Goal: Task Accomplishment & Management: Use online tool/utility

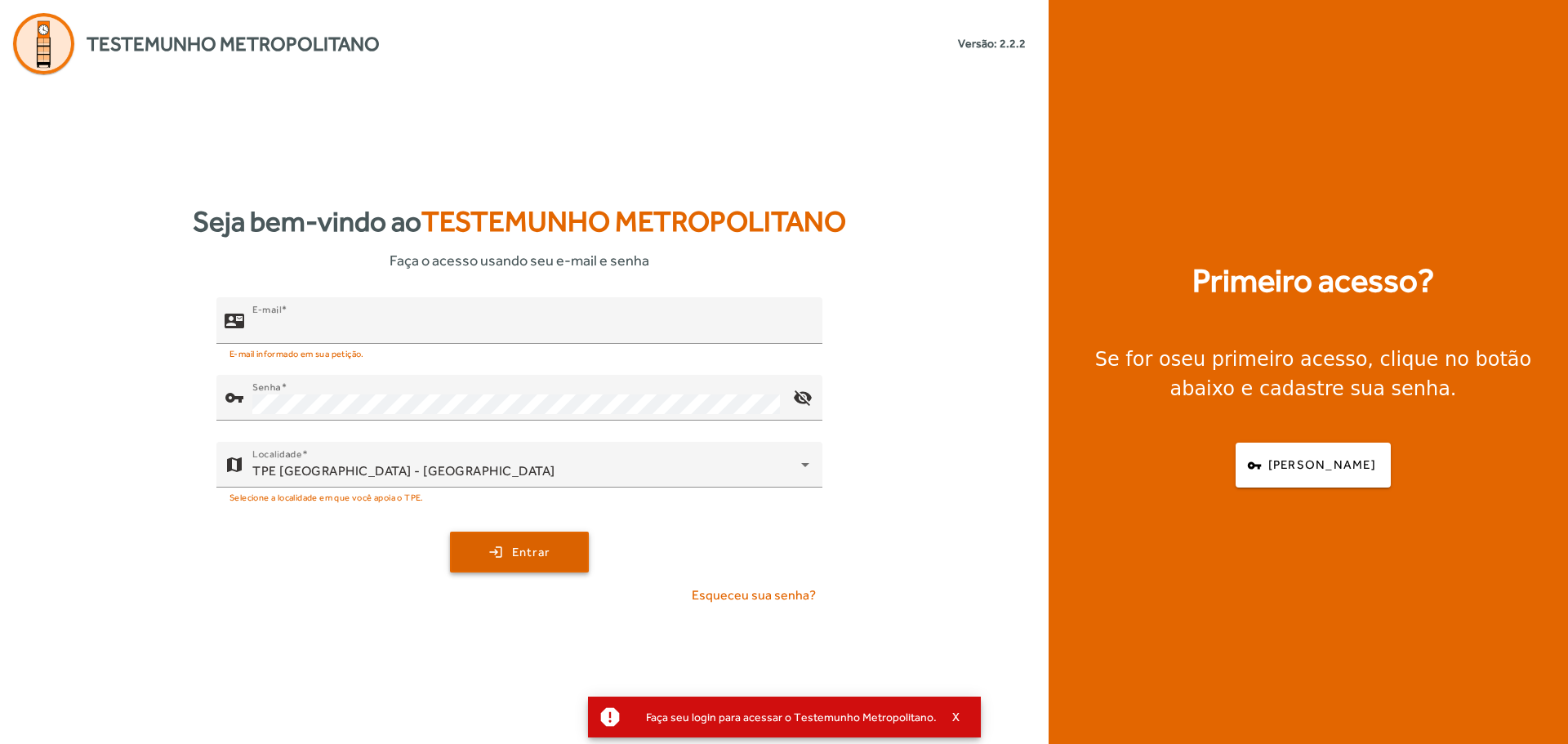
type input "**********"
click at [519, 565] on span "submit" at bounding box center [519, 552] width 136 height 39
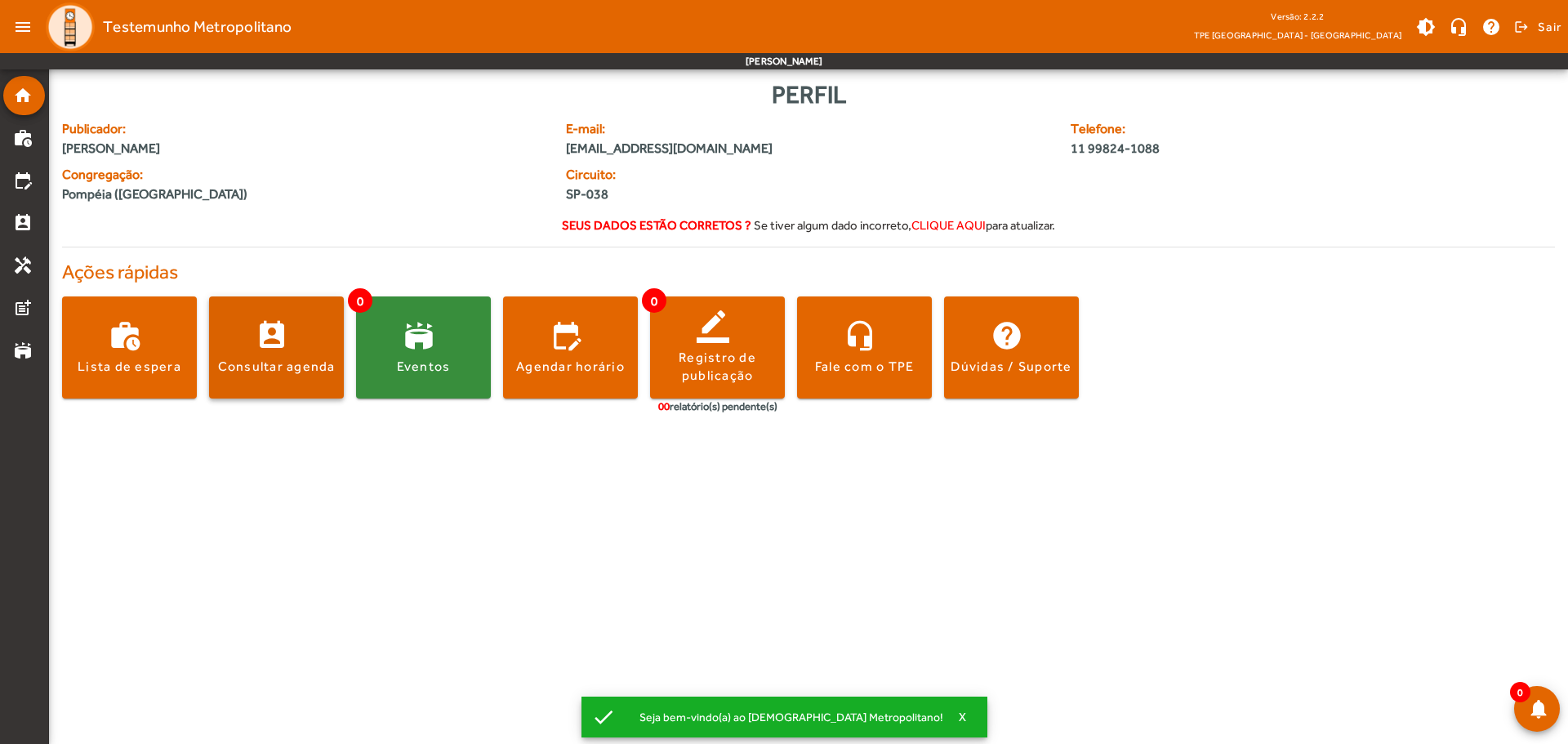
click at [271, 358] on div "Consultar agenda" at bounding box center [276, 367] width 118 height 18
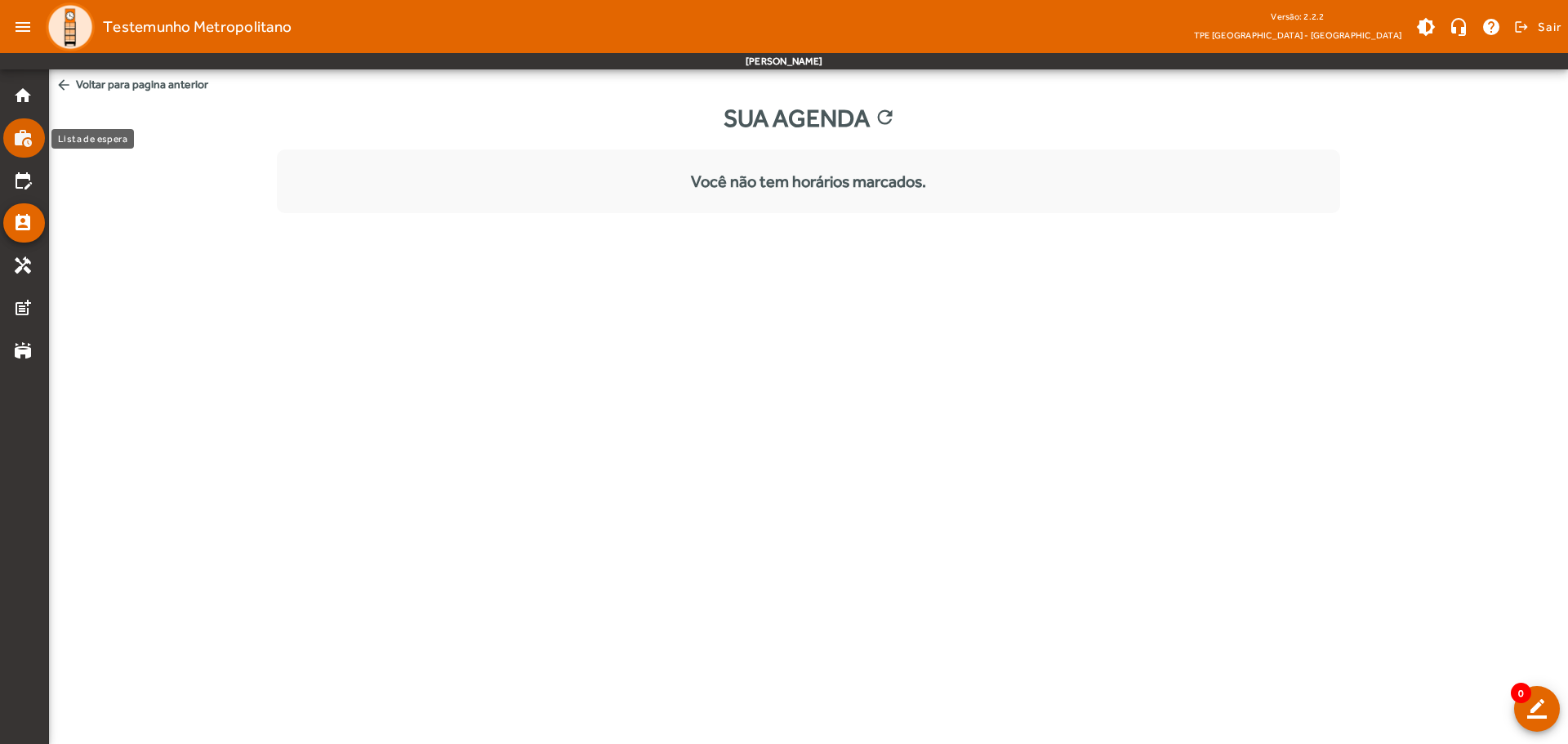
click at [24, 133] on mat-icon "work_history" at bounding box center [23, 138] width 19 height 19
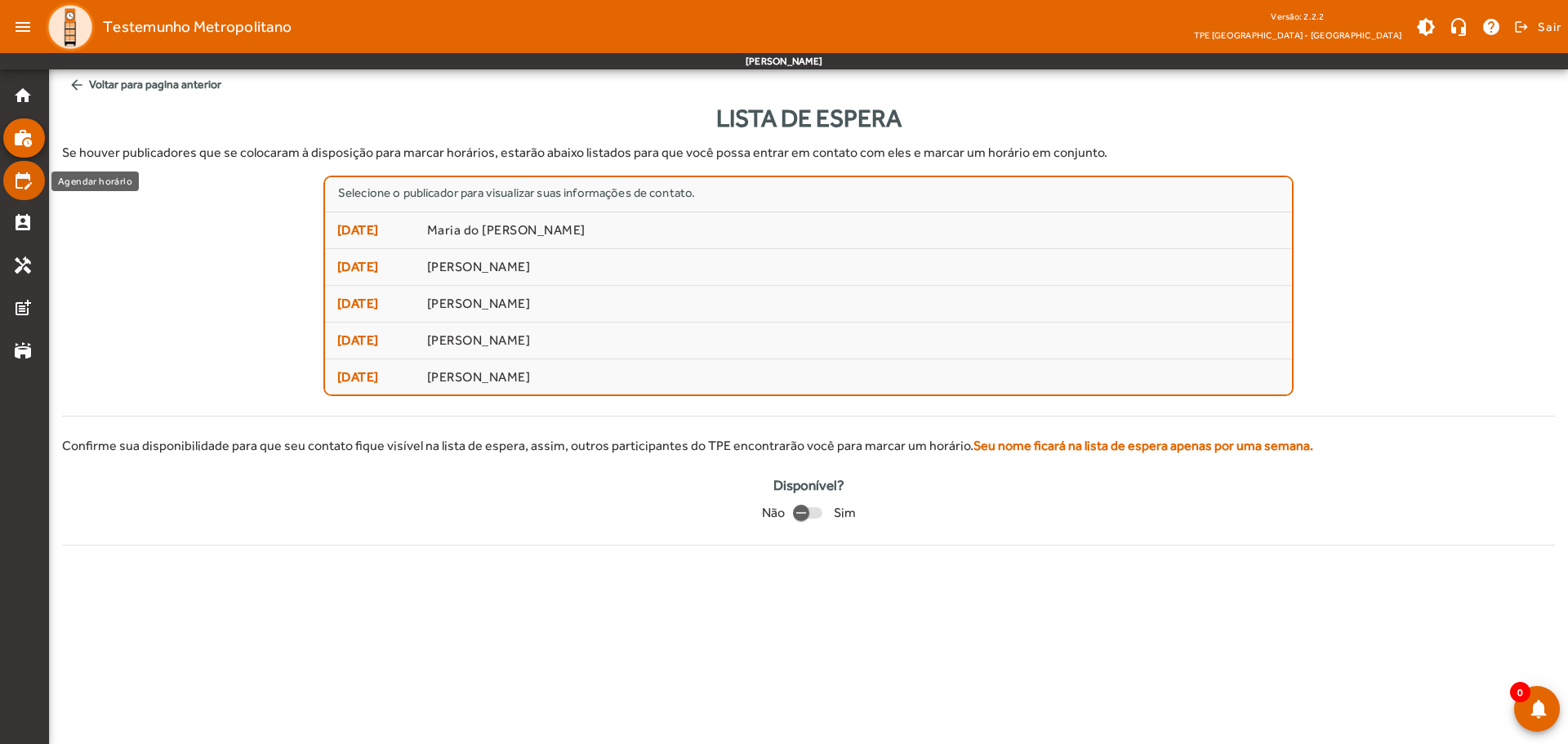
click at [13, 183] on mat-icon "edit_calendar" at bounding box center [23, 181] width 19 height 19
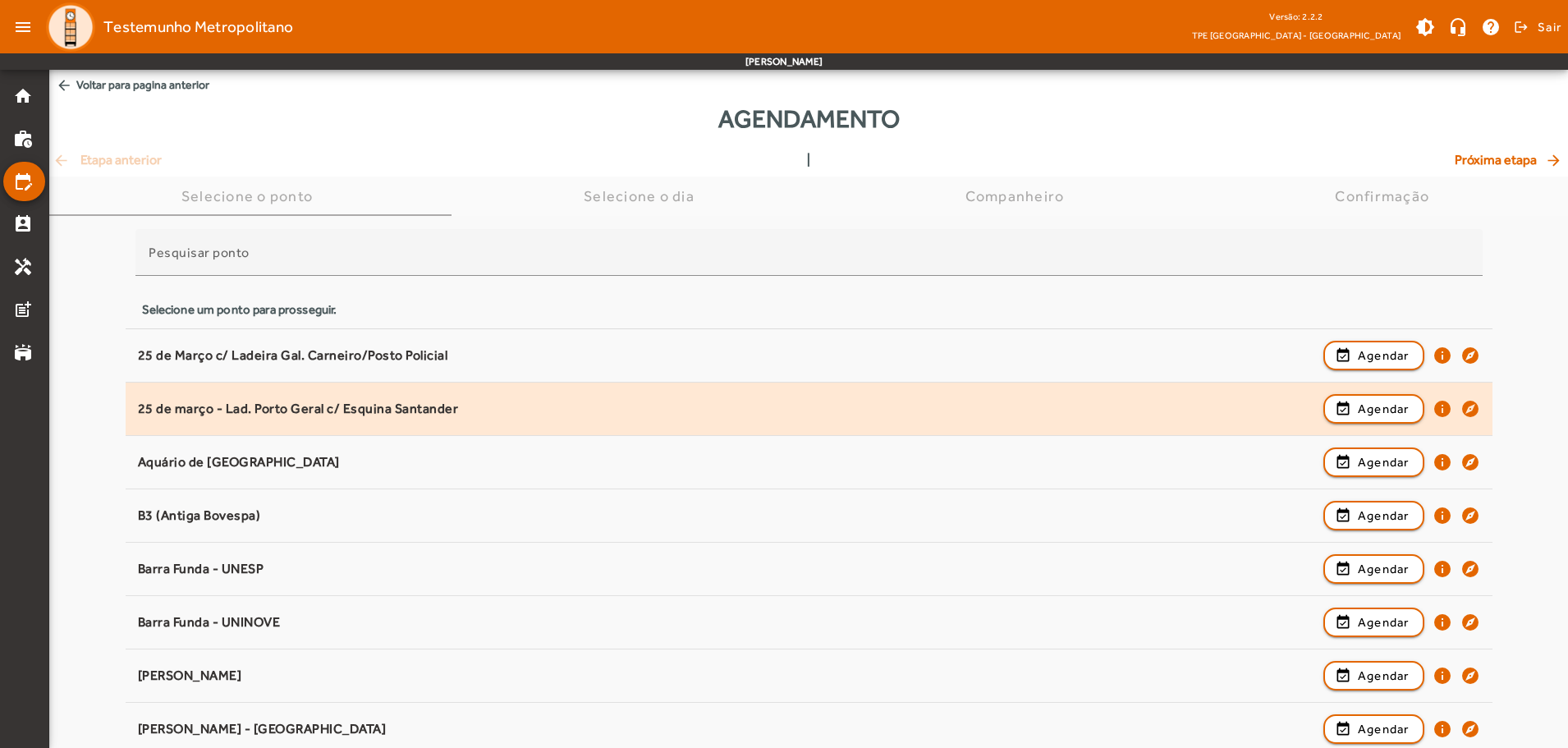
click at [274, 414] on div "25 de março - Lad. Porto Geral c/ Esquina Santander" at bounding box center [727, 409] width 1177 height 17
click at [279, 409] on div "25 de março - Lad. Porto Geral c/ Esquina Santander" at bounding box center [727, 409] width 1177 height 17
click at [1402, 415] on span "Agendar" at bounding box center [1384, 409] width 52 height 20
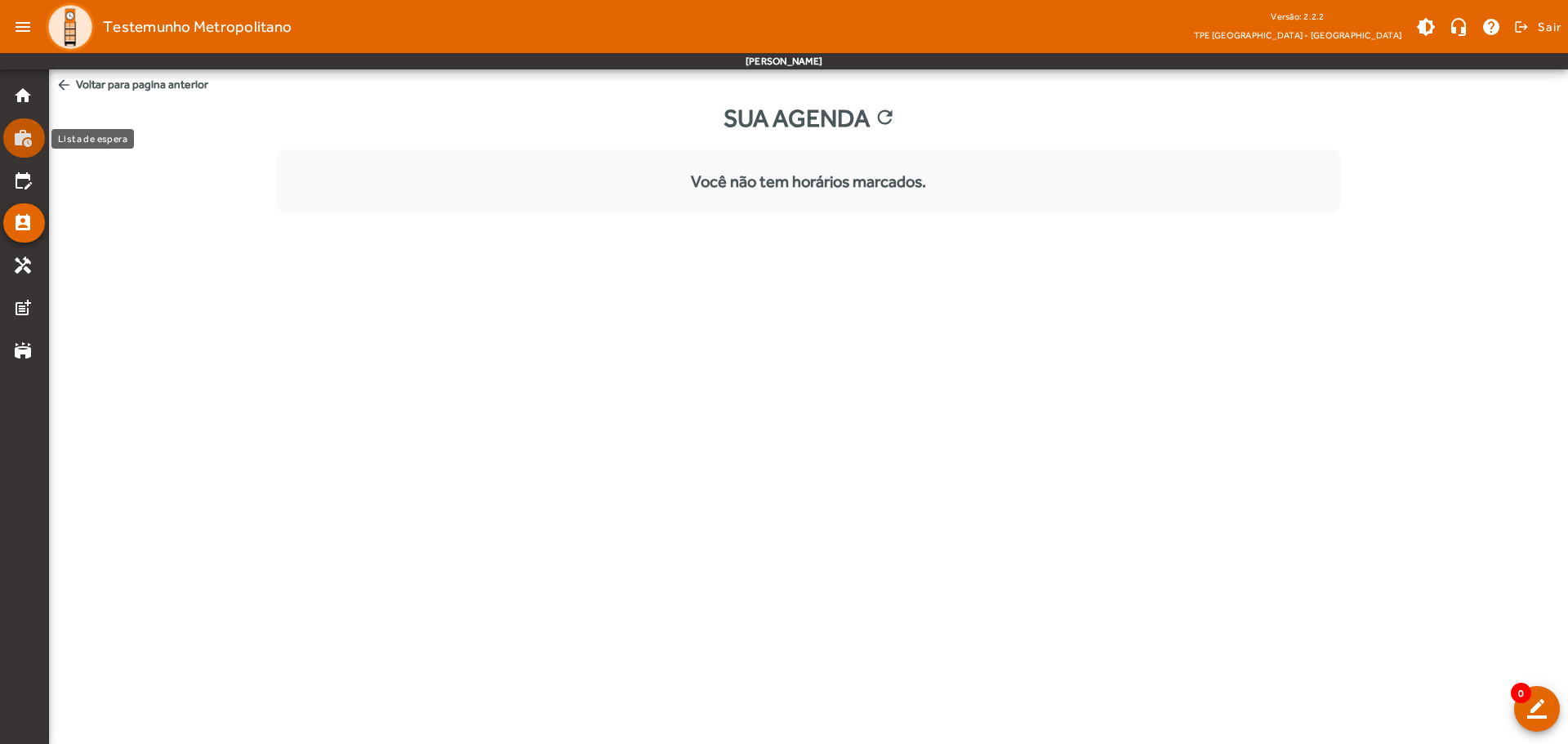
click at [32, 138] on mat-icon "work_history" at bounding box center [23, 138] width 19 height 19
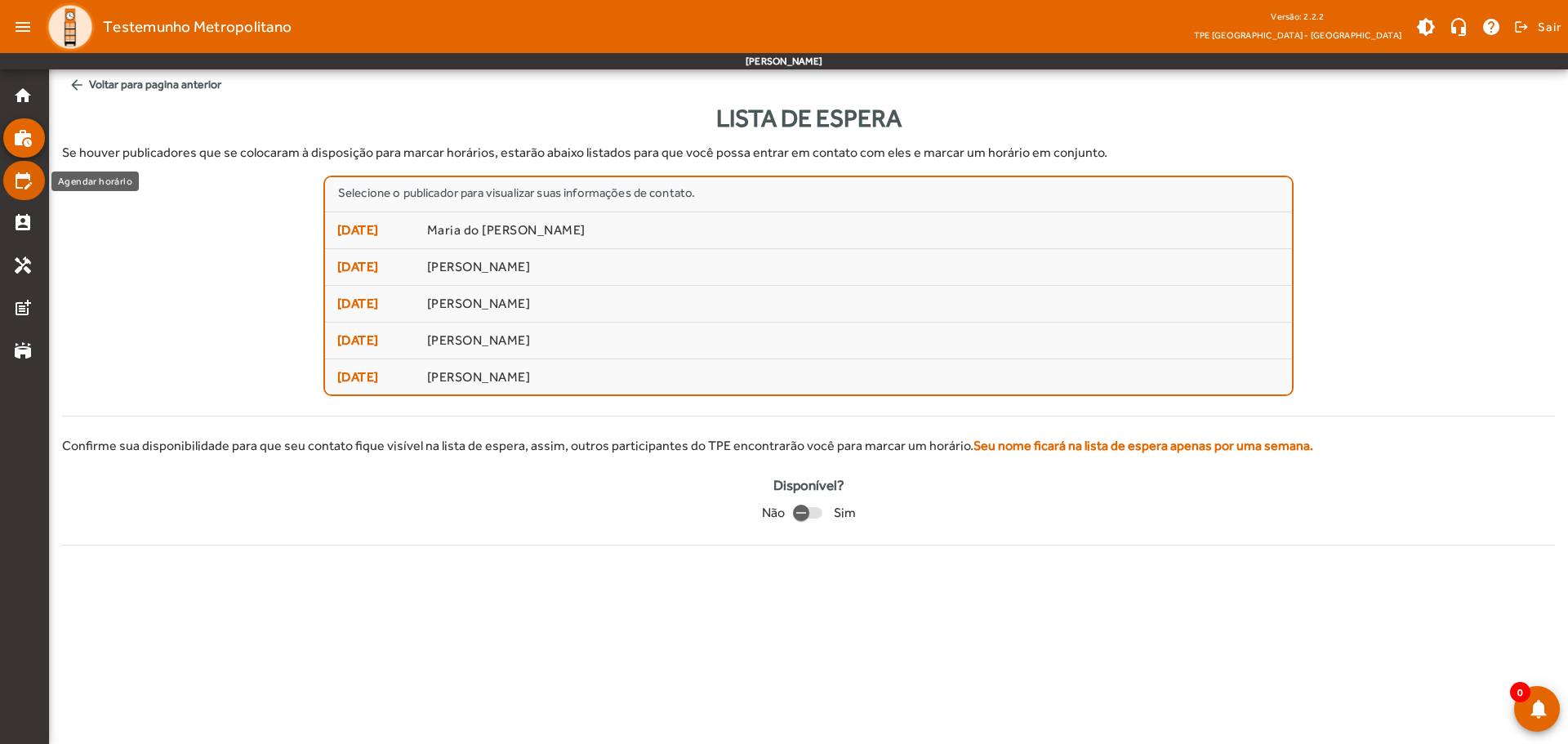
click at [23, 193] on mat-list-item "edit_calendar" at bounding box center [24, 181] width 42 height 39
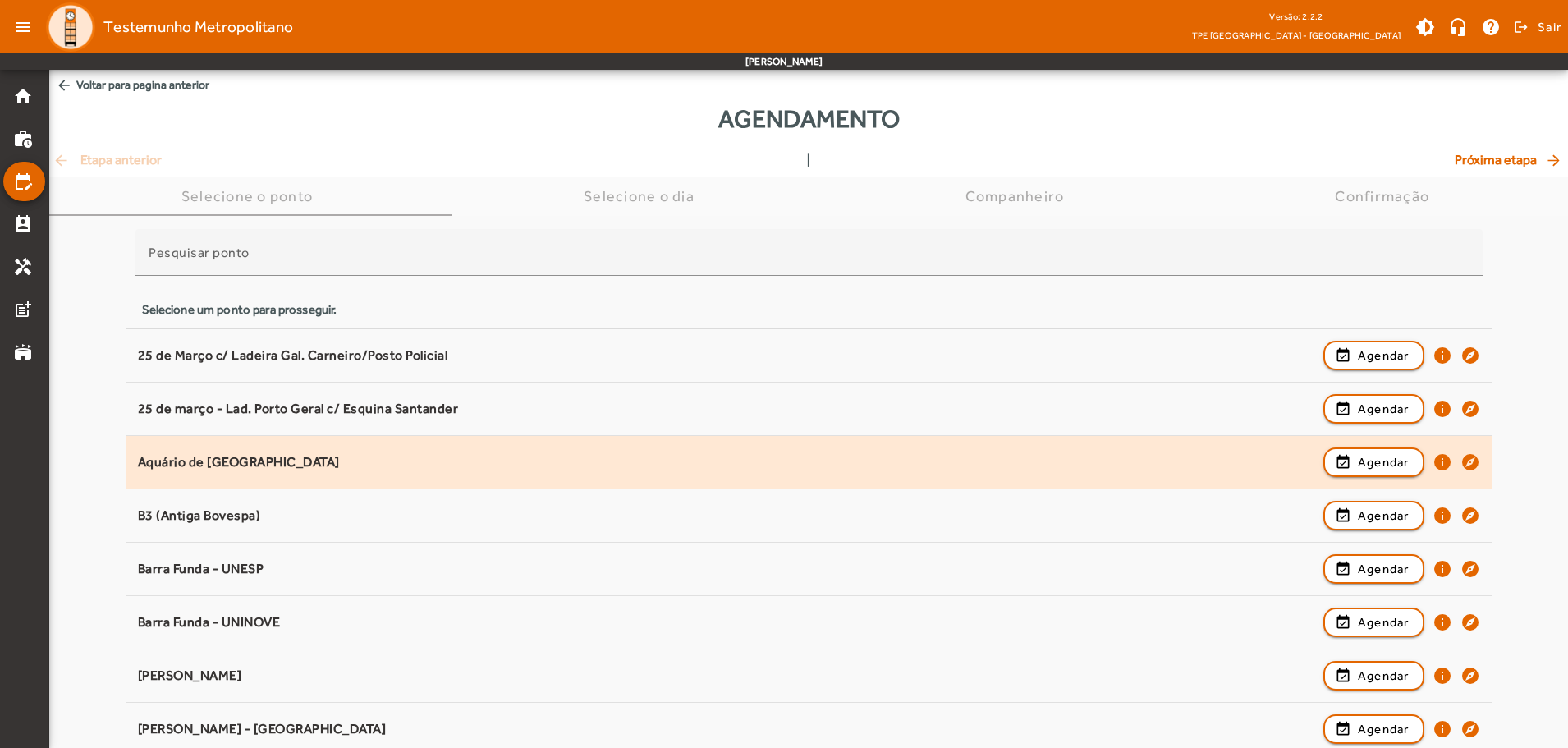
click at [192, 455] on div "Aquário de [GEOGRAPHIC_DATA]" at bounding box center [727, 462] width 1177 height 17
click at [1369, 467] on span "Agendar" at bounding box center [1384, 462] width 52 height 20
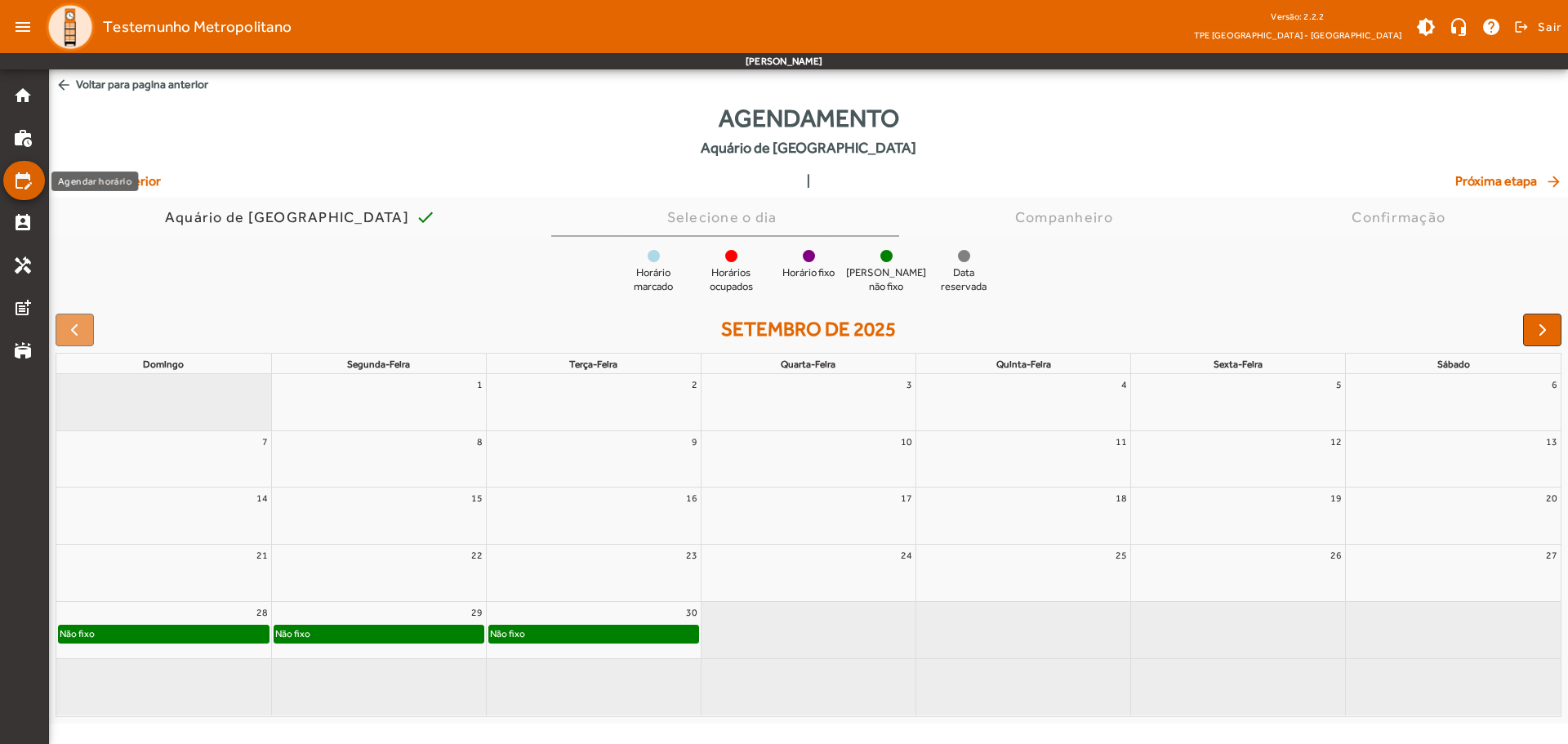
click at [27, 179] on mat-icon "edit_calendar" at bounding box center [23, 181] width 19 height 19
click at [26, 221] on mat-icon "perm_contact_calendar" at bounding box center [23, 223] width 19 height 19
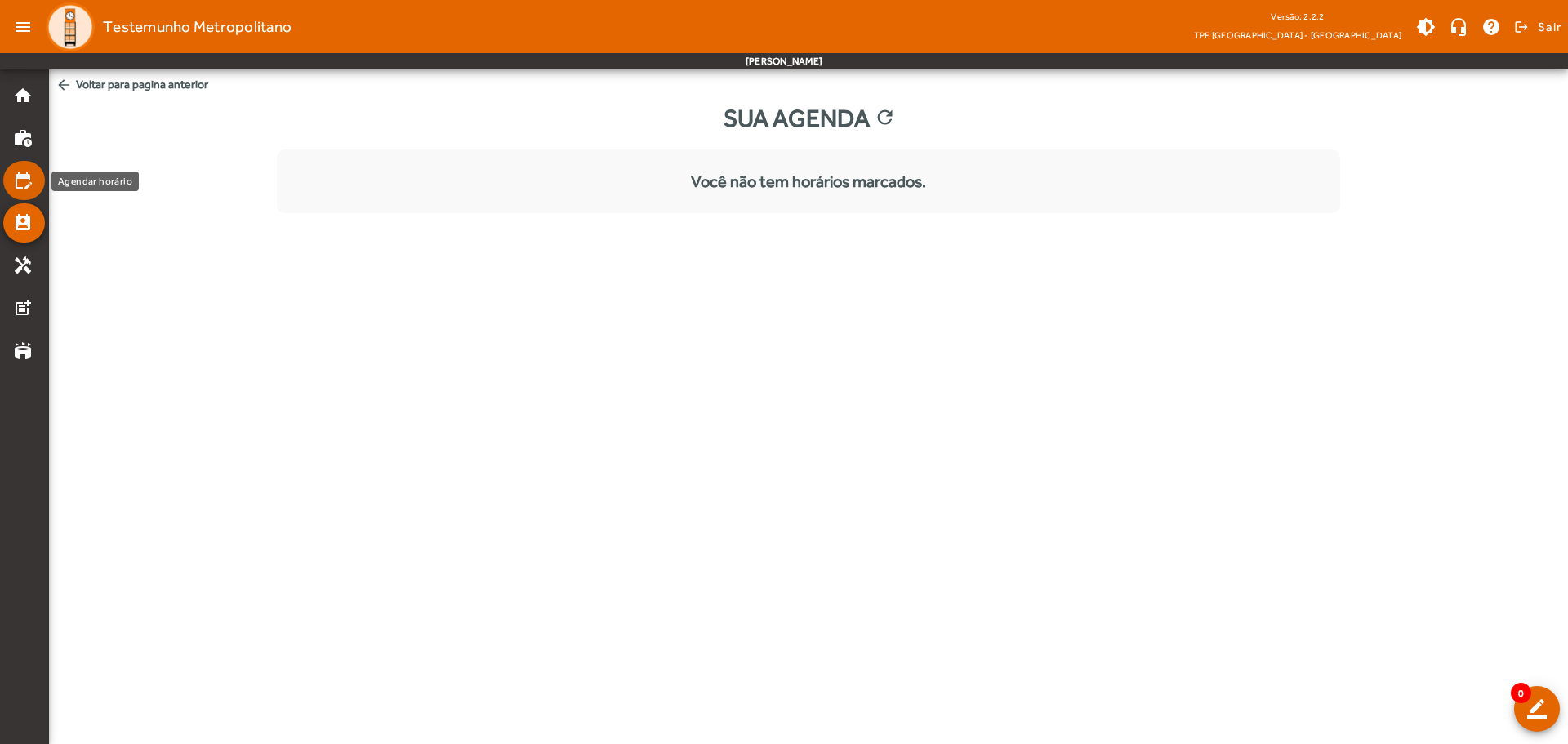
click at [20, 182] on mat-icon "edit_calendar" at bounding box center [23, 181] width 19 height 19
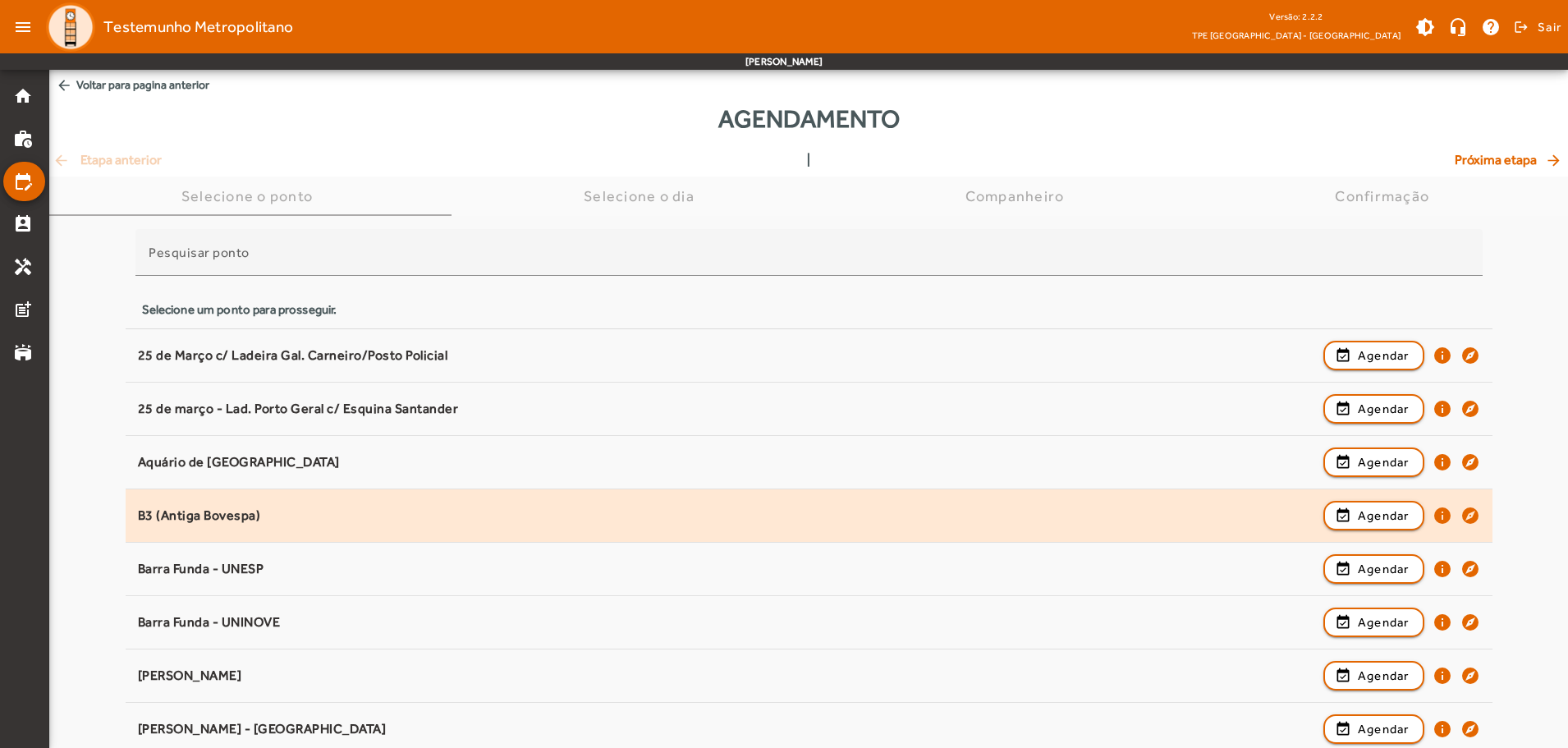
click at [215, 519] on div "B3 (Antiga Bovespa)" at bounding box center [727, 516] width 1177 height 17
click at [1380, 519] on span "Agendar" at bounding box center [1384, 516] width 52 height 20
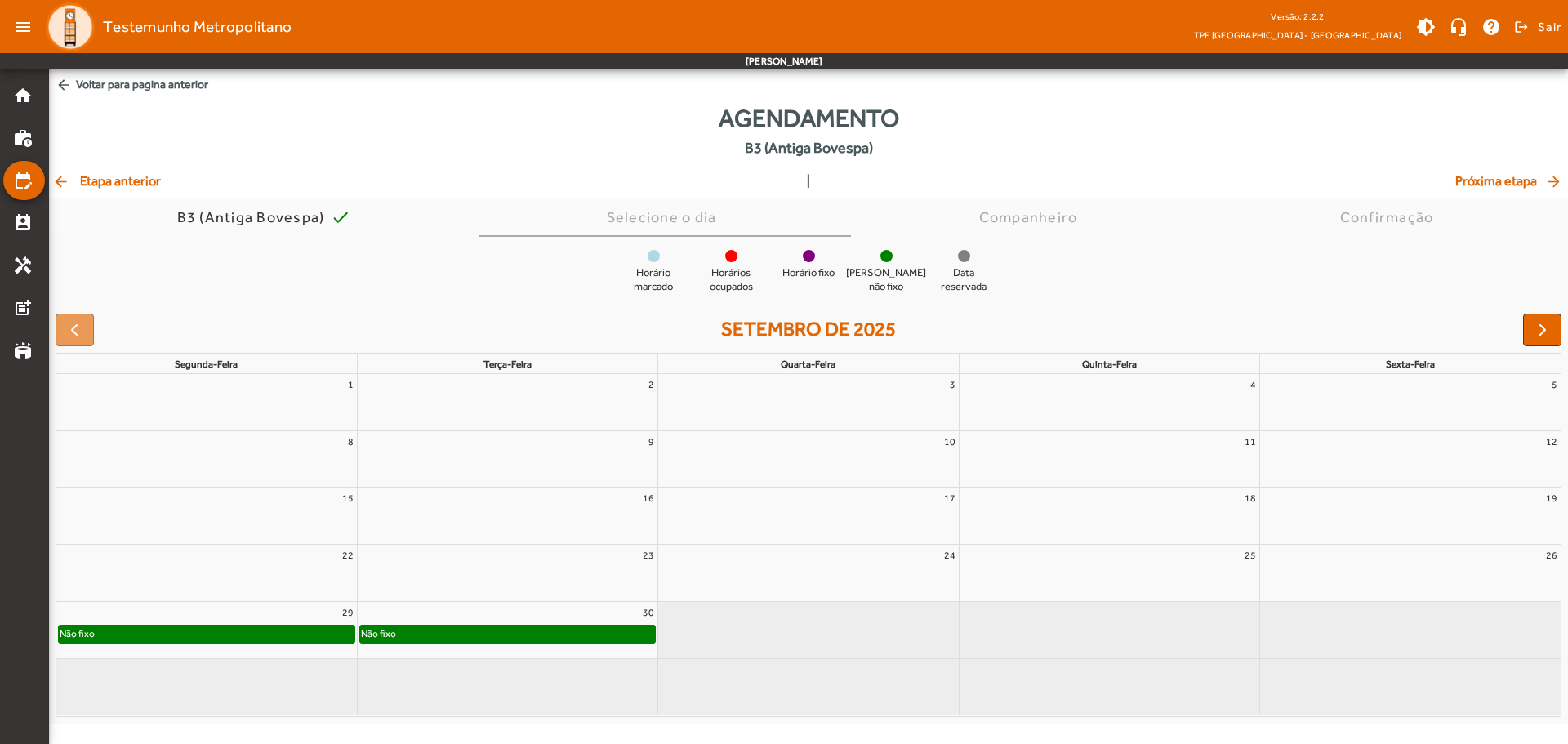
click at [61, 92] on mat-icon "arrow_back" at bounding box center [64, 85] width 16 height 16
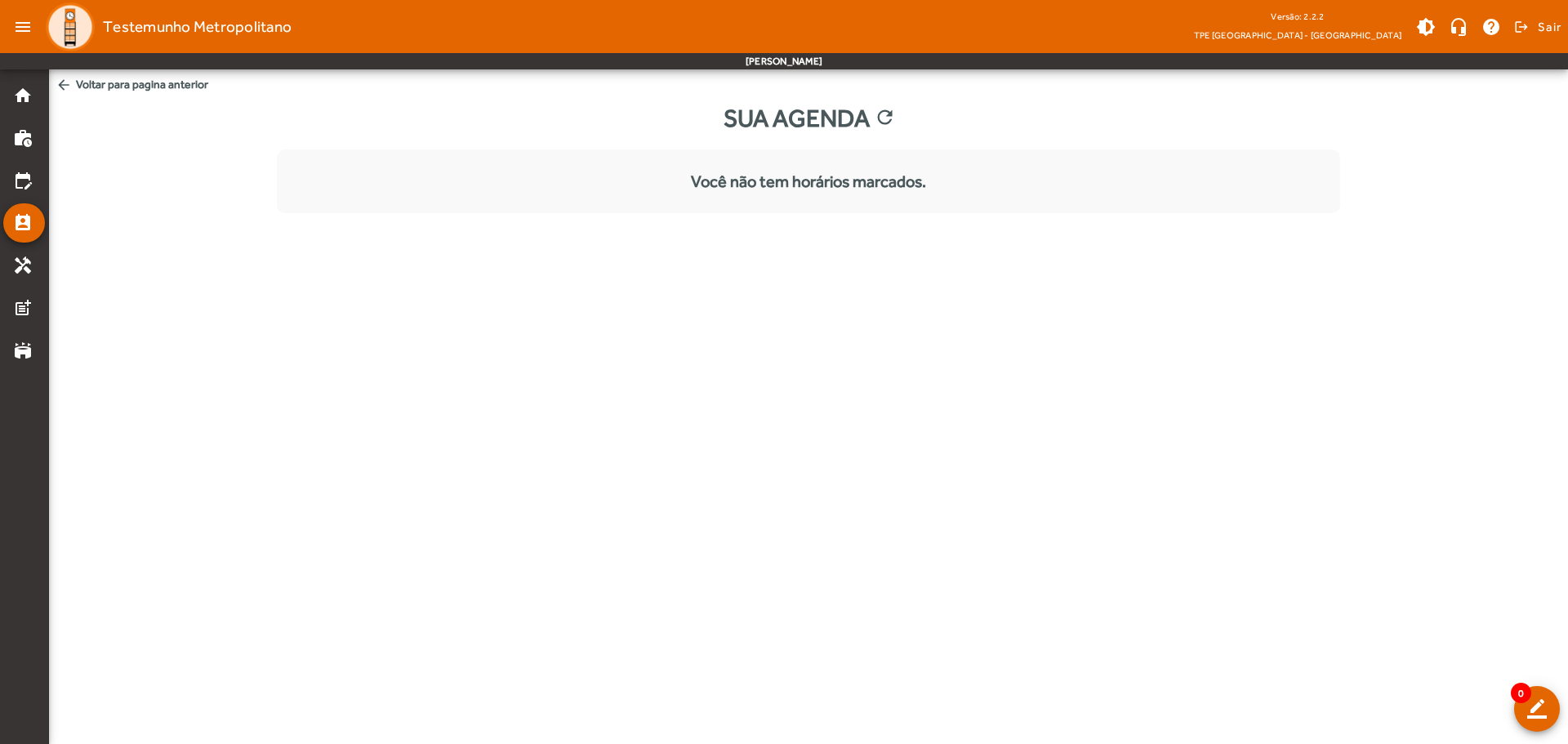
click at [66, 87] on mat-icon "arrow_back" at bounding box center [64, 85] width 16 height 16
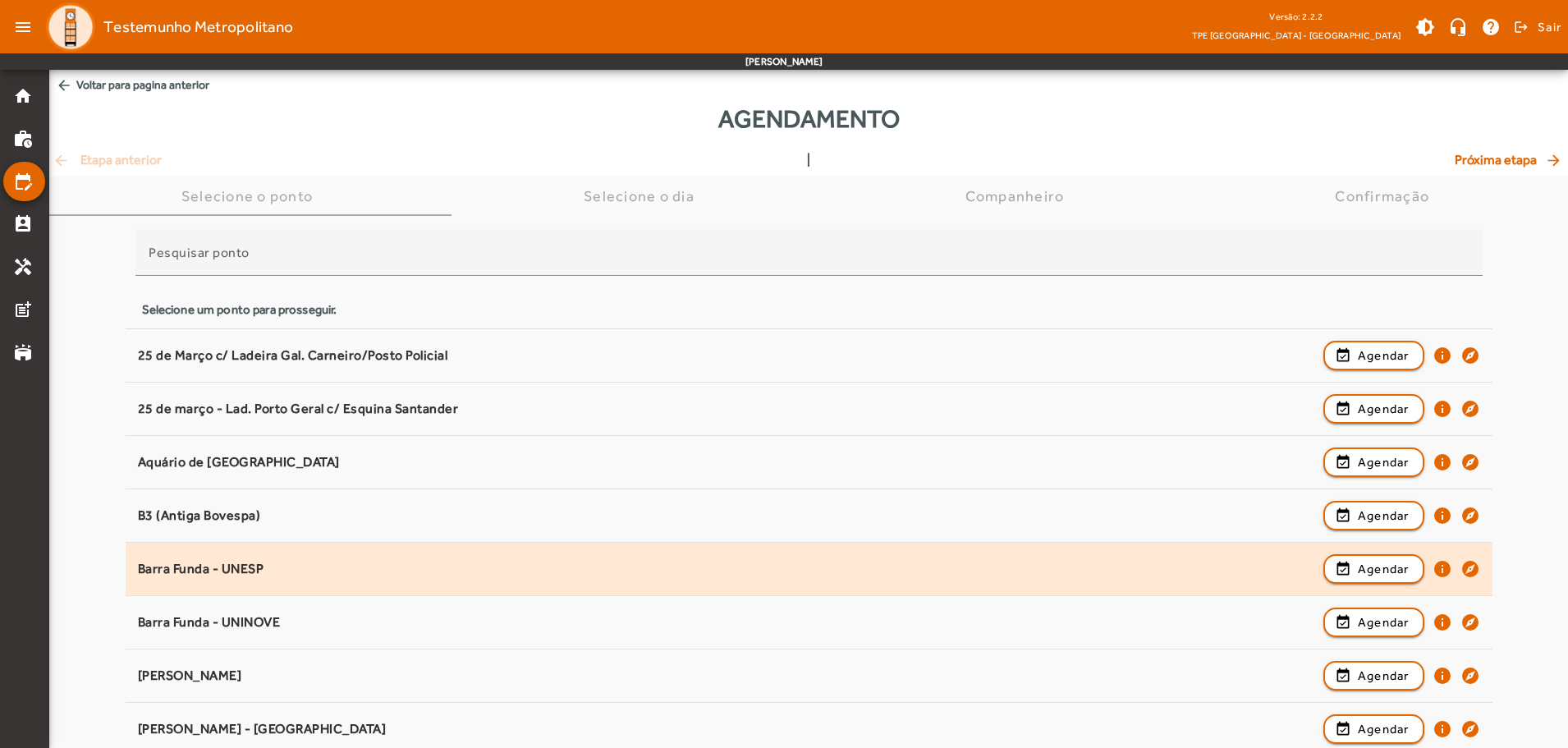
click at [276, 562] on div "Barra Funda - UNESP" at bounding box center [727, 569] width 1177 height 17
click at [1386, 574] on span "Agendar" at bounding box center [1384, 569] width 52 height 20
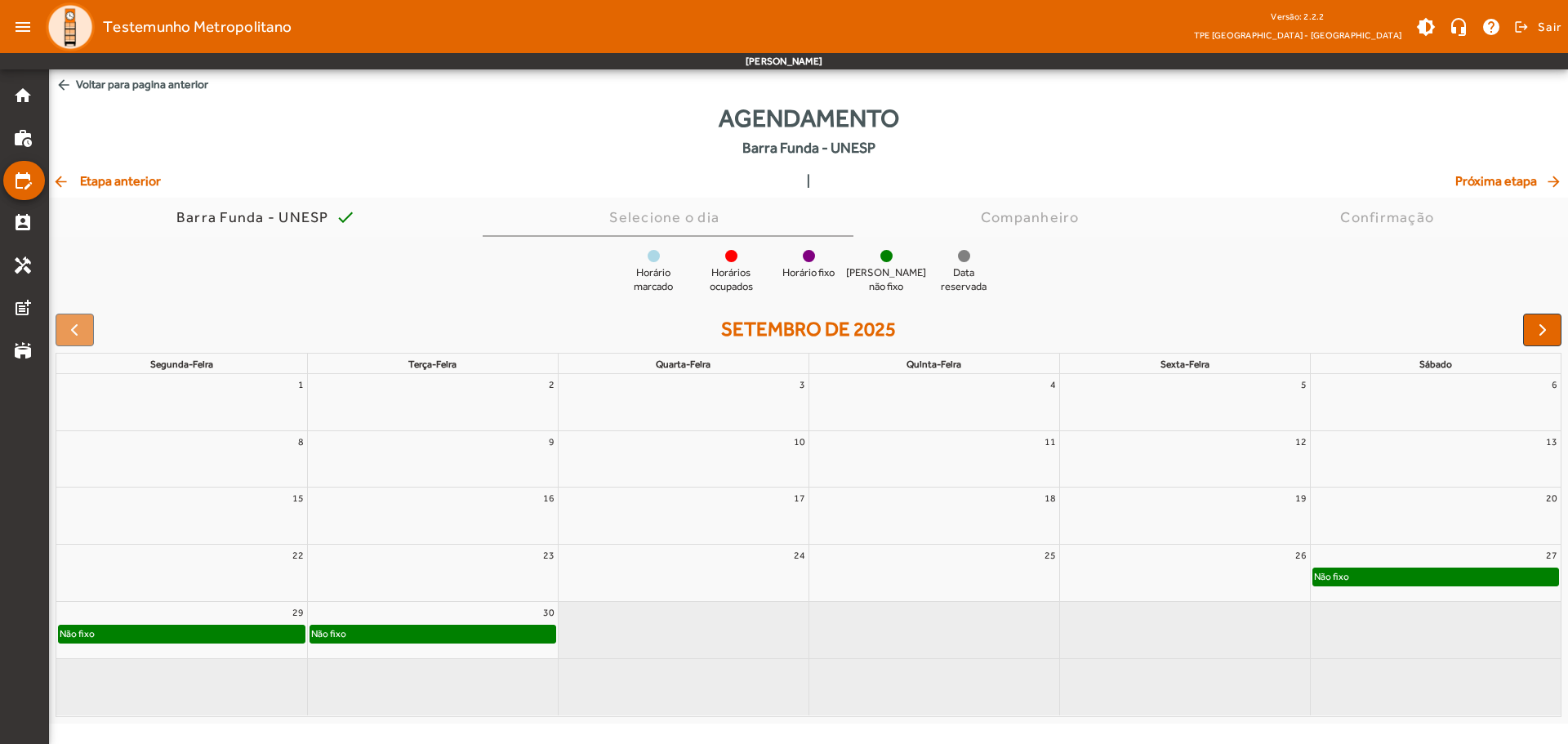
click at [61, 180] on mat-icon "arrow_back" at bounding box center [62, 181] width 19 height 16
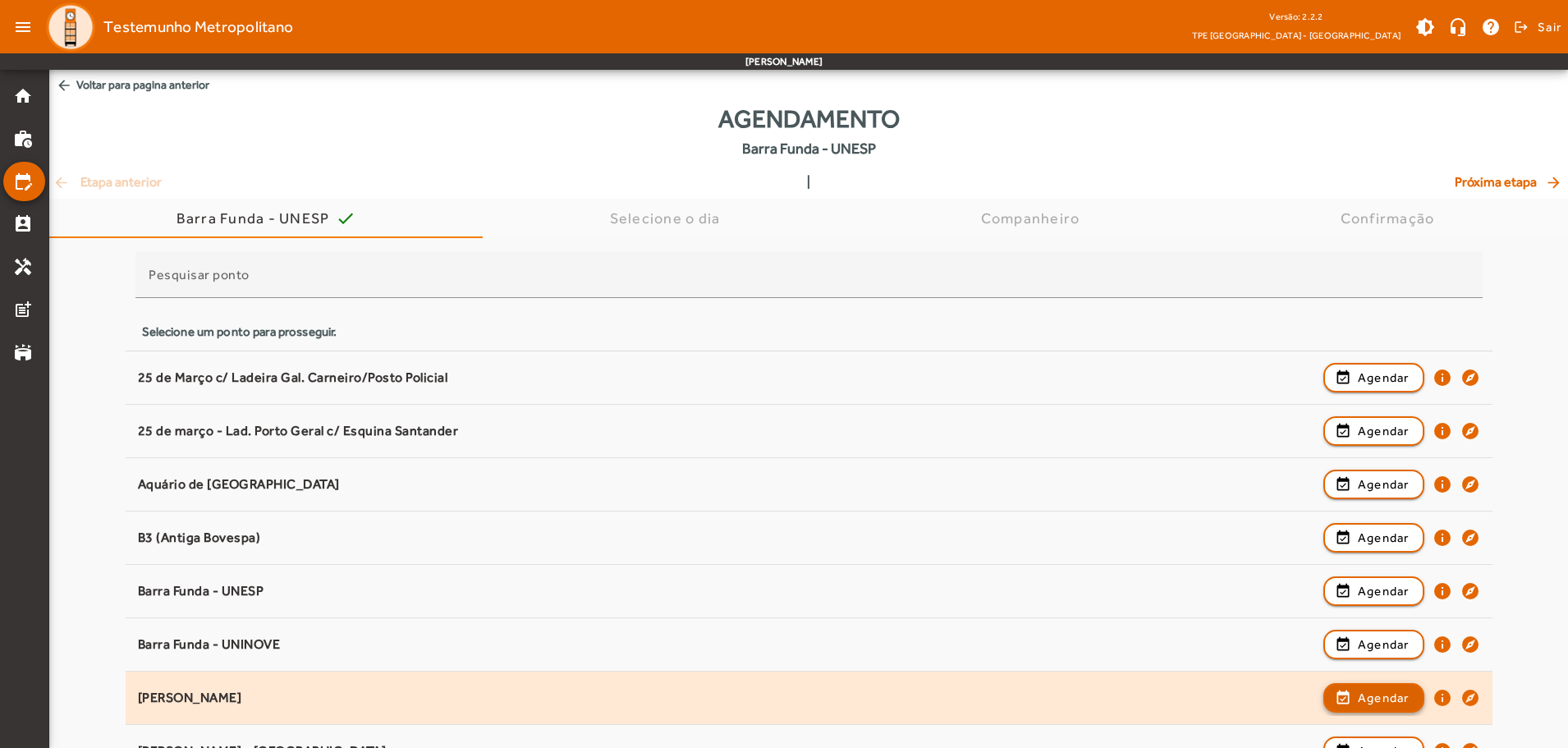
click at [1365, 691] on span "Agendar" at bounding box center [1384, 698] width 52 height 20
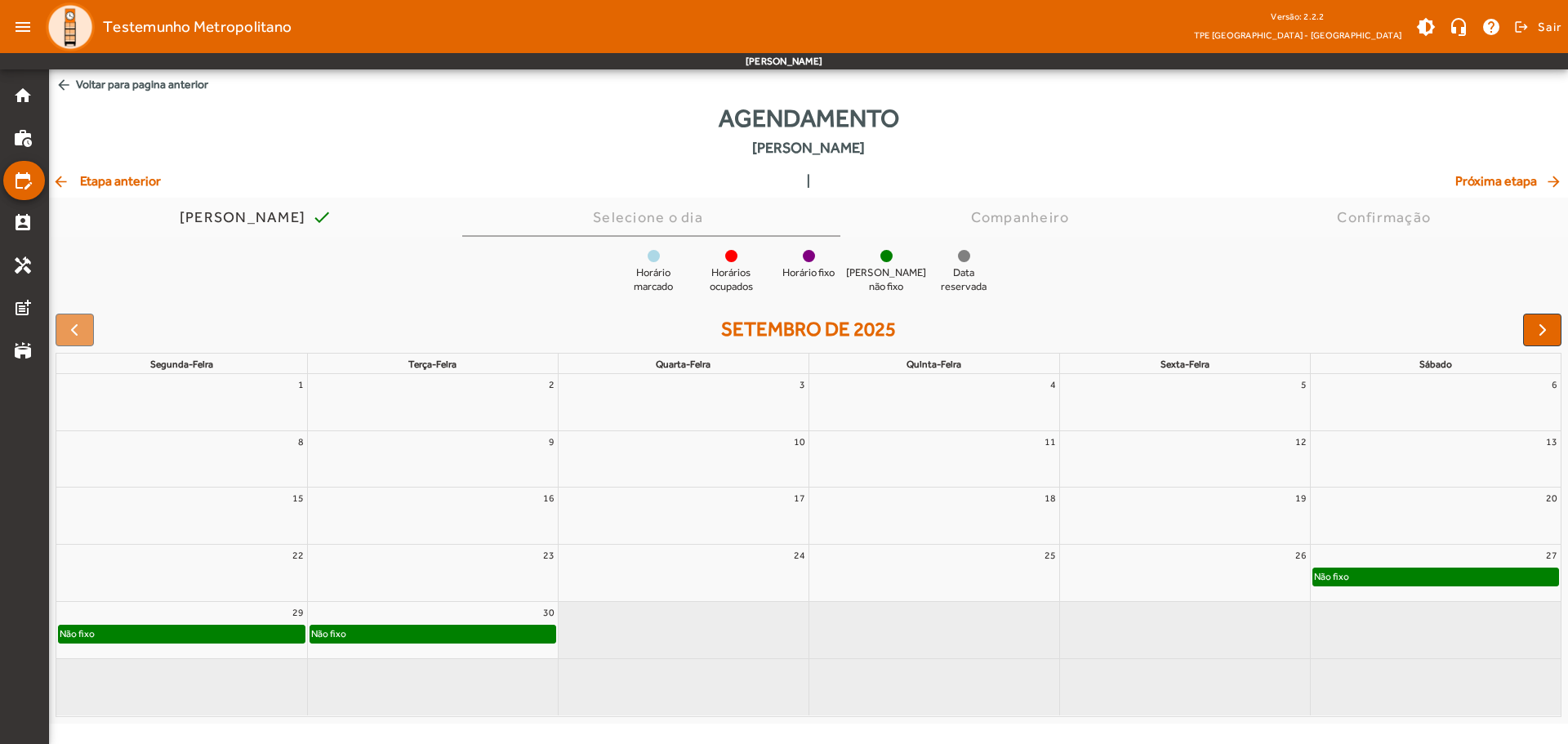
click at [65, 182] on mat-icon "arrow_back" at bounding box center [62, 181] width 19 height 16
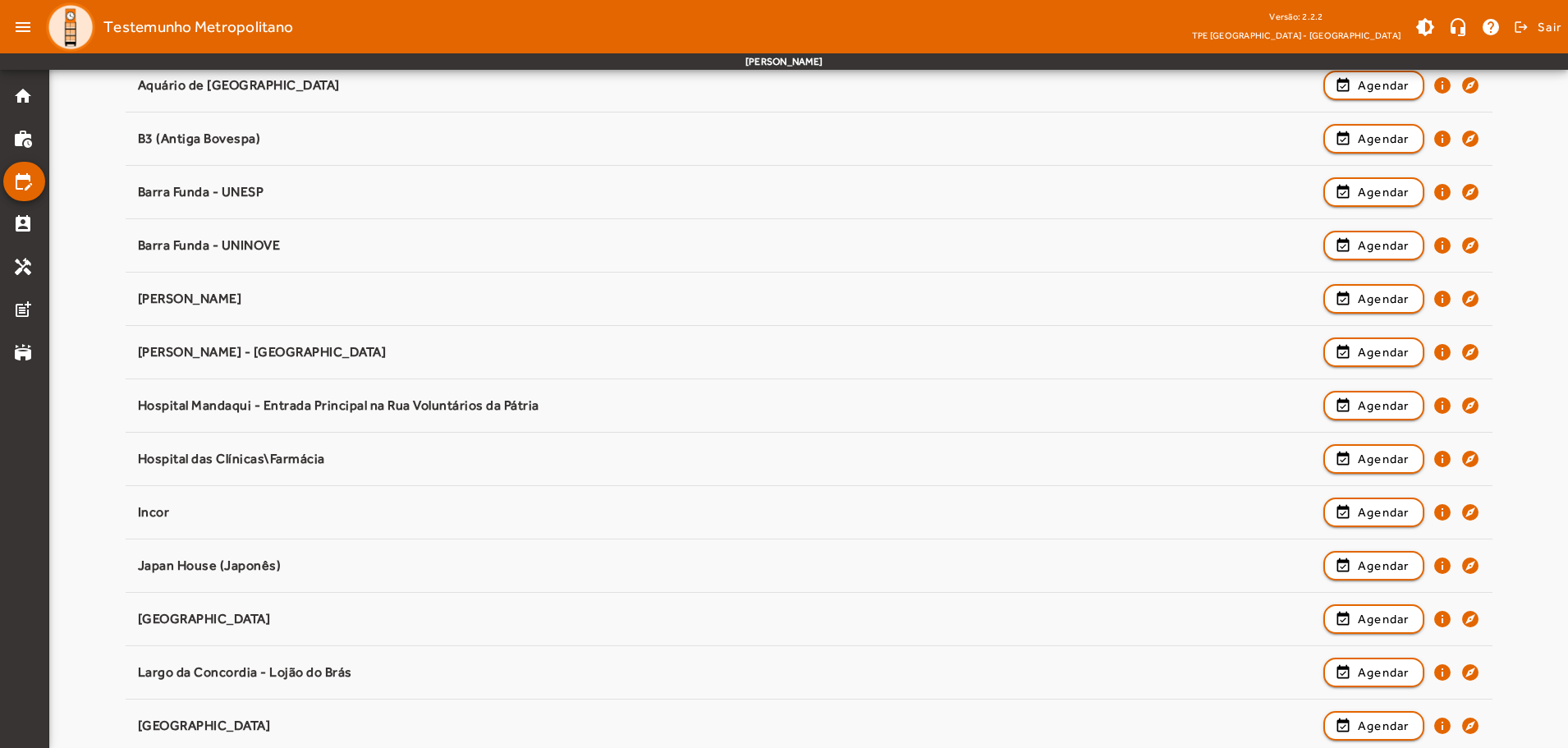
scroll to position [411, 0]
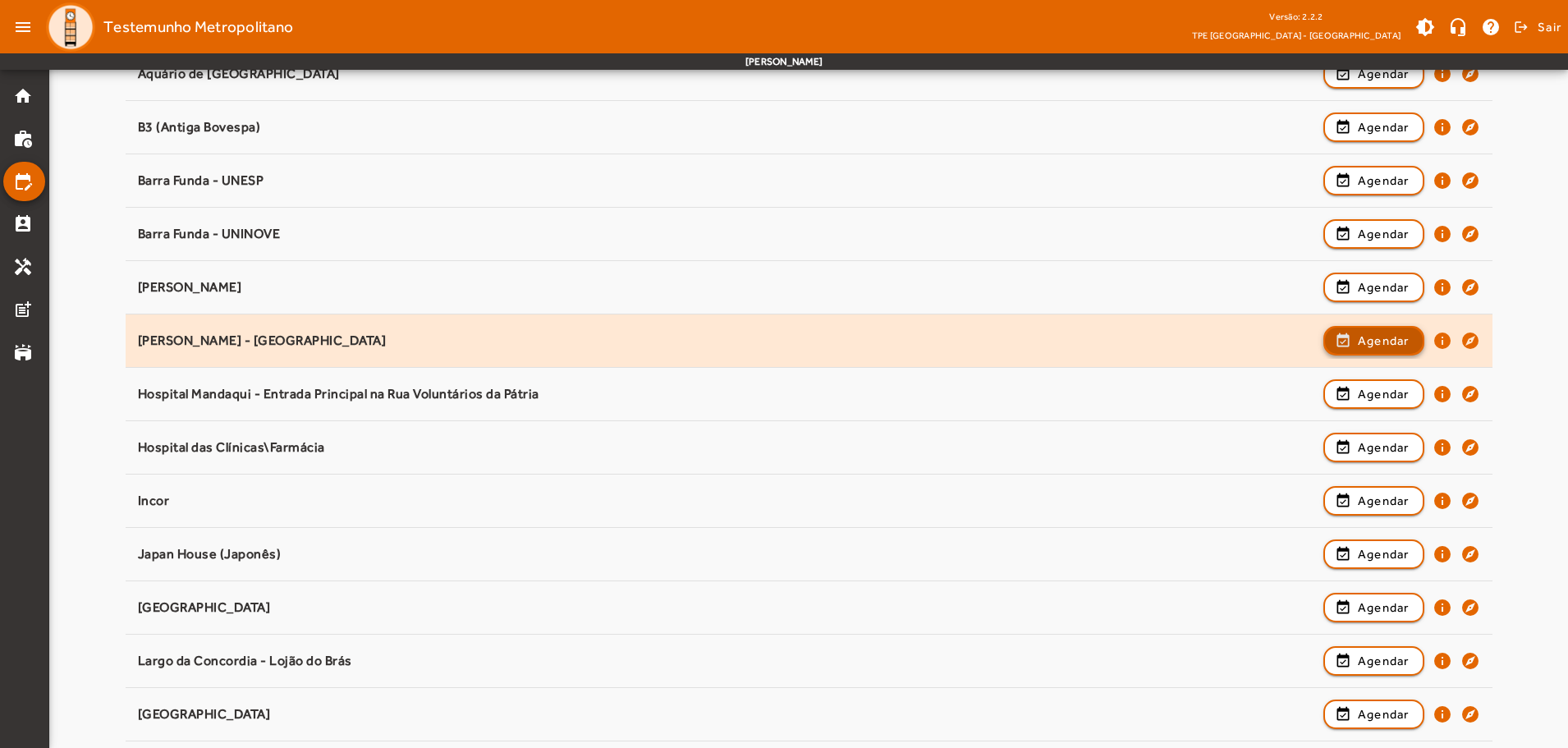
click at [1345, 337] on span "button" at bounding box center [1374, 340] width 98 height 39
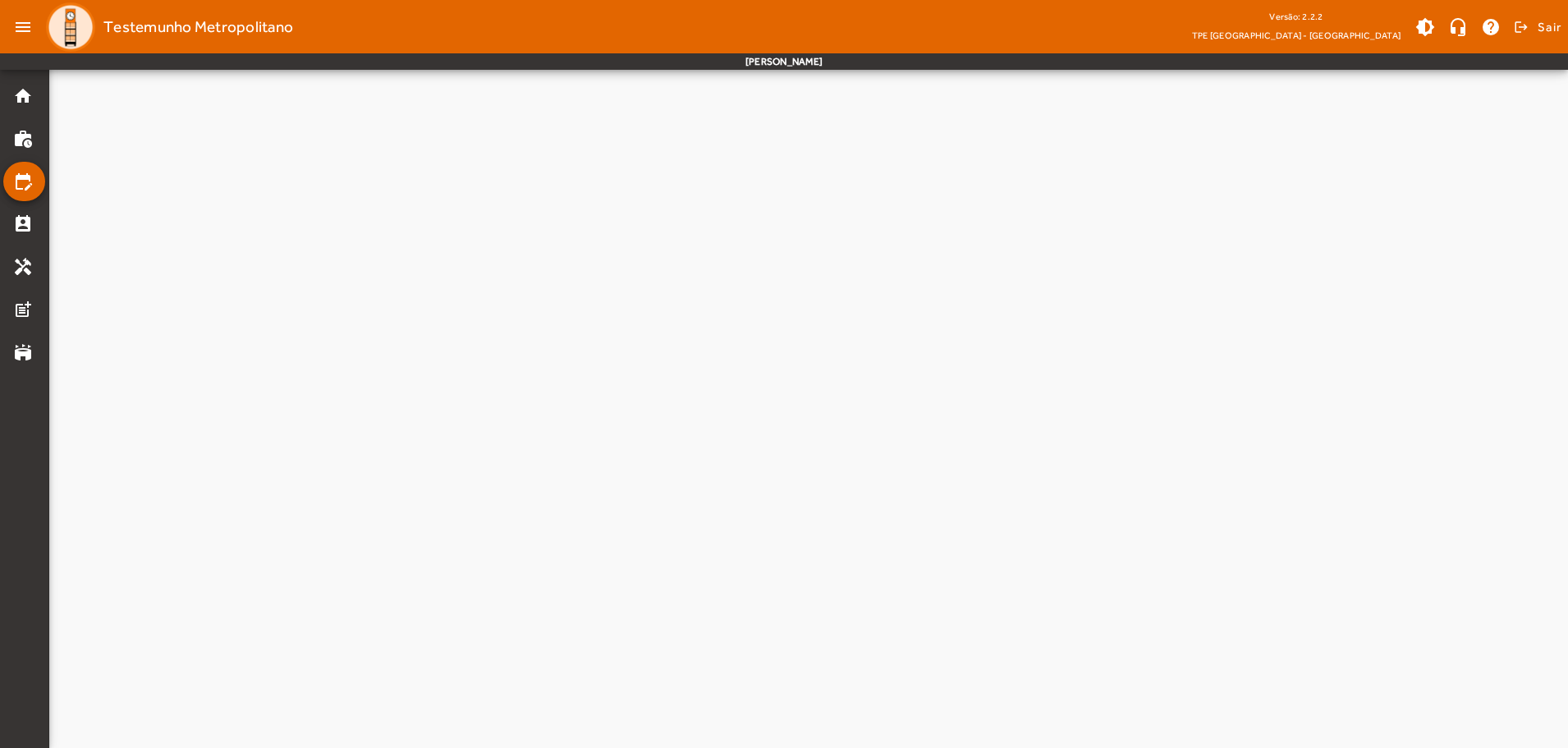
scroll to position [0, 0]
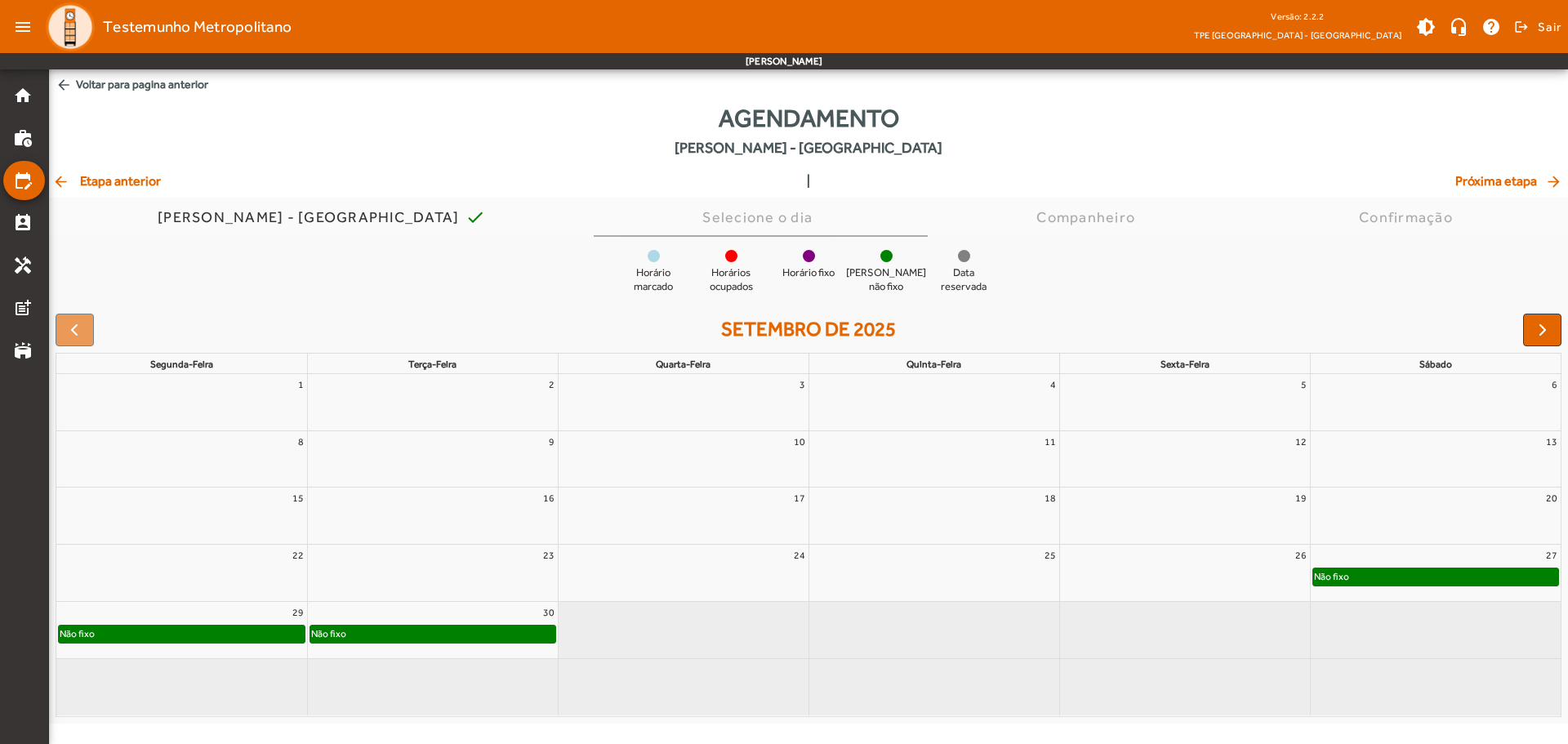
click at [146, 187] on span "arrow_back Etapa anterior" at bounding box center [106, 182] width 109 height 19
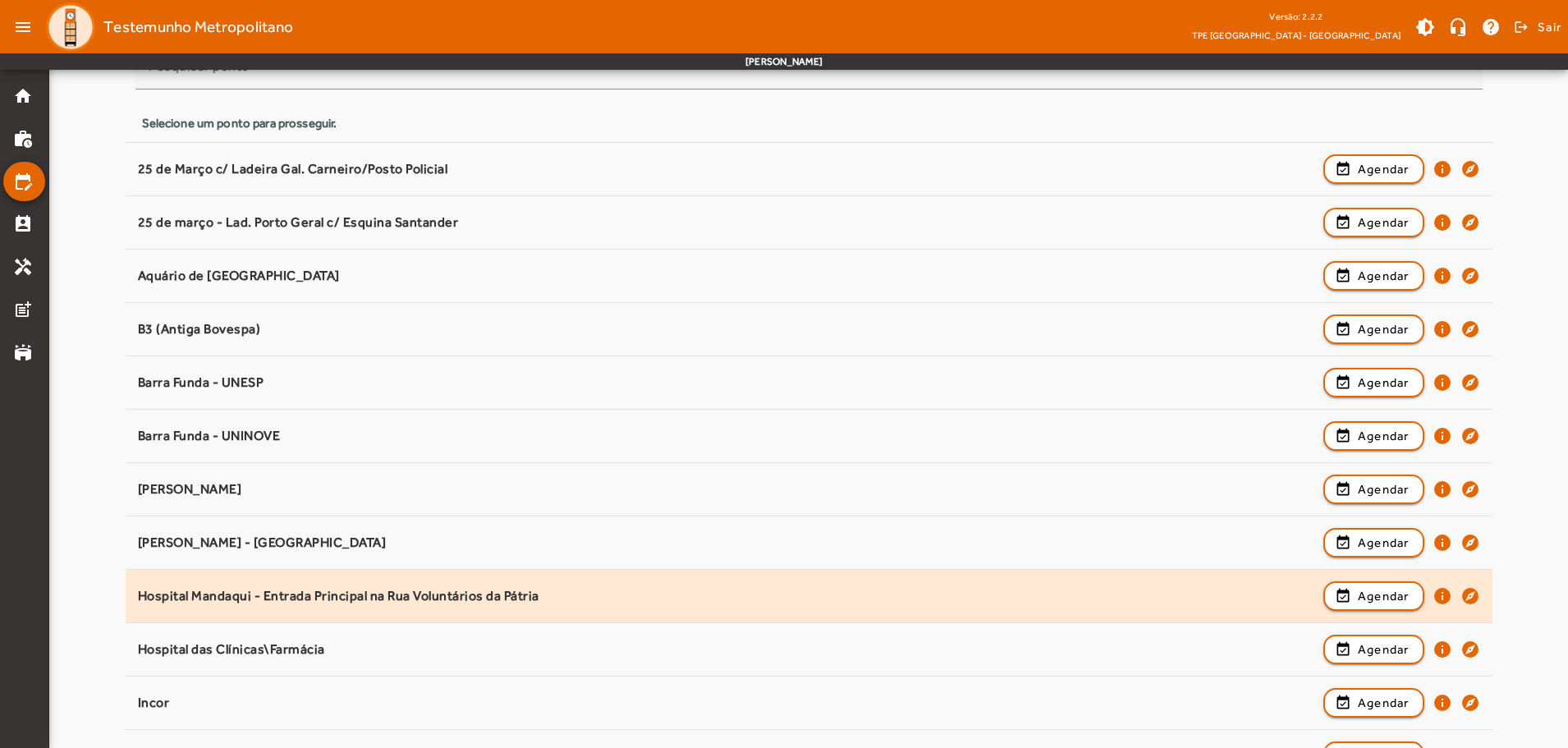
scroll to position [247, 0]
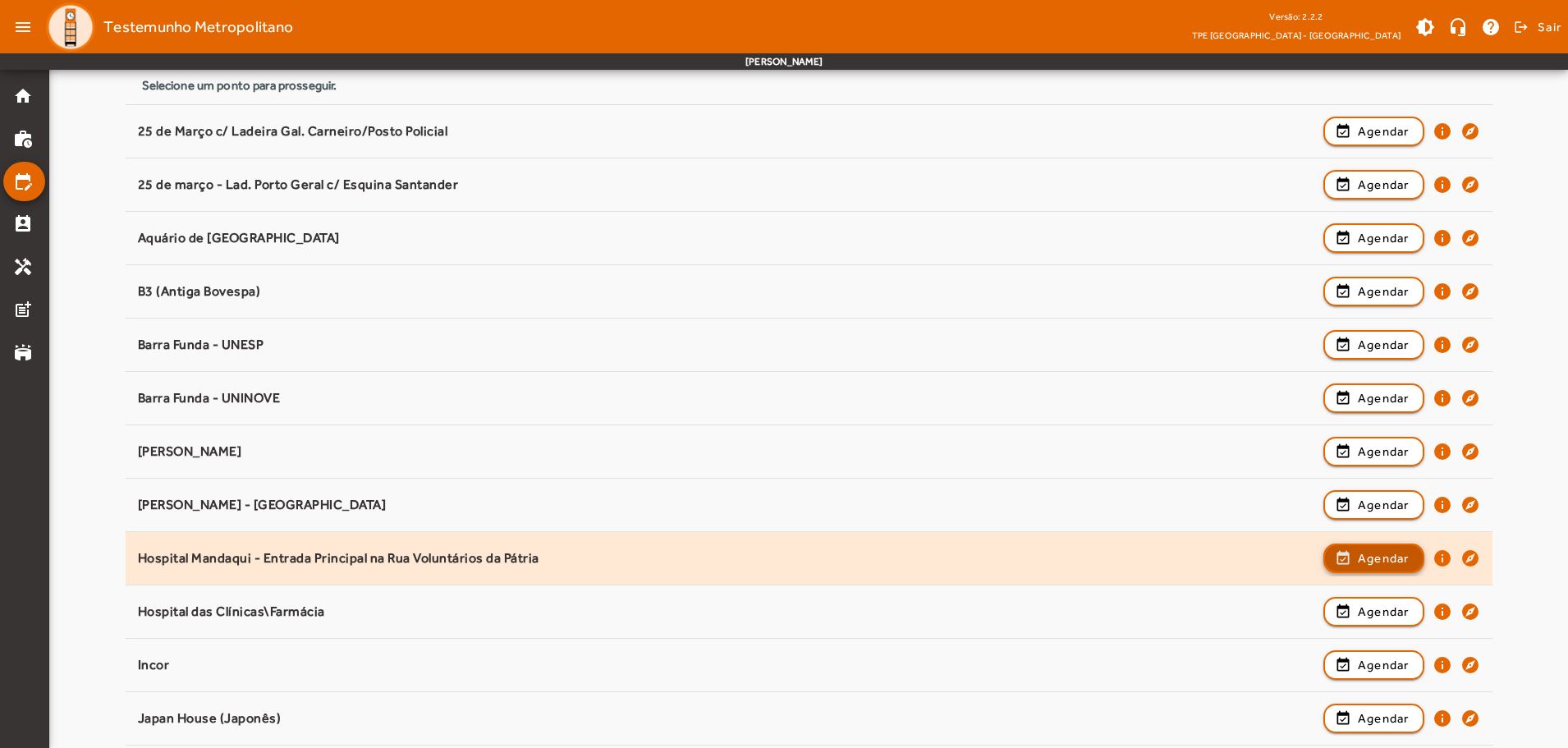
click at [1350, 552] on span "button" at bounding box center [1374, 558] width 98 height 39
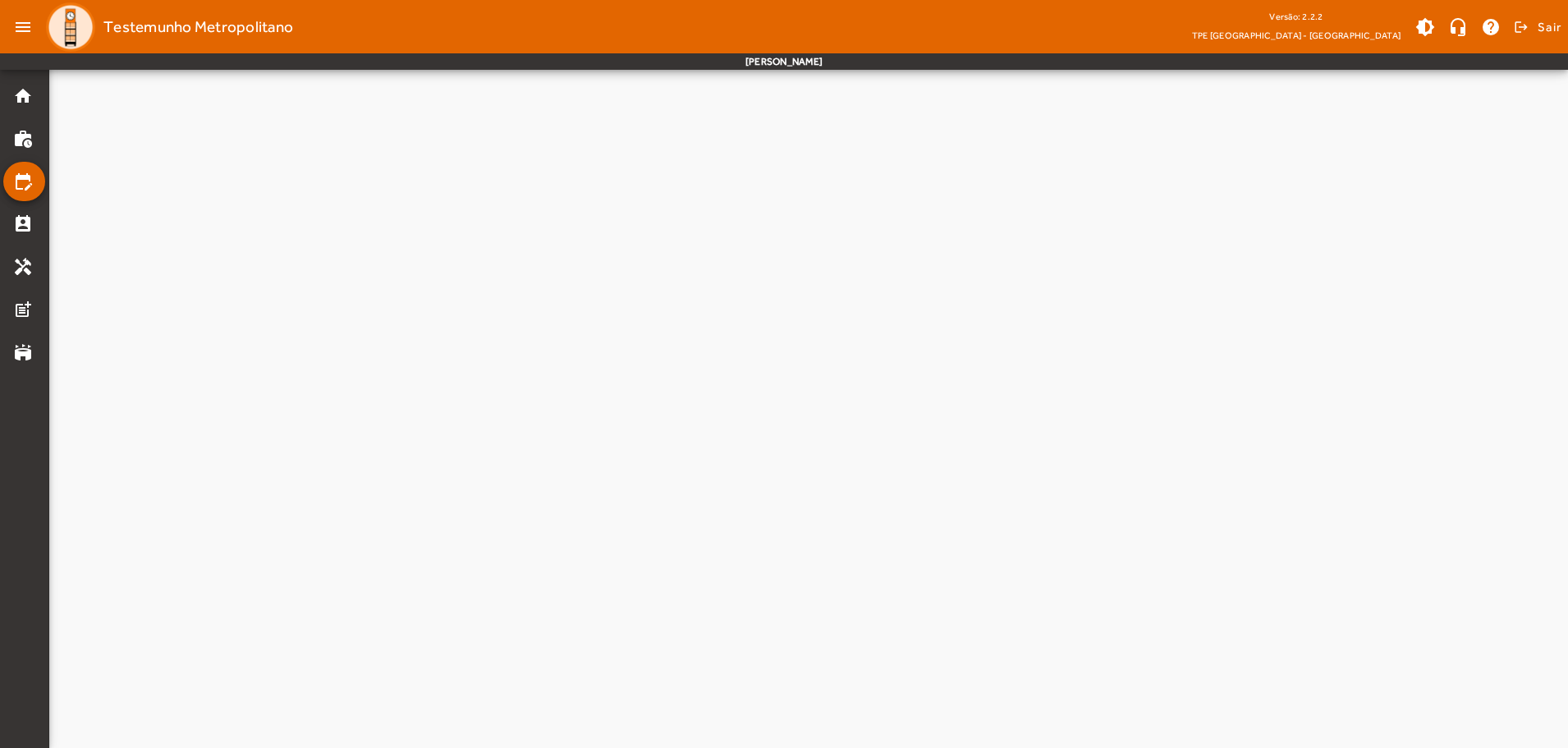
scroll to position [0, 0]
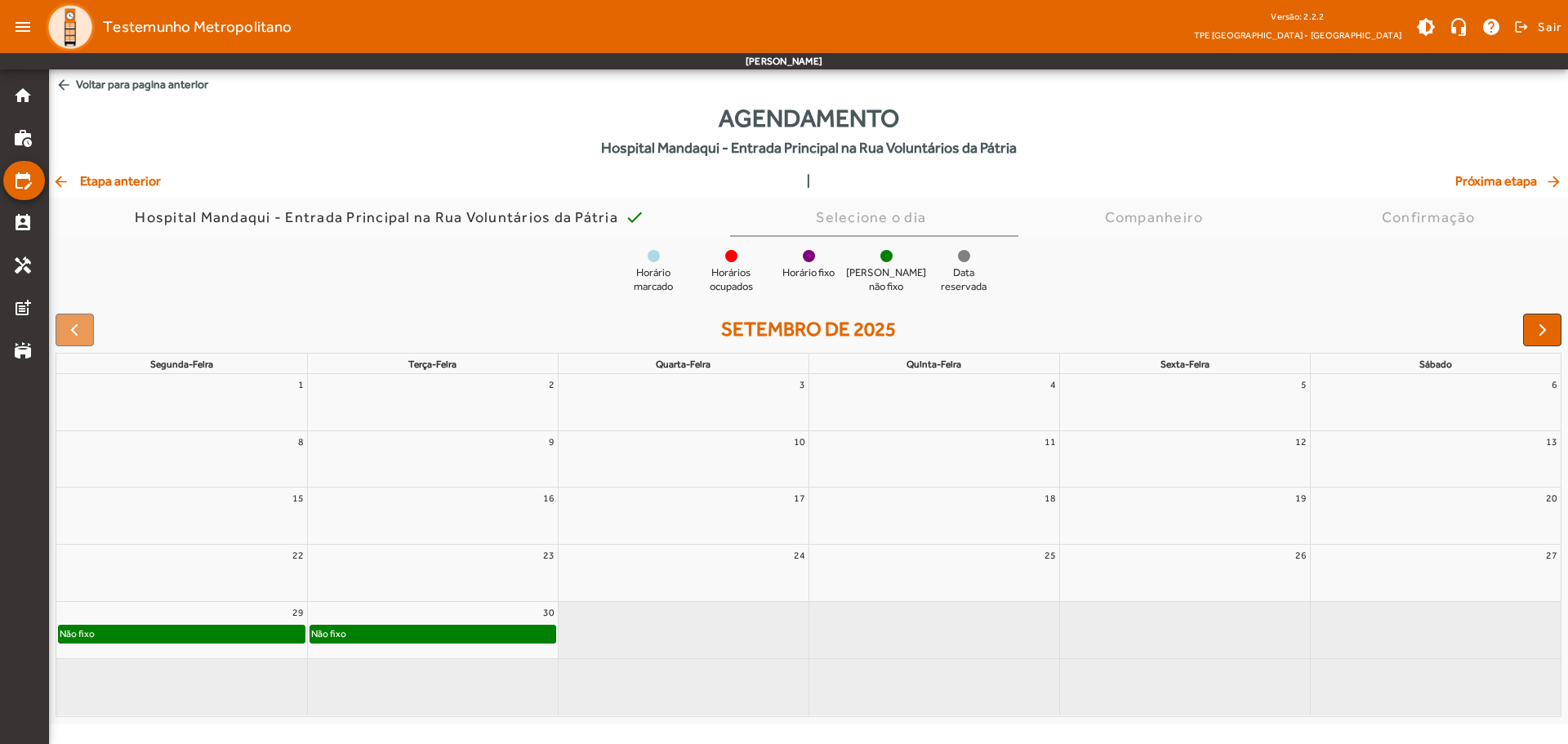
click at [62, 181] on mat-icon "arrow_back" at bounding box center [62, 181] width 19 height 16
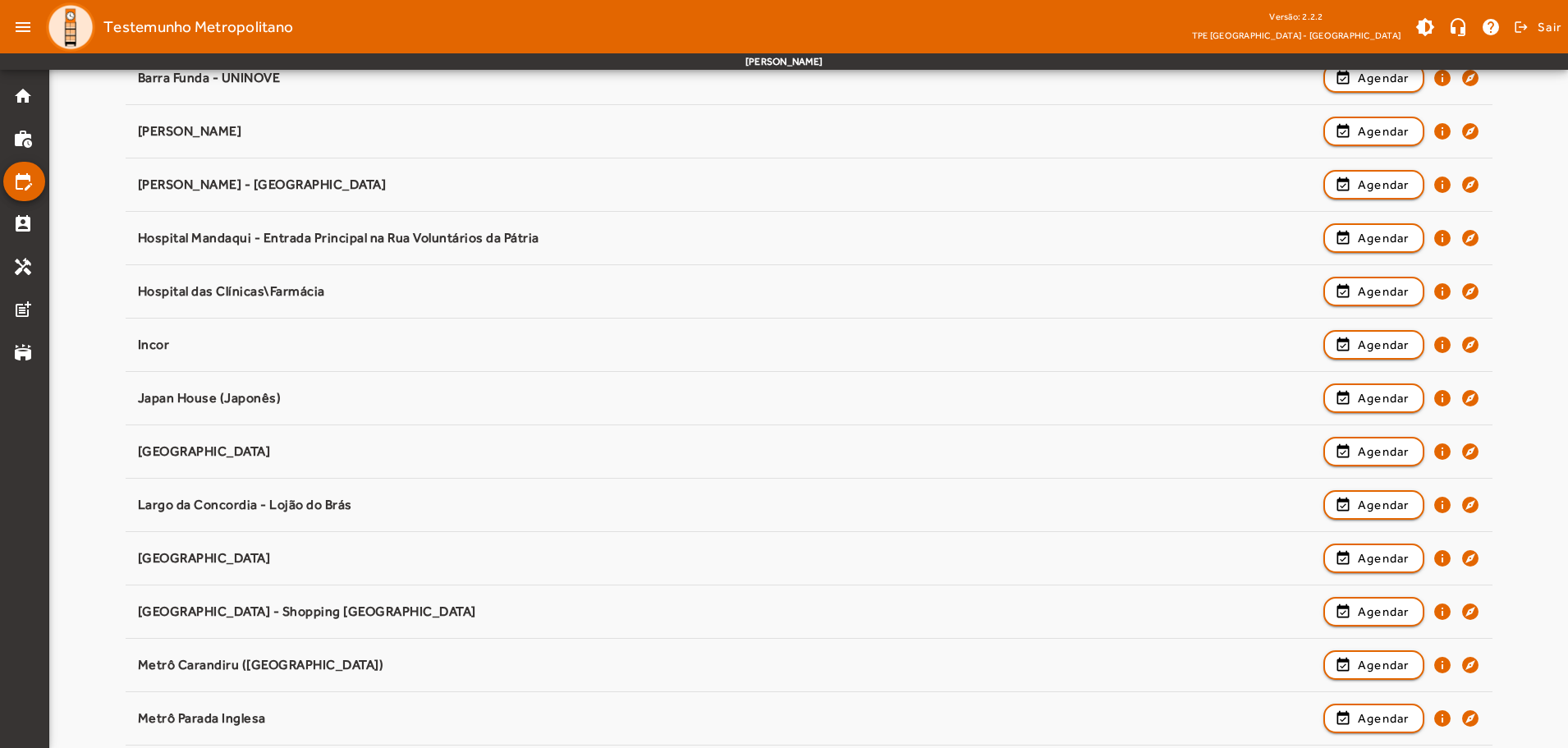
scroll to position [574, 0]
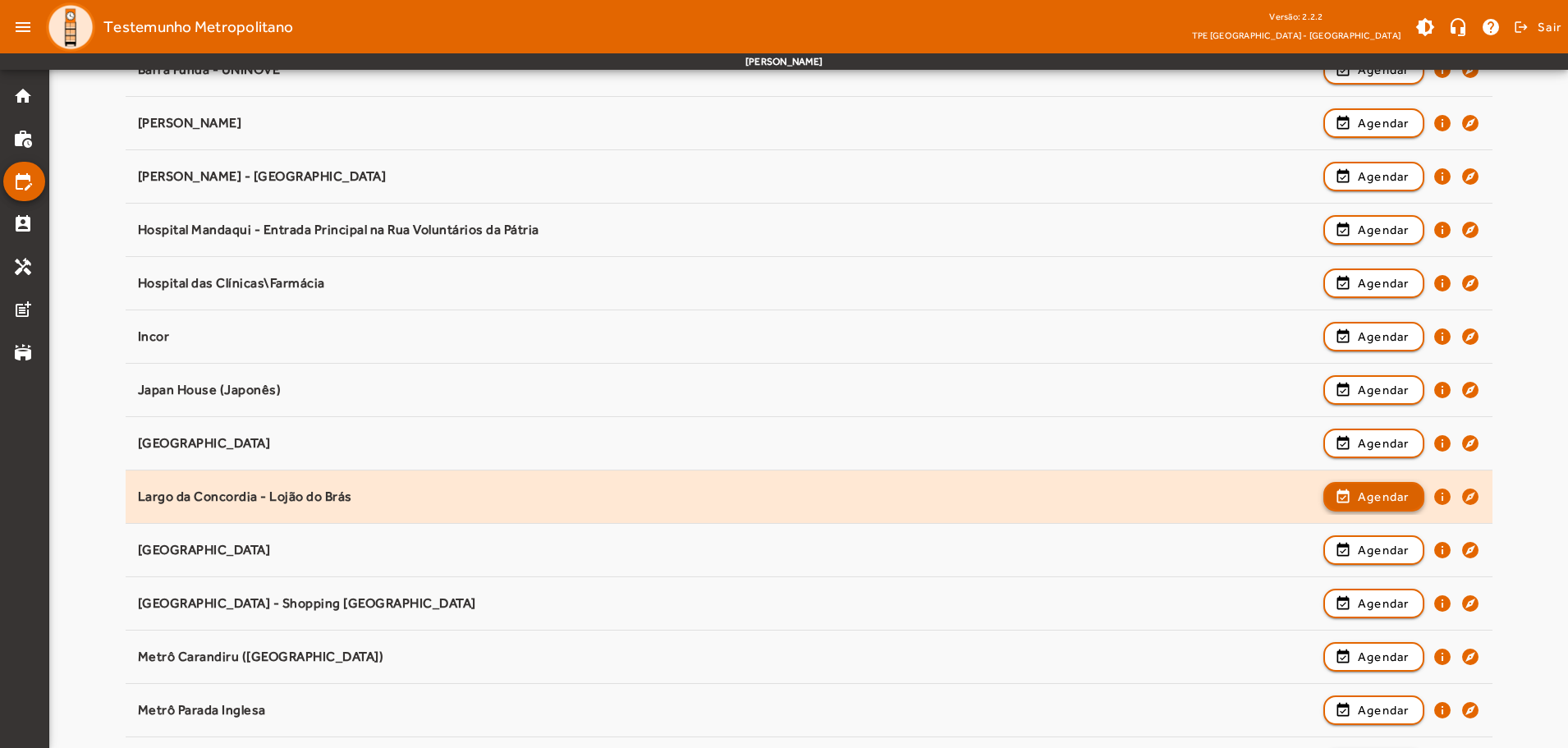
click at [1378, 505] on span "Agendar" at bounding box center [1384, 497] width 52 height 20
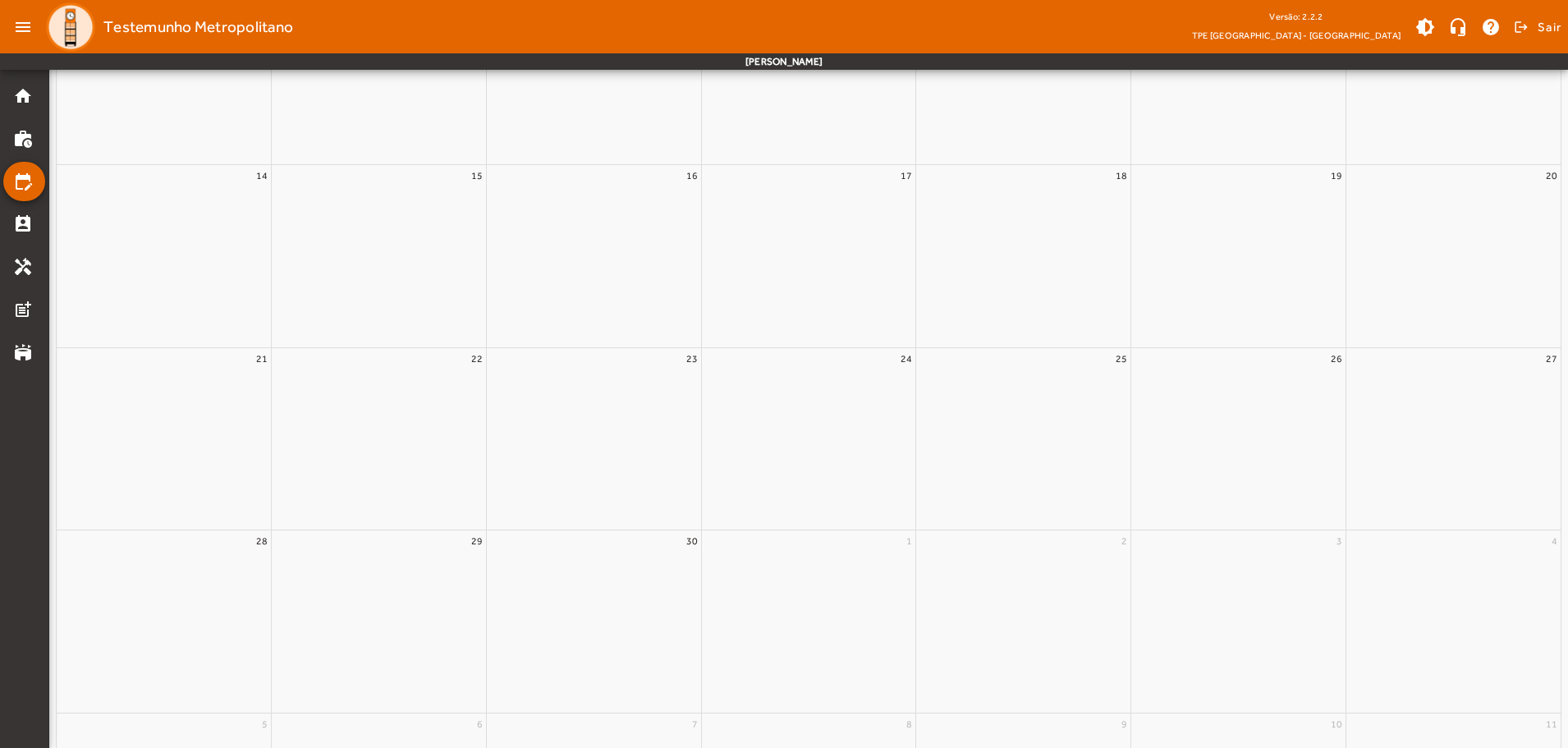
scroll to position [0, 0]
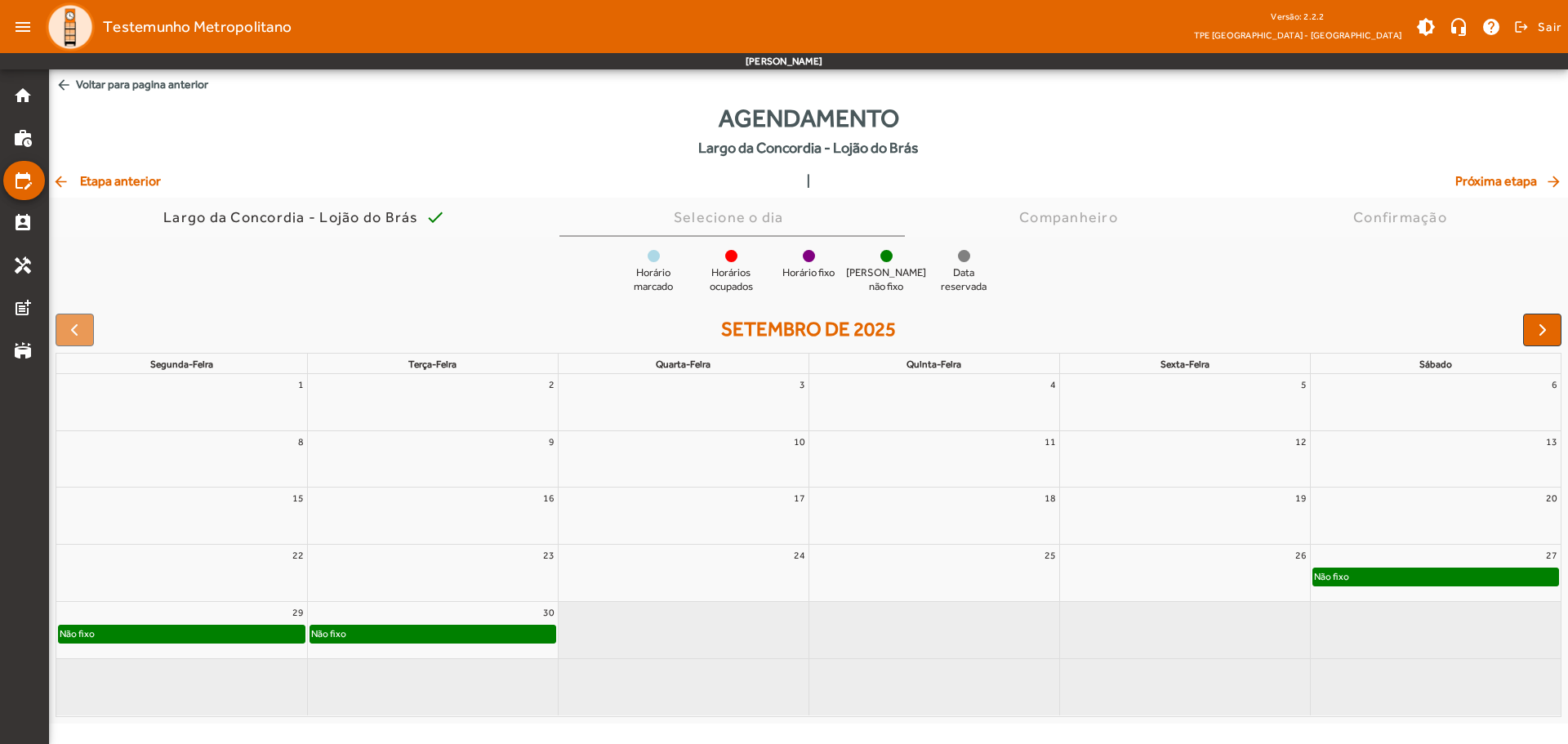
click at [59, 178] on mat-icon "arrow_back" at bounding box center [62, 181] width 19 height 16
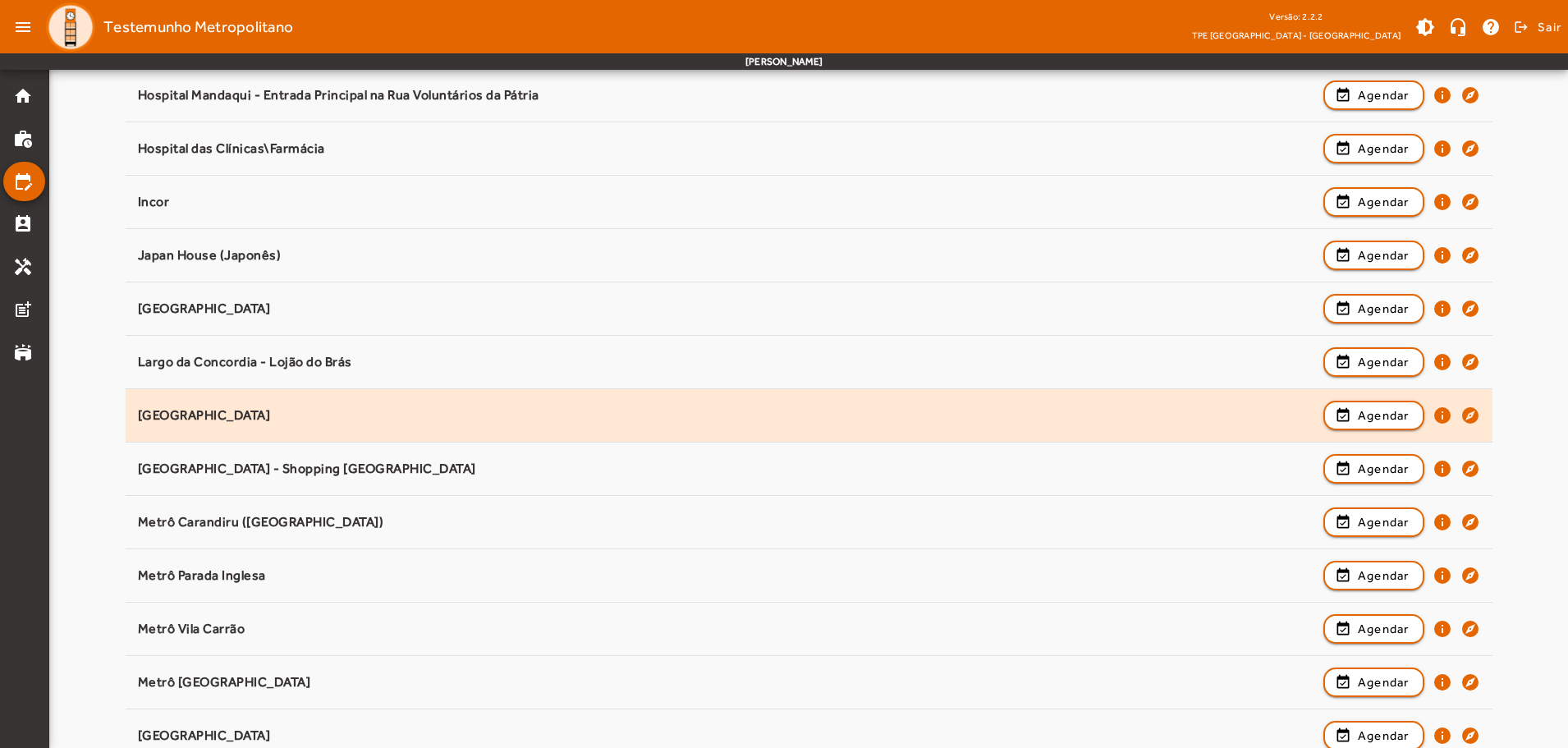
scroll to position [903, 0]
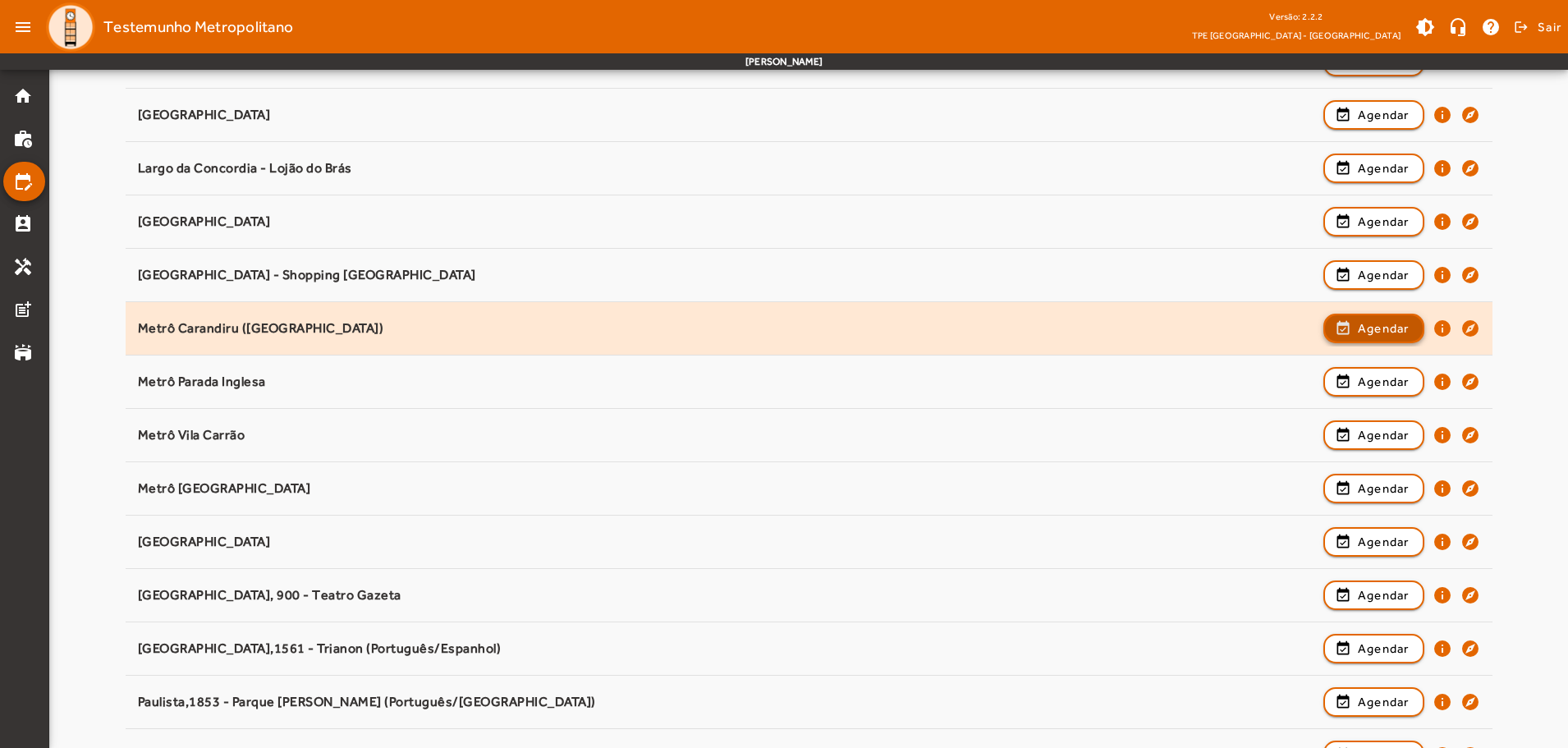
click at [1407, 325] on span "Agendar" at bounding box center [1384, 329] width 52 height 20
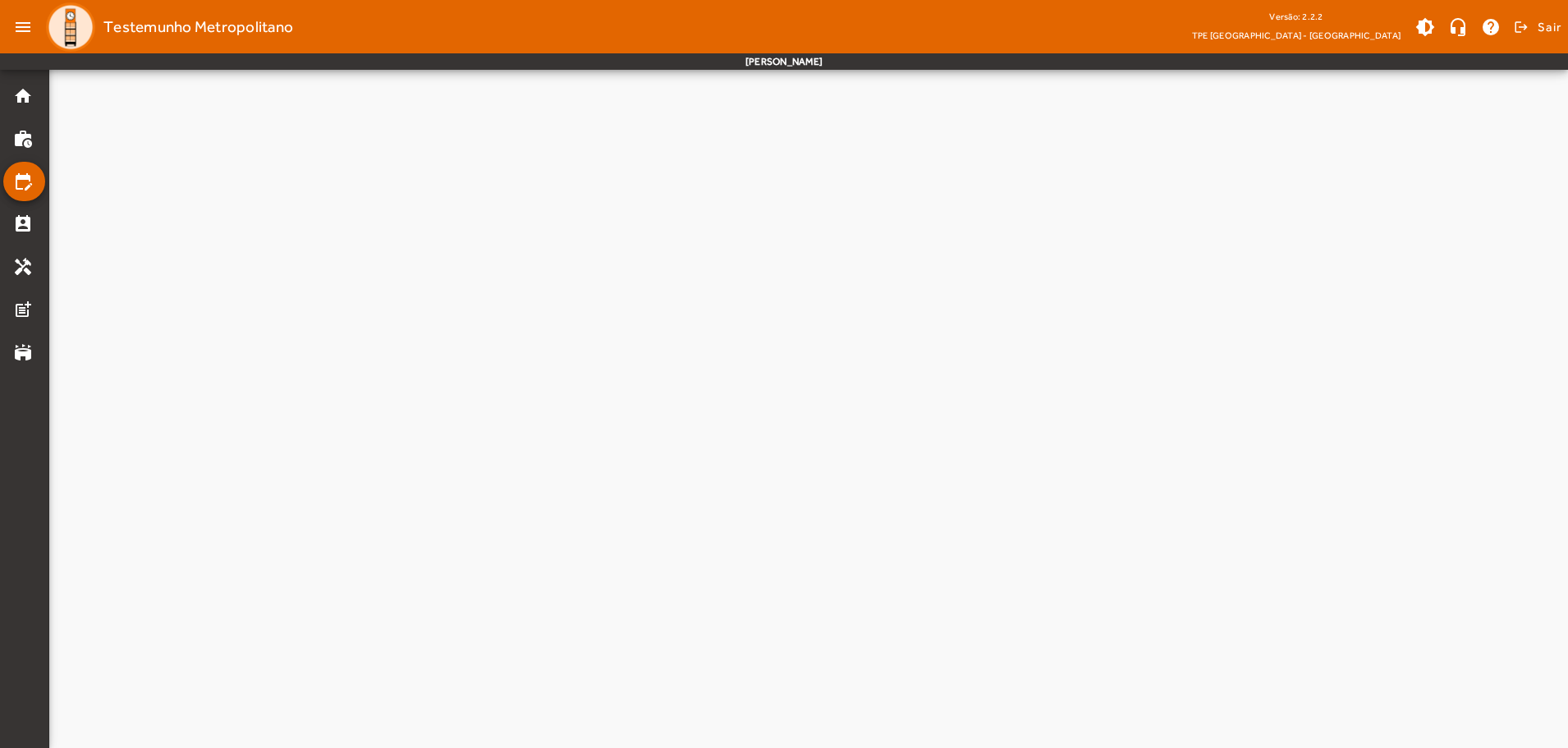
scroll to position [0, 0]
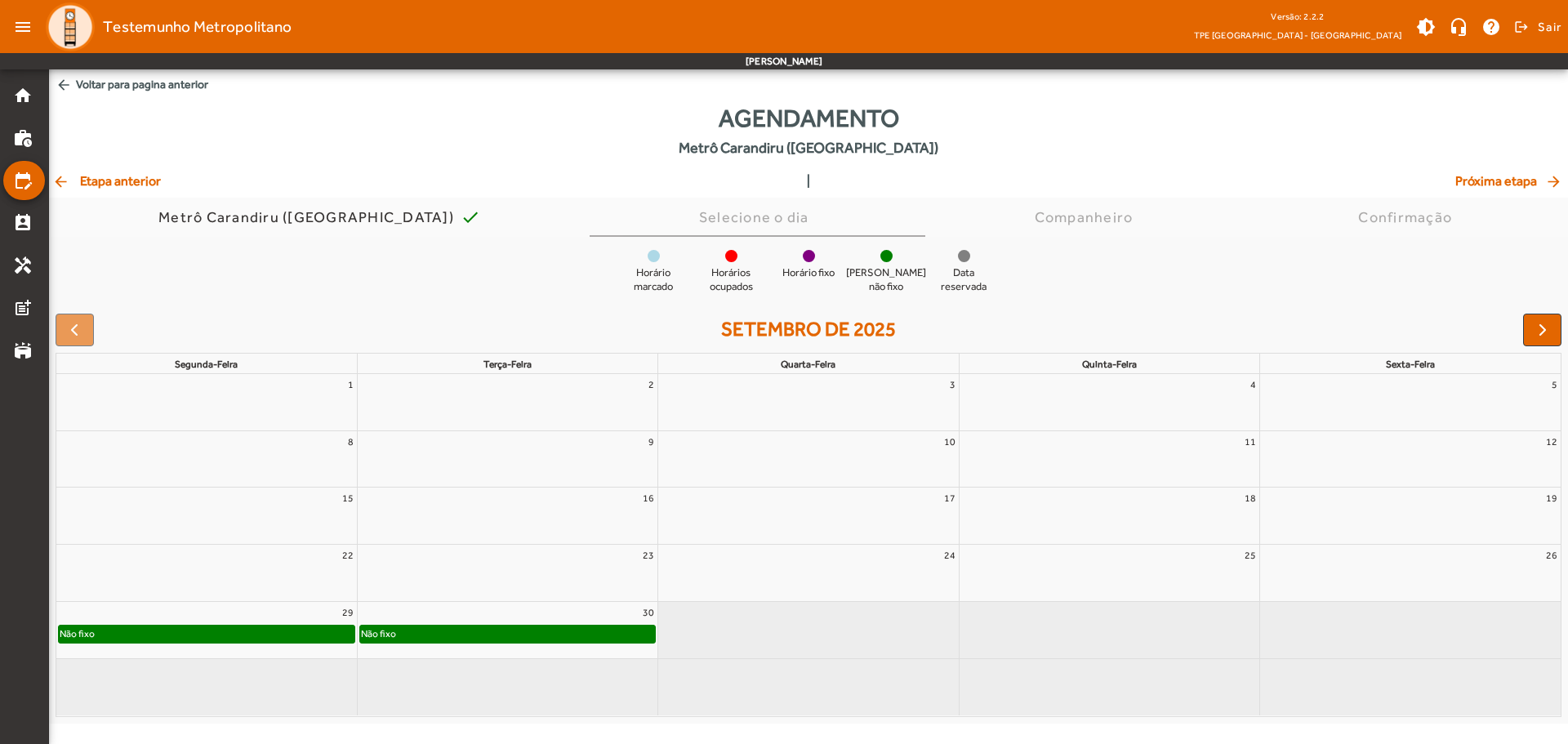
click at [58, 182] on mat-icon "arrow_back" at bounding box center [62, 181] width 19 height 16
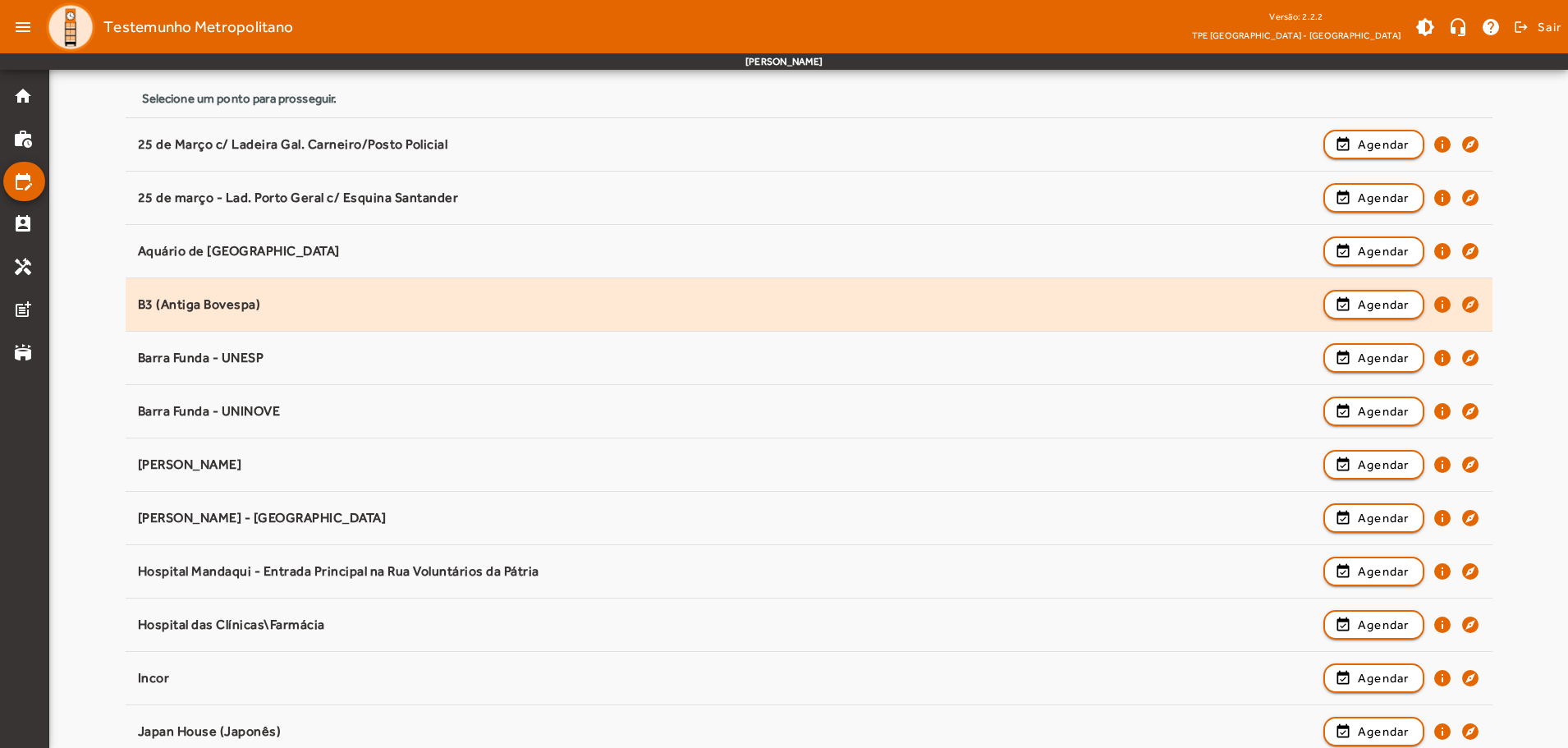
scroll to position [1232, 0]
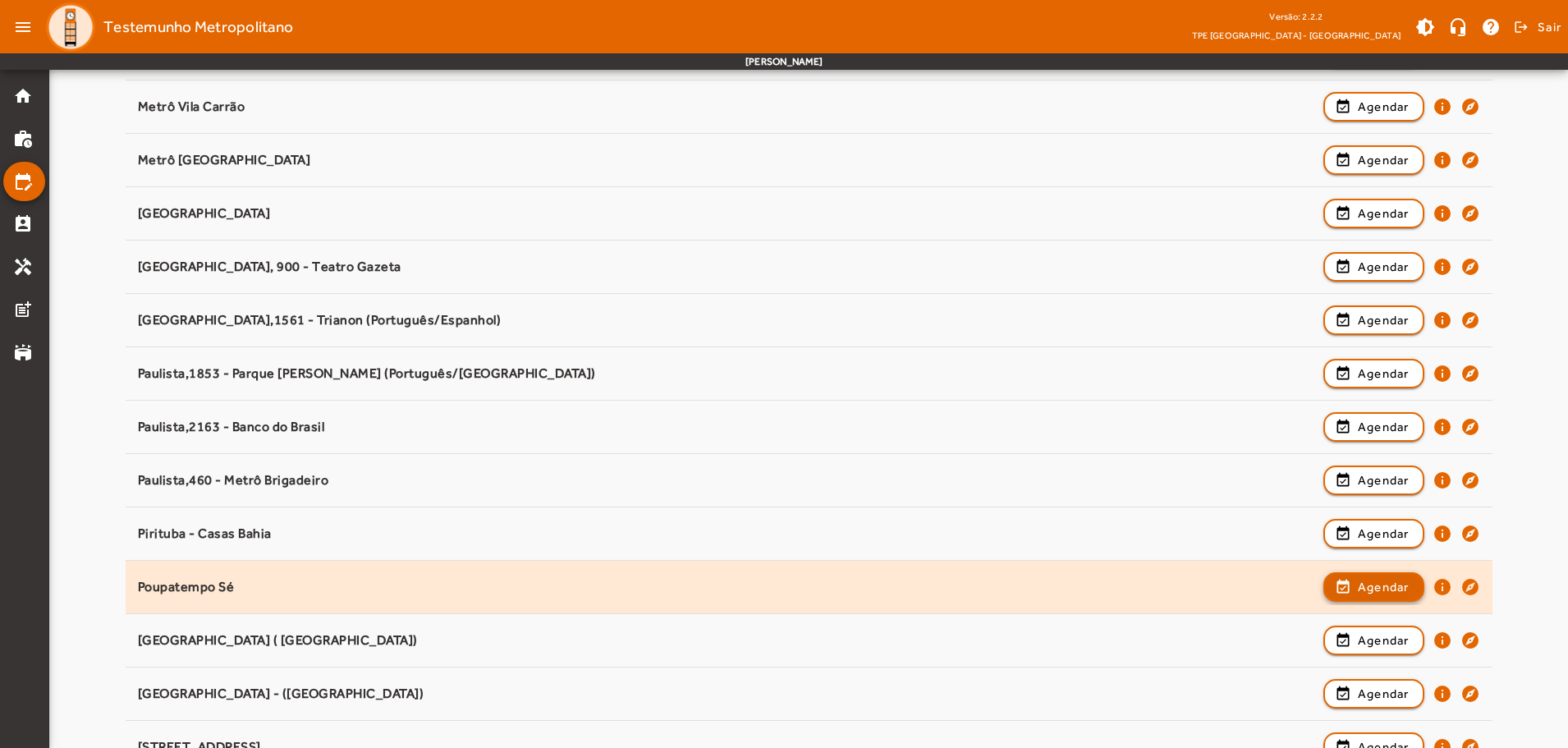
click at [1368, 591] on span "Agendar" at bounding box center [1384, 587] width 52 height 20
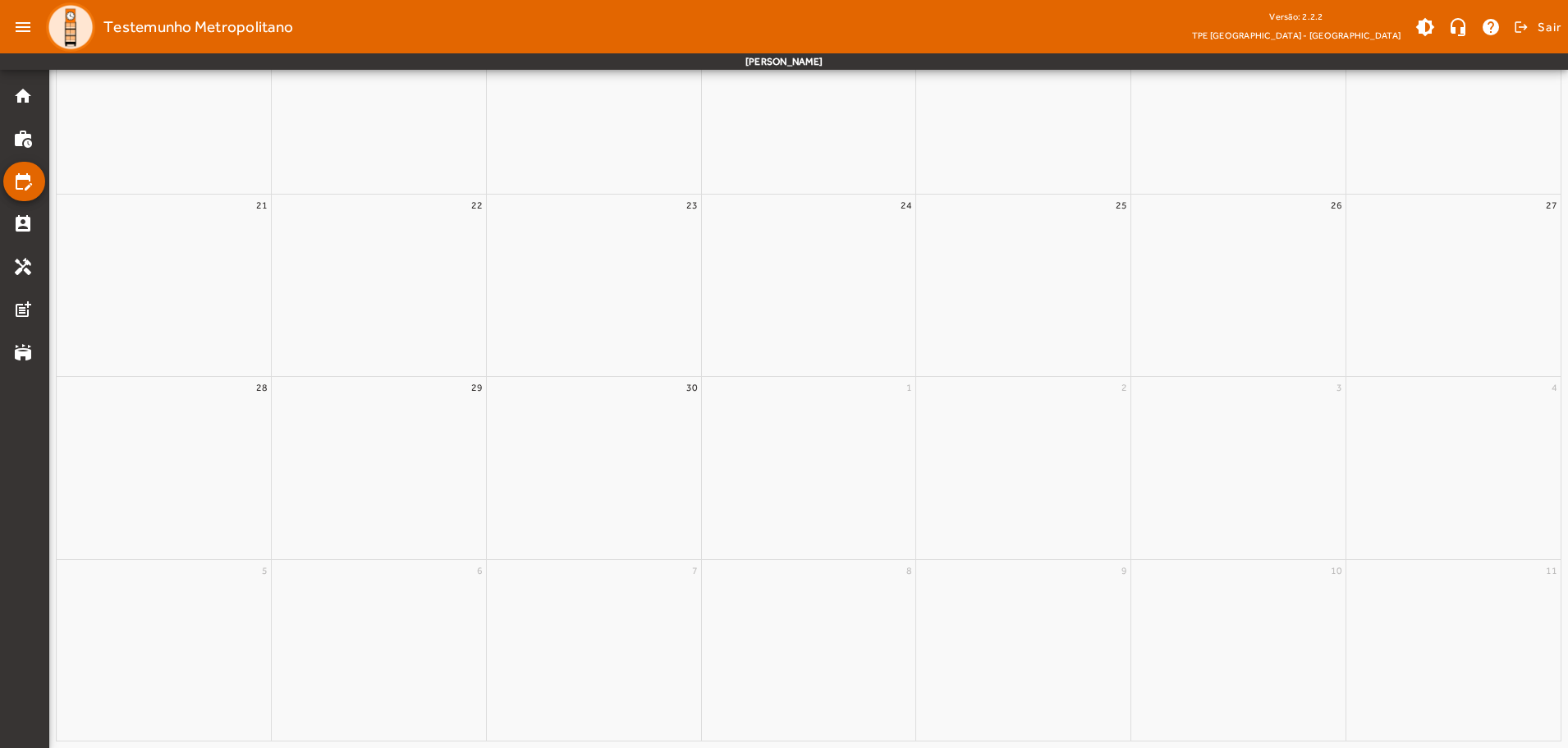
scroll to position [0, 0]
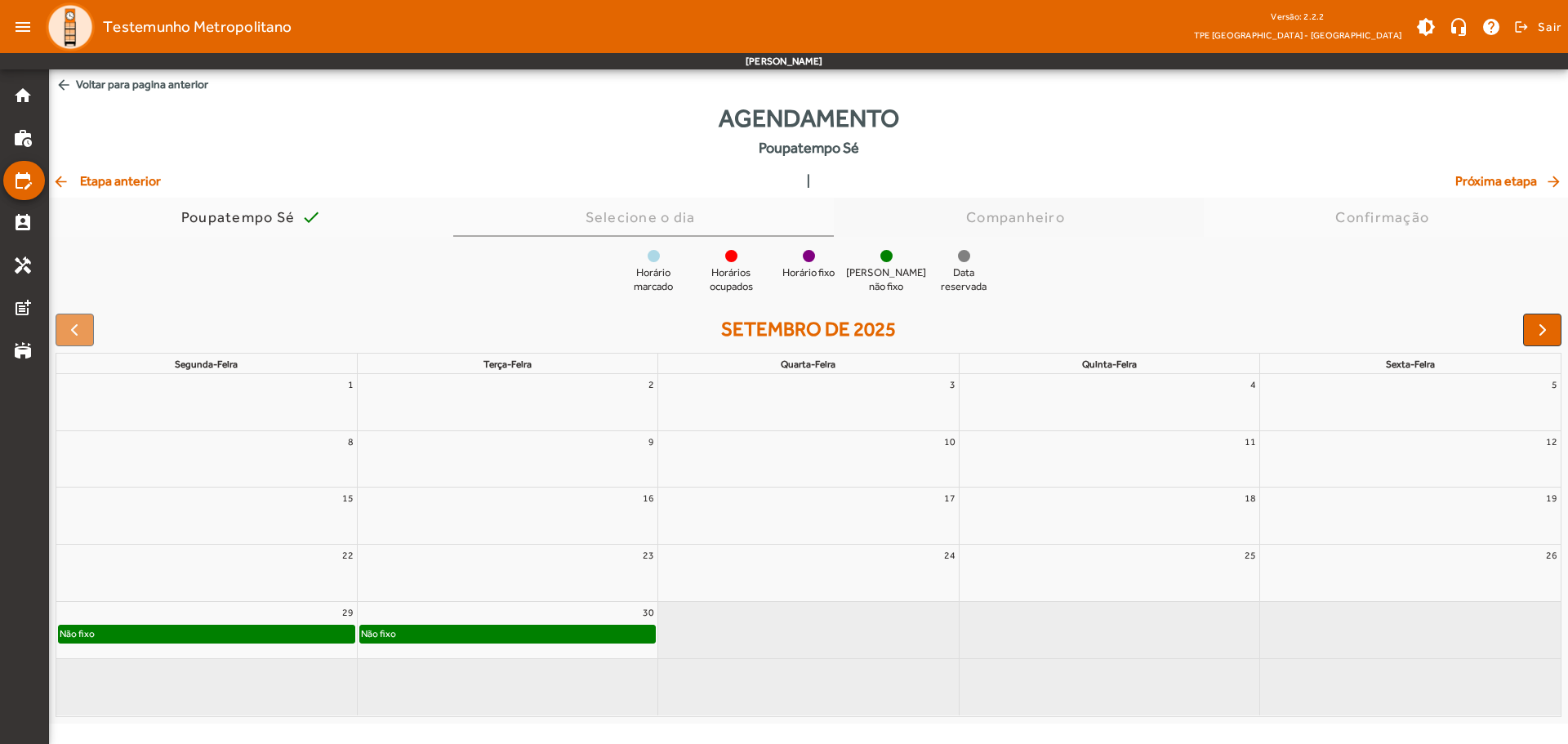
click at [1014, 221] on div "Companheiro" at bounding box center [1019, 217] width 105 height 16
click at [1432, 209] on div "Confirmação" at bounding box center [1385, 217] width 100 height 16
click at [248, 218] on div "Poupatempo Sé" at bounding box center [242, 217] width 120 height 16
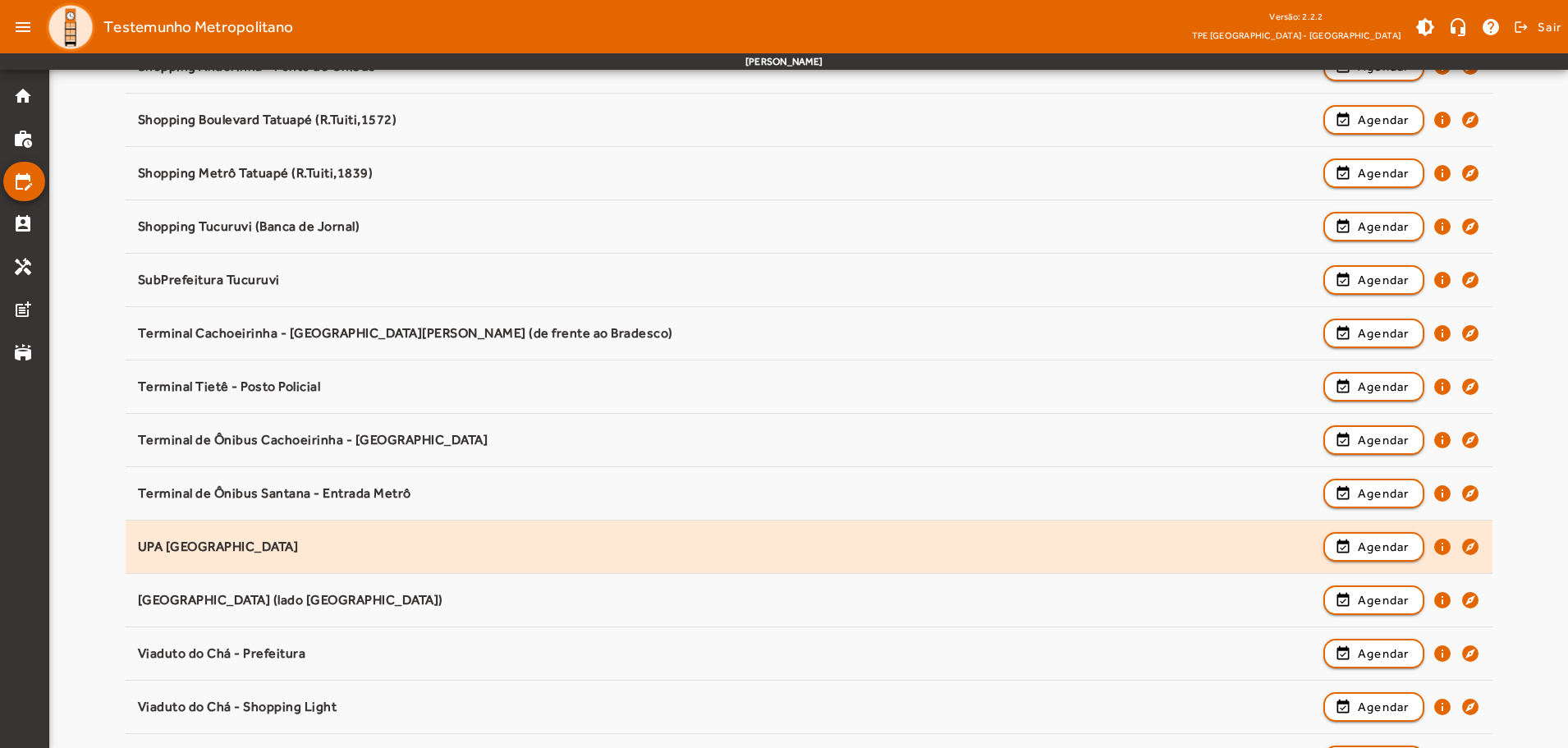
scroll to position [2004, 0]
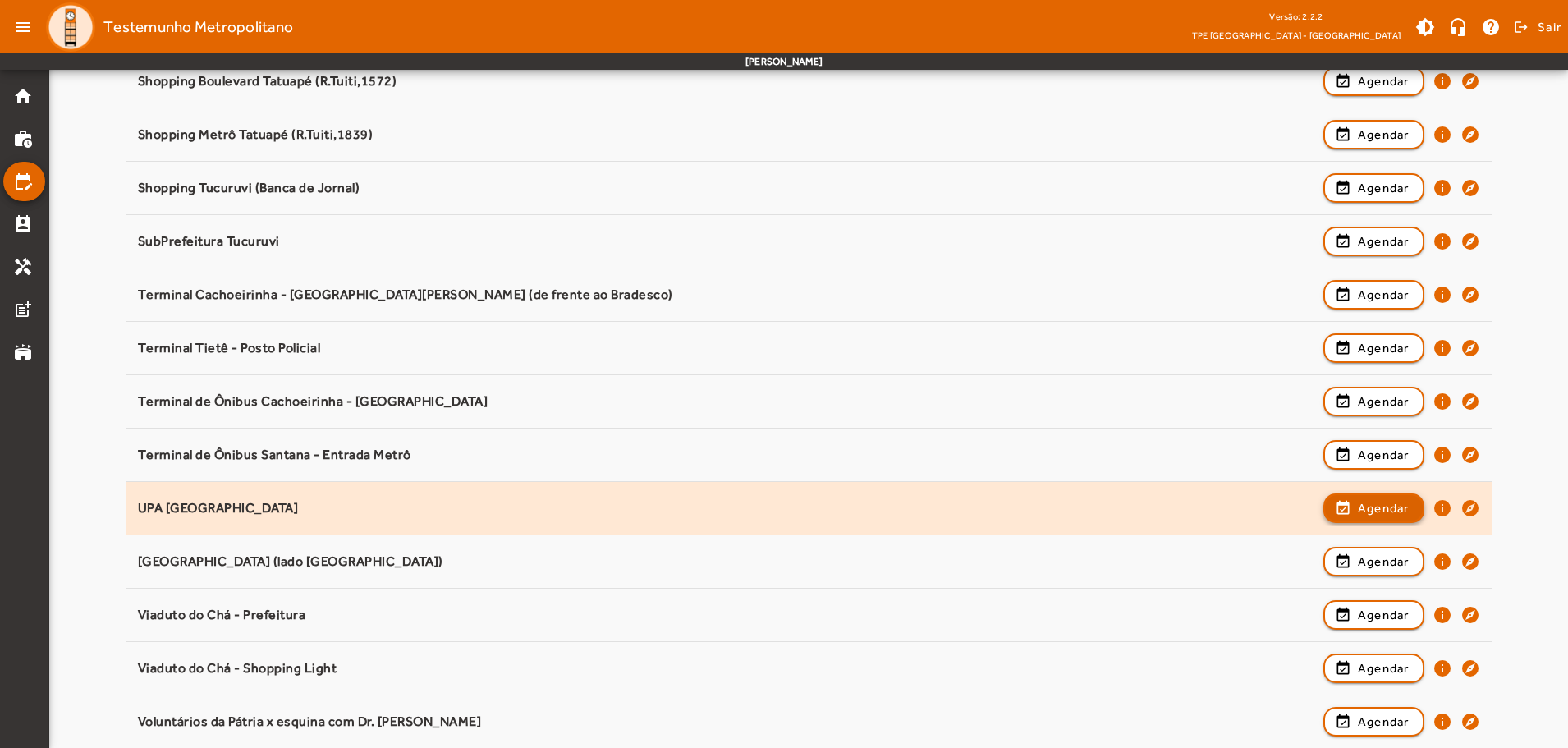
click at [1392, 503] on span "Agendar" at bounding box center [1384, 508] width 52 height 20
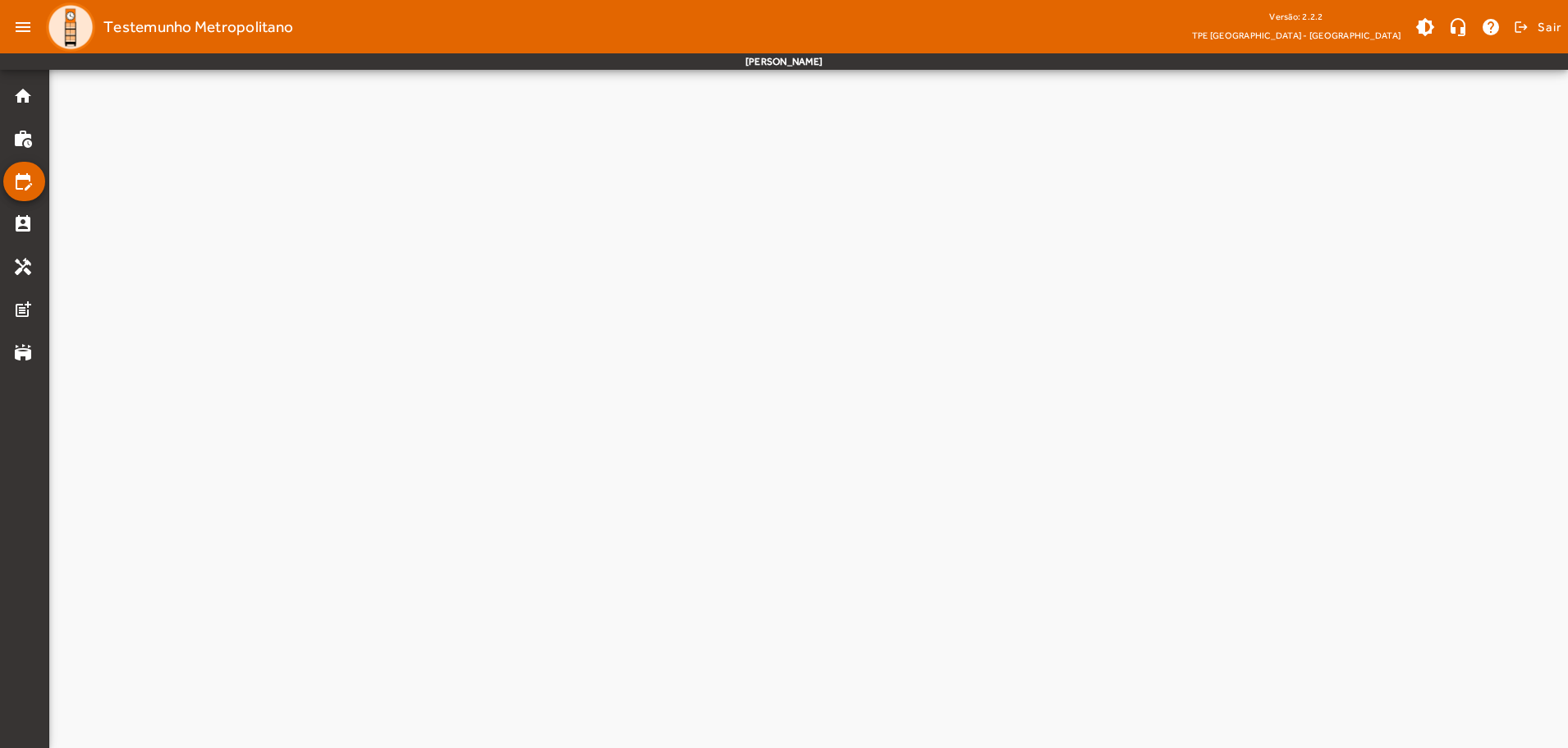
scroll to position [0, 0]
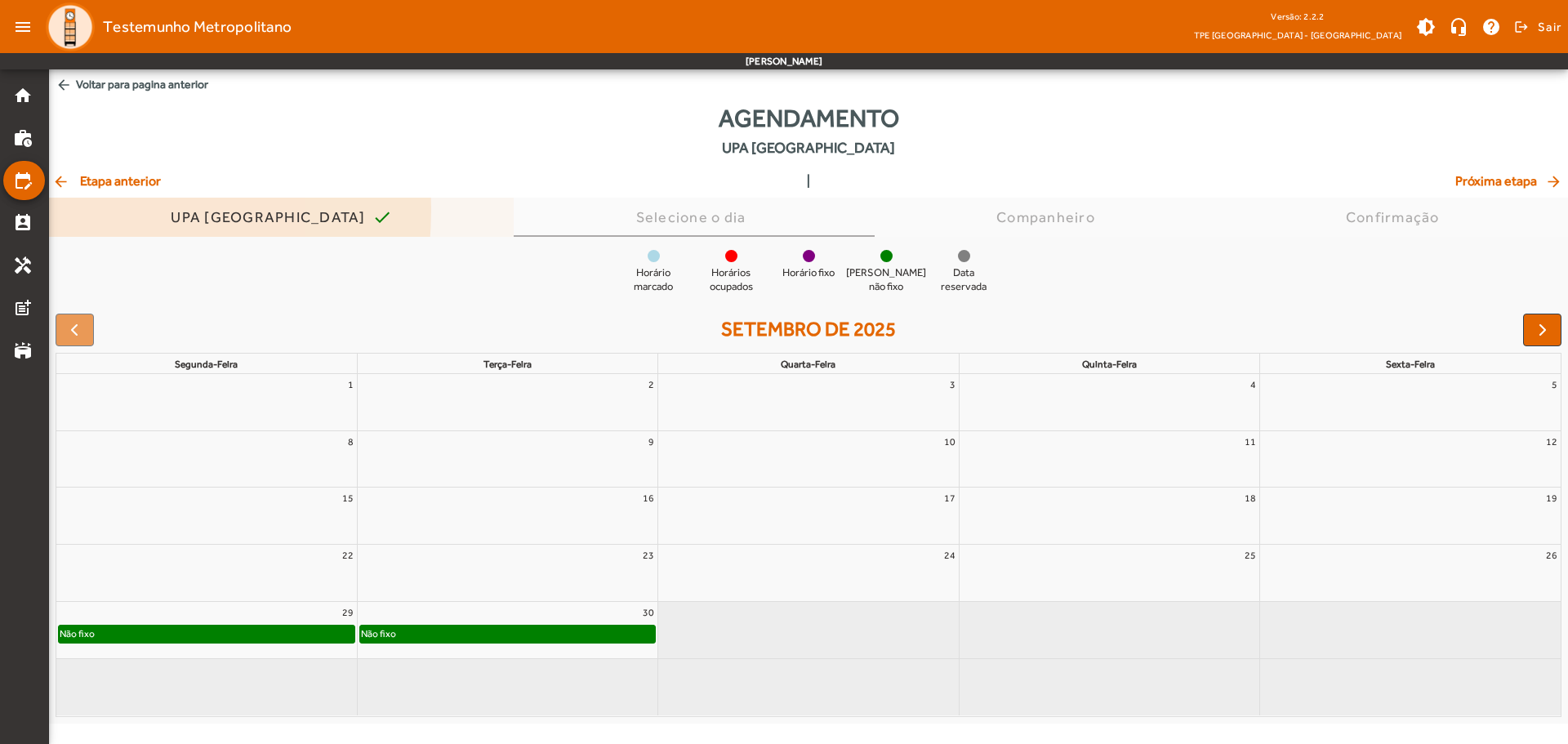
click at [57, 209] on div "UPA Jaçanã check" at bounding box center [281, 217] width 465 height 39
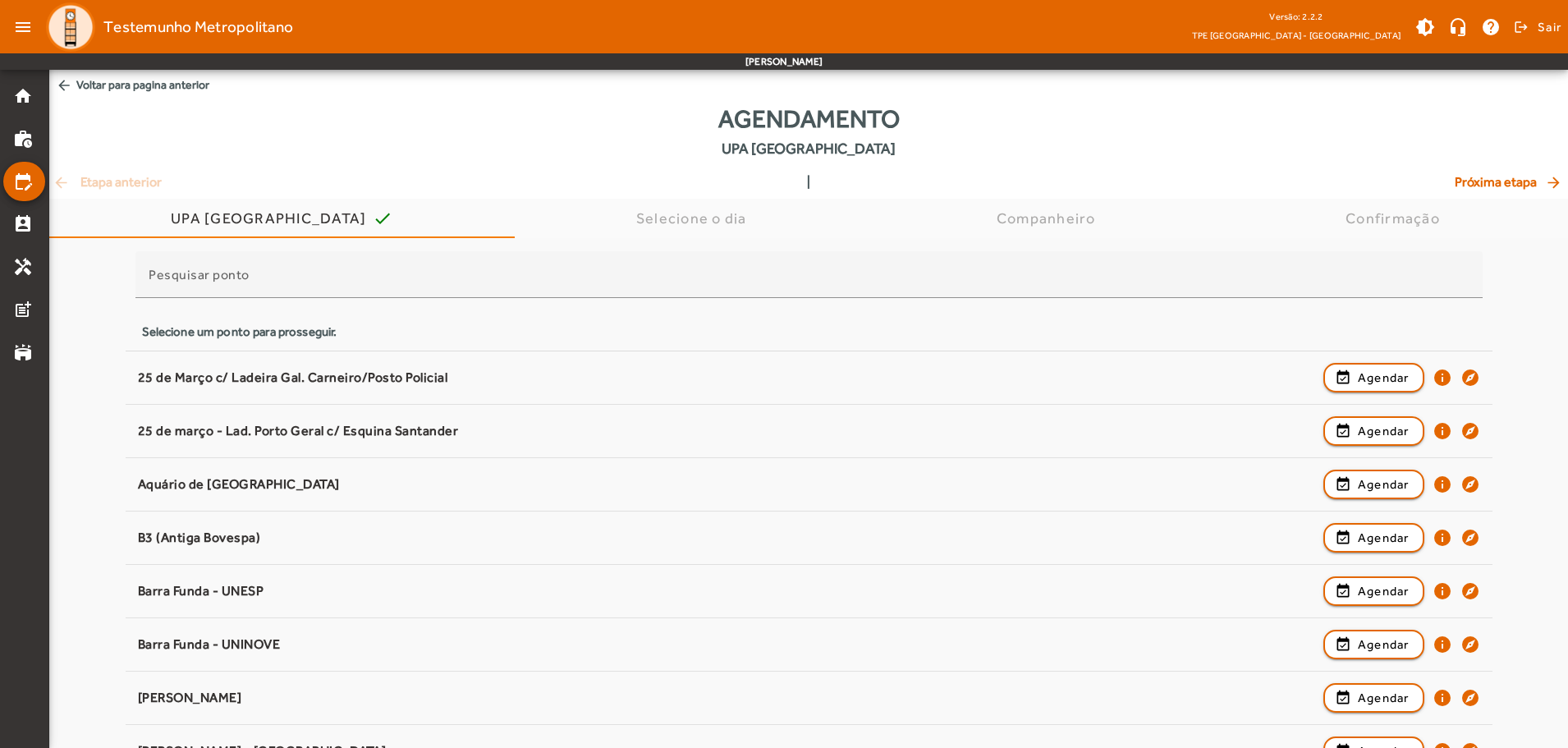
click at [57, 182] on div "arrow_back Etapa anterior | Próxima etapa arrow_forward" at bounding box center [808, 183] width 1512 height 20
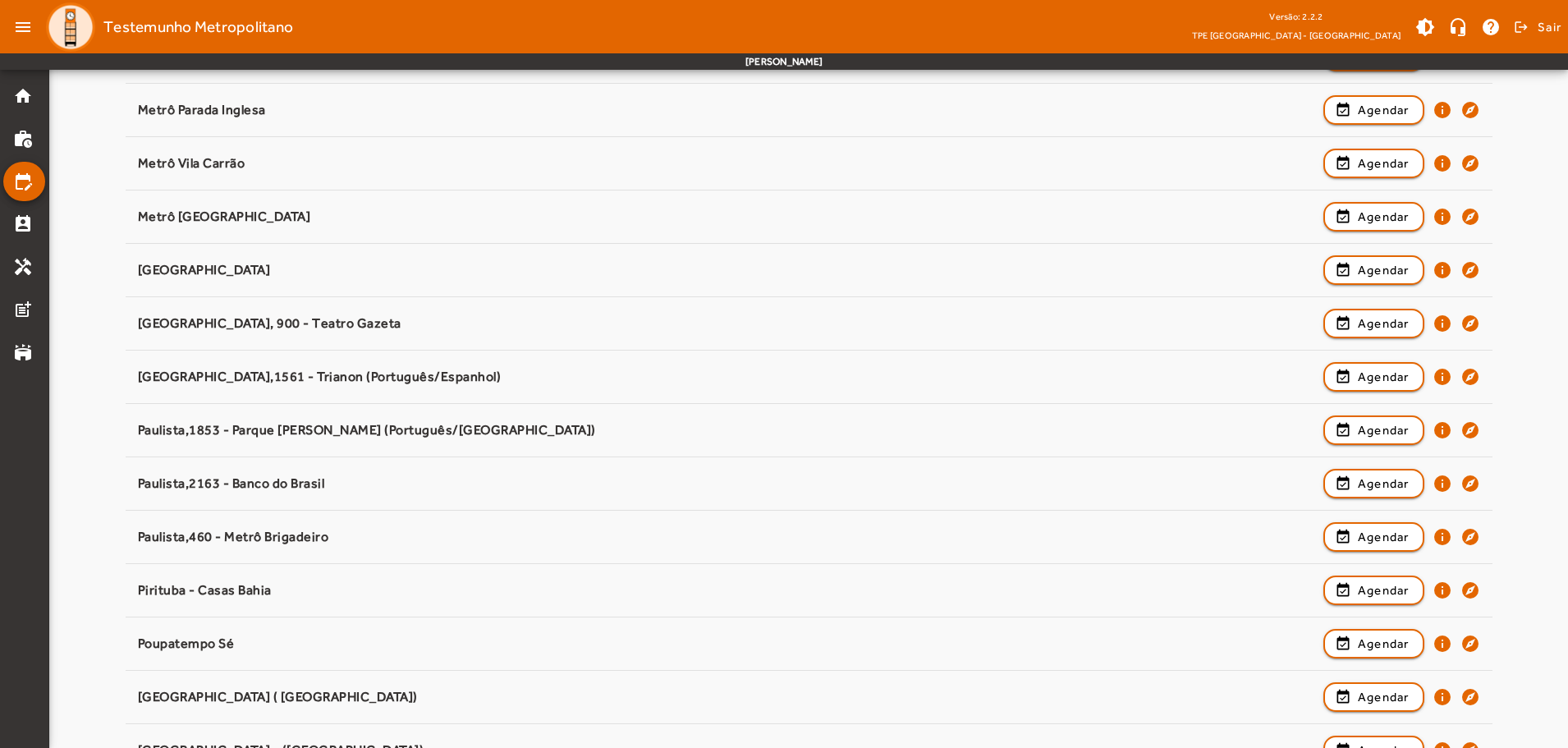
scroll to position [1067, 0]
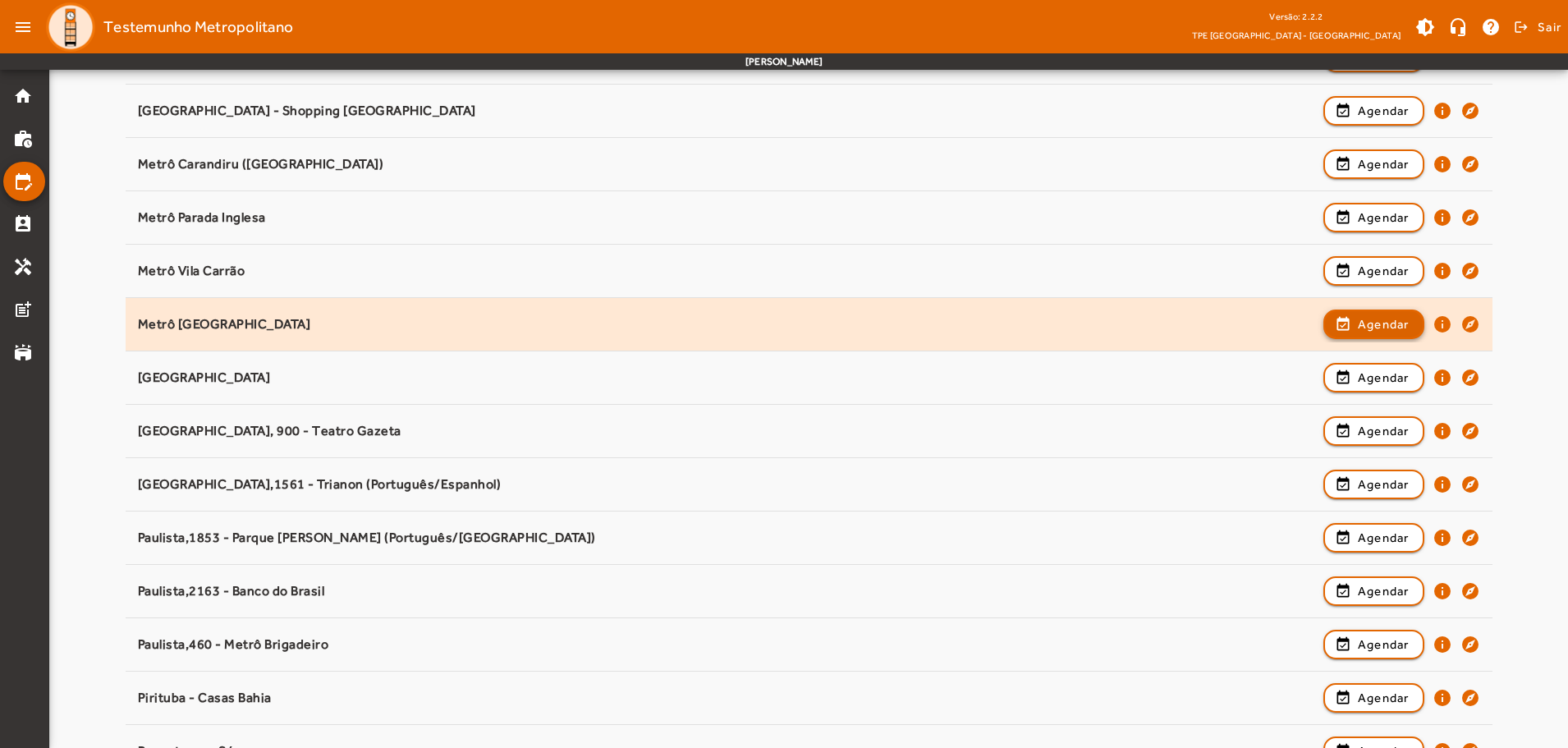
click at [1377, 320] on span "Agendar" at bounding box center [1384, 324] width 52 height 20
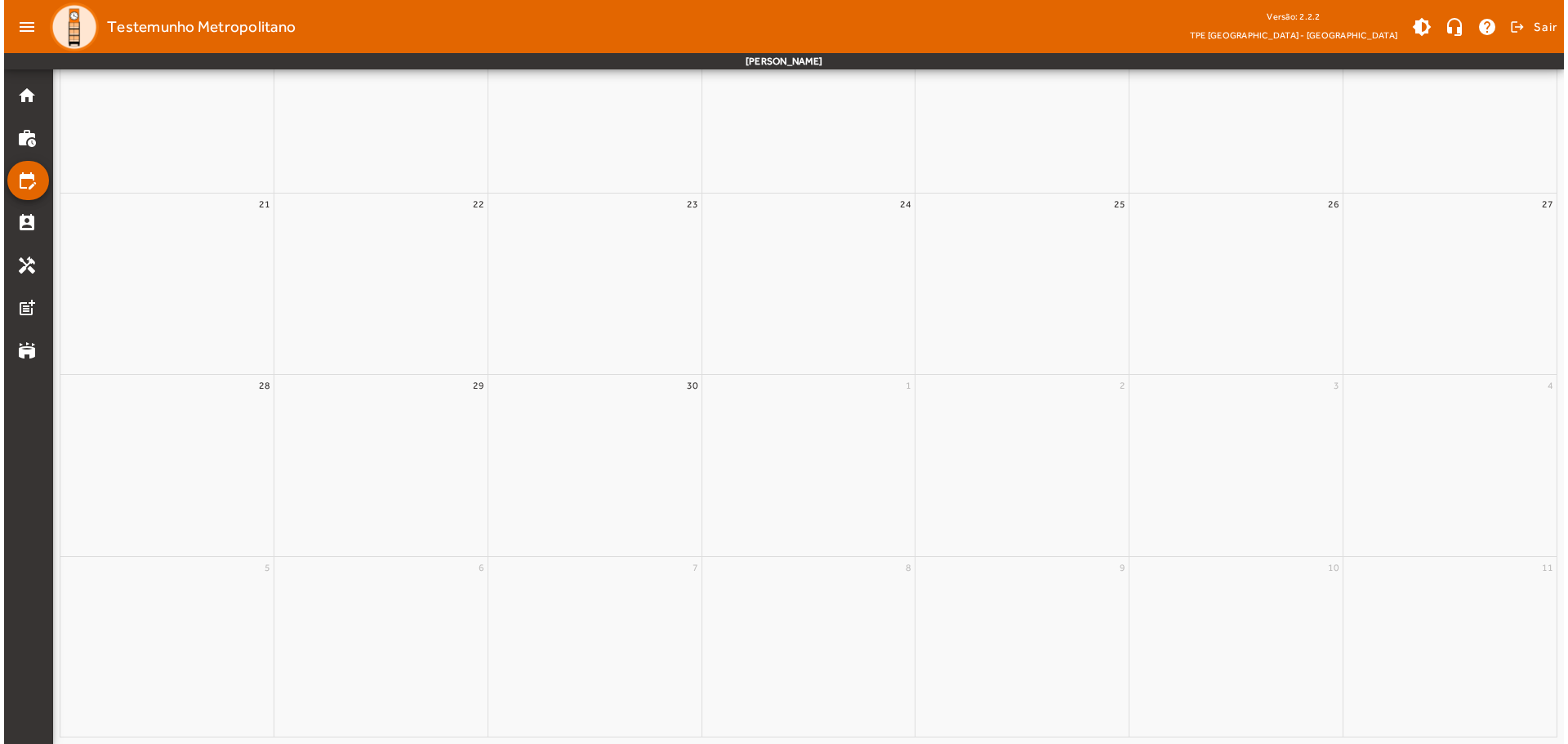
scroll to position [0, 0]
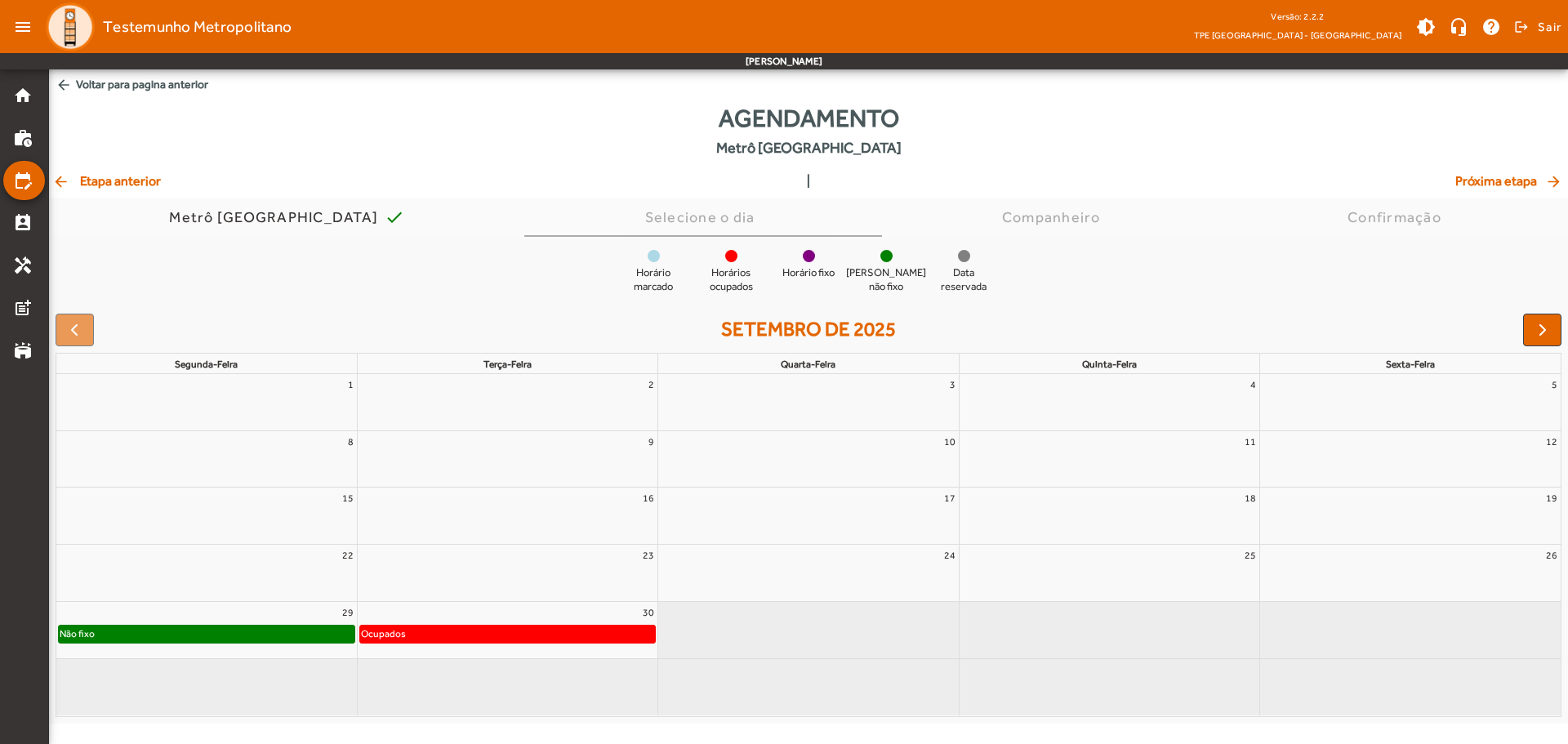
click at [648, 256] on div at bounding box center [654, 256] width 12 height 12
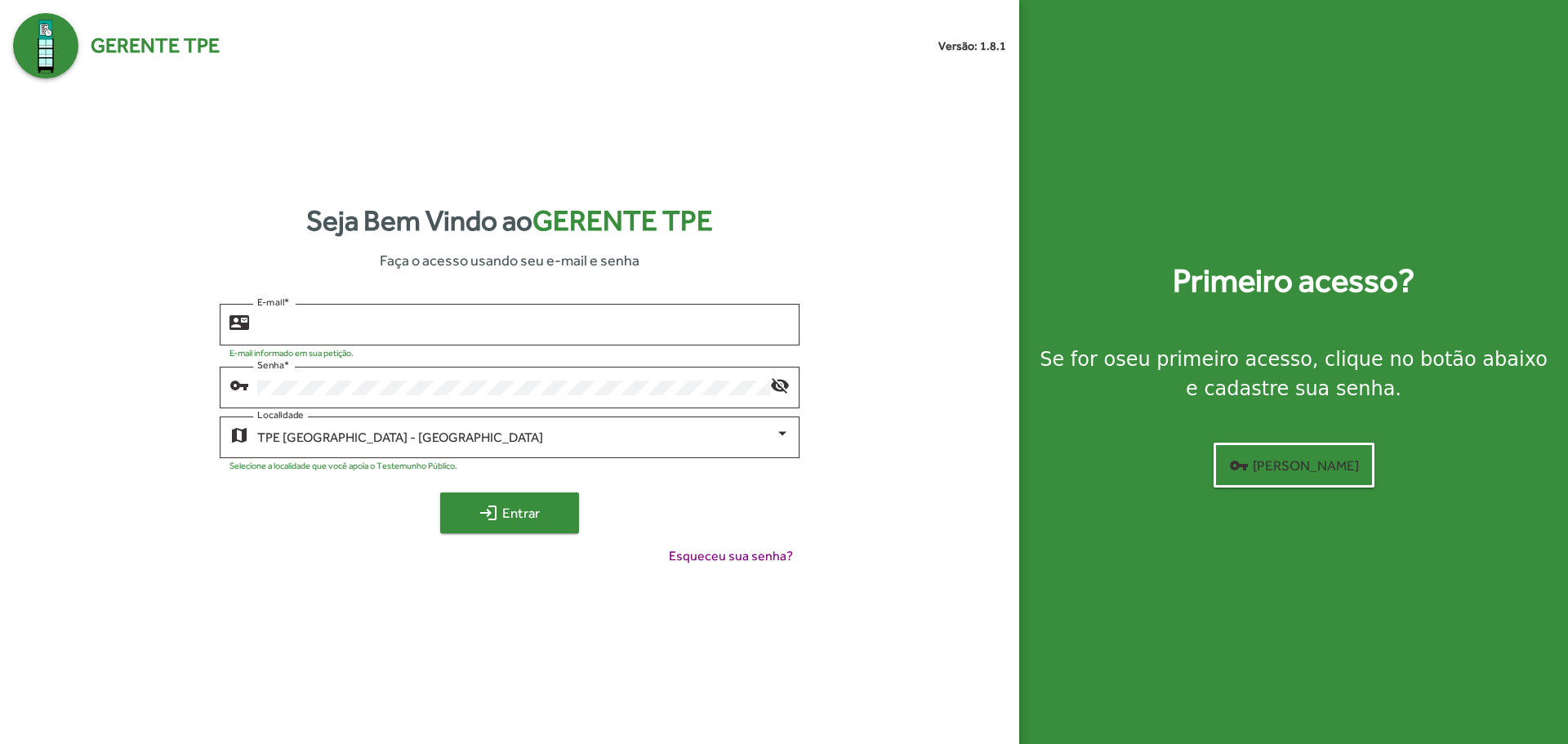
type input "**********"
click at [511, 518] on span "login Entrar" at bounding box center [509, 512] width 110 height 29
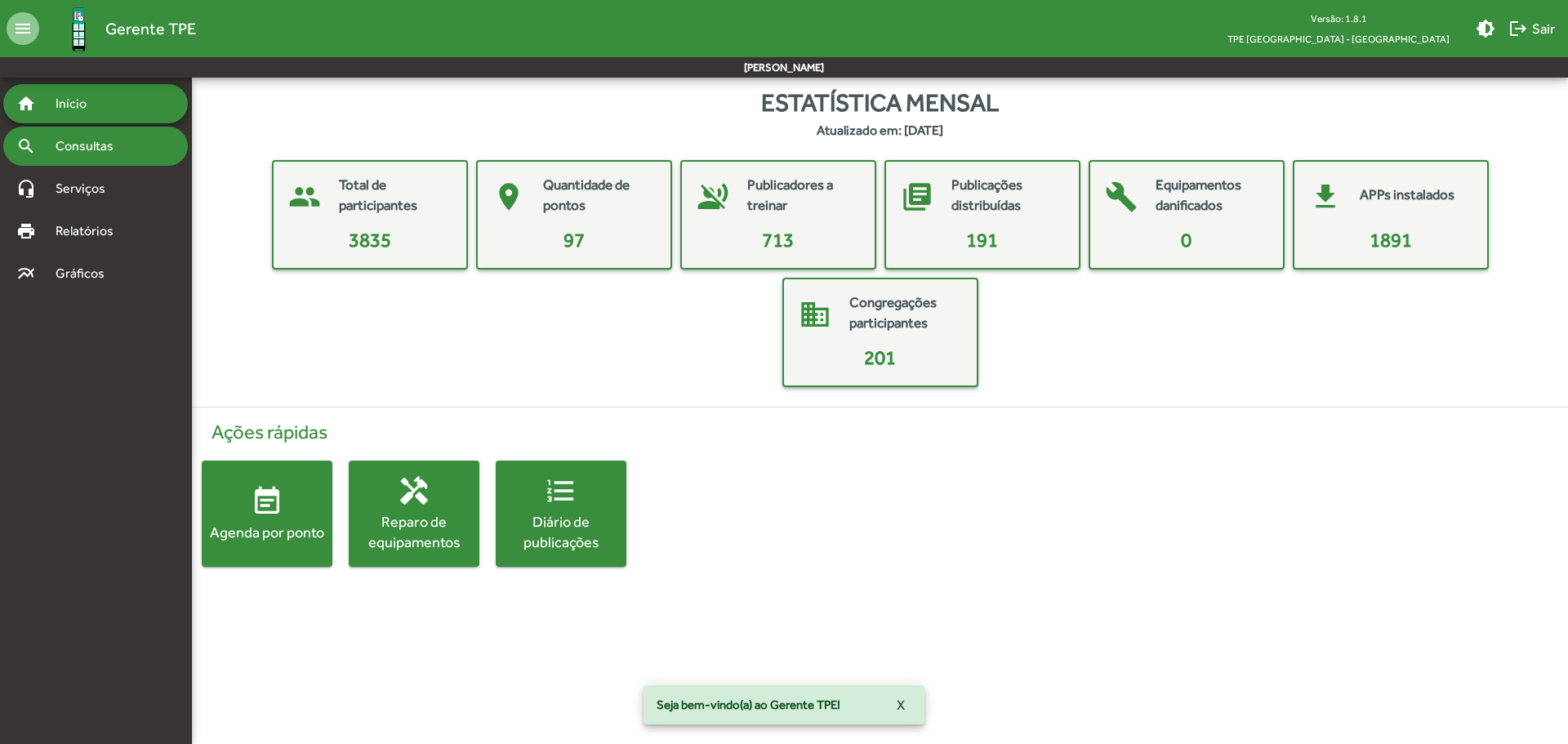
click at [87, 152] on span "Consultas" at bounding box center [90, 146] width 89 height 19
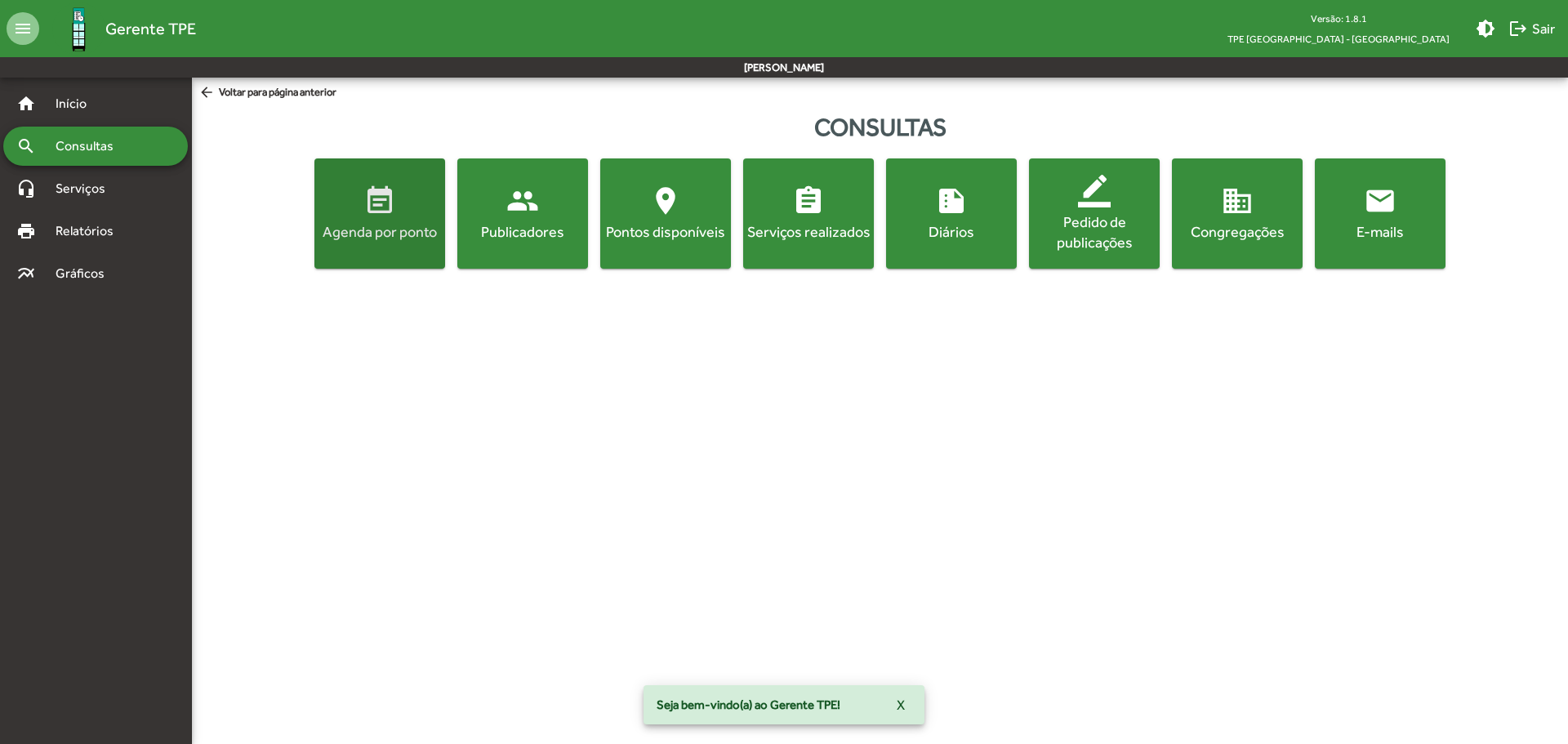
click at [386, 220] on span "event_note Agenda por ponto" at bounding box center [380, 213] width 124 height 58
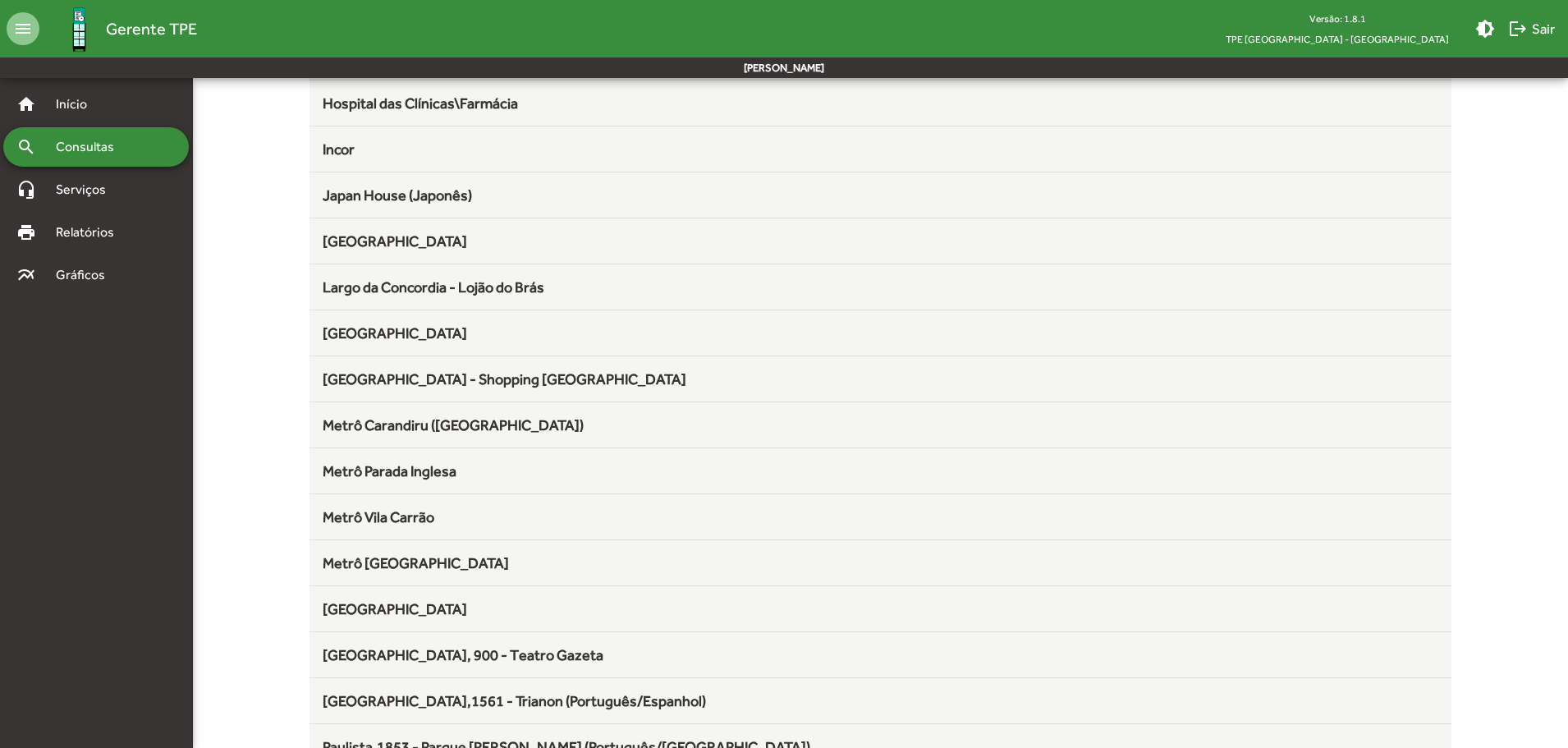
scroll to position [656, 0]
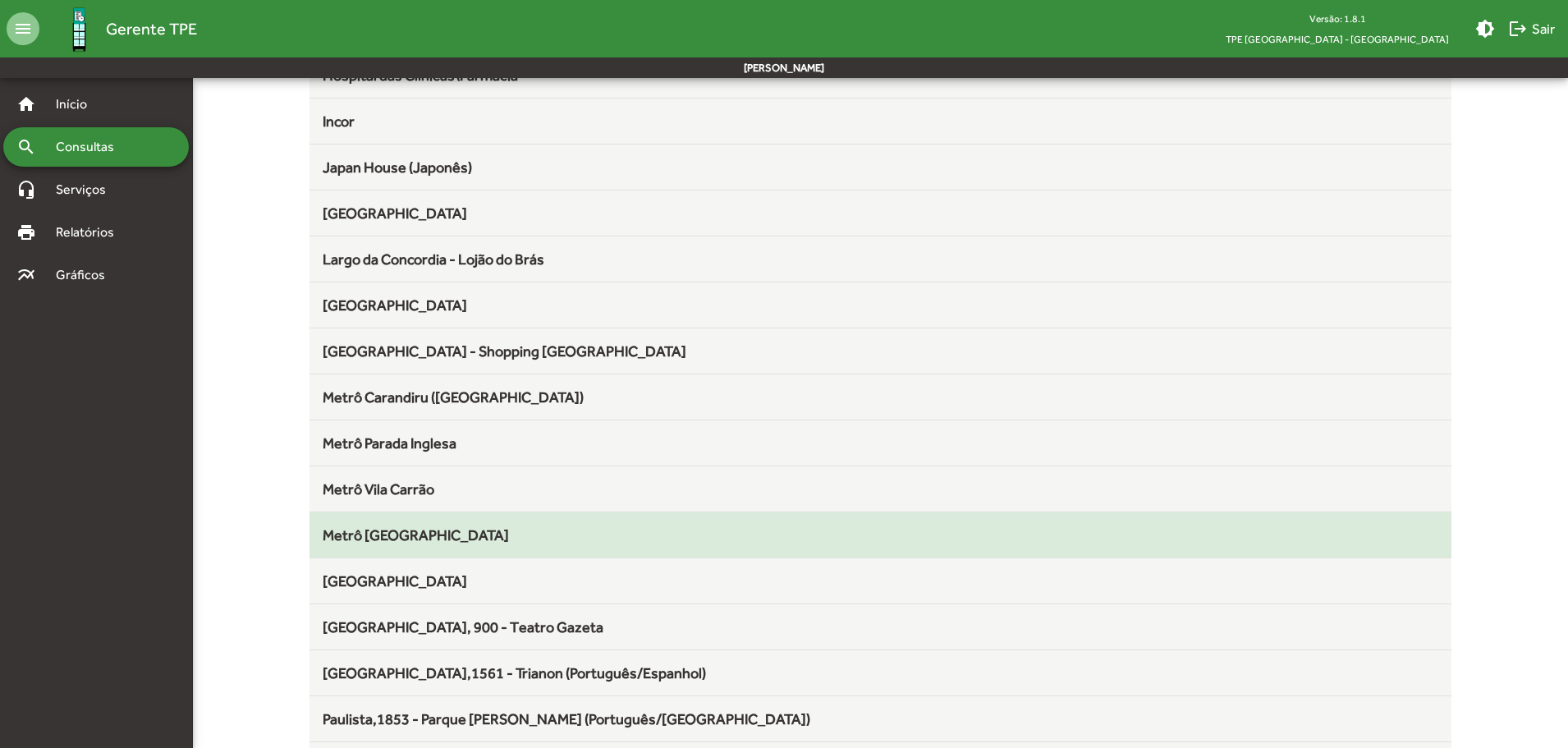
click at [425, 524] on div "Metrô [GEOGRAPHIC_DATA]" at bounding box center [881, 534] width 1117 height 22
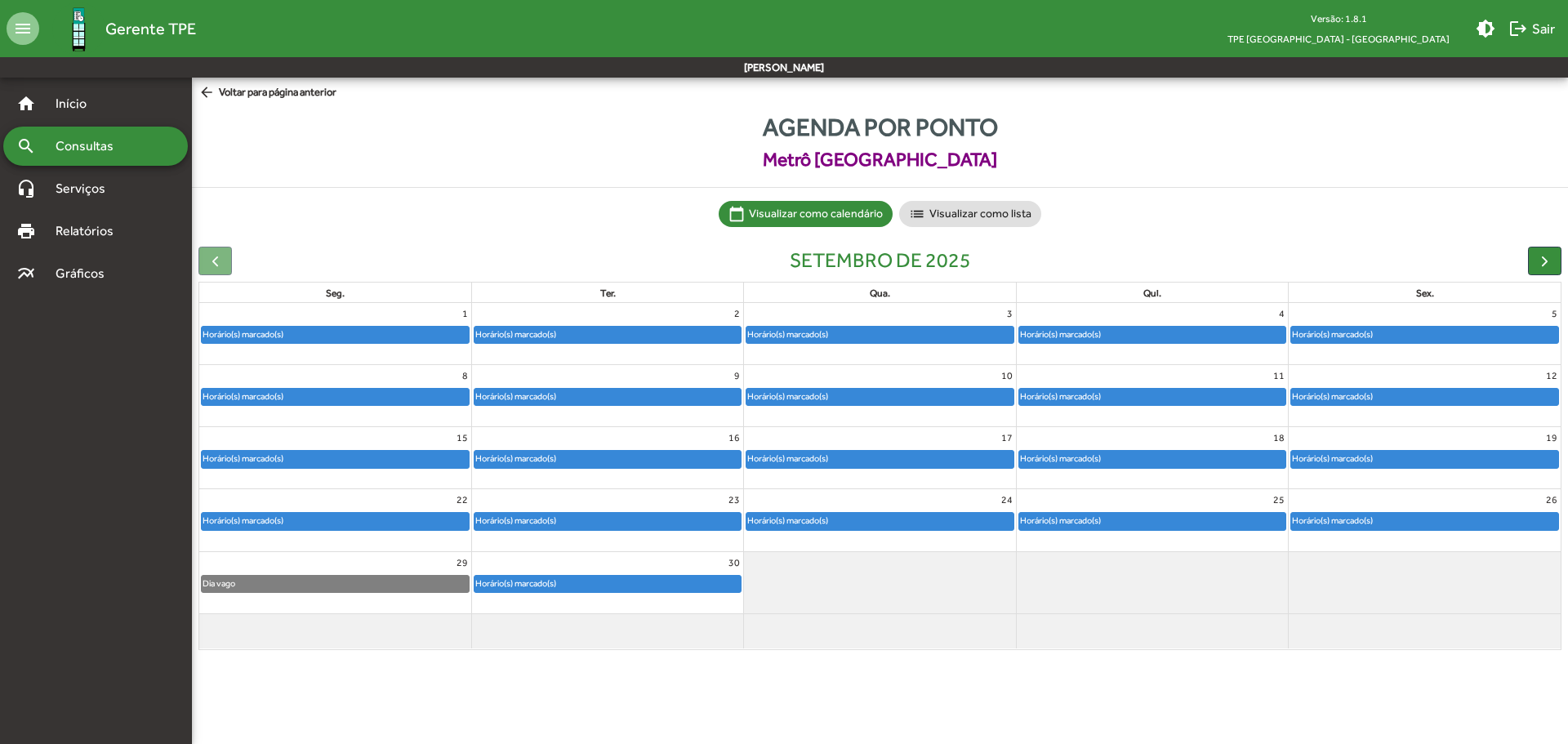
click at [96, 144] on span "Consultas" at bounding box center [90, 146] width 89 height 19
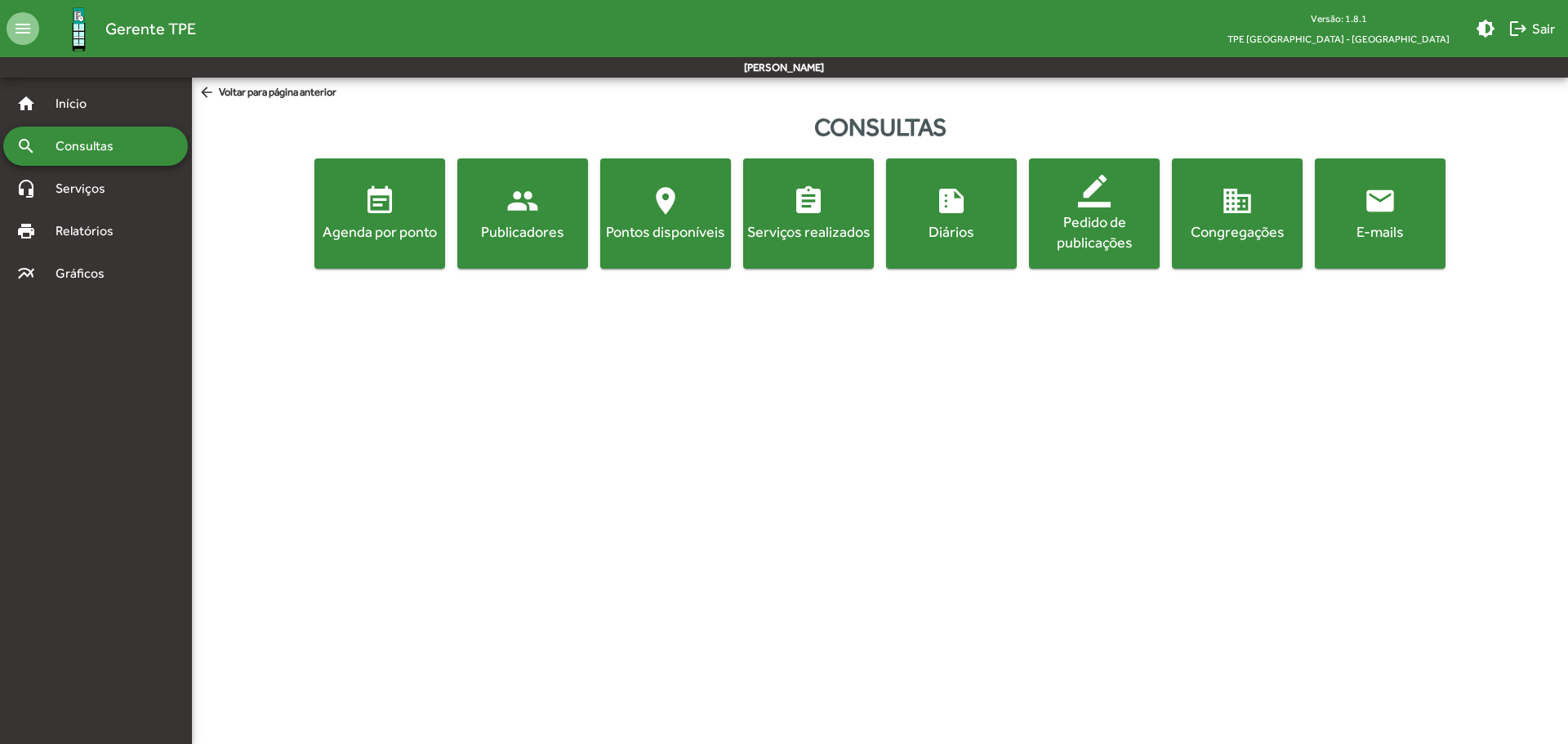
click at [379, 215] on mat-icon "event_note" at bounding box center [379, 200] width 33 height 33
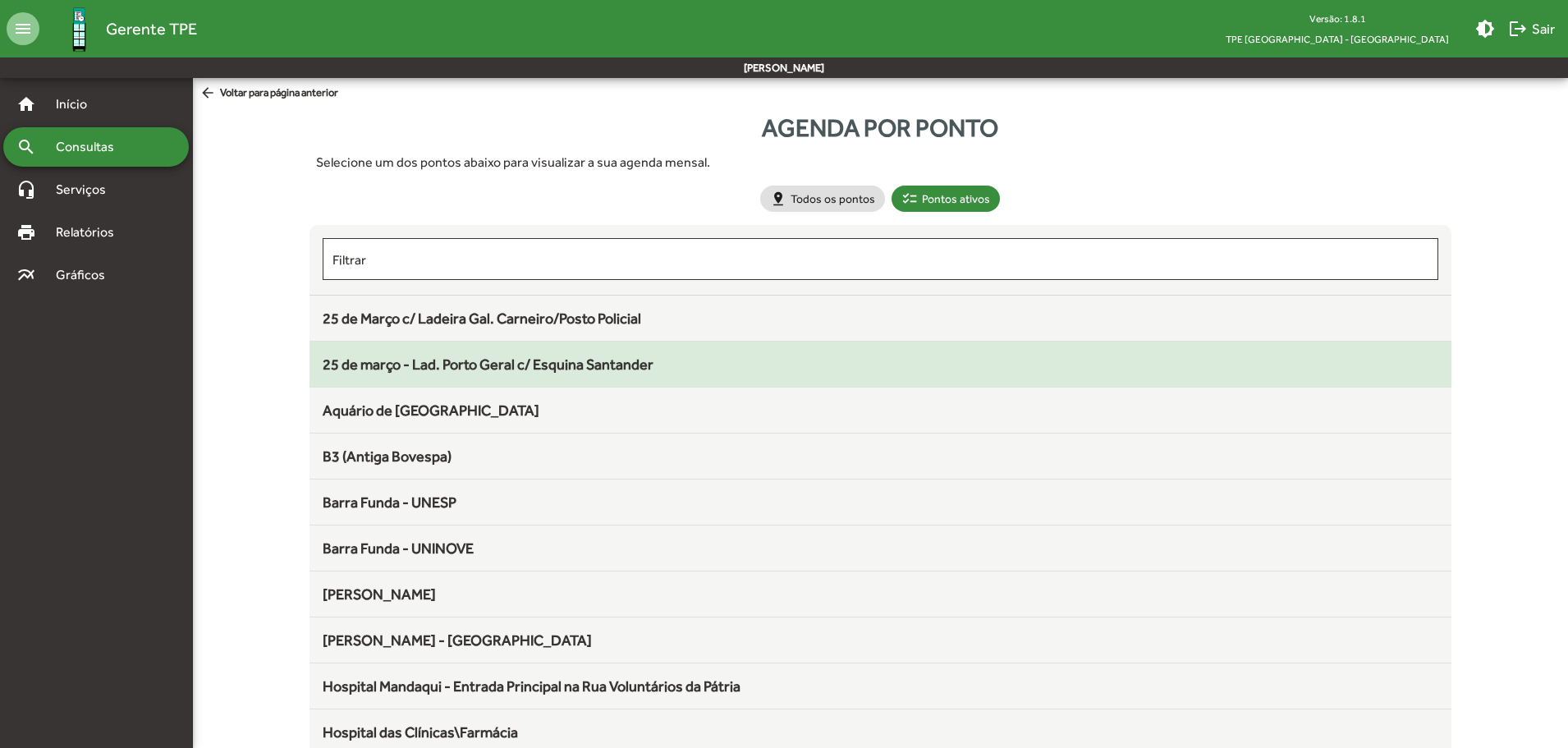
click at [415, 382] on mat-list-item "25 de março - Lad. Porto Geral c/ Esquina Santander" at bounding box center [881, 364] width 1142 height 46
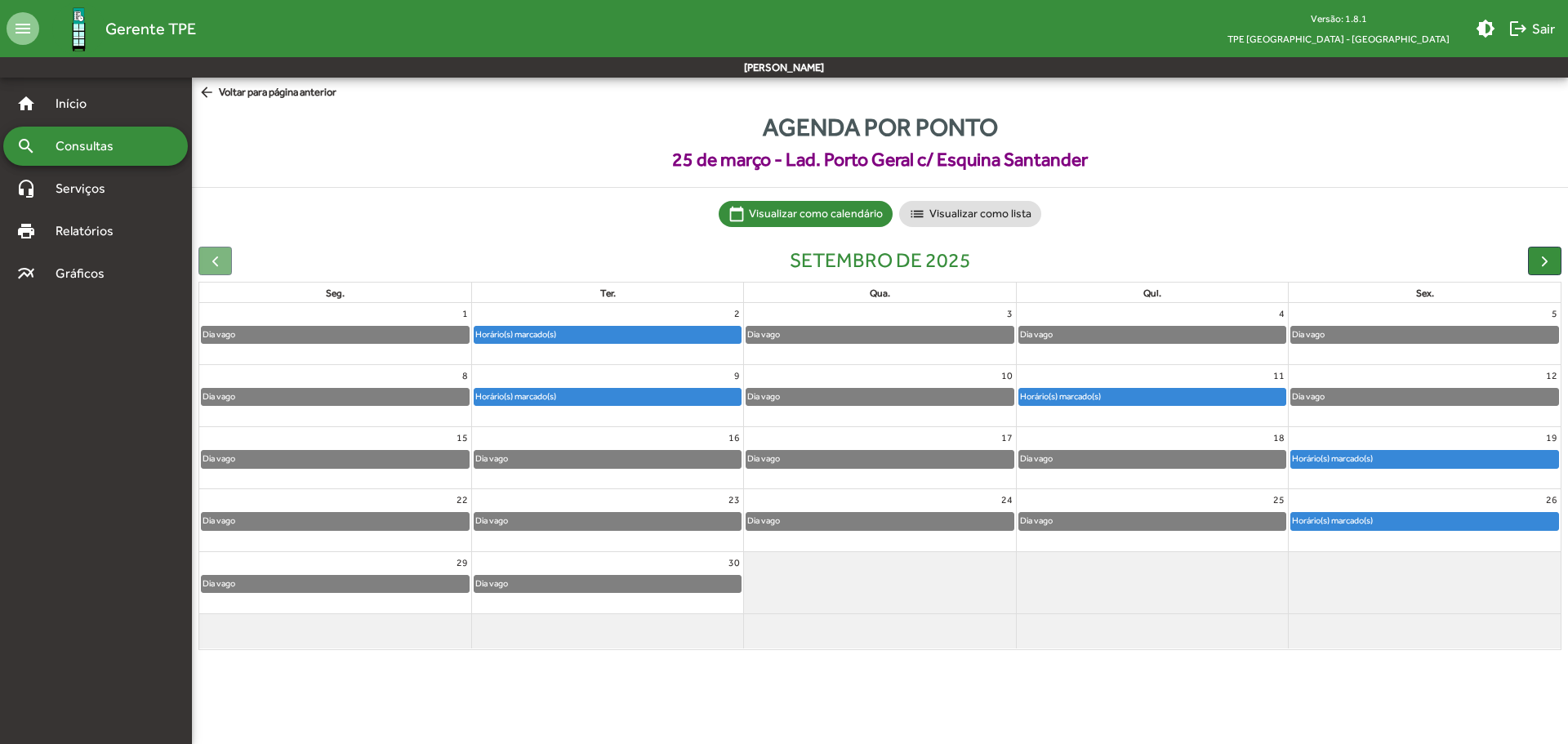
click at [216, 262] on div at bounding box center [215, 260] width 34 height 28
click at [206, 87] on mat-icon "arrow_back" at bounding box center [208, 93] width 20 height 18
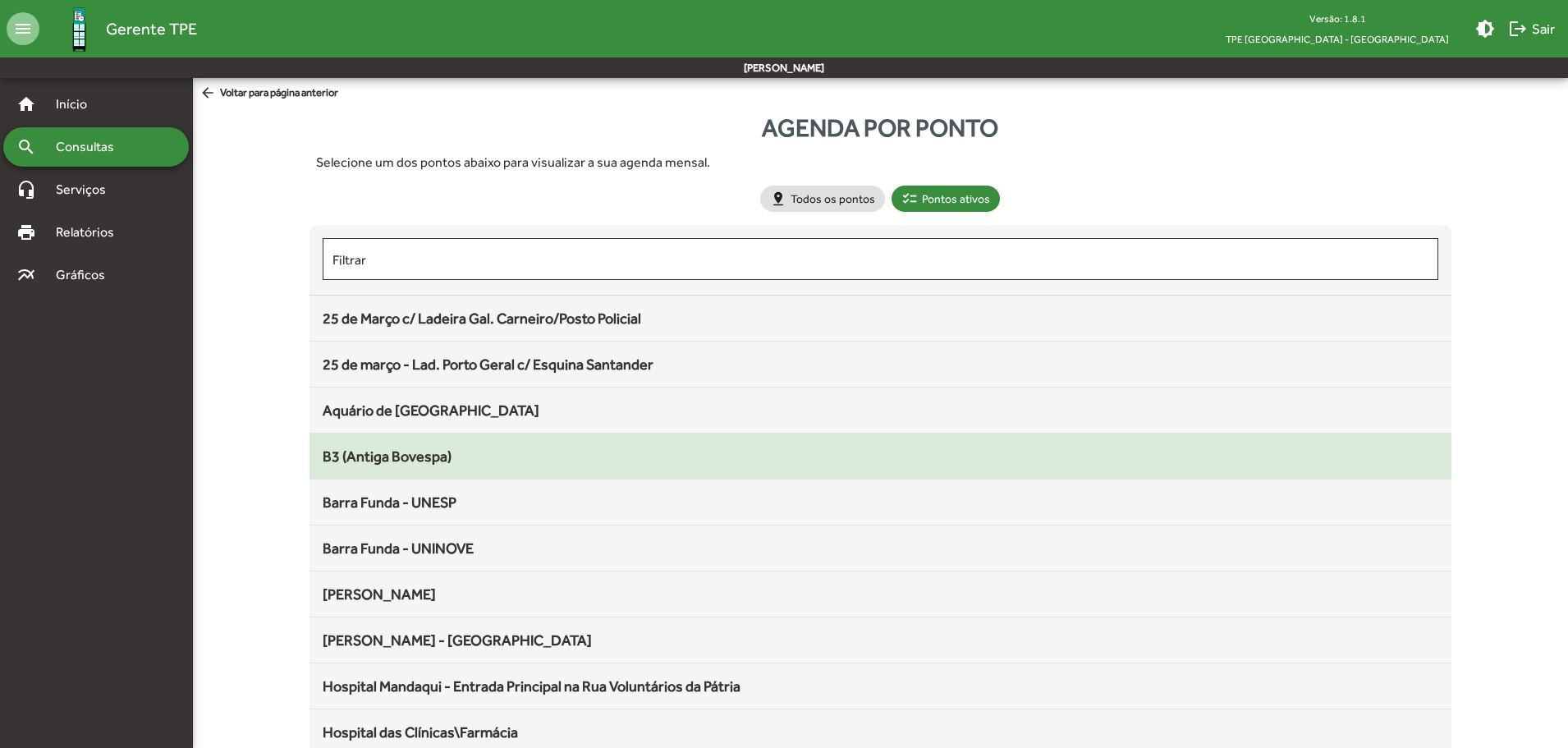
click at [426, 465] on div "B3 (Antiga Bovespa)" at bounding box center [881, 456] width 1117 height 22
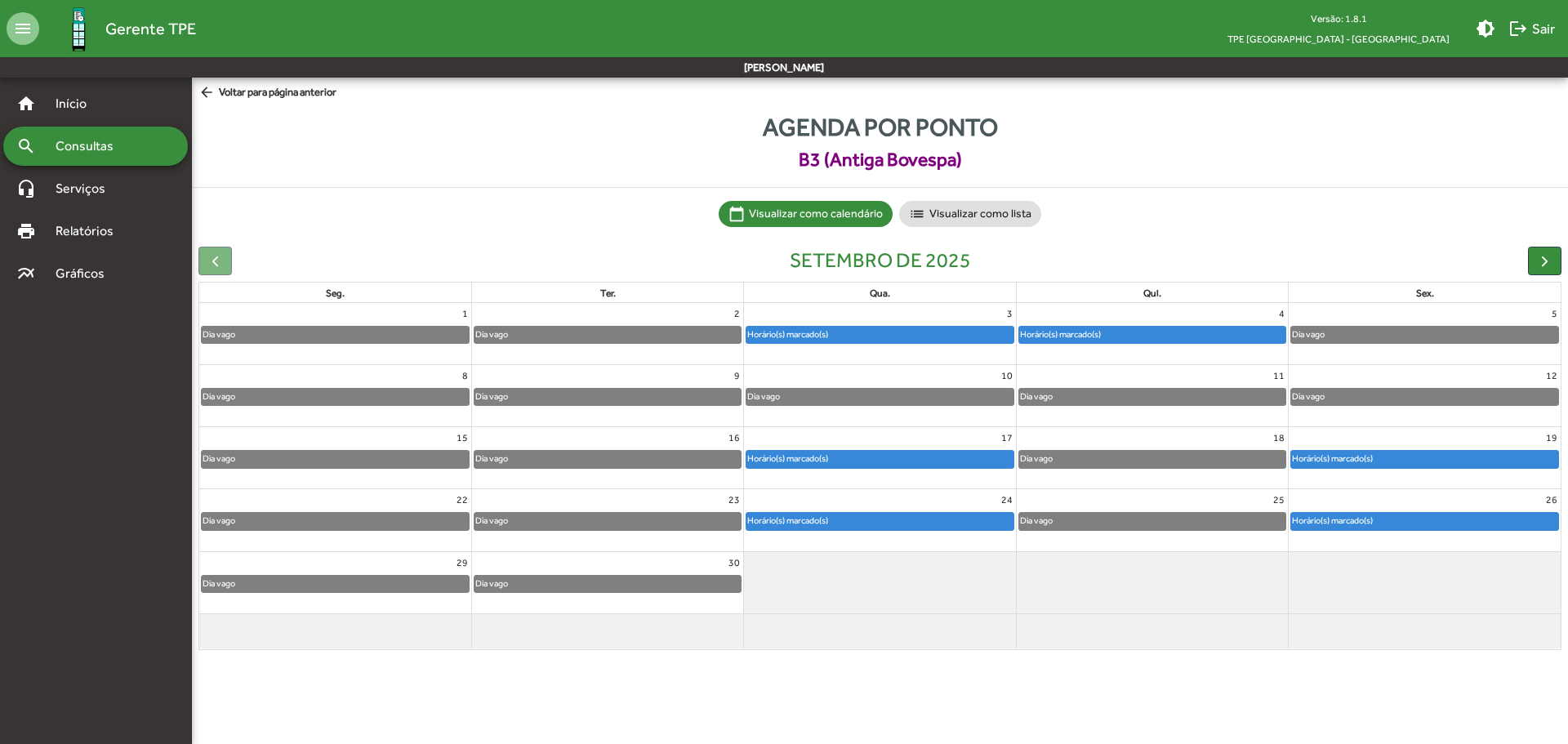
click at [207, 91] on mat-icon "arrow_back" at bounding box center [208, 93] width 20 height 18
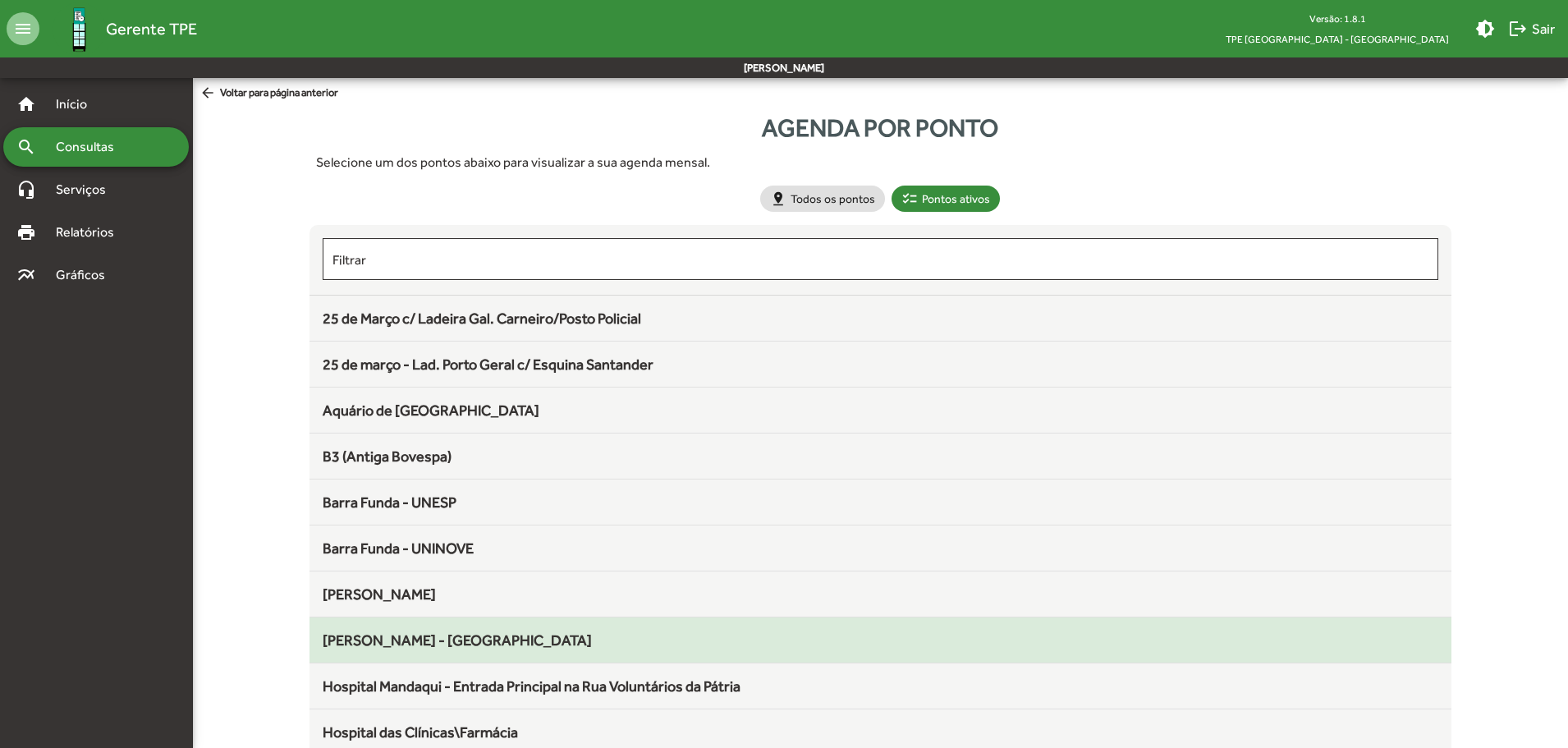
click at [383, 652] on mat-list-item "[PERSON_NAME] - [GEOGRAPHIC_DATA]" at bounding box center [881, 640] width 1142 height 46
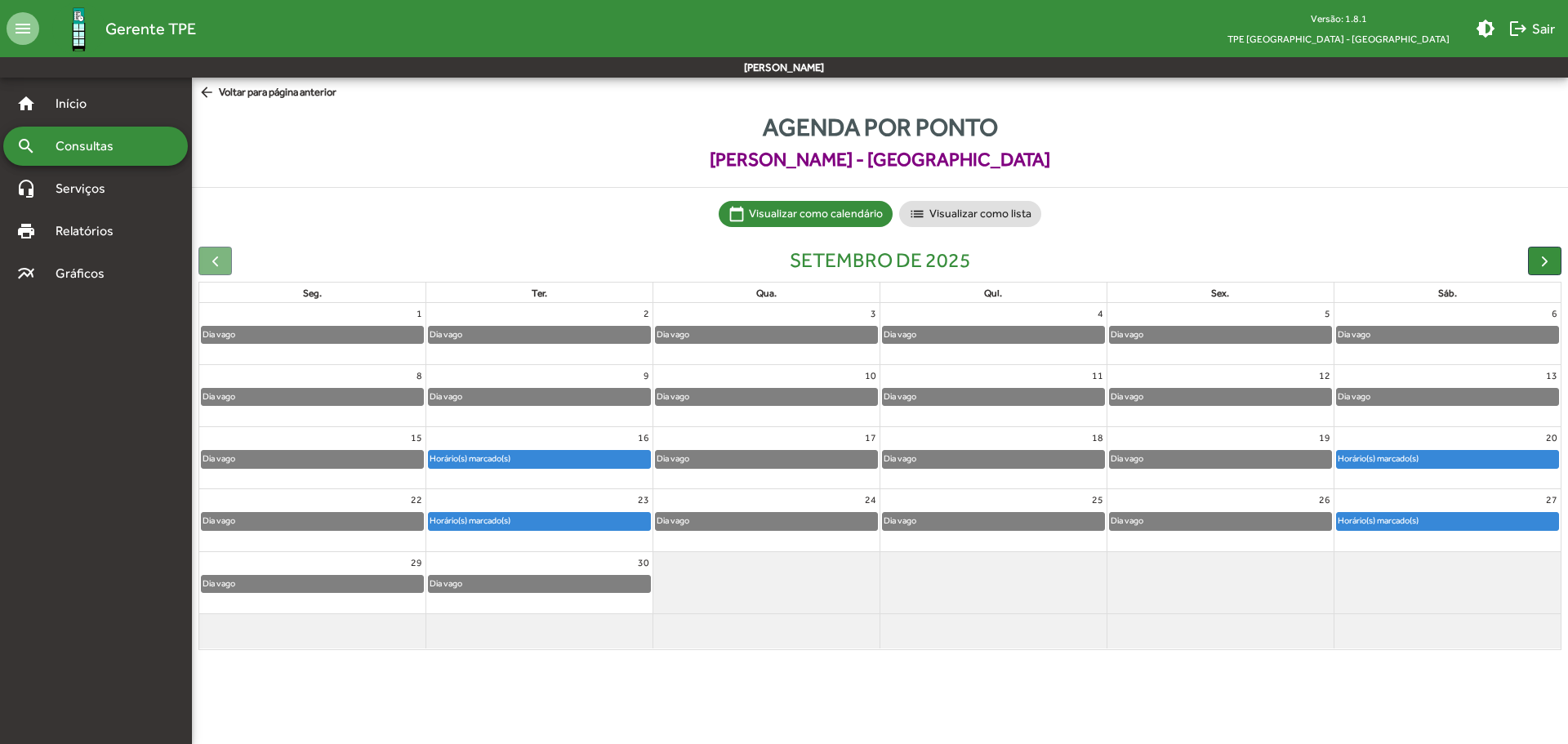
click at [207, 89] on mat-icon "arrow_back" at bounding box center [208, 93] width 20 height 18
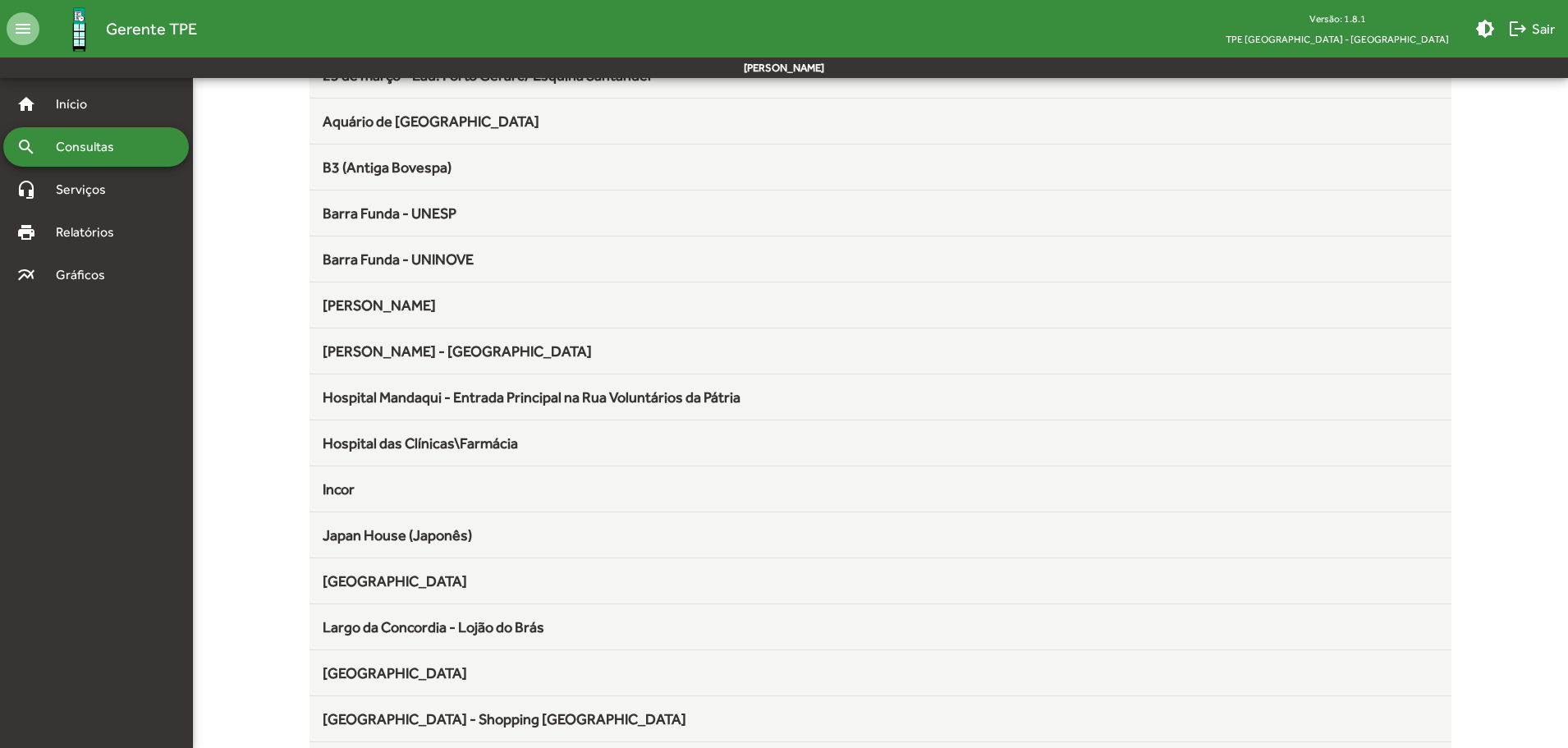
scroll to position [329, 0]
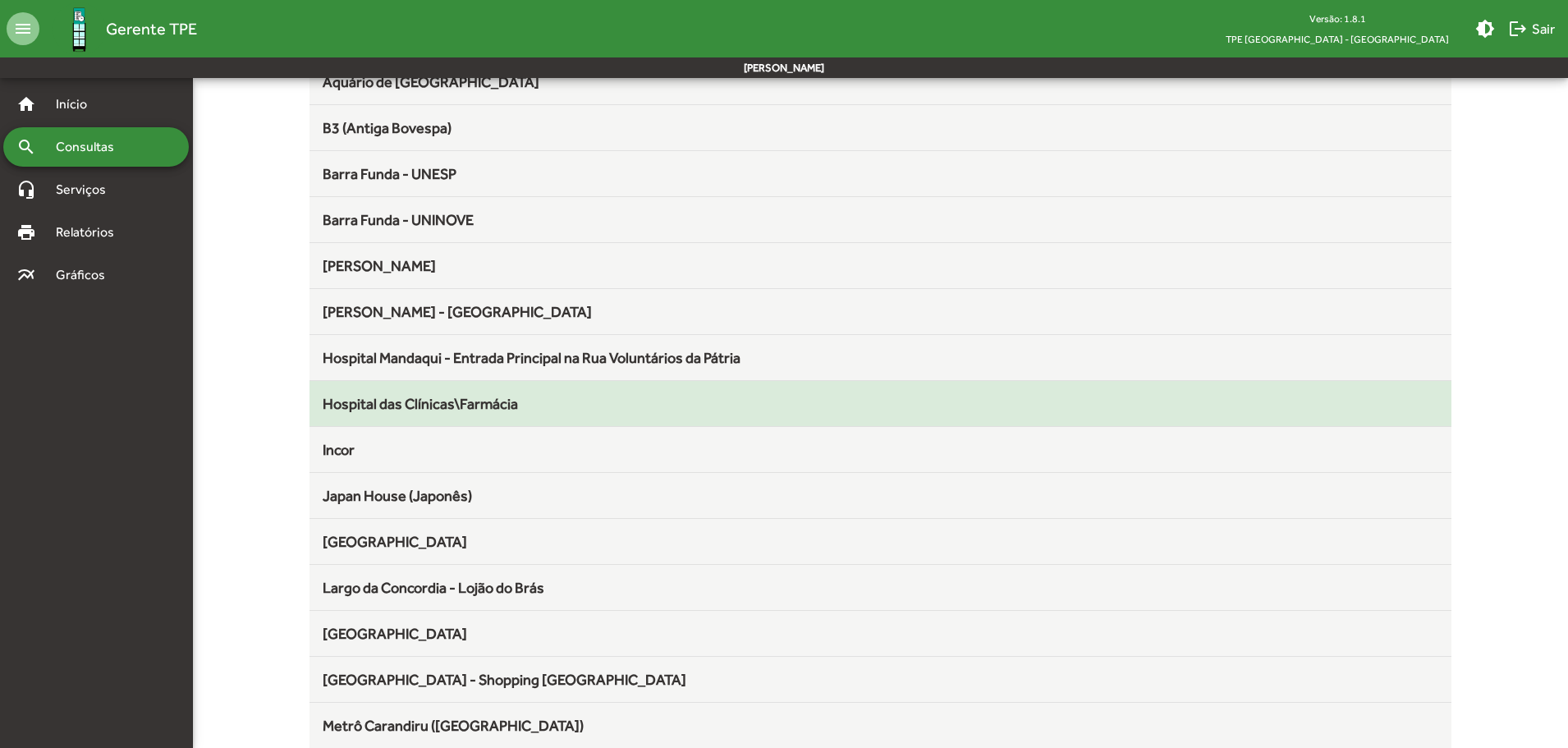
click at [404, 411] on span "Hospital das Clínicas\Farmácia" at bounding box center [419, 402] width 195 height 17
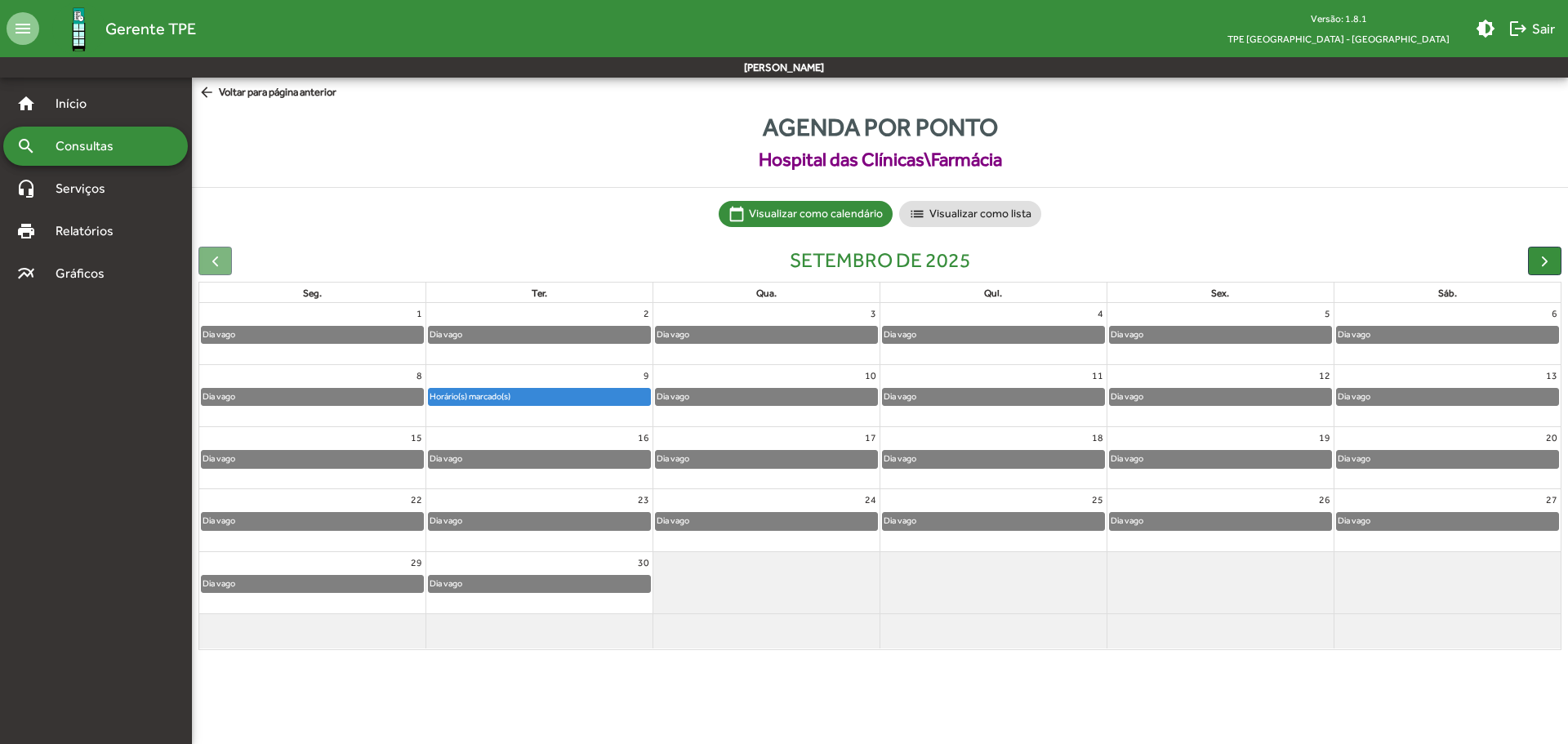
click at [204, 91] on mat-icon "arrow_back" at bounding box center [208, 93] width 20 height 18
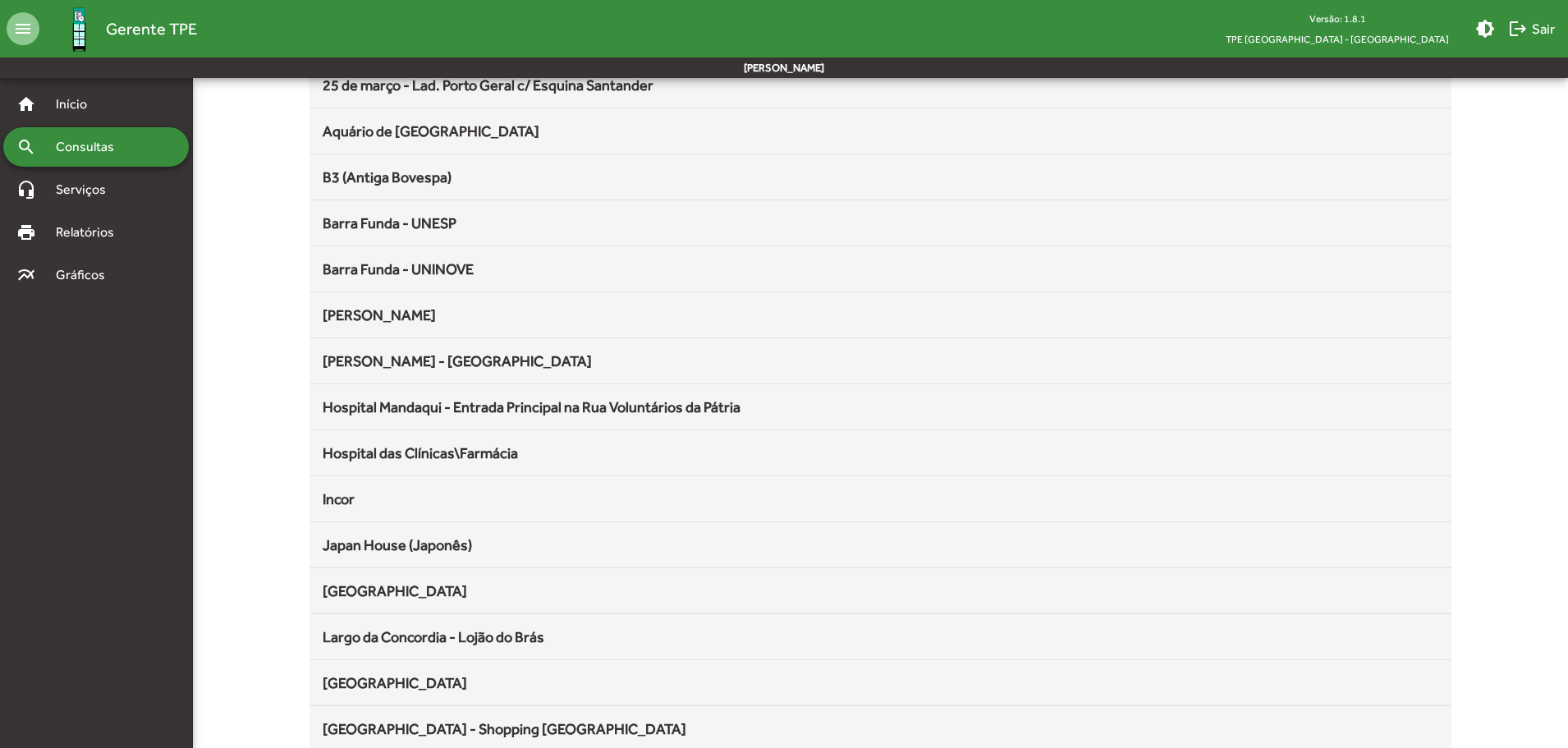
scroll to position [329, 0]
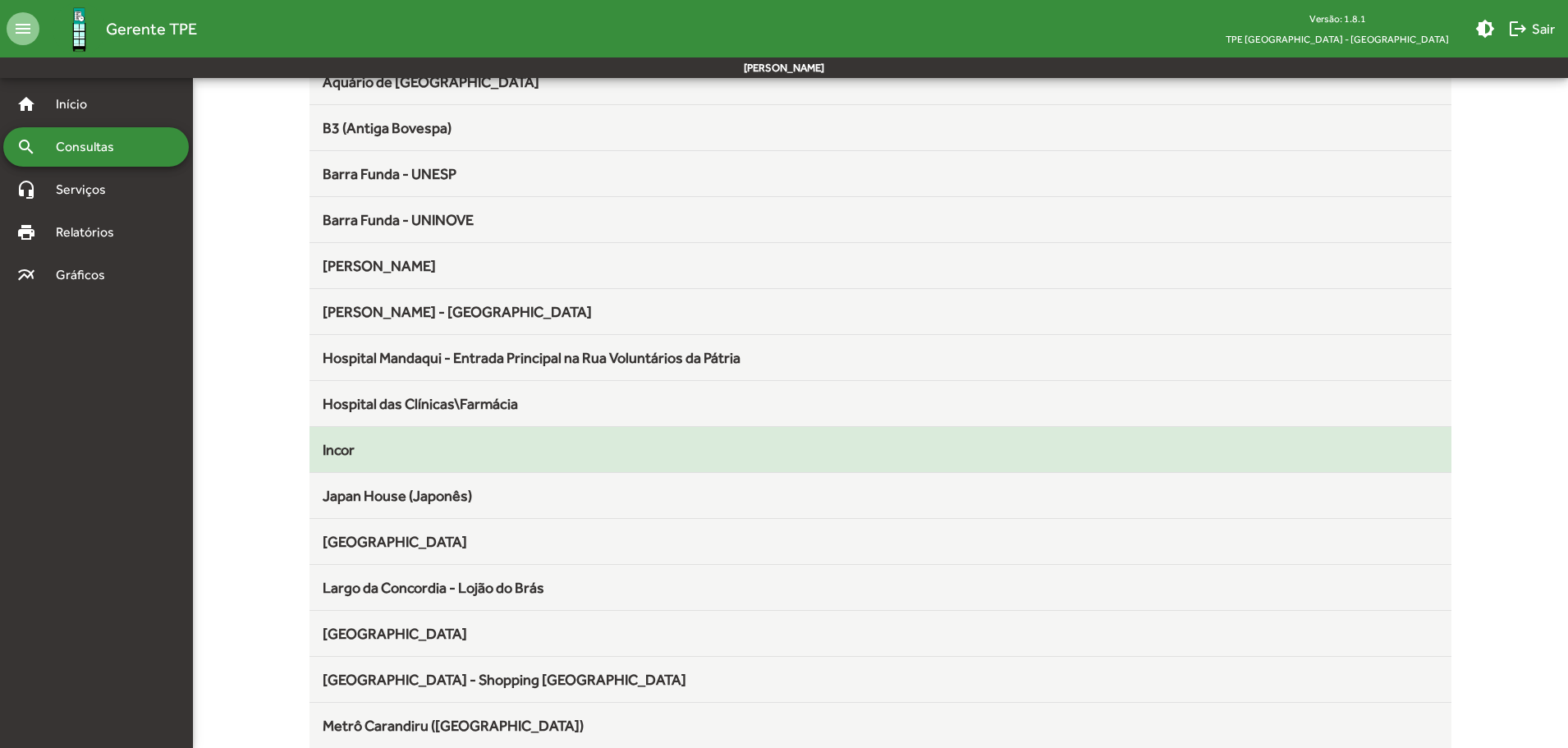
click at [367, 461] on mat-list-item "Incor" at bounding box center [881, 450] width 1142 height 46
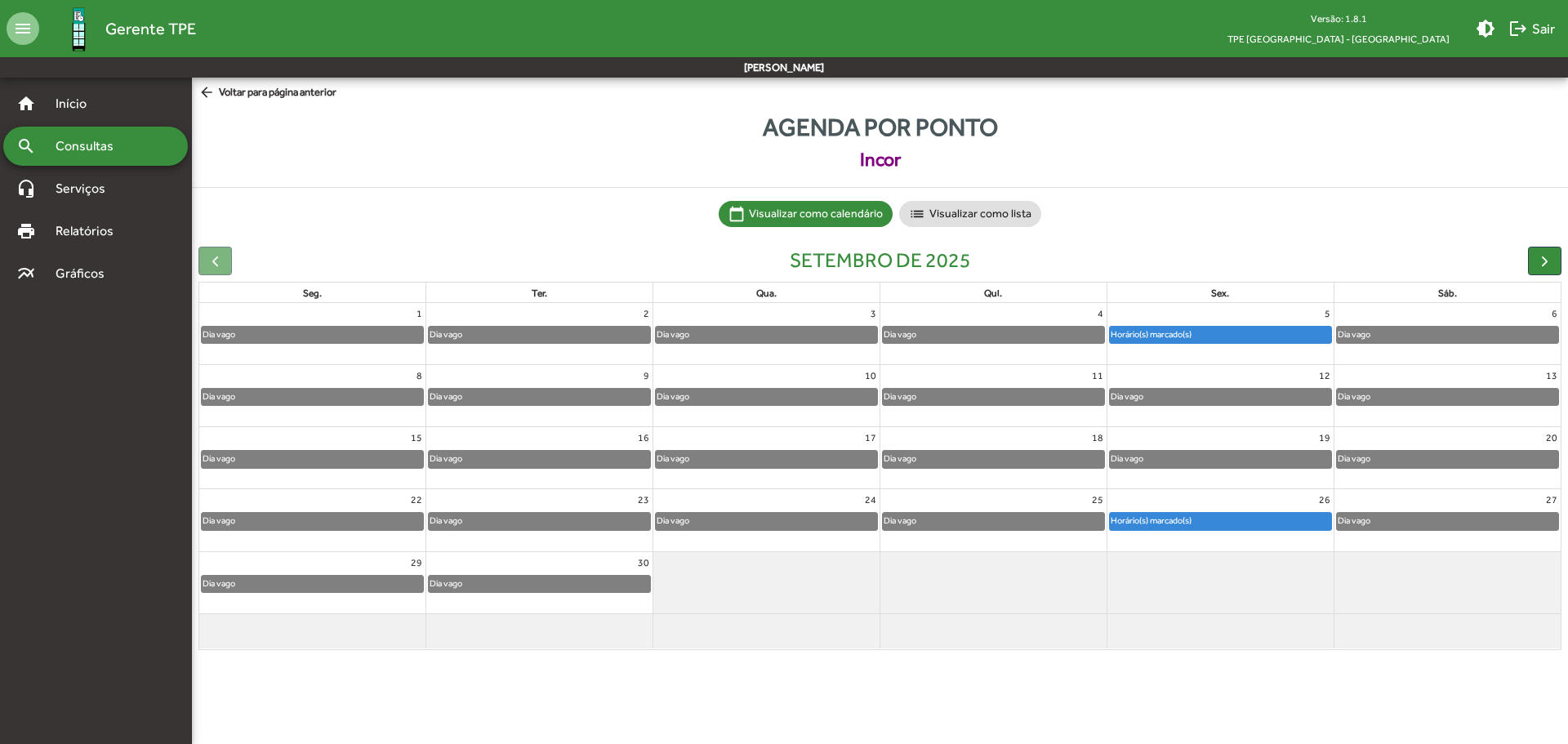
click at [202, 89] on mat-icon "arrow_back" at bounding box center [208, 93] width 20 height 18
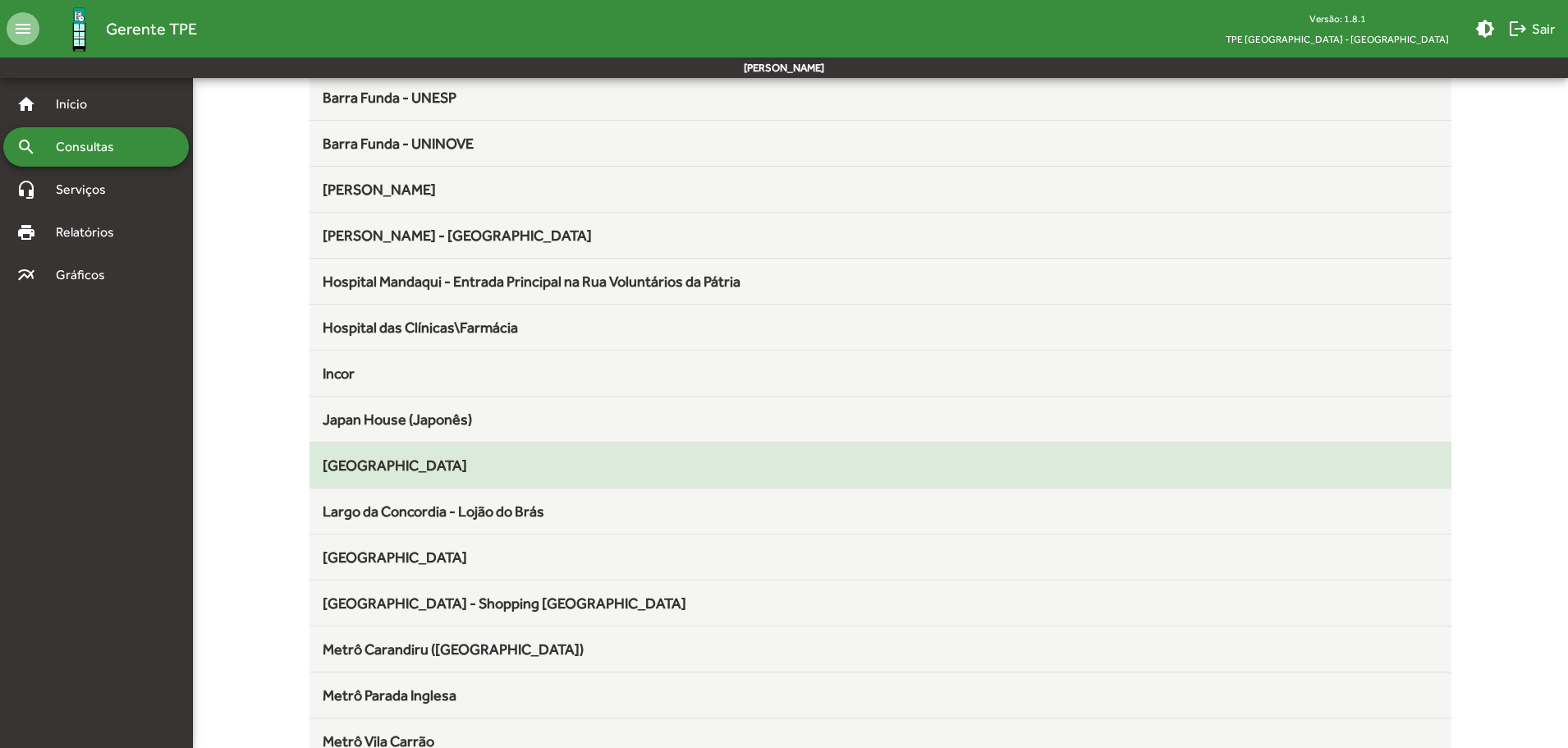
scroll to position [411, 0]
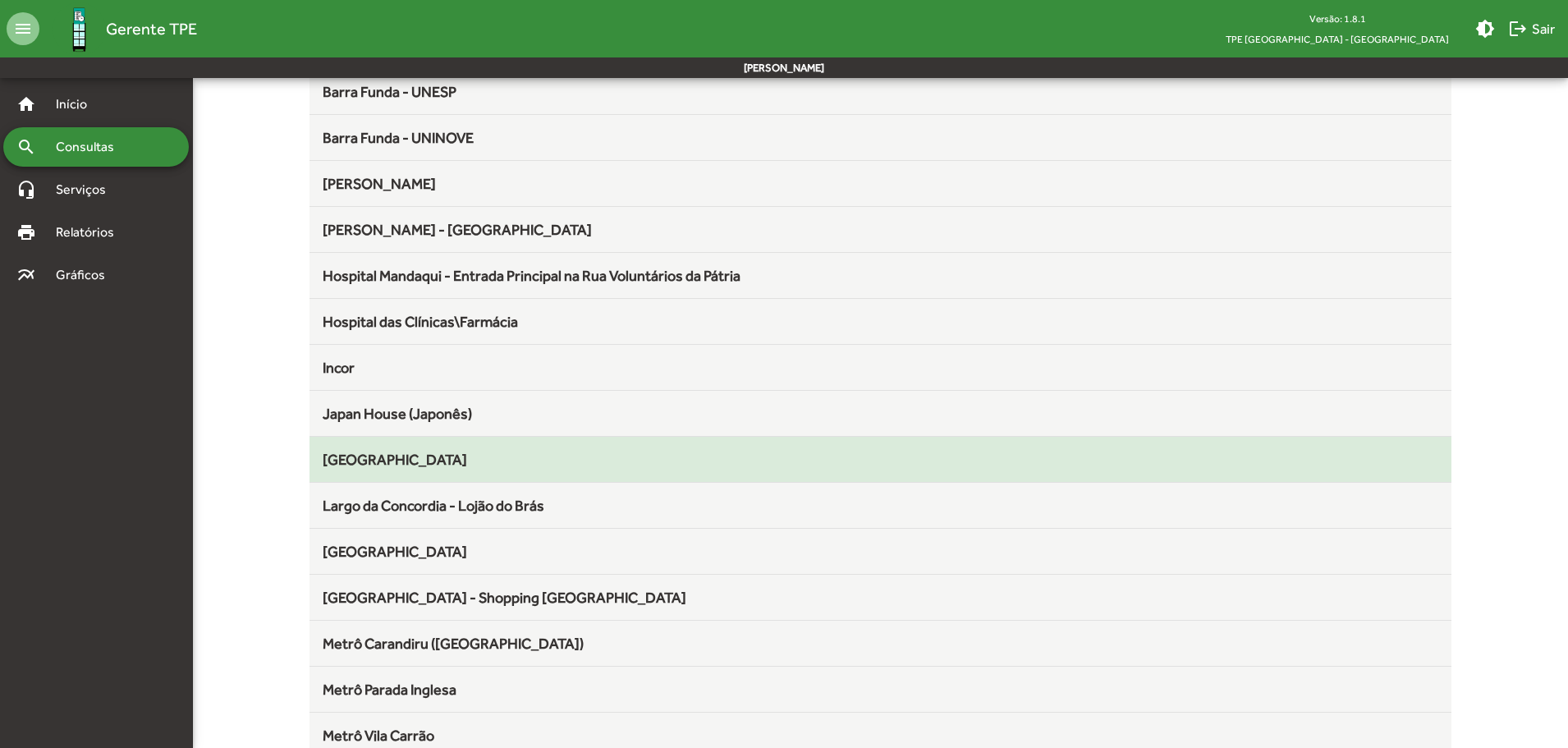
click at [403, 453] on span "[GEOGRAPHIC_DATA]" at bounding box center [394, 459] width 144 height 17
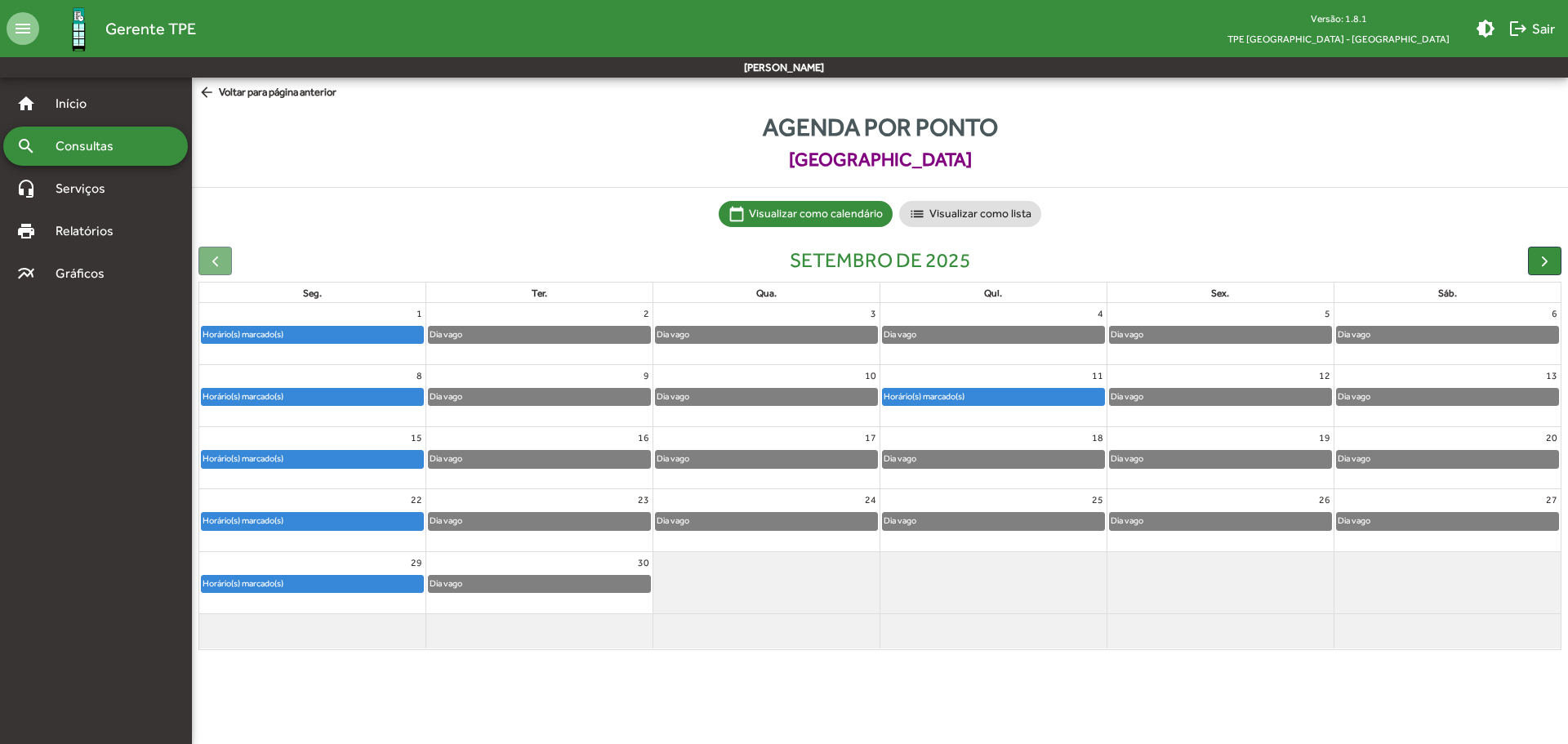
click at [209, 92] on mat-icon "arrow_back" at bounding box center [208, 93] width 20 height 18
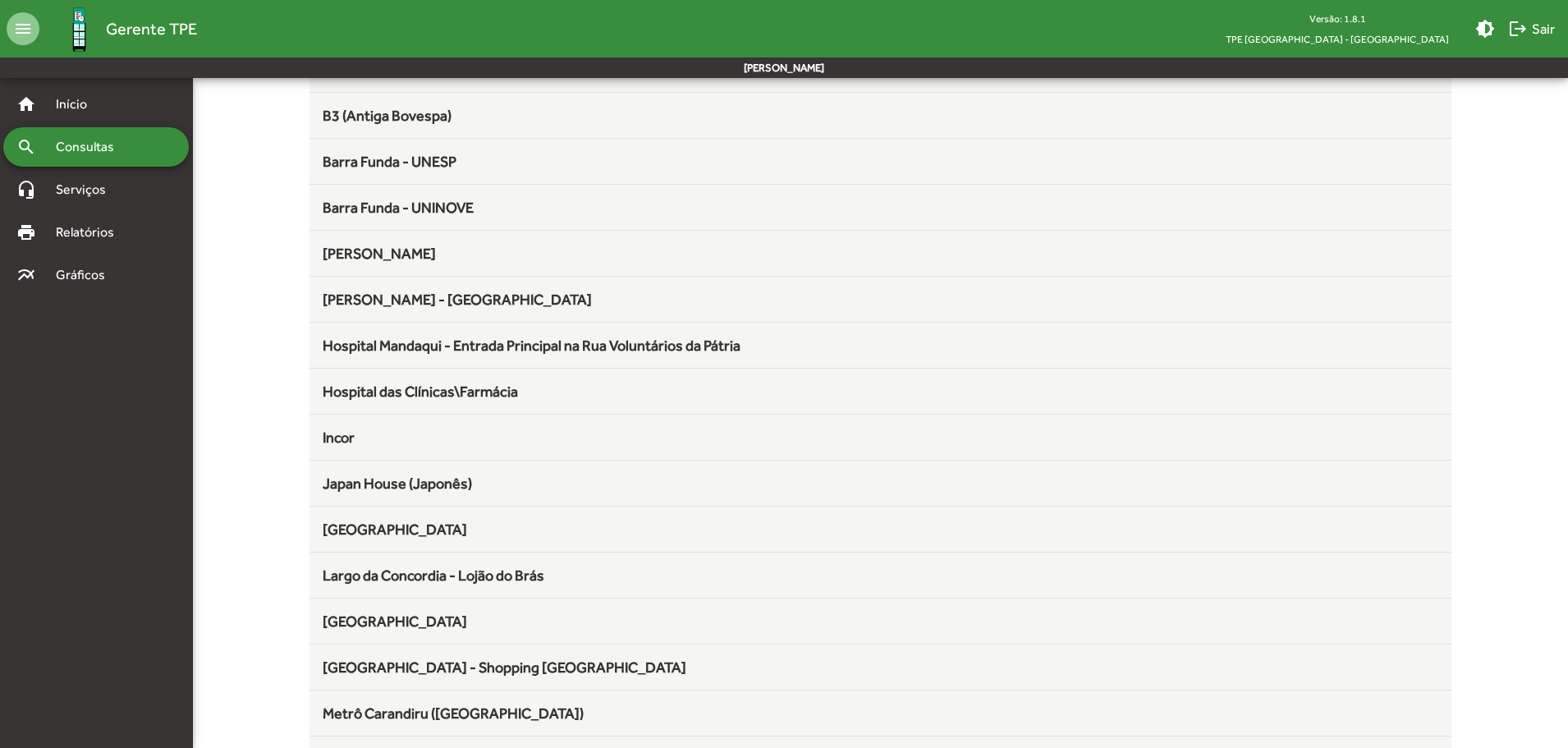
scroll to position [492, 0]
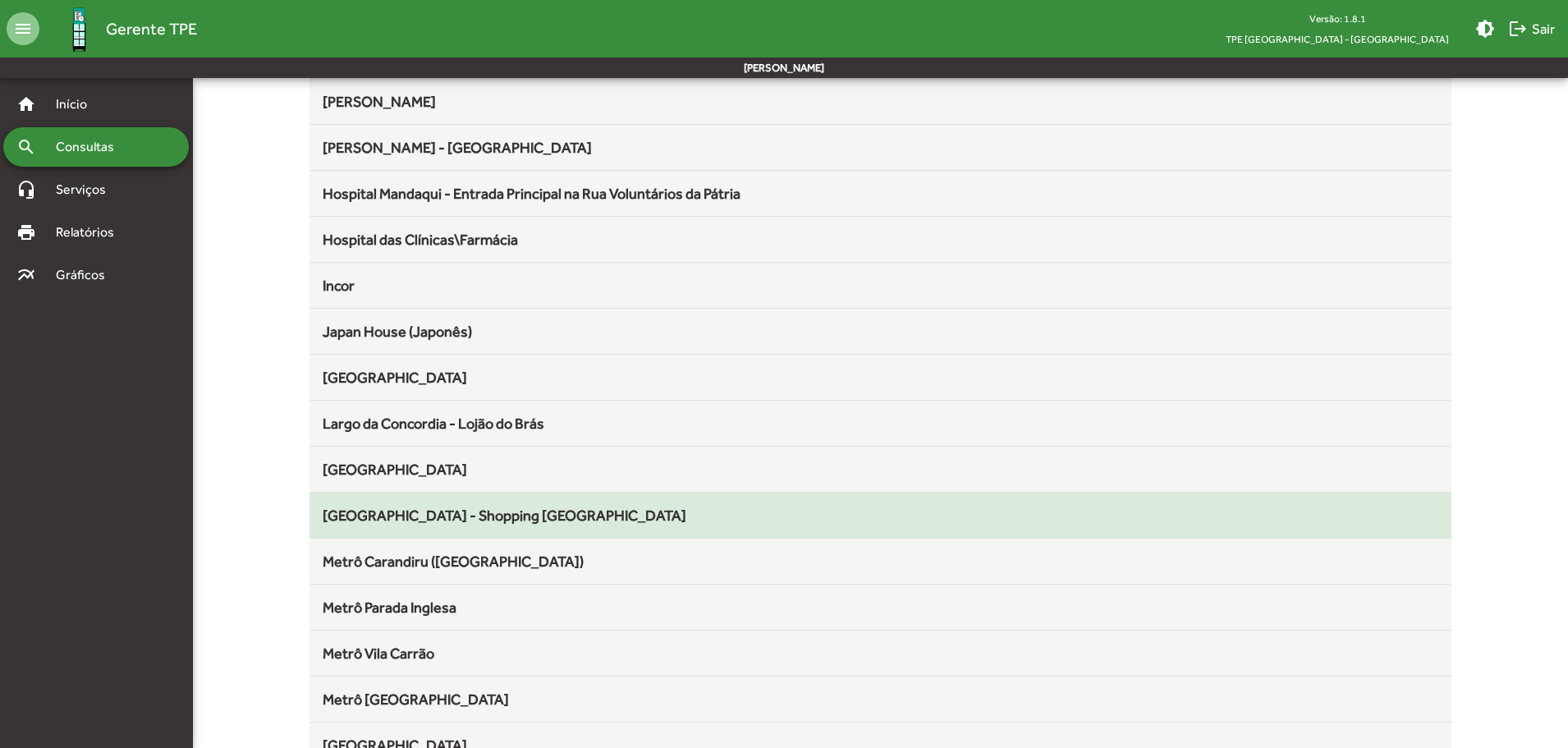
click at [399, 512] on span "[GEOGRAPHIC_DATA] - Shopping [GEOGRAPHIC_DATA]" at bounding box center [504, 515] width 363 height 17
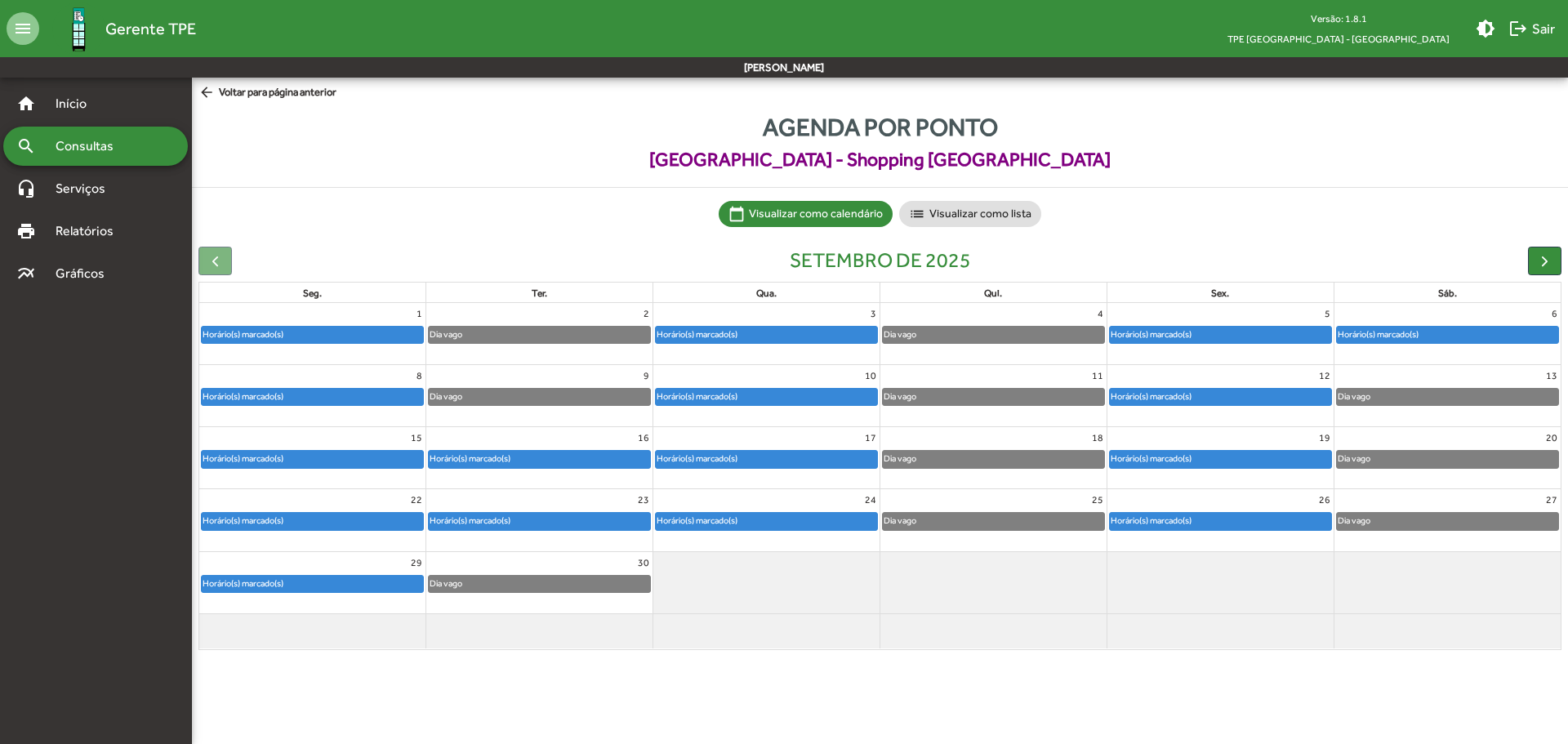
click at [203, 95] on mat-icon "arrow_back" at bounding box center [208, 93] width 20 height 18
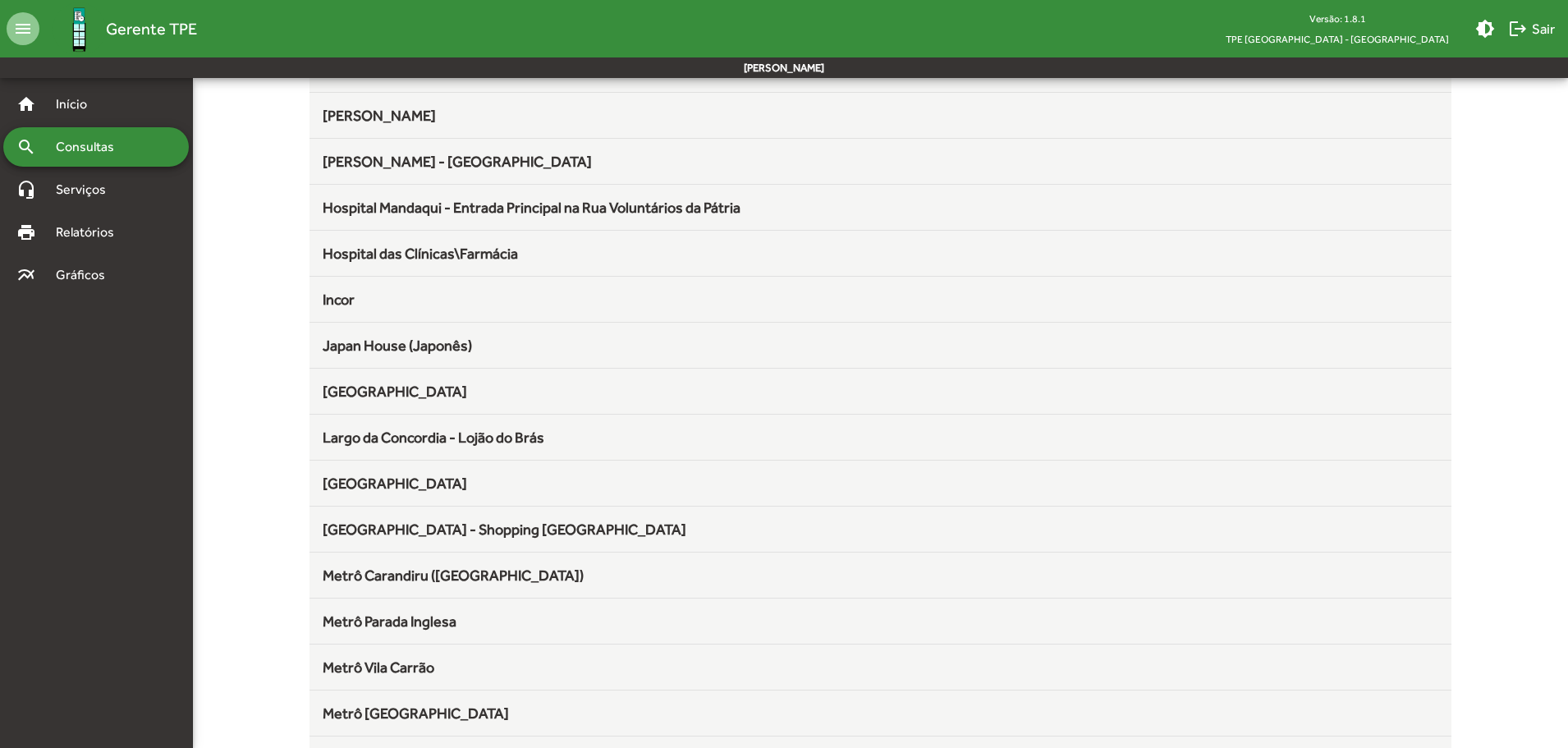
scroll to position [492, 0]
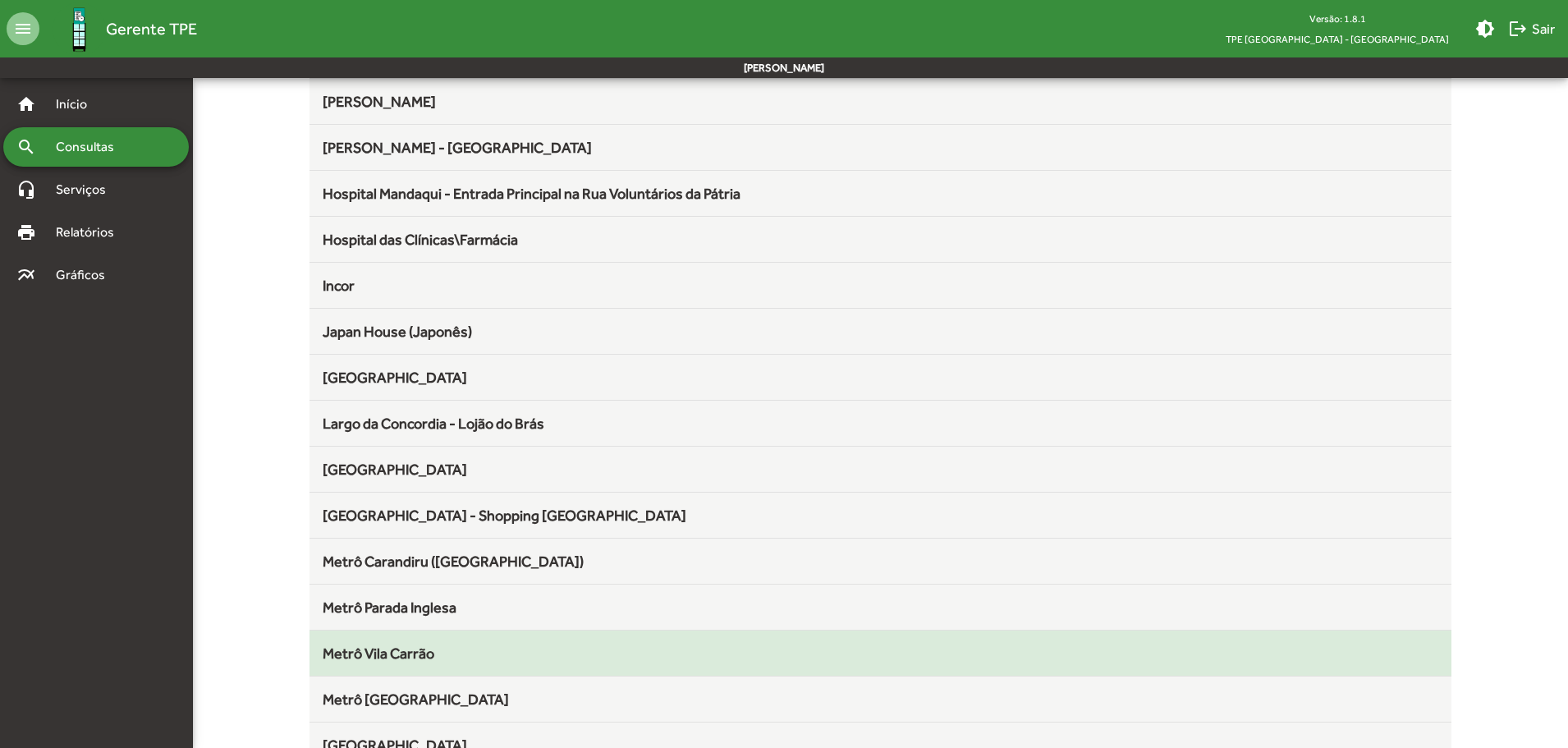
click at [386, 646] on span "Metrô Vila Carrão" at bounding box center [378, 653] width 111 height 17
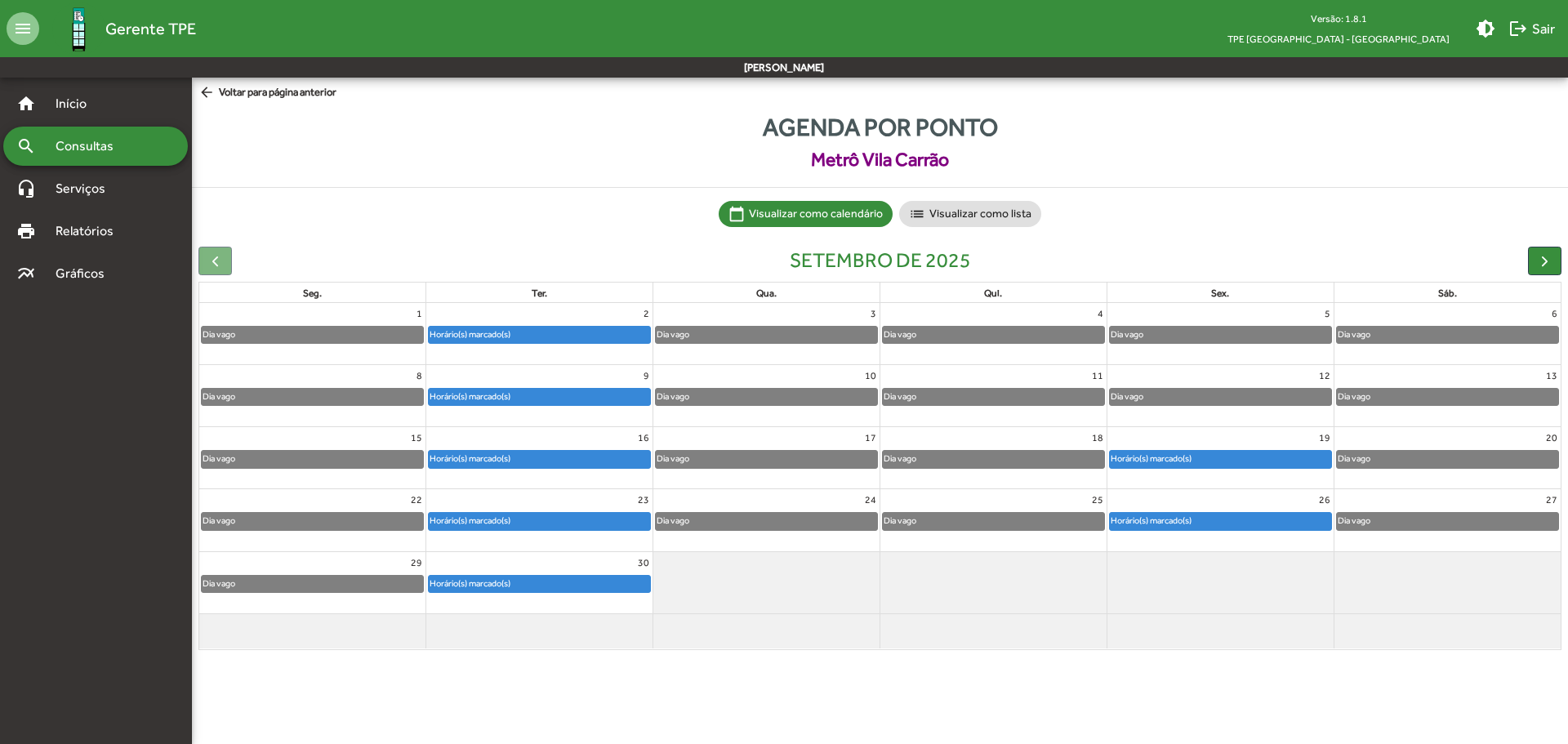
click at [204, 91] on mat-icon "arrow_back" at bounding box center [208, 93] width 20 height 18
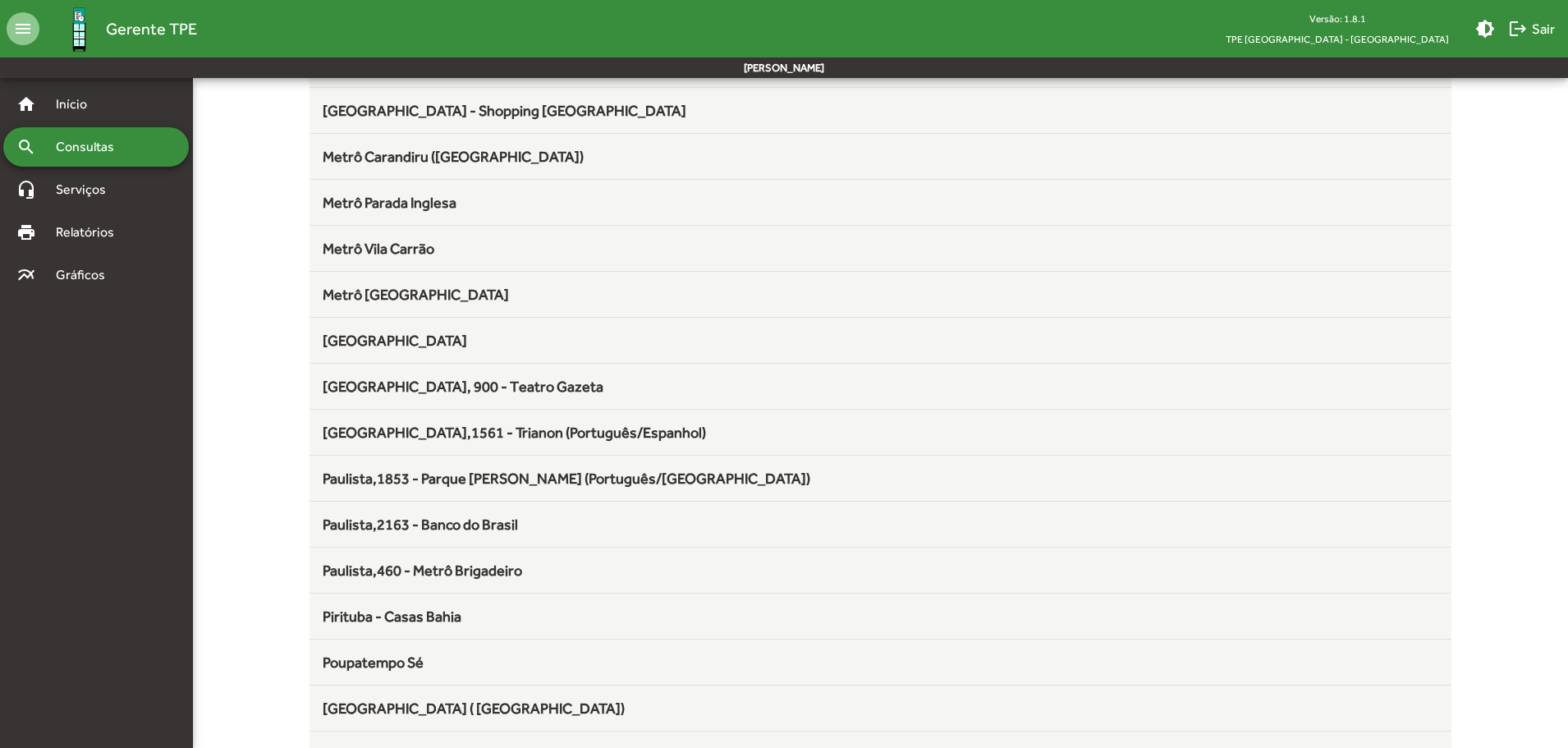
scroll to position [985, 0]
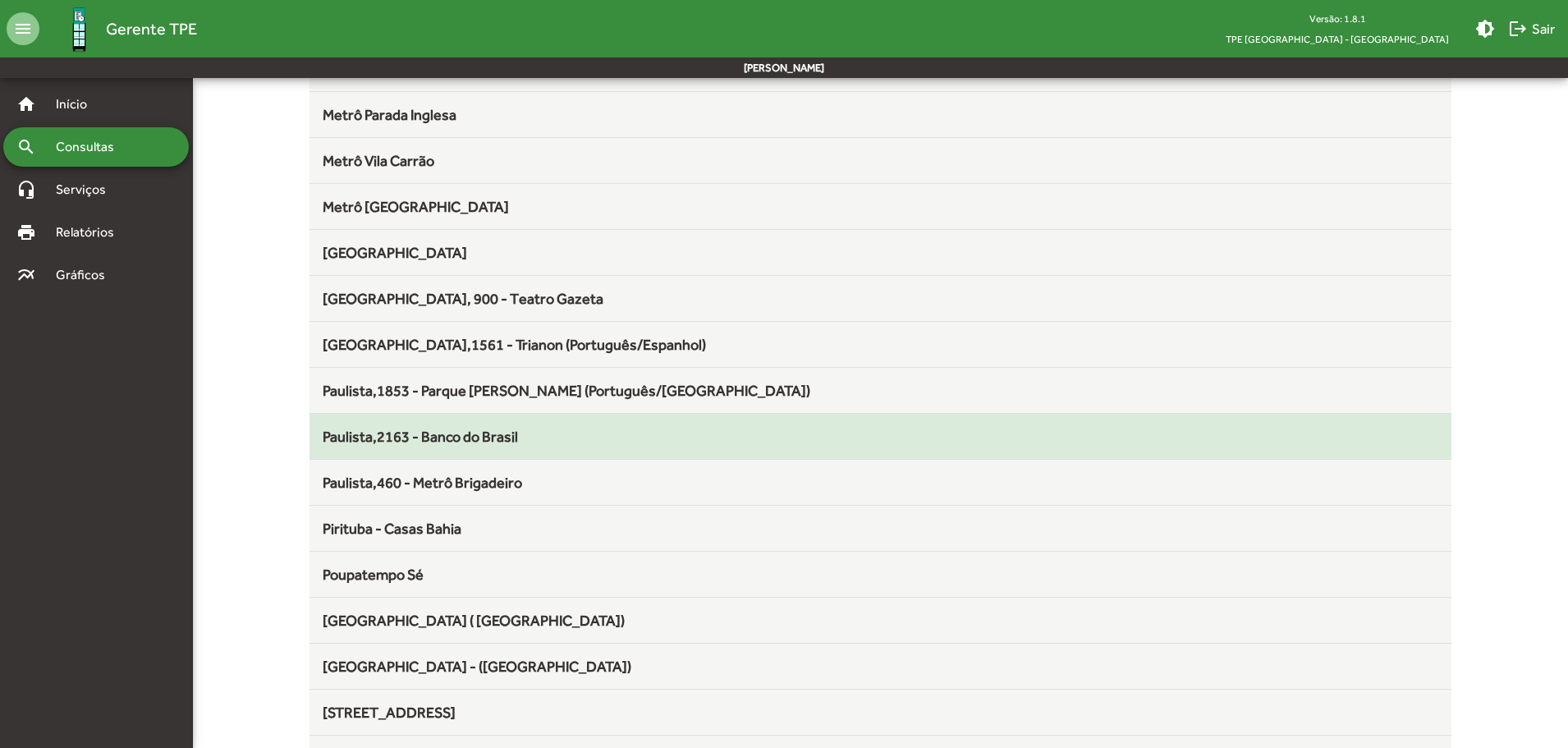
click at [384, 426] on div "Paulista,2163 - Banco do Brasil" at bounding box center [881, 436] width 1117 height 22
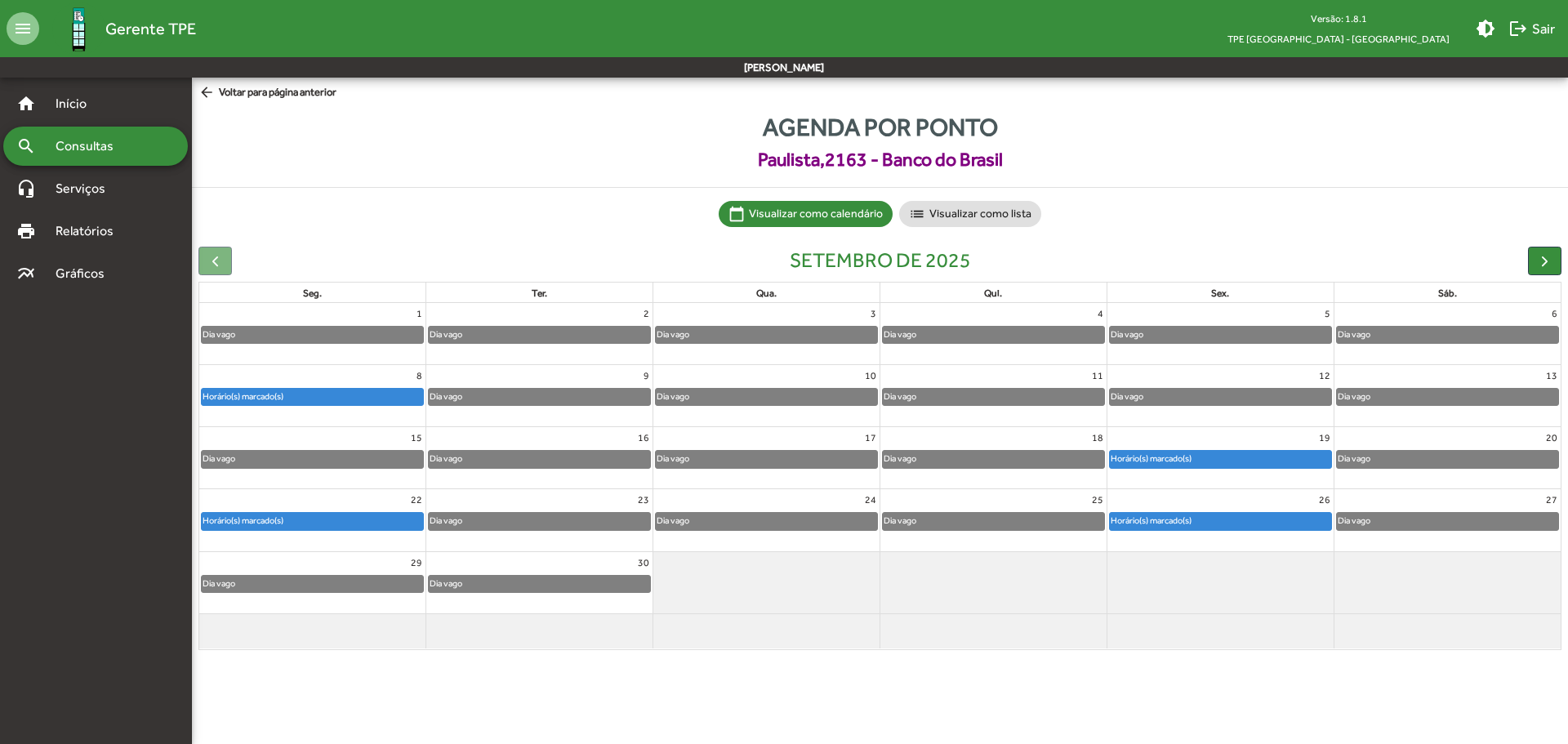
click at [206, 89] on mat-icon "arrow_back" at bounding box center [208, 93] width 20 height 18
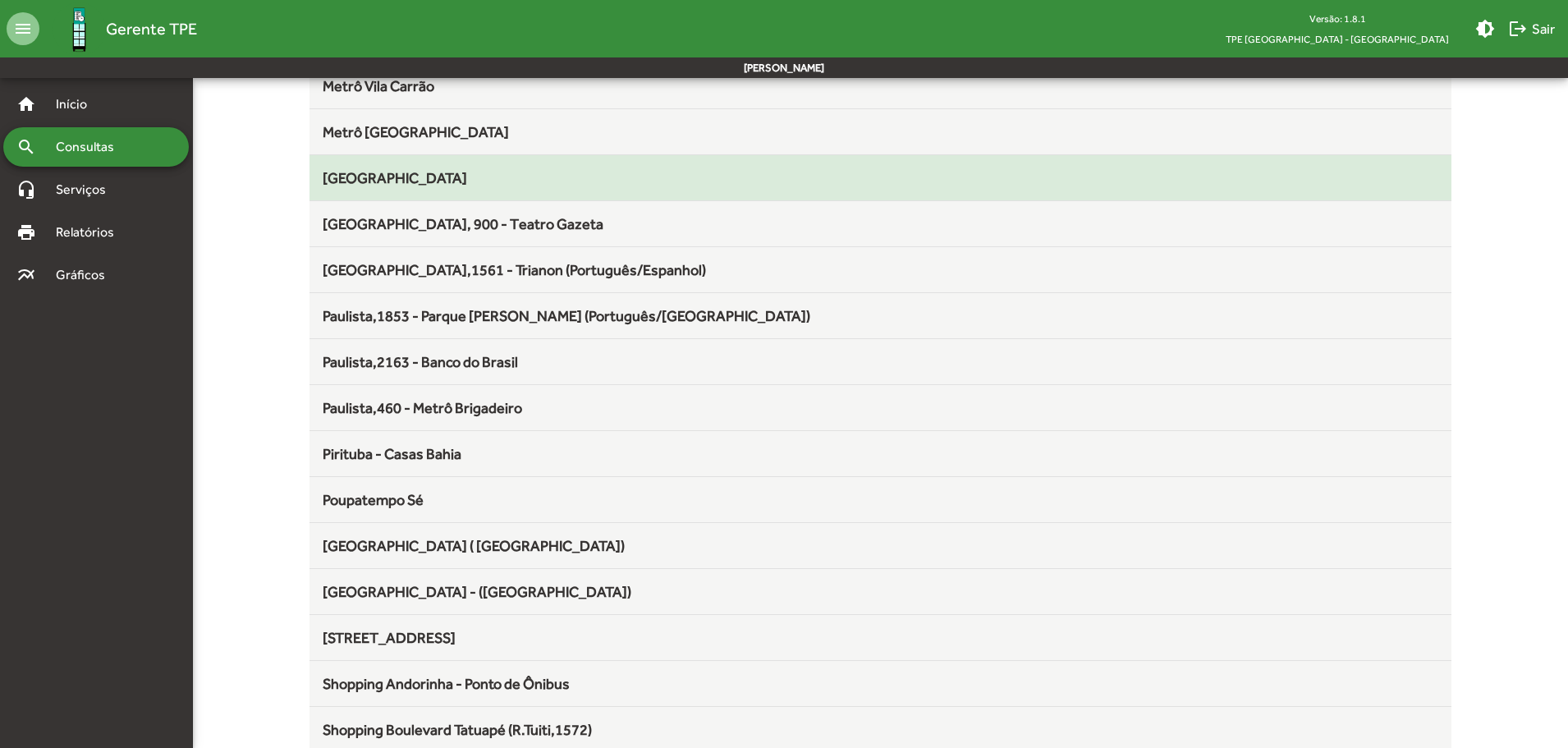
scroll to position [1067, 0]
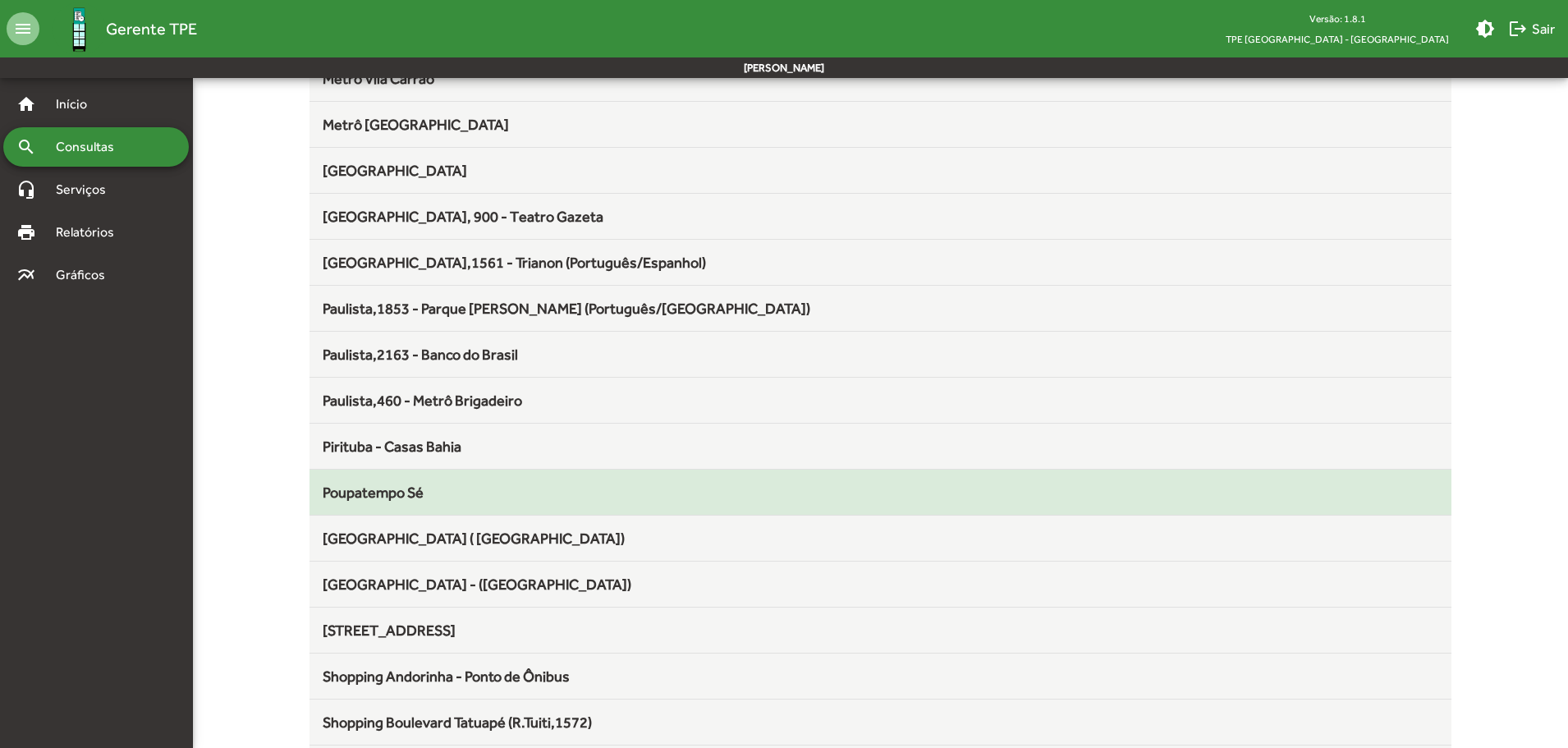
click at [387, 495] on span "Poupatempo Sé" at bounding box center [372, 492] width 101 height 17
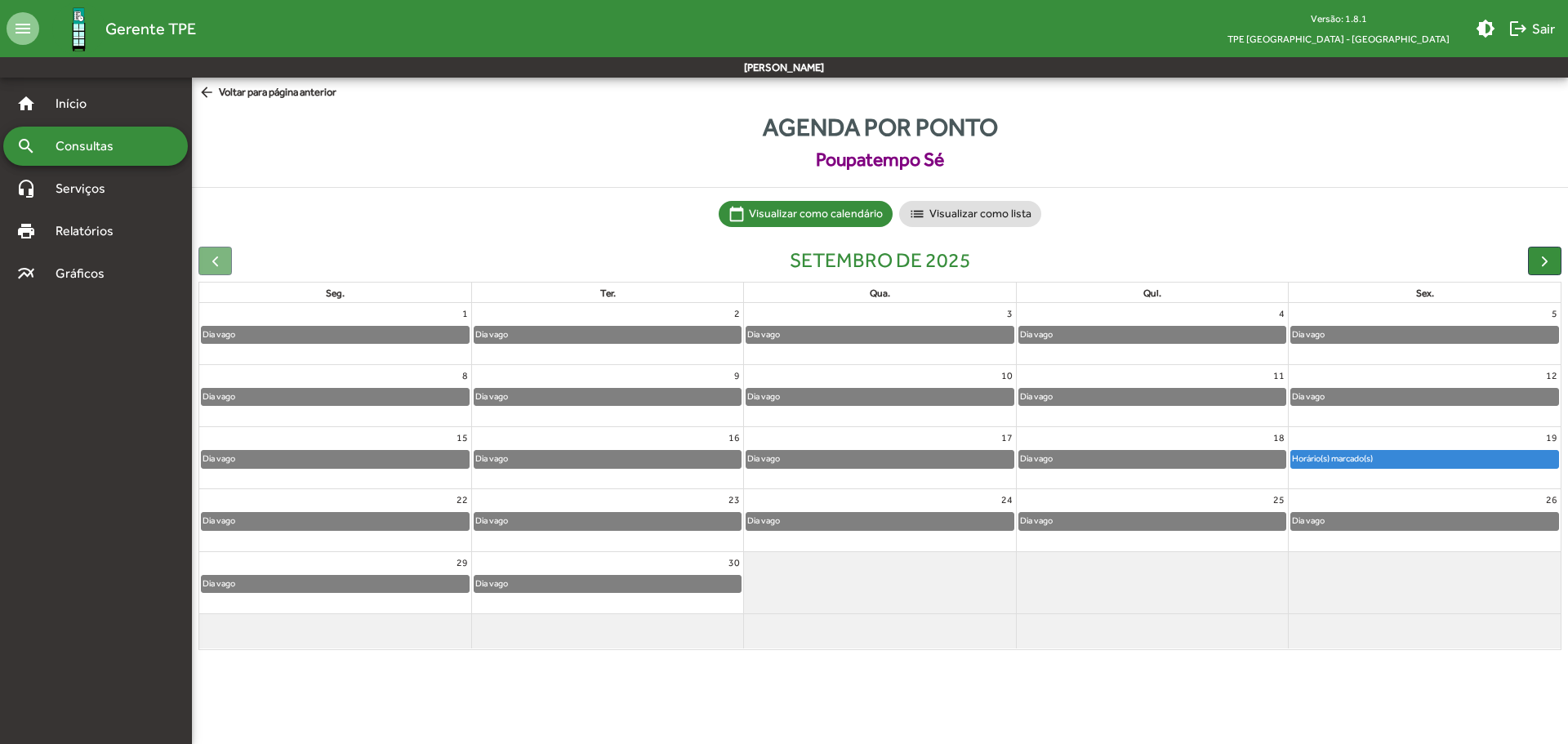
click at [206, 97] on mat-icon "arrow_back" at bounding box center [208, 93] width 20 height 18
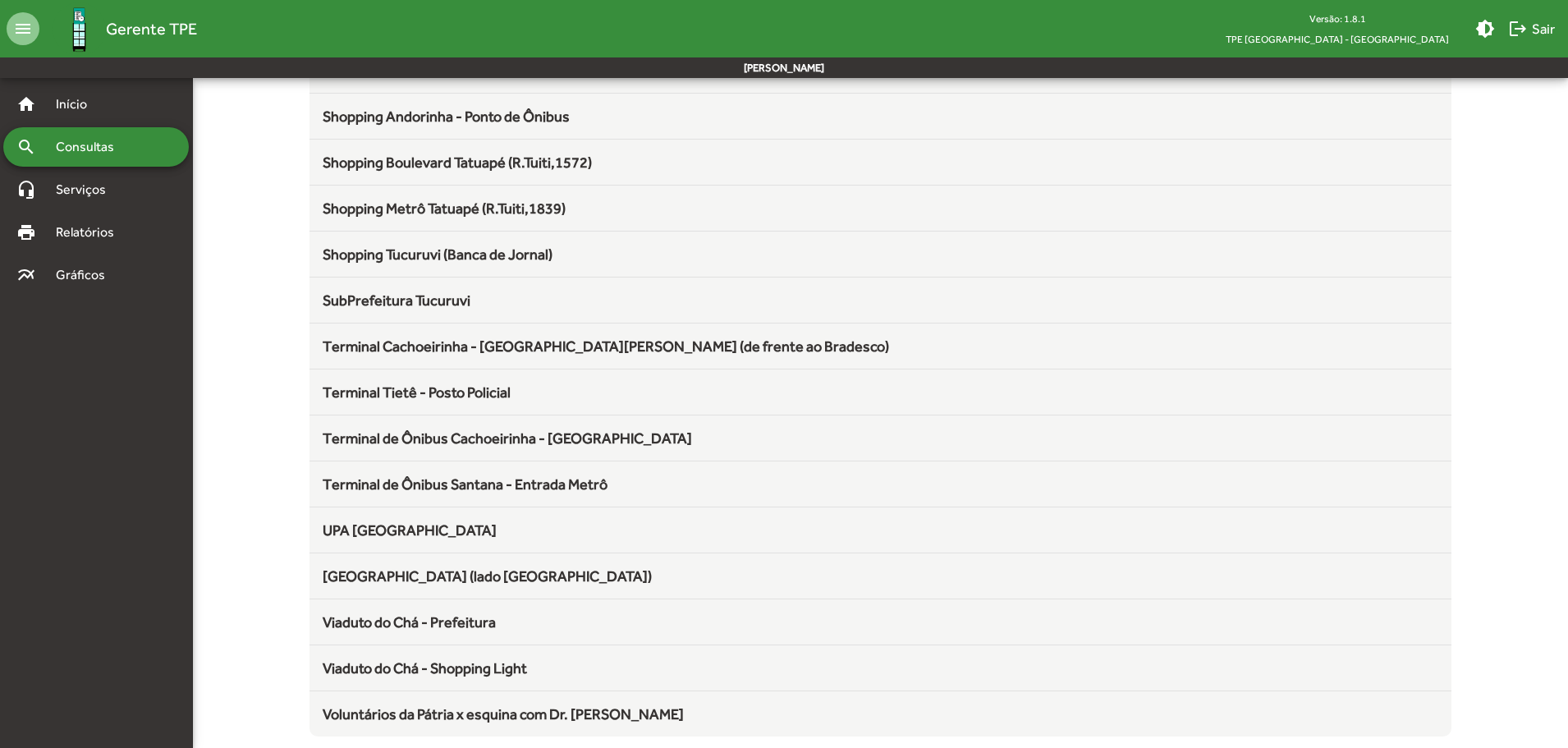
scroll to position [1635, 0]
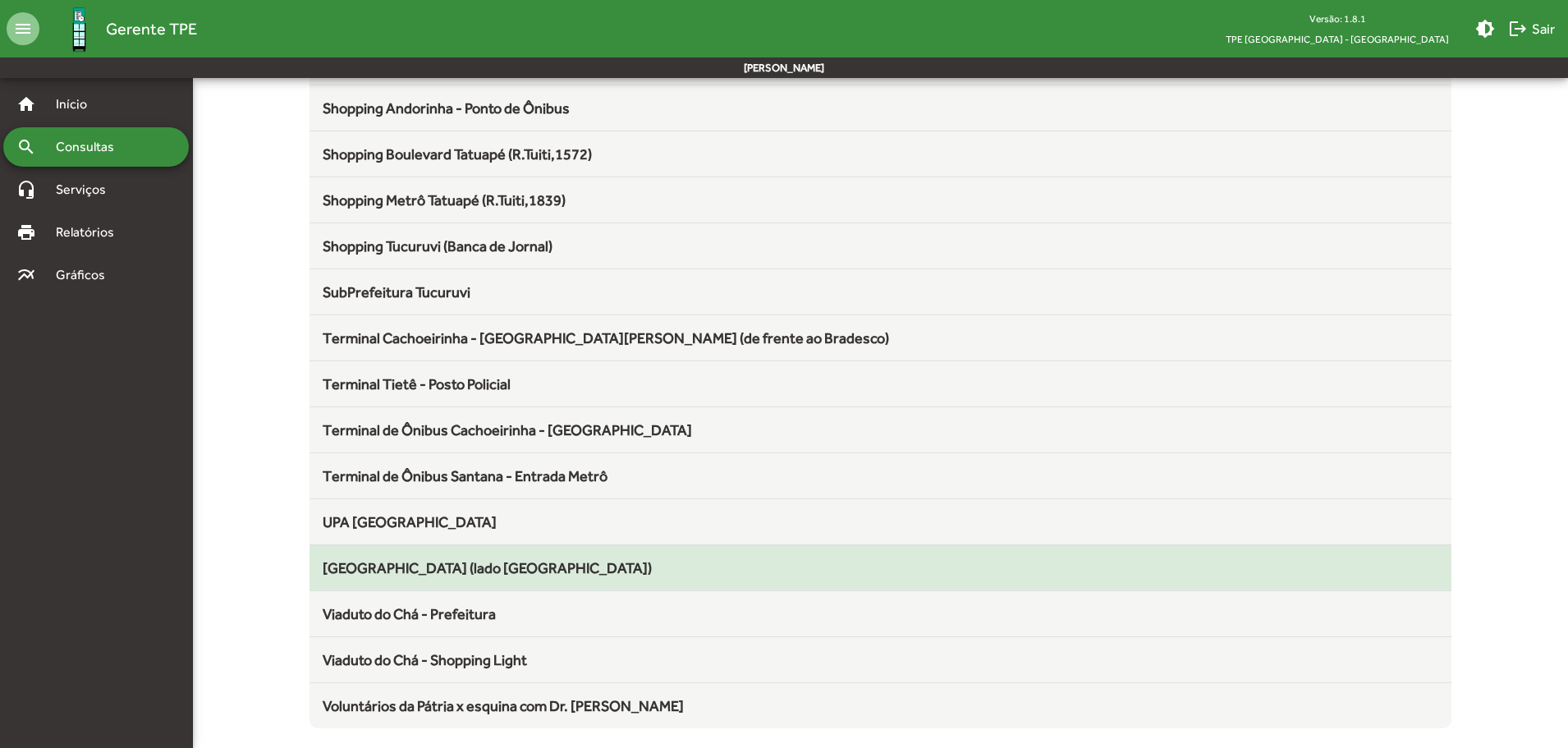
click at [452, 561] on span "[GEOGRAPHIC_DATA] (lado [GEOGRAPHIC_DATA])" at bounding box center [487, 567] width 329 height 17
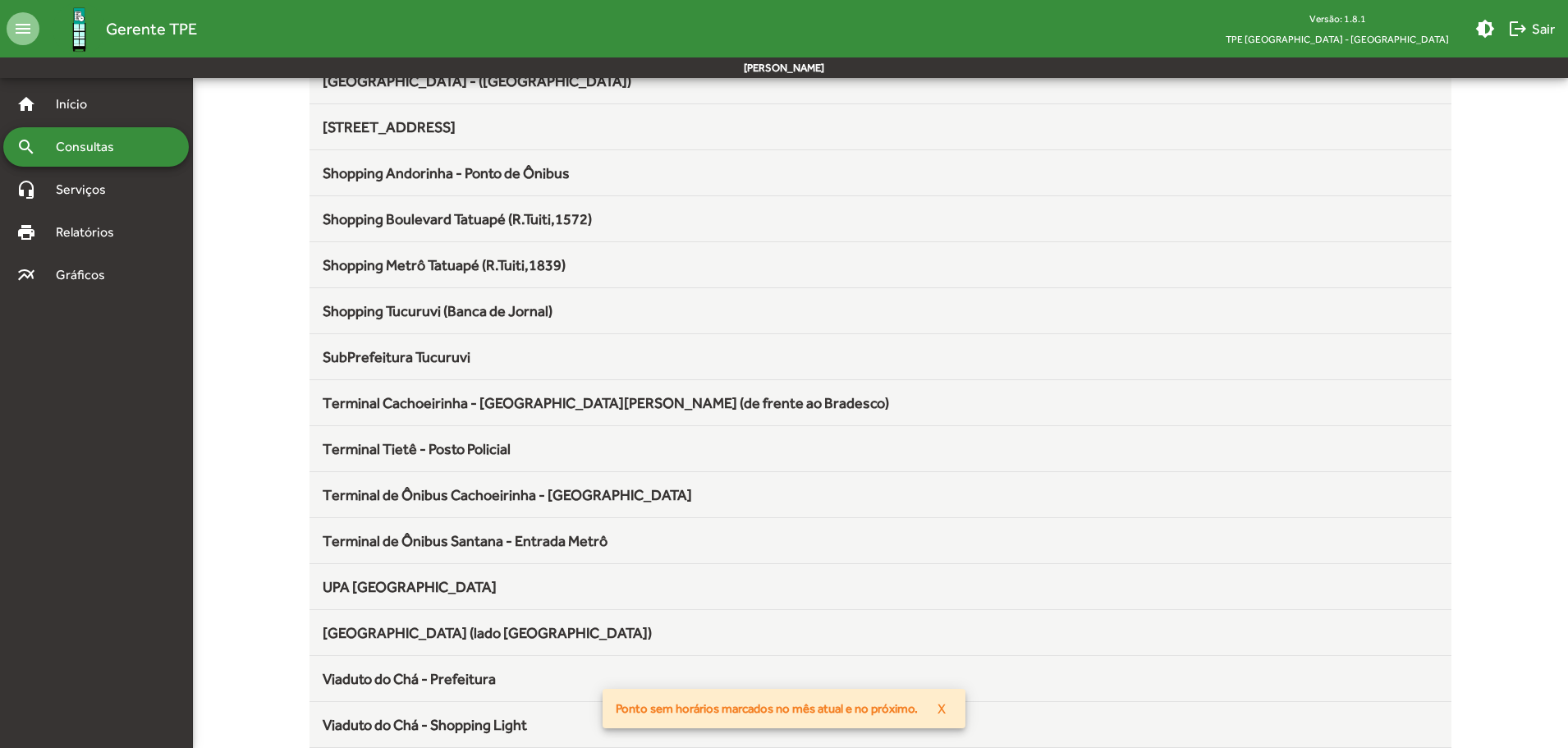
scroll to position [1635, 0]
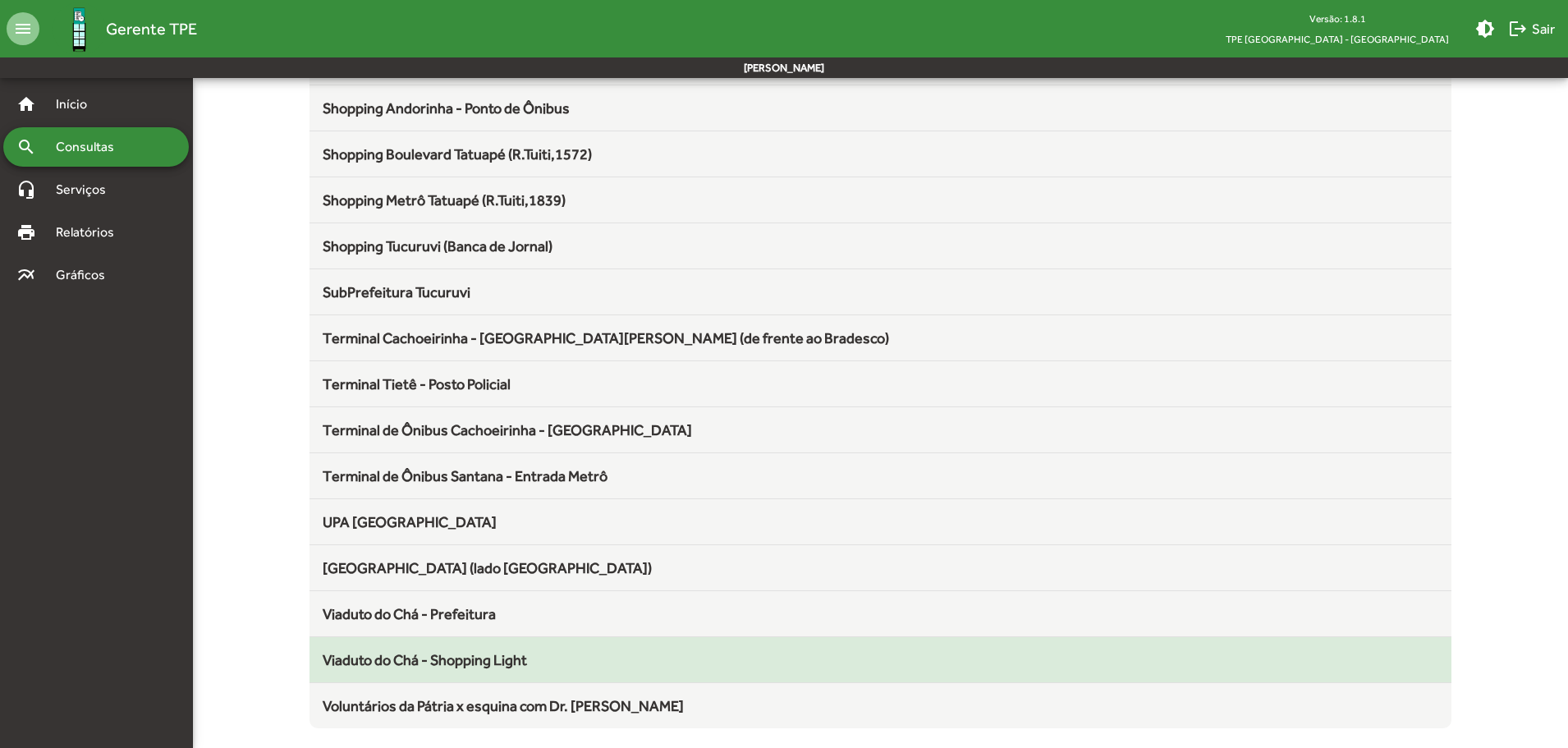
click at [441, 667] on span "Viaduto do Chá - Shopping Light" at bounding box center [425, 659] width 205 height 17
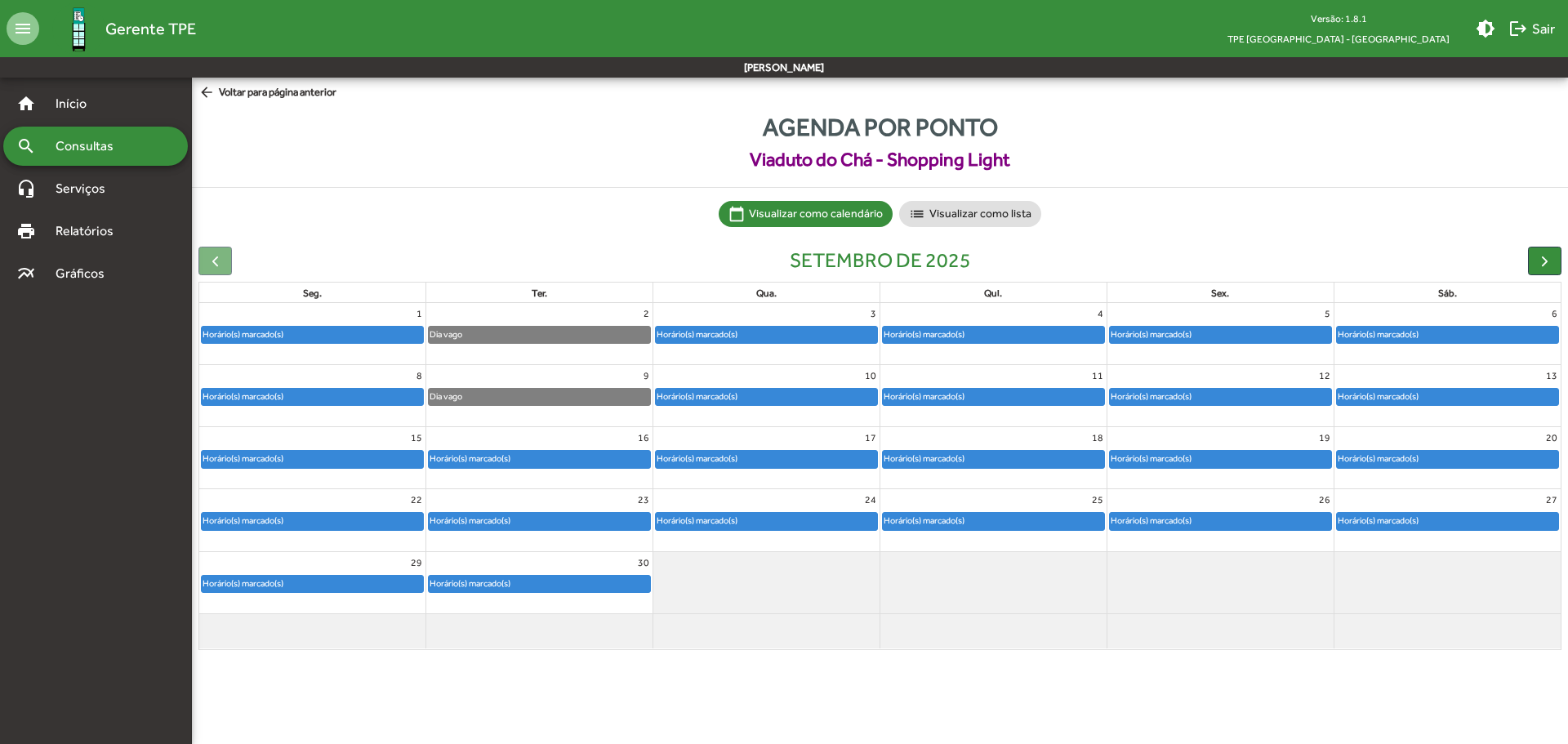
click at [207, 89] on mat-icon "arrow_back" at bounding box center [208, 93] width 20 height 18
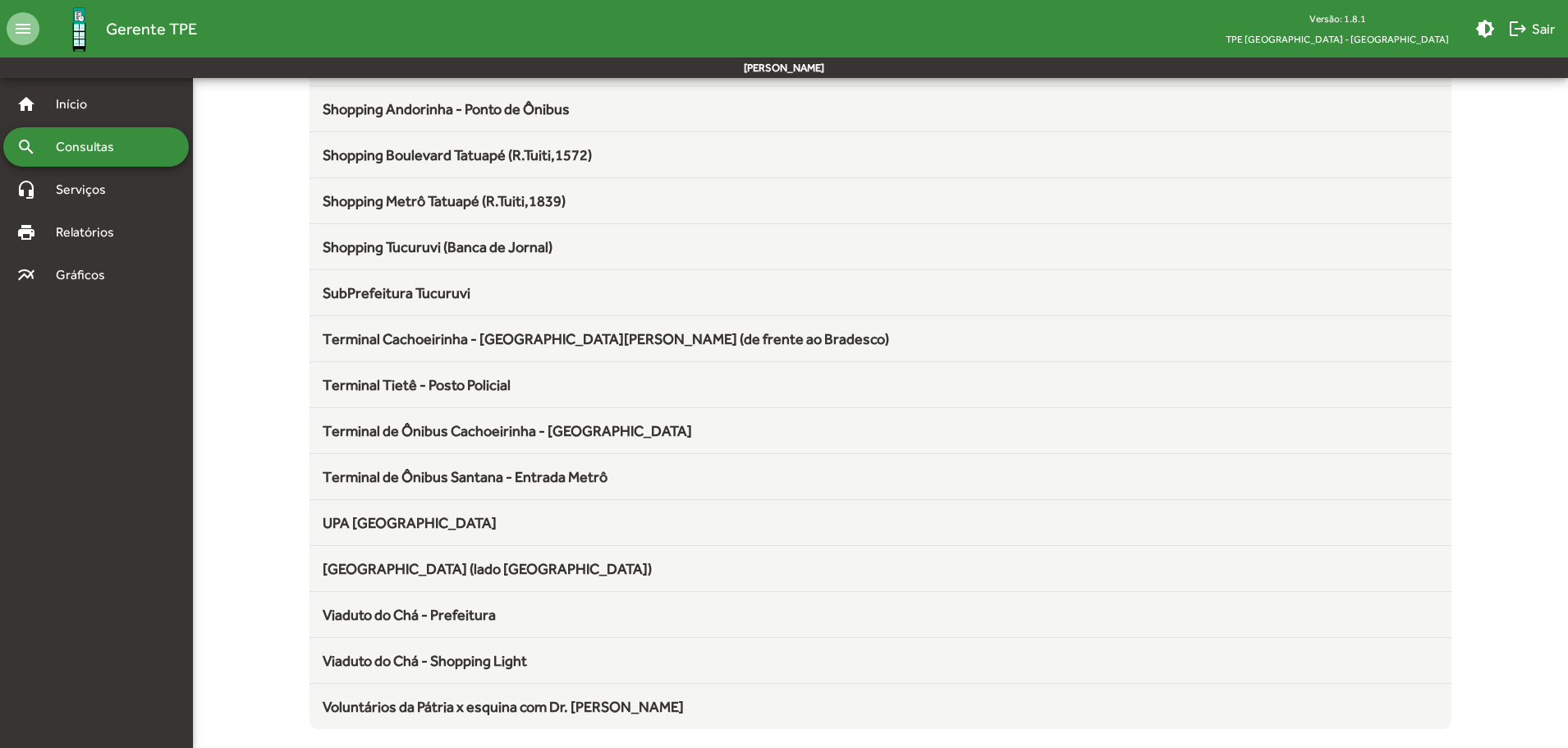
scroll to position [1635, 0]
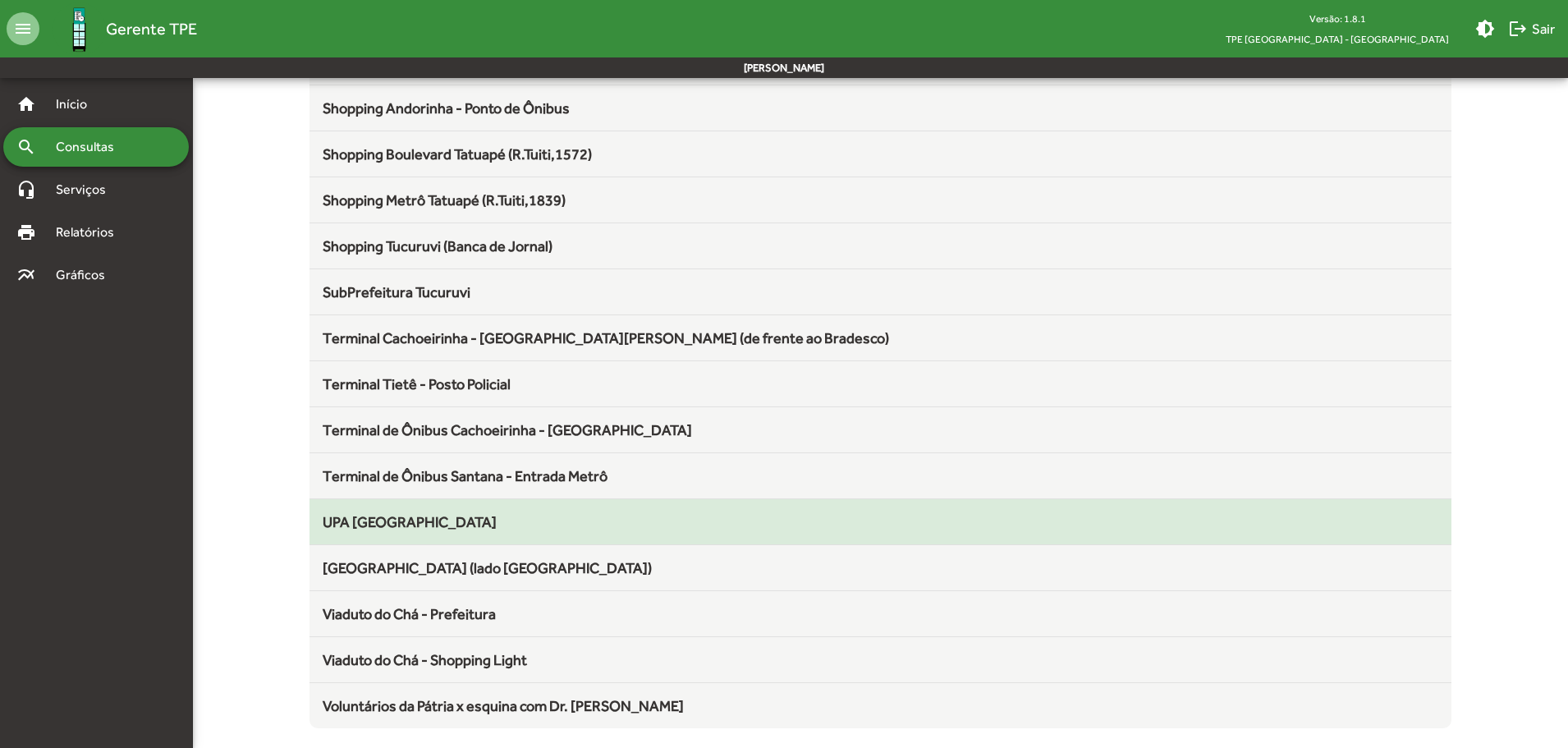
click at [394, 513] on span "UPA [GEOGRAPHIC_DATA]" at bounding box center [409, 521] width 174 height 17
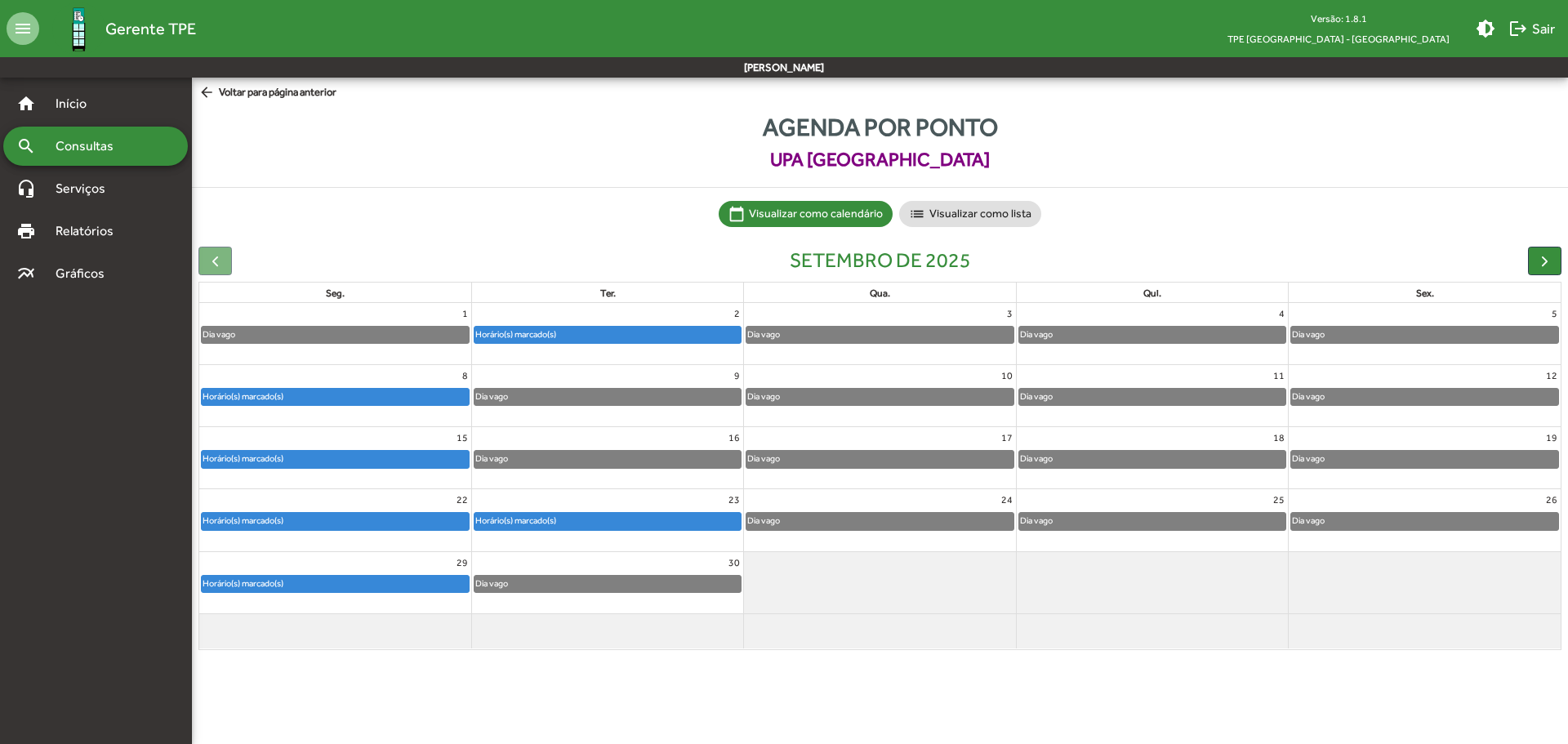
click at [206, 99] on mat-icon "arrow_back" at bounding box center [208, 93] width 20 height 18
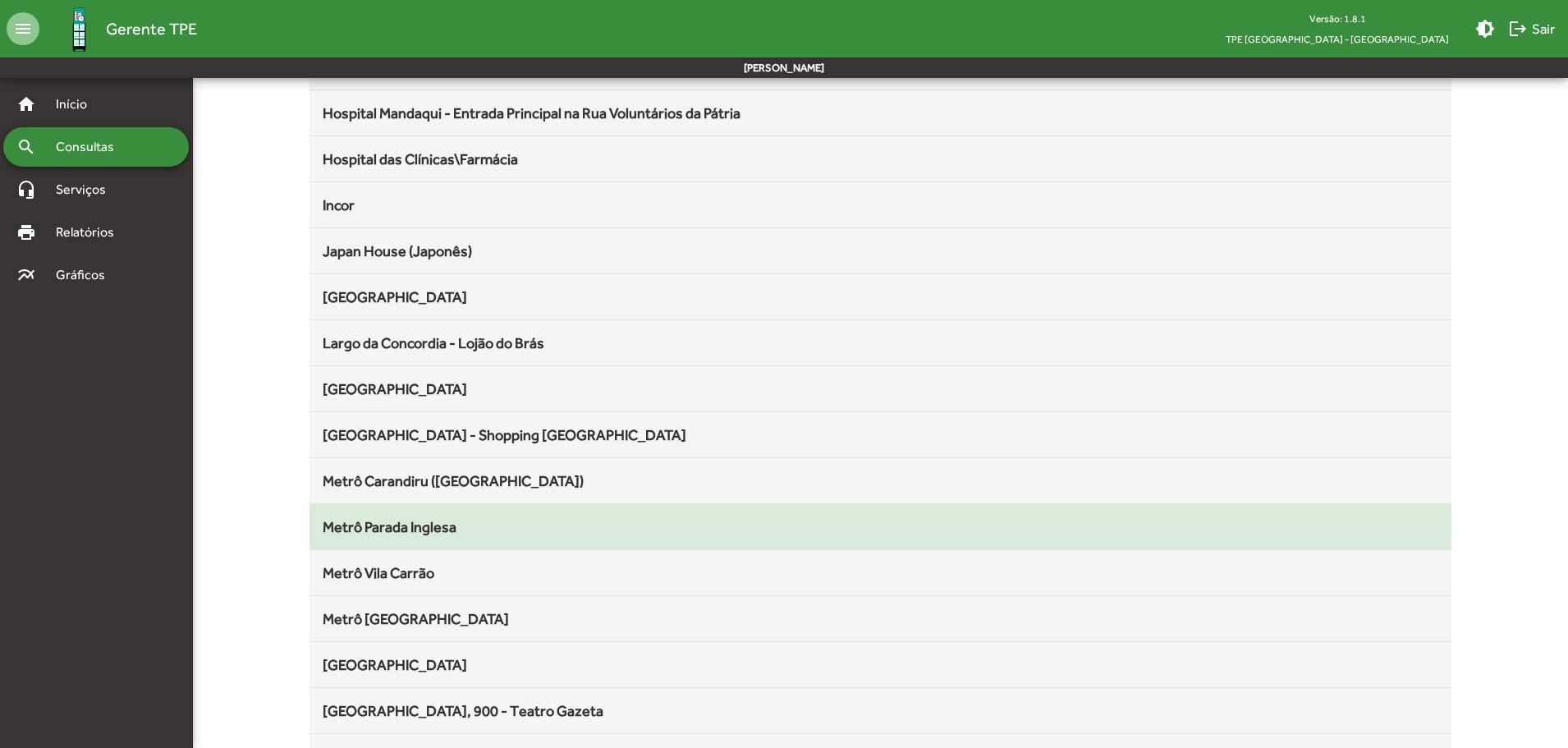
scroll to position [574, 0]
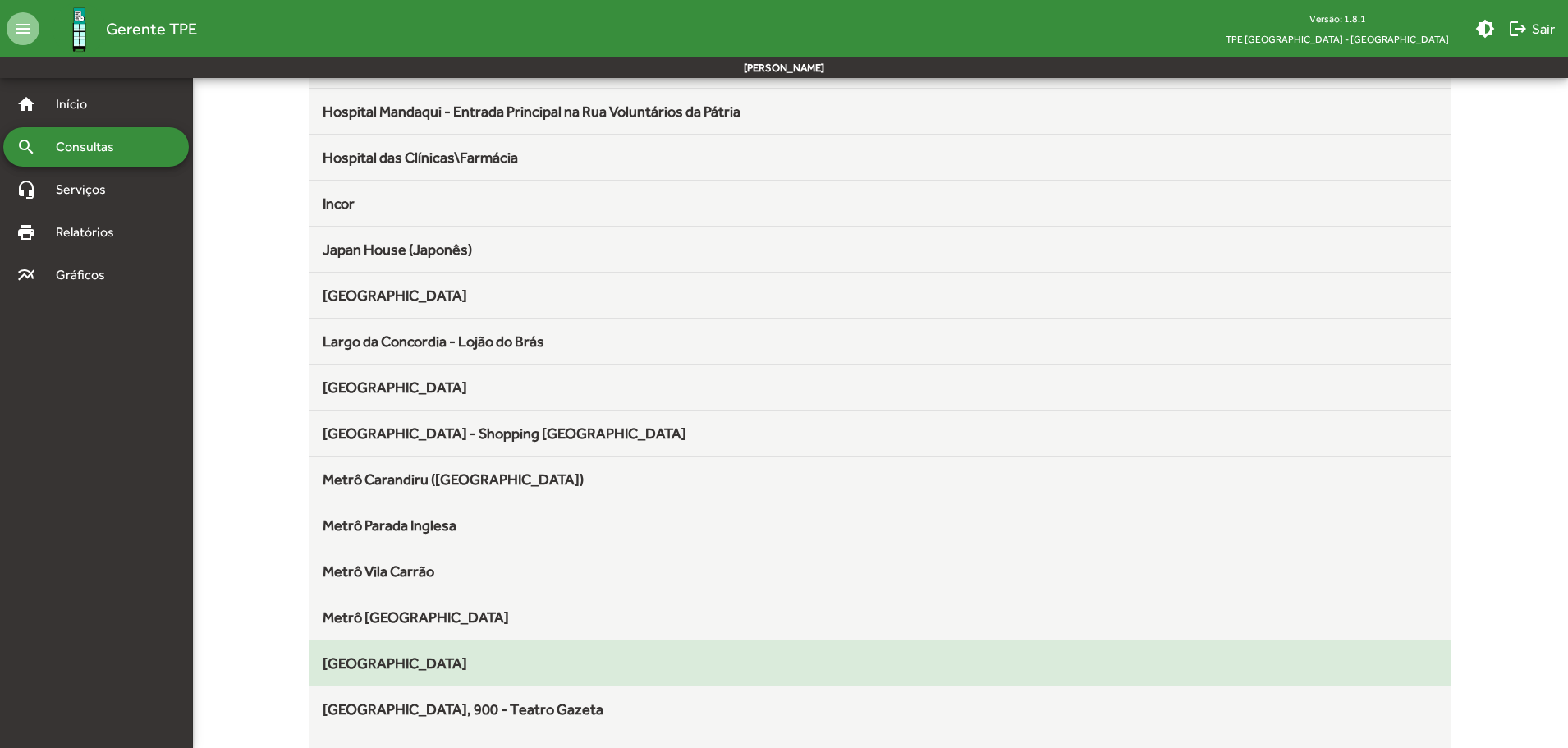
click at [359, 675] on mat-list-item "[GEOGRAPHIC_DATA]" at bounding box center [881, 663] width 1142 height 46
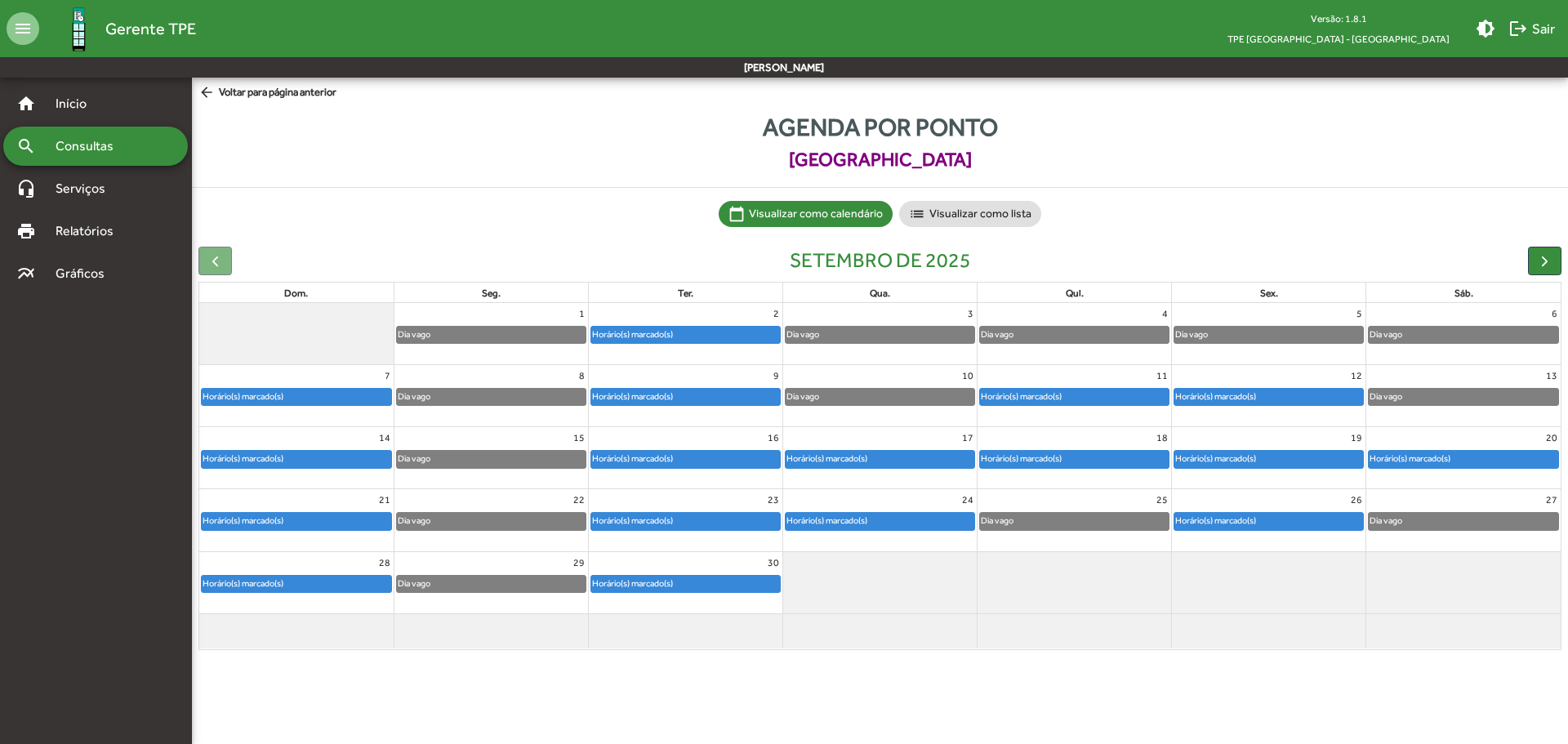
click at [207, 87] on mat-icon "arrow_back" at bounding box center [208, 93] width 20 height 18
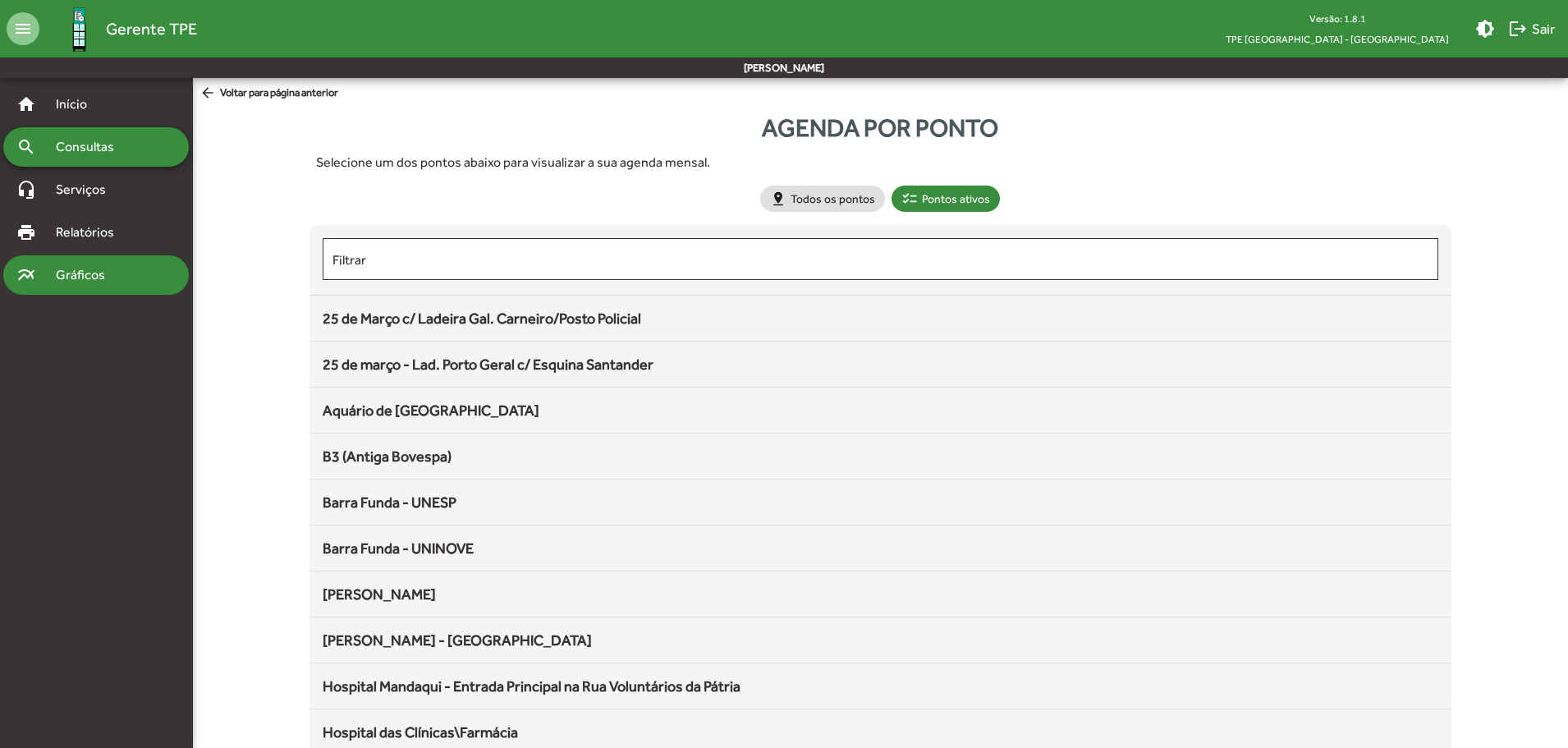
click at [75, 268] on span "Gráficos" at bounding box center [86, 275] width 81 height 20
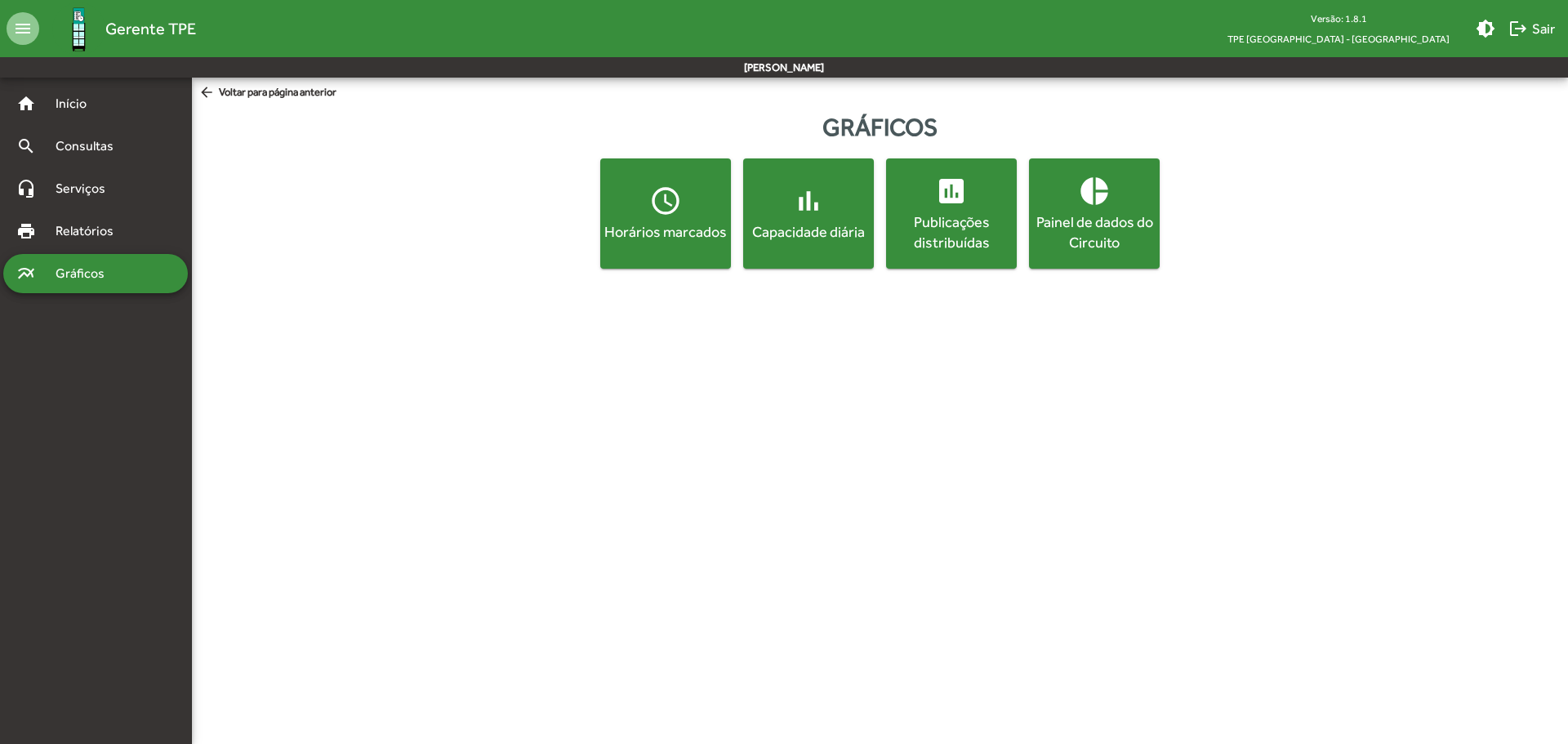
click at [657, 215] on mat-icon "access_time" at bounding box center [665, 200] width 33 height 33
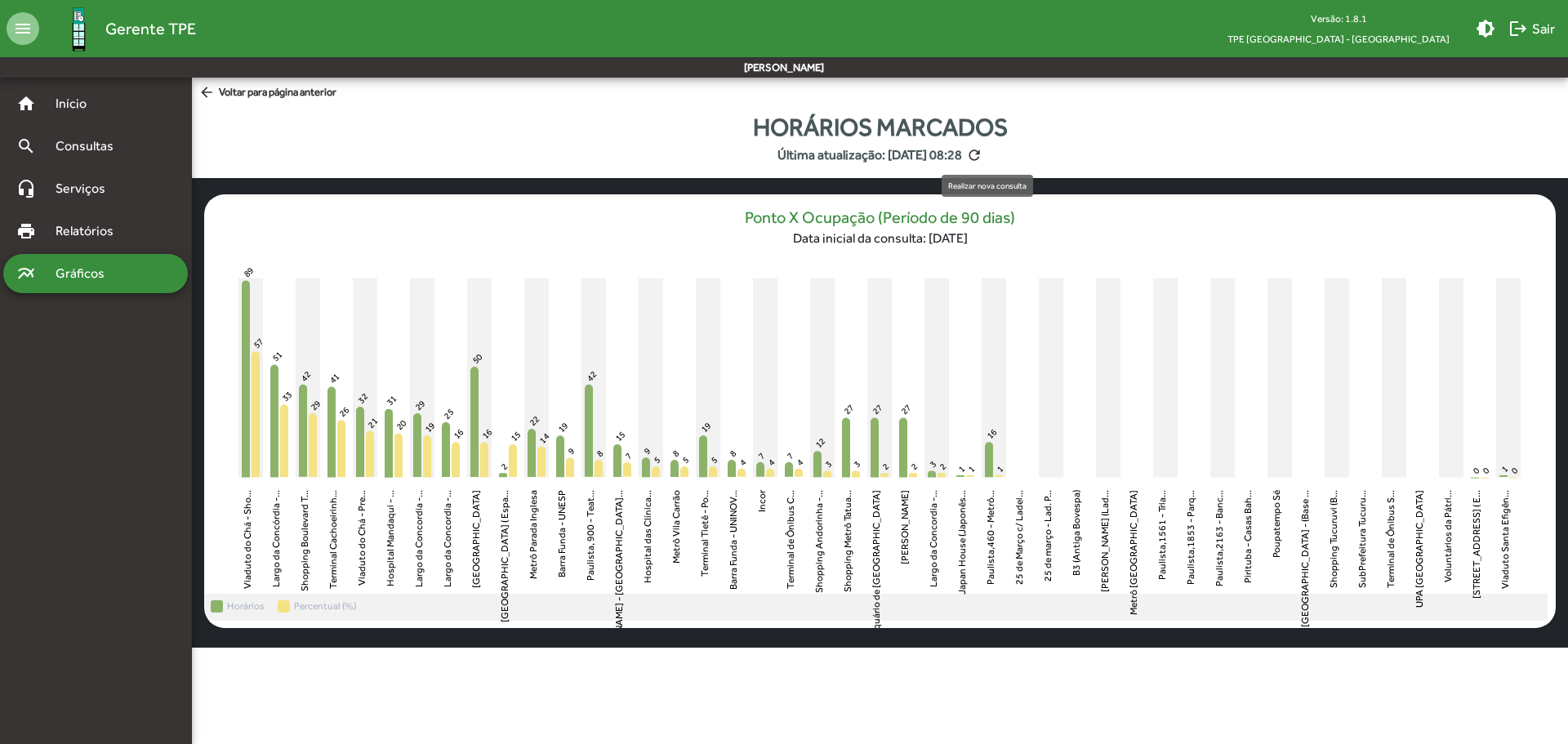
click at [982, 154] on mat-icon "refresh" at bounding box center [974, 155] width 16 height 16
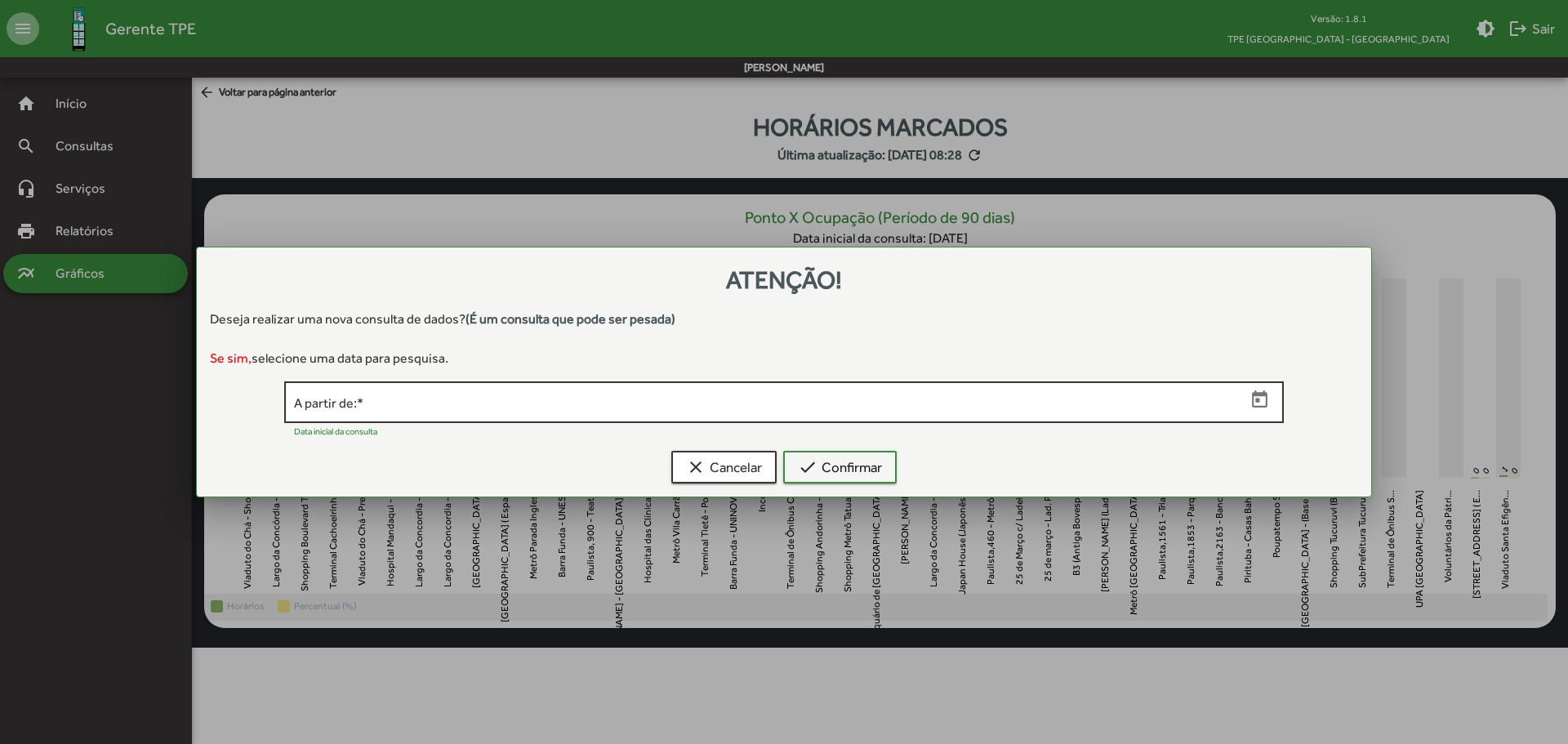
click at [1262, 401] on icon "Open calendar" at bounding box center [1260, 400] width 21 height 21
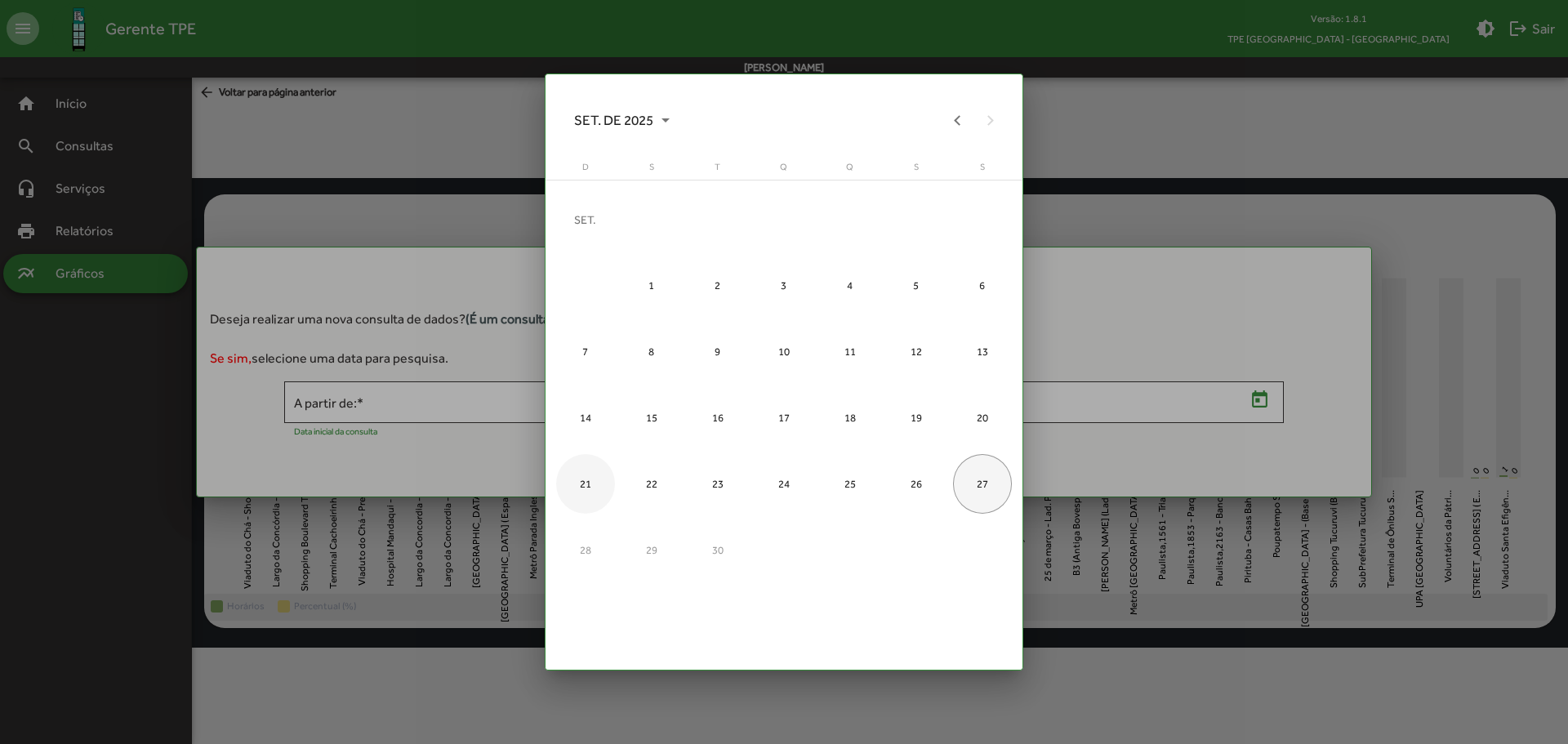
click at [586, 486] on div "21" at bounding box center [586, 484] width 59 height 59
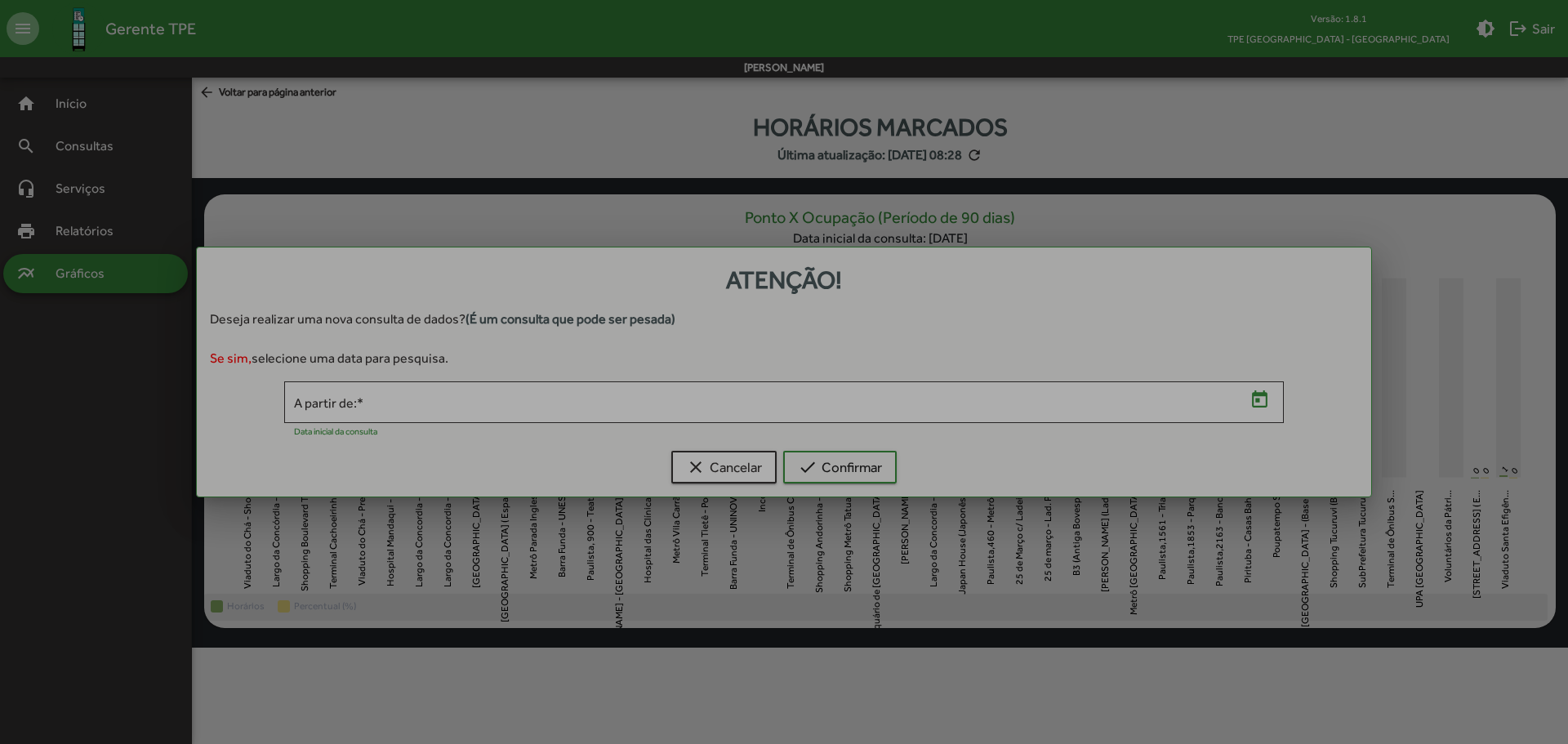
type input "**********"
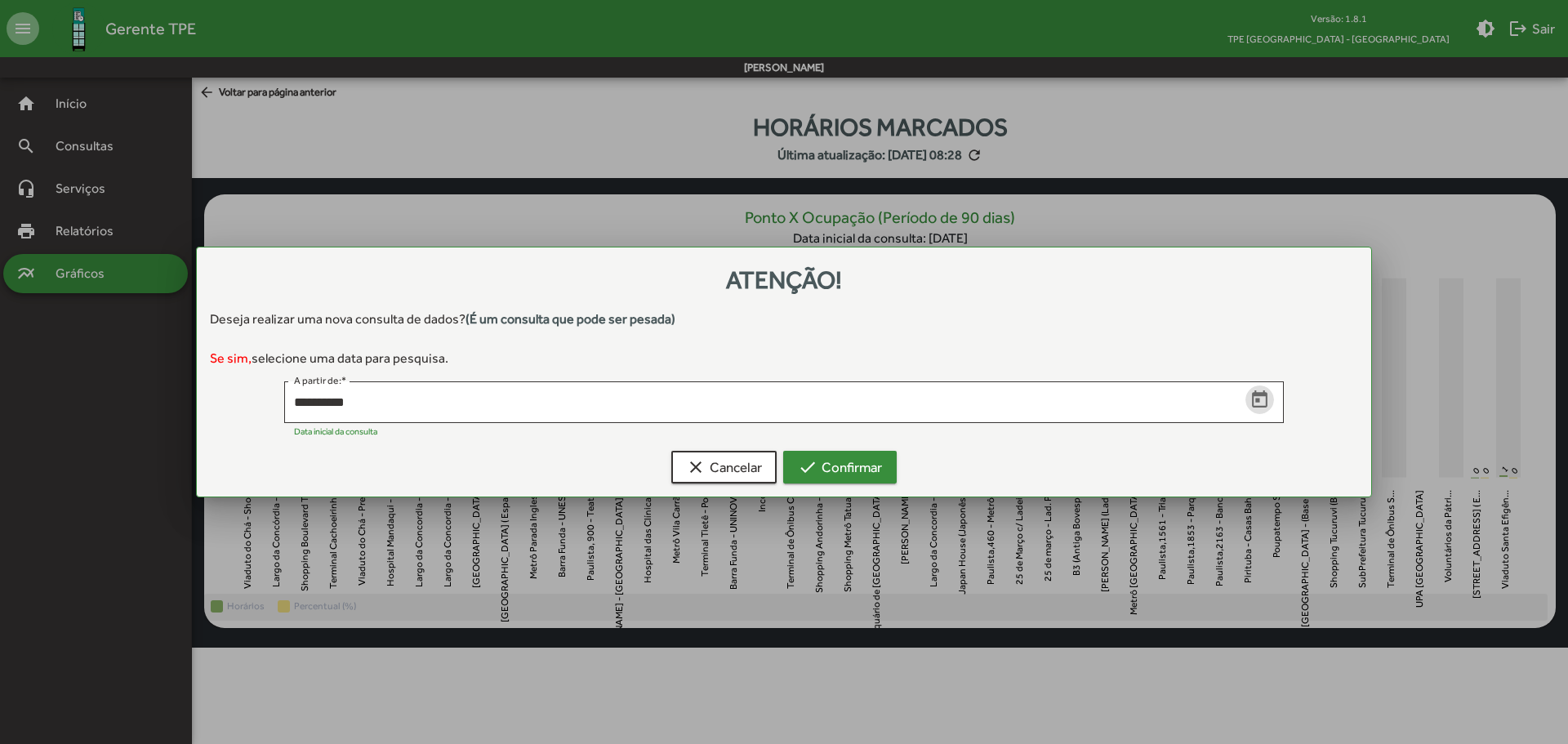
click at [891, 456] on button "check Confirmar" at bounding box center [840, 467] width 113 height 33
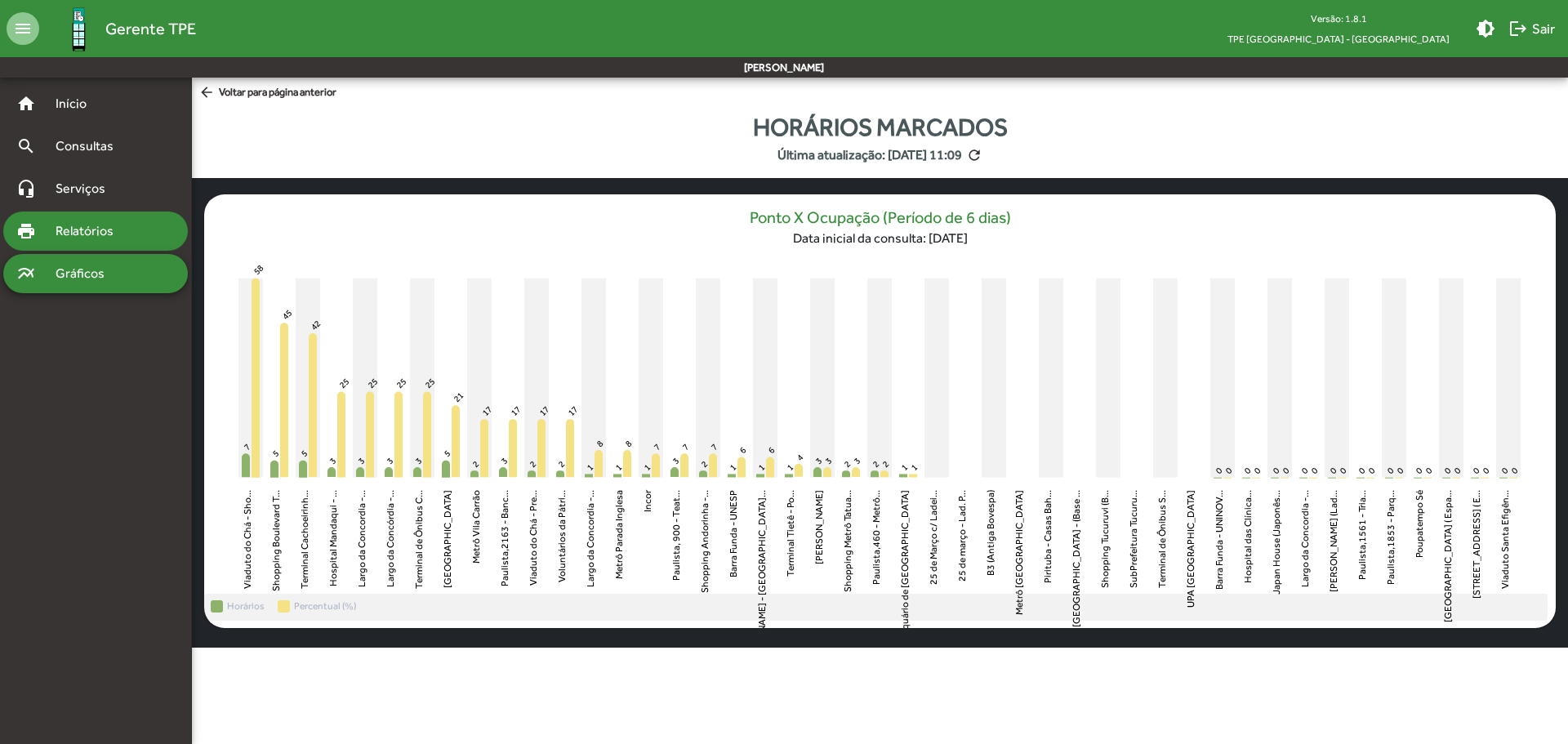
click at [93, 244] on div "print Relatórios" at bounding box center [96, 231] width 184 height 39
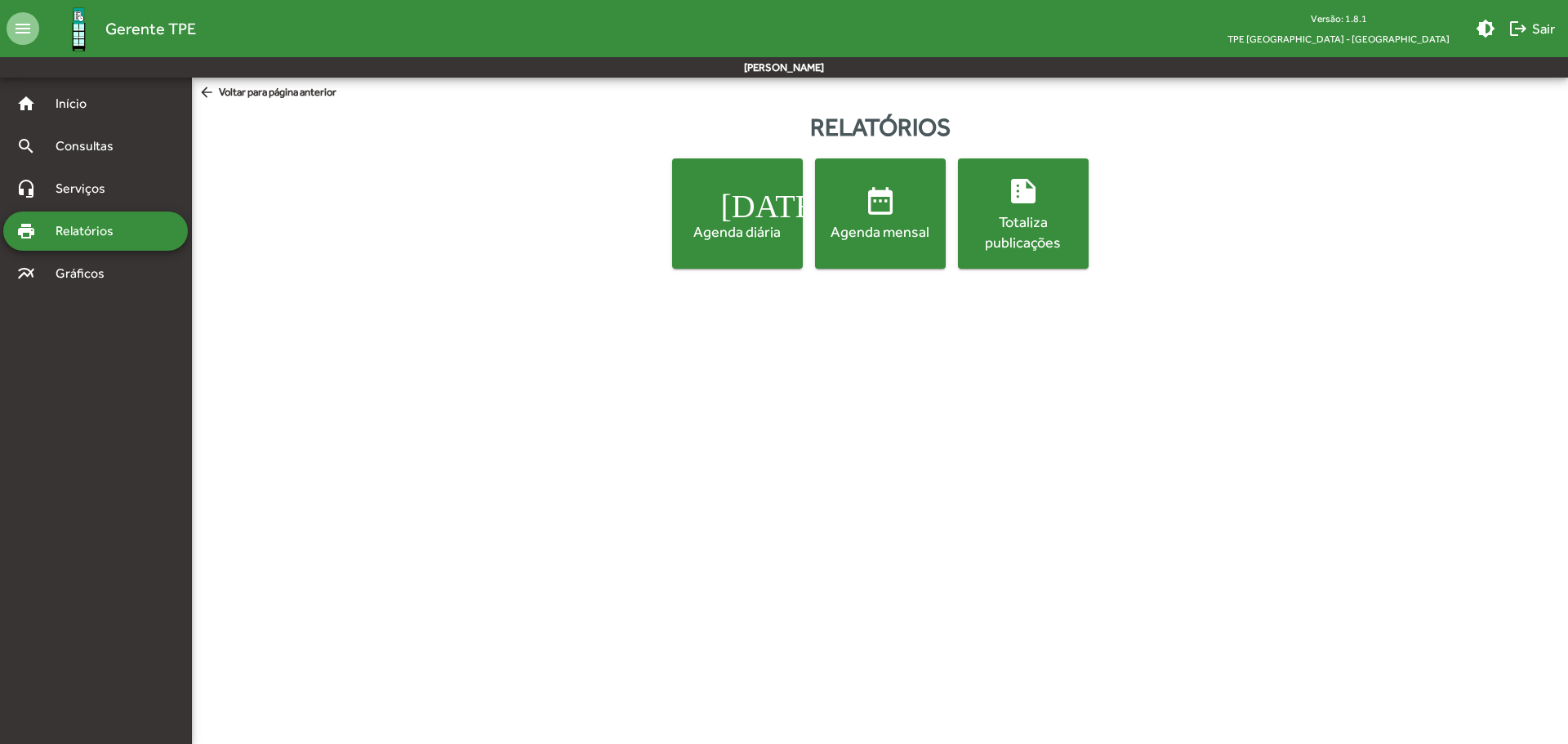
click at [747, 227] on div "Agenda diária" at bounding box center [737, 231] width 124 height 20
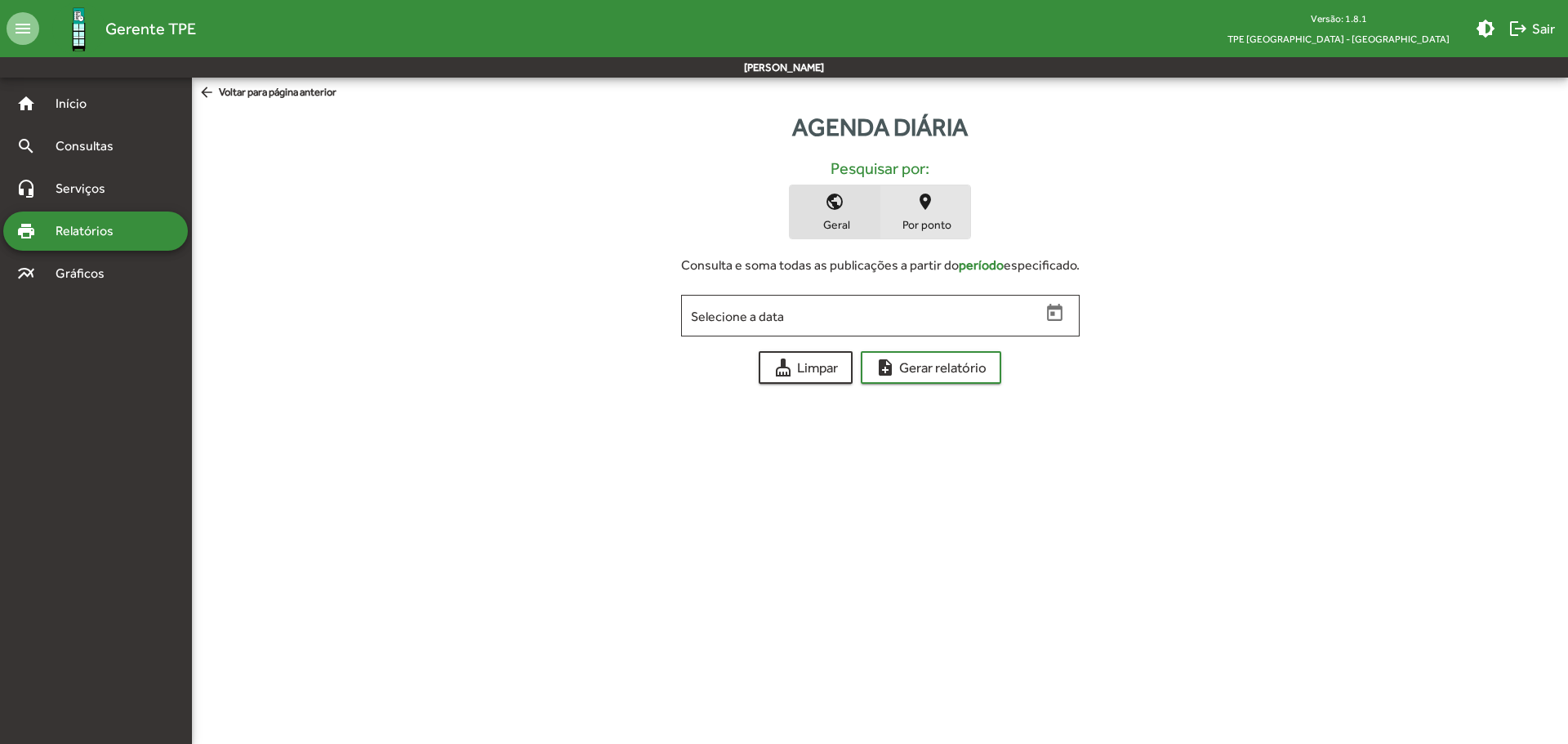
click at [916, 211] on mat-icon "place" at bounding box center [925, 202] width 19 height 19
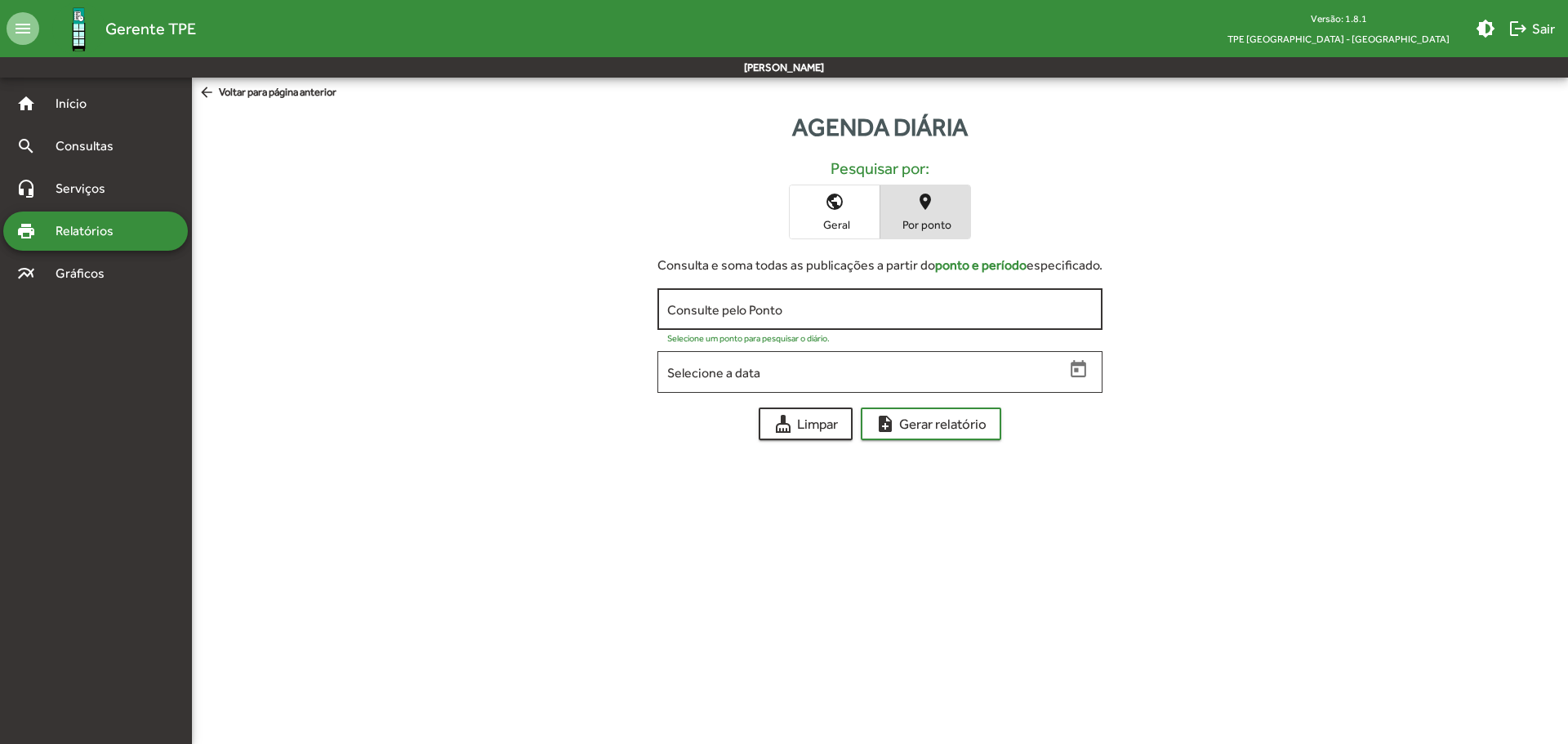
click at [756, 312] on input "Consulte pelo Ponto" at bounding box center [880, 309] width 425 height 15
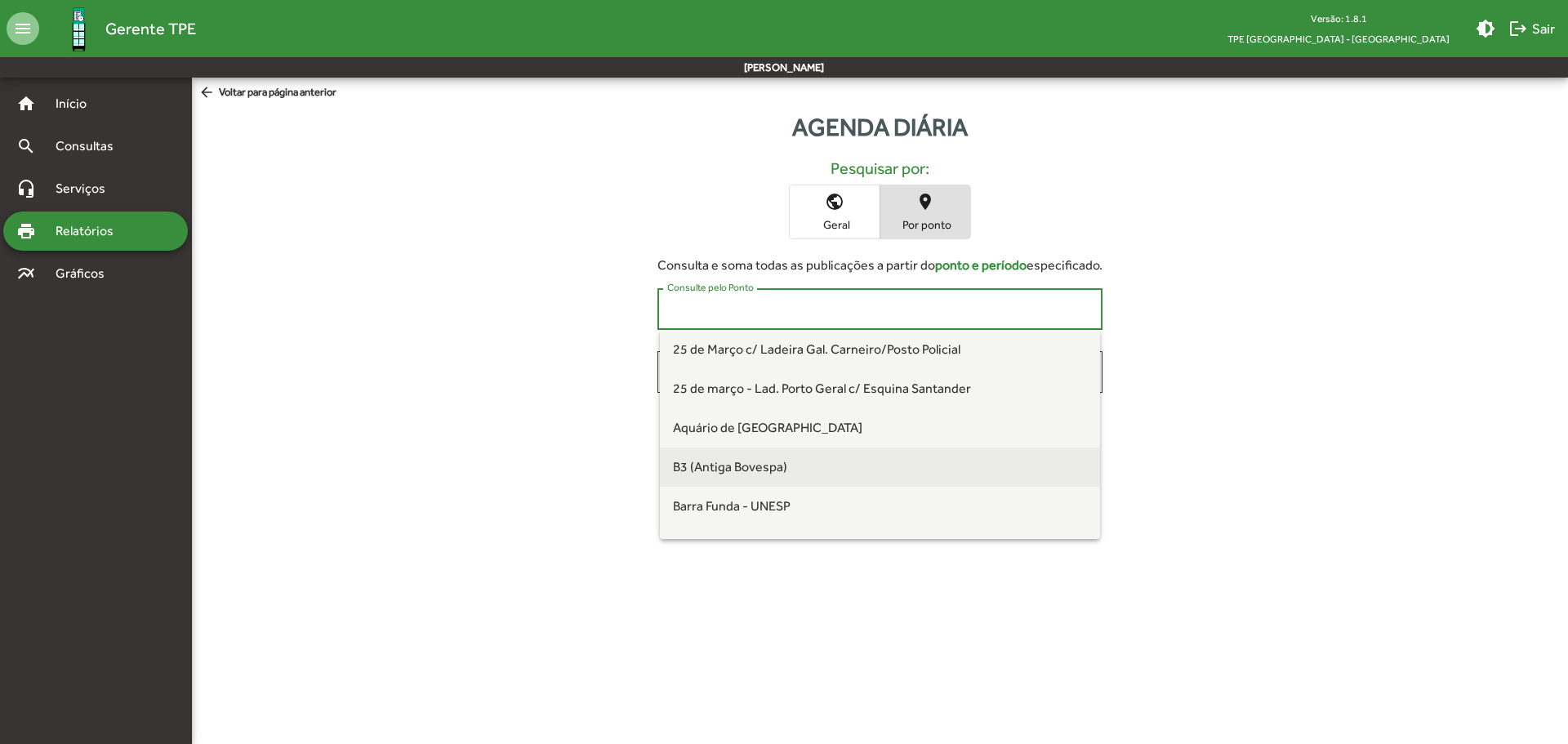
click at [698, 480] on span "B3 (Antiga Bovespa)" at bounding box center [881, 467] width 415 height 39
type input "**********"
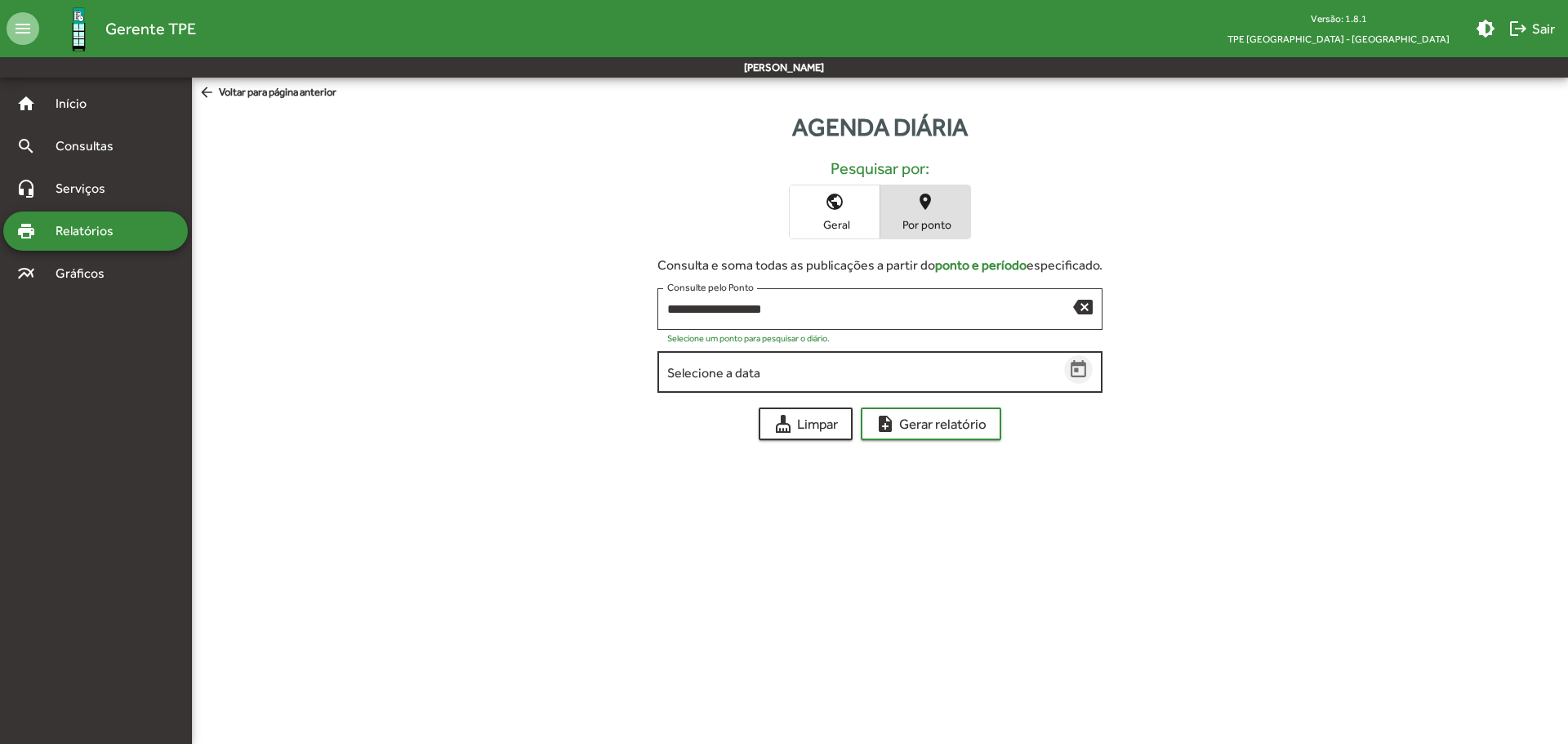
click at [1072, 368] on icon "Open calendar" at bounding box center [1079, 370] width 21 height 21
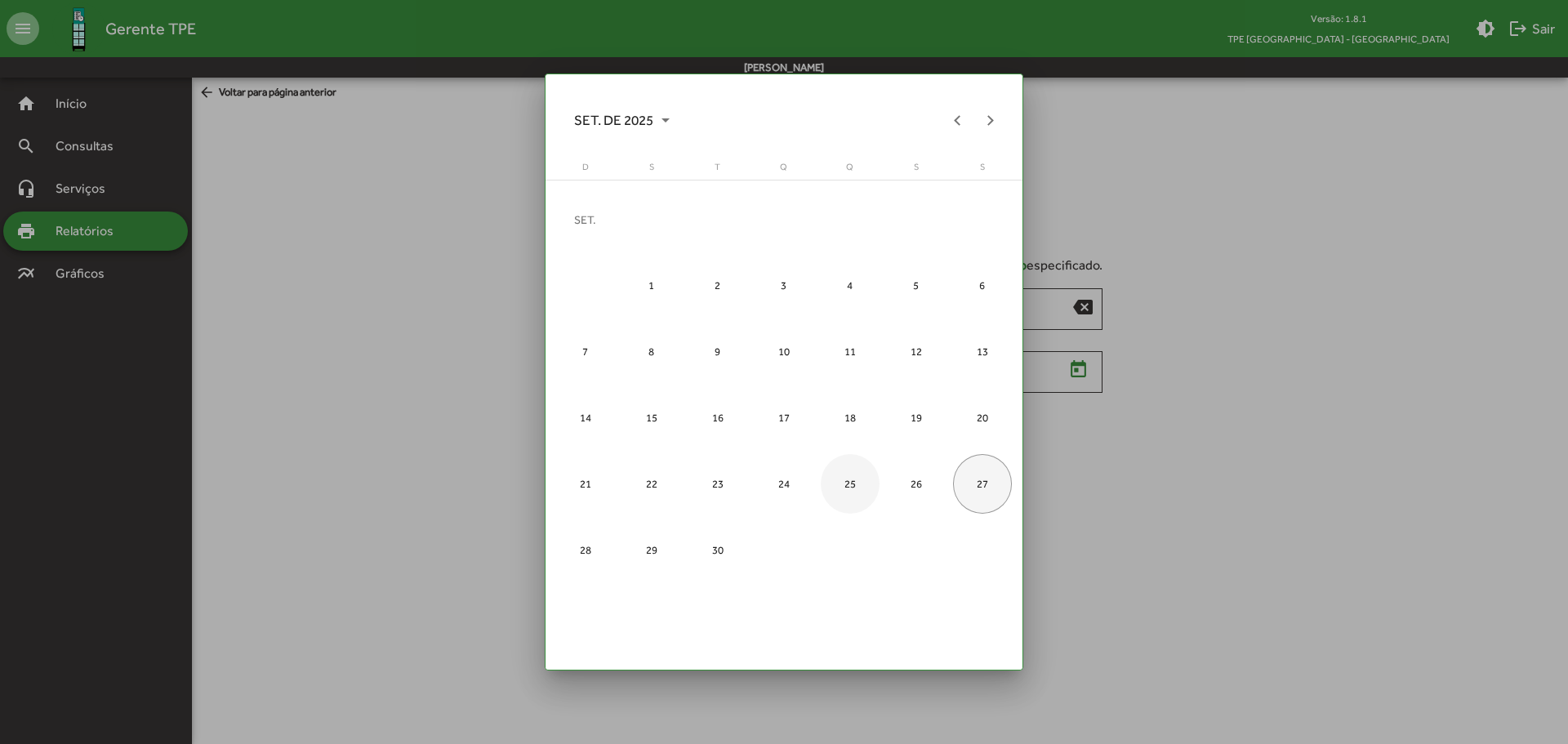
click at [848, 487] on div "25" at bounding box center [850, 484] width 59 height 59
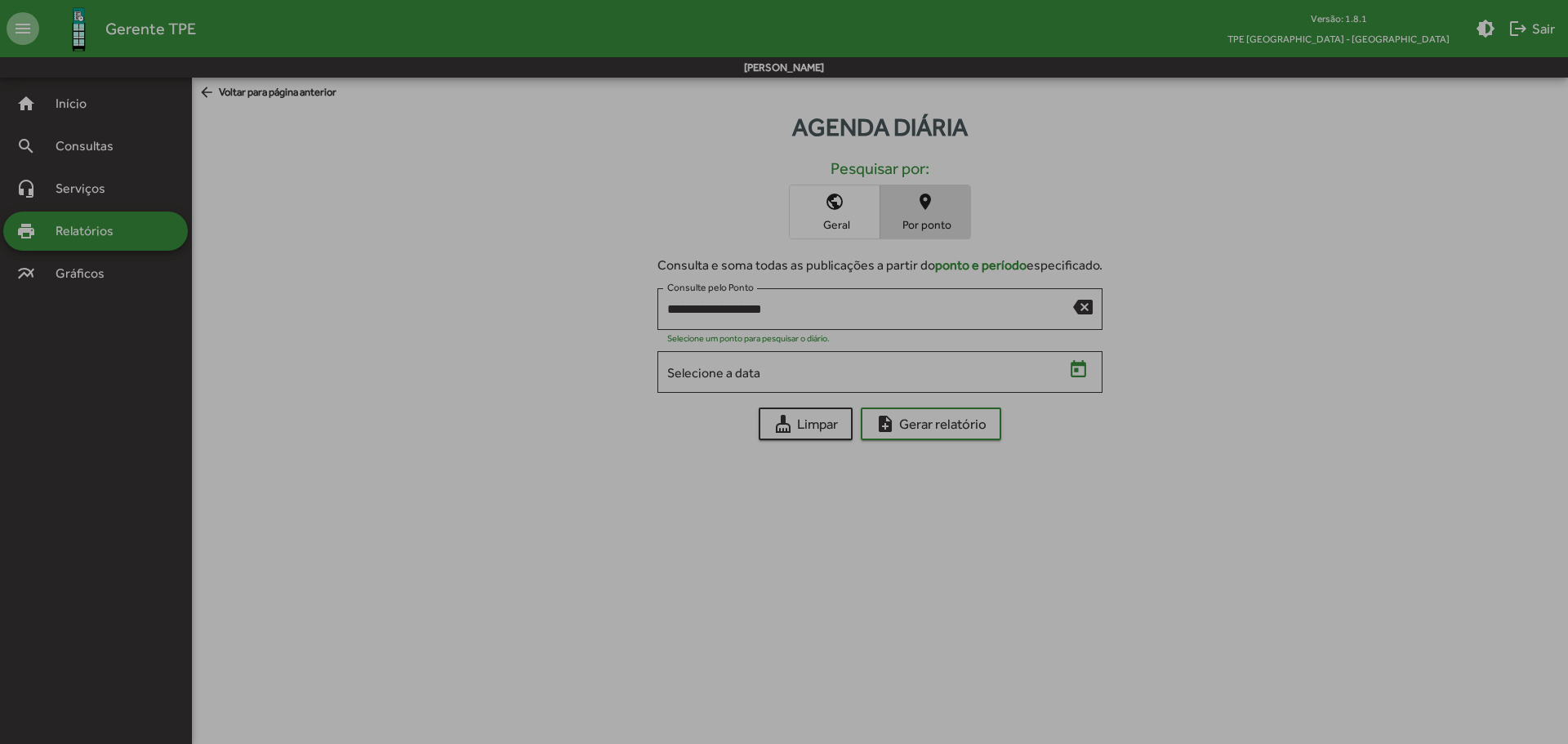
type input "**********"
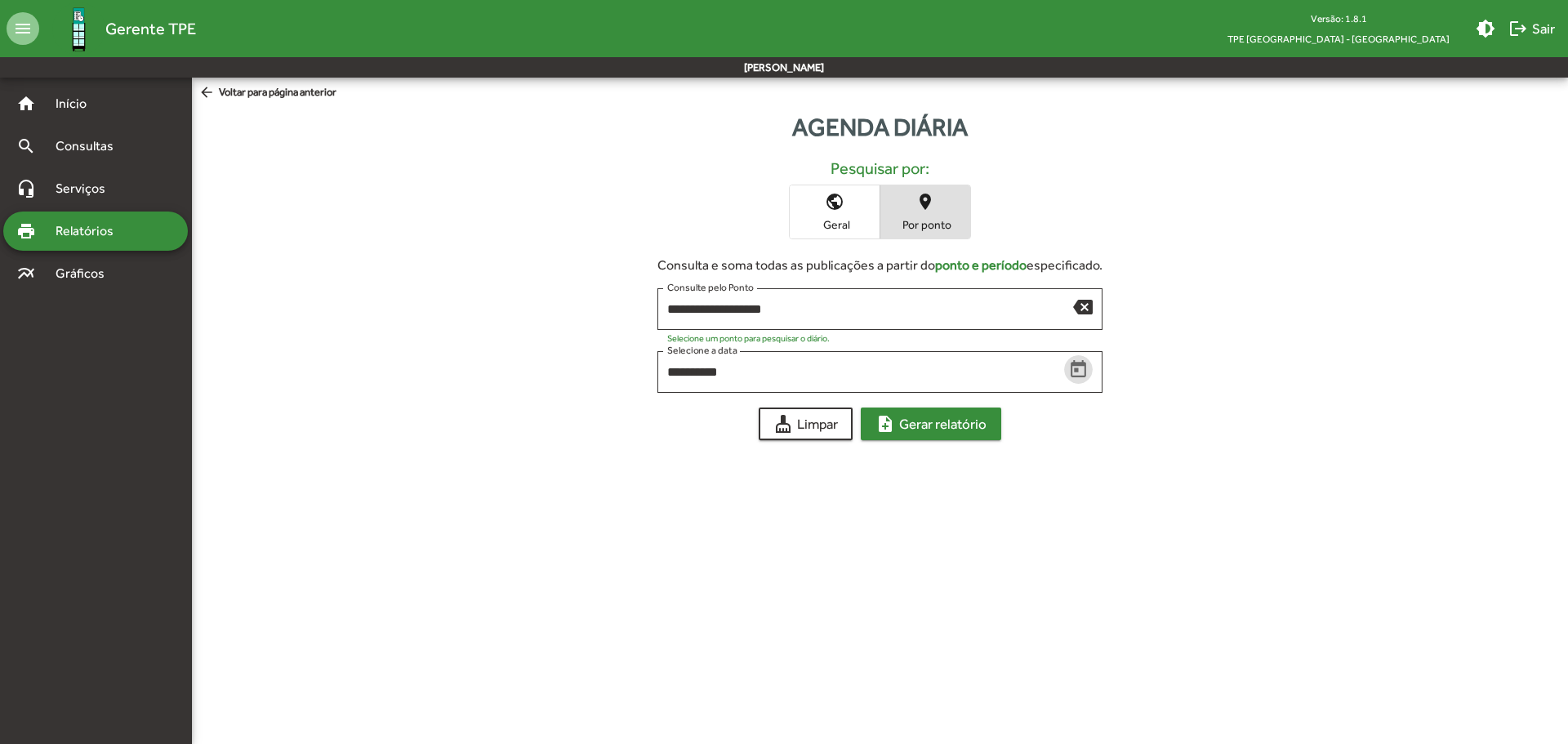
click at [942, 430] on span "note_add Gerar relatório" at bounding box center [930, 423] width 111 height 29
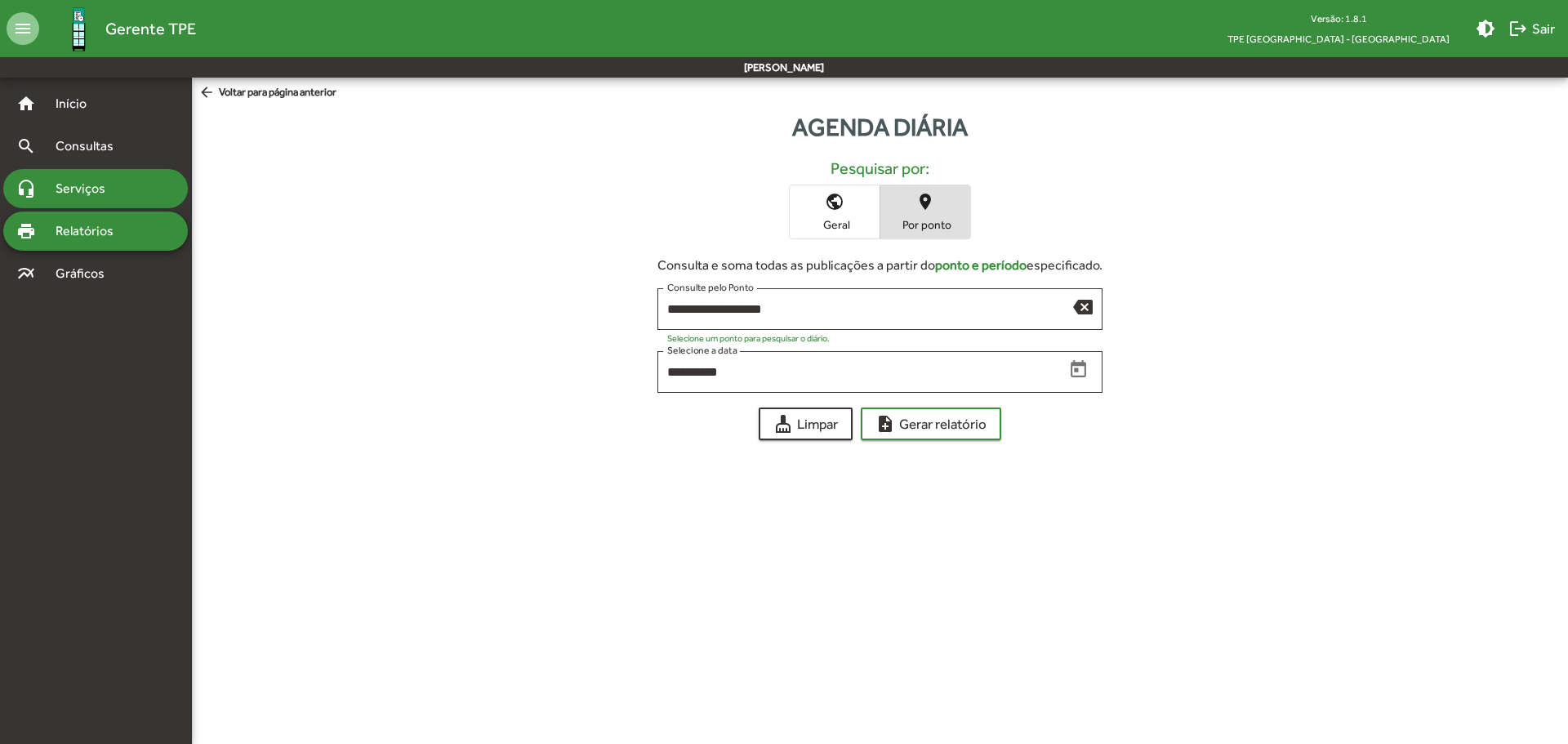
click at [74, 185] on span "Serviços" at bounding box center [87, 189] width 82 height 19
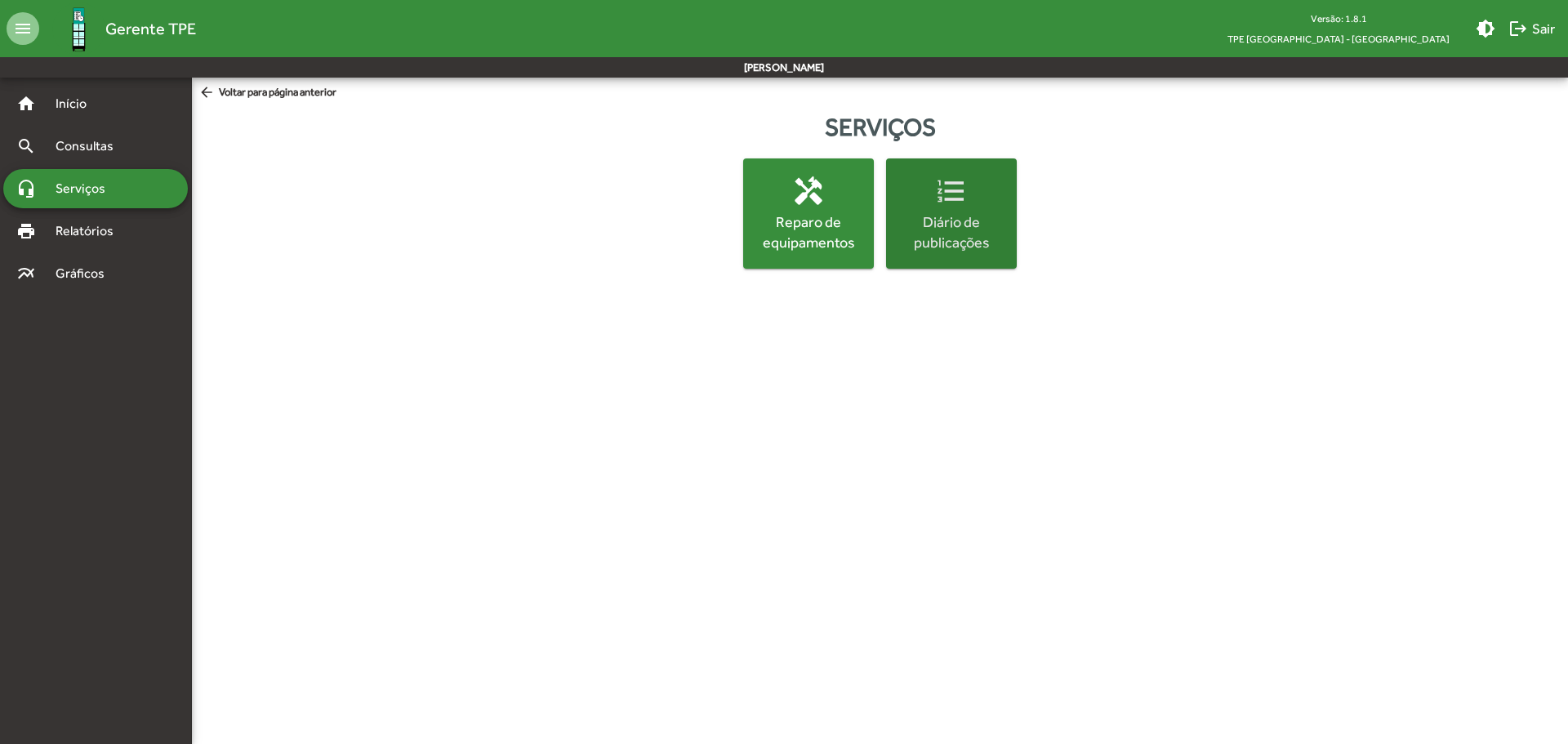
click at [948, 216] on div "Diário de publicações" at bounding box center [951, 232] width 124 height 41
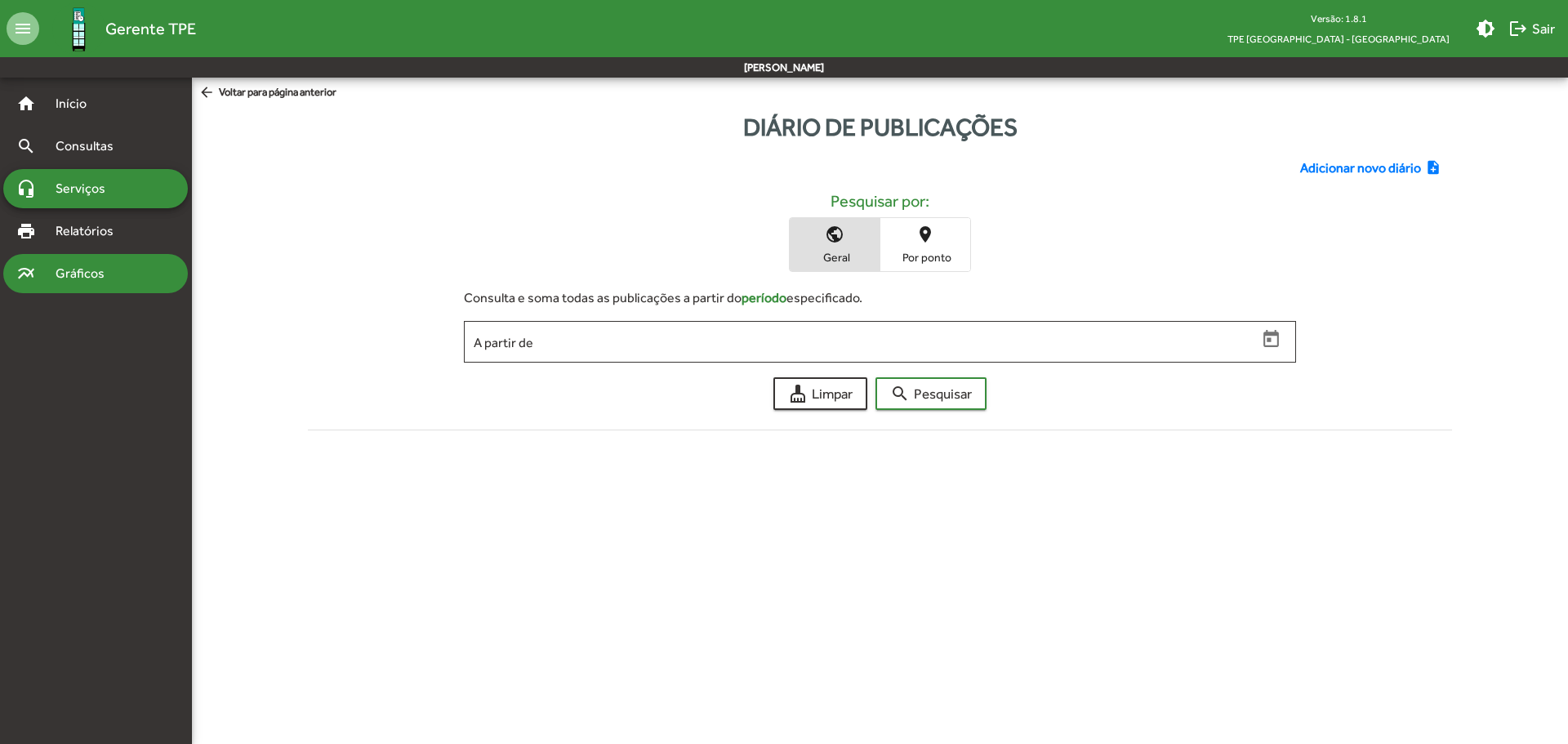
click at [58, 275] on span "Gráficos" at bounding box center [86, 274] width 81 height 19
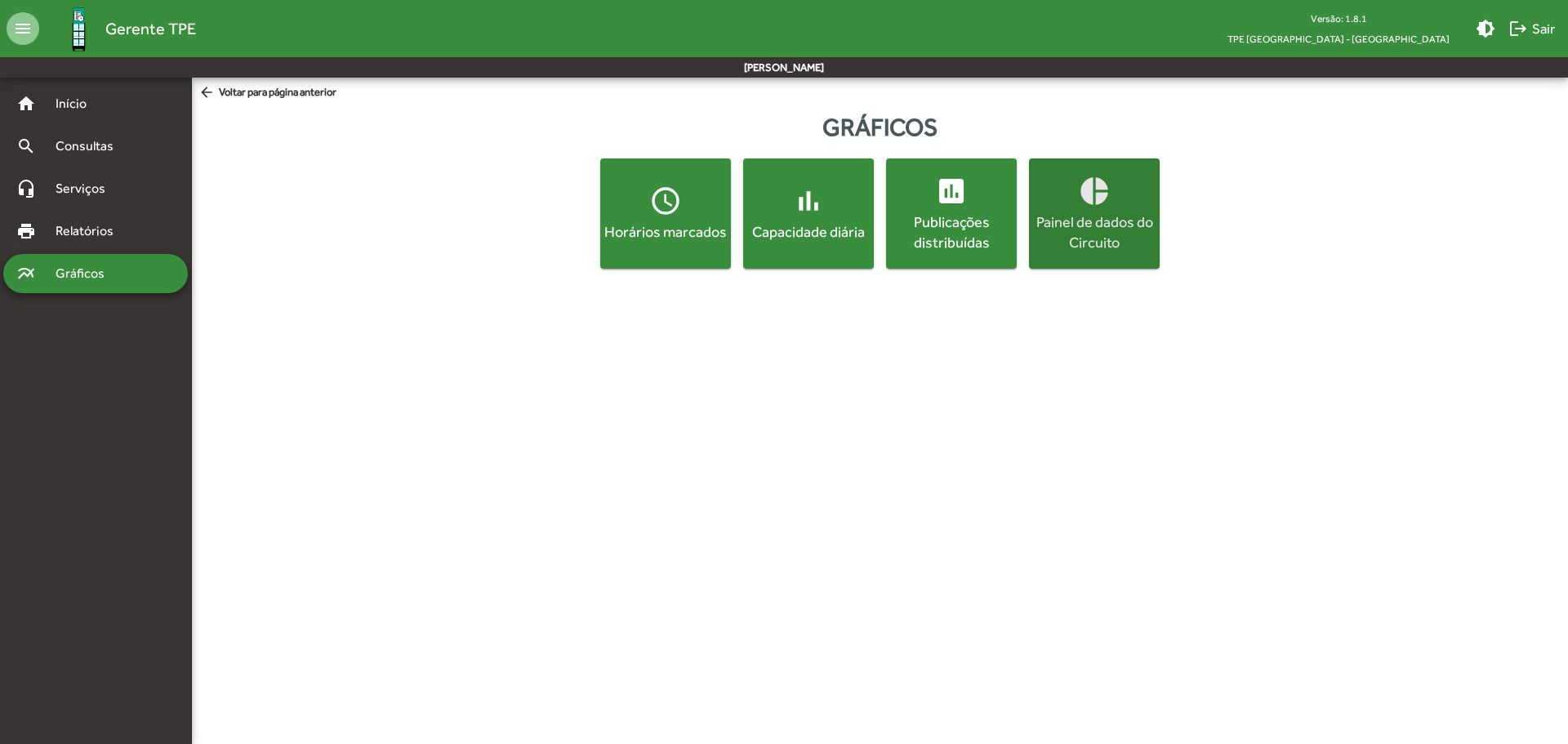
click at [1117, 220] on div "Painel de dados do Circuito" at bounding box center [1094, 232] width 124 height 41
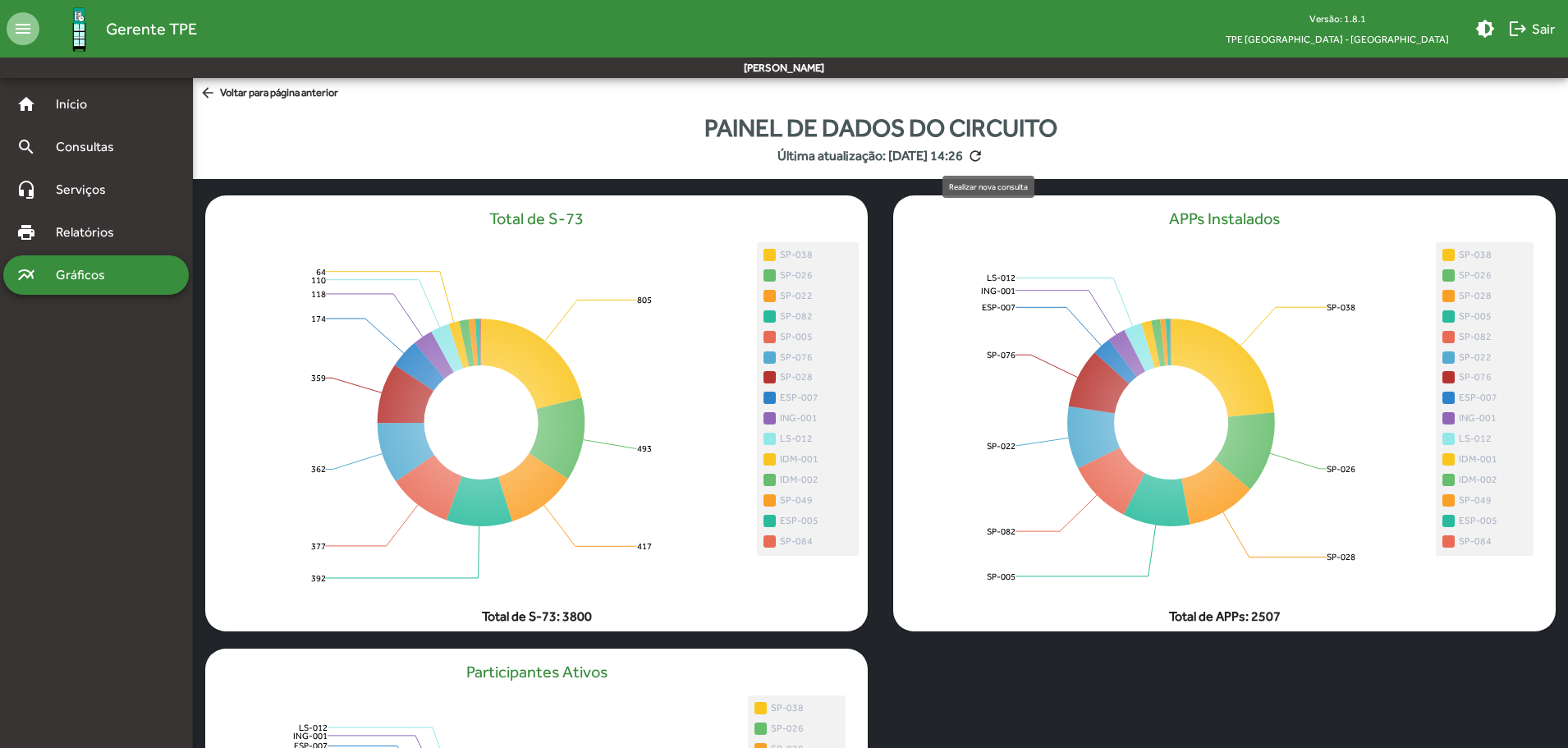
click at [983, 153] on mat-icon "refresh" at bounding box center [975, 156] width 16 height 16
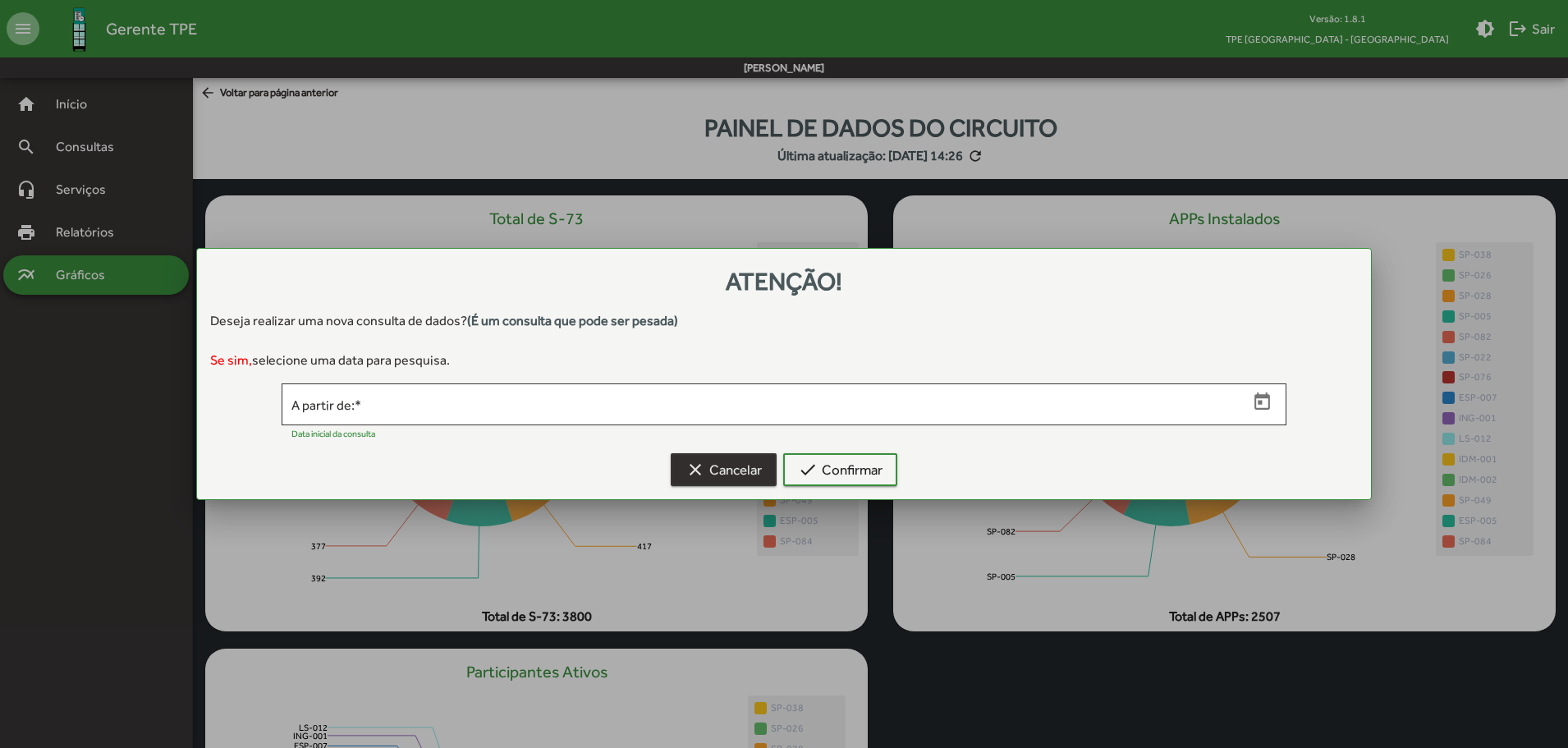
click at [747, 466] on span "clear Cancelar" at bounding box center [724, 469] width 77 height 29
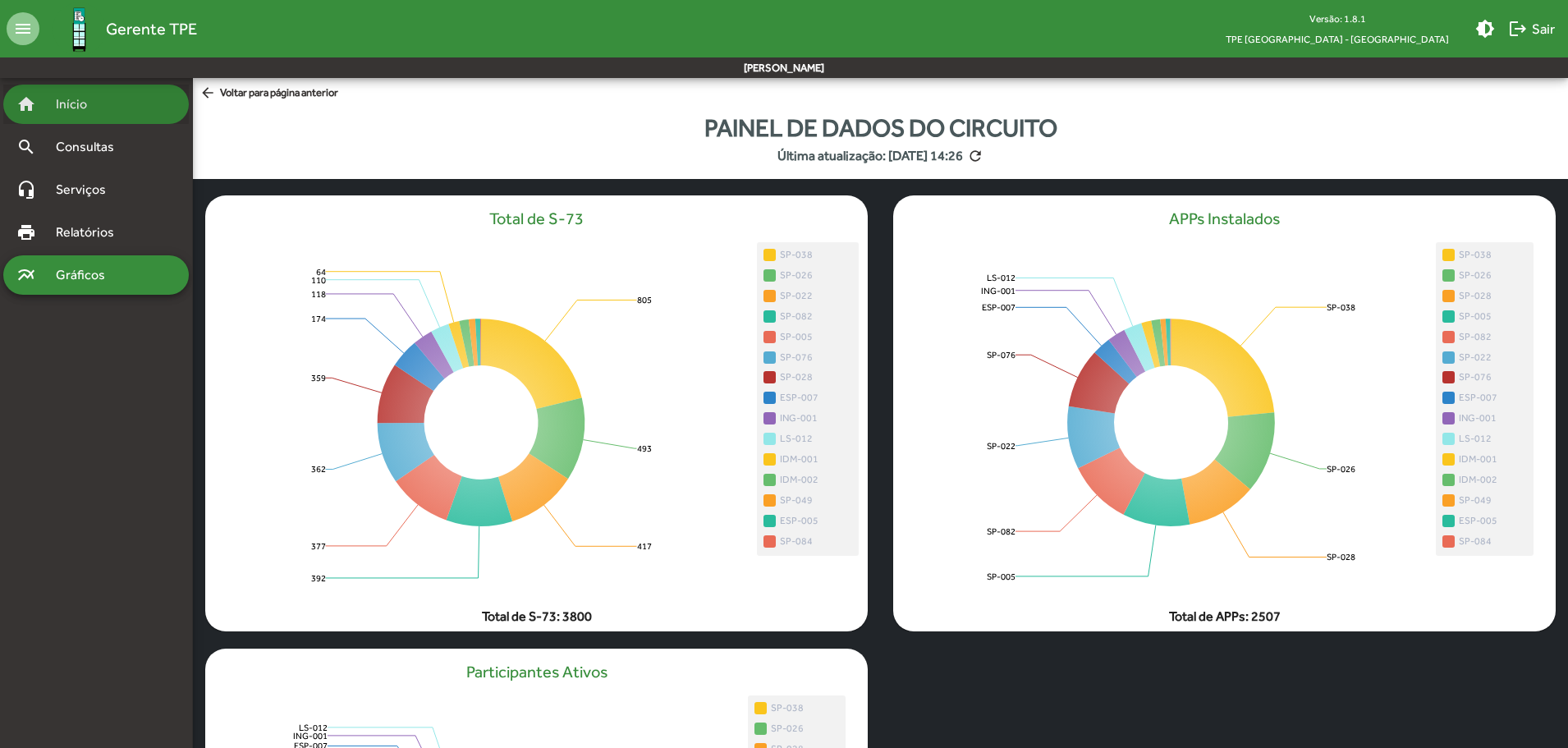
click at [73, 102] on span "Início" at bounding box center [78, 104] width 65 height 20
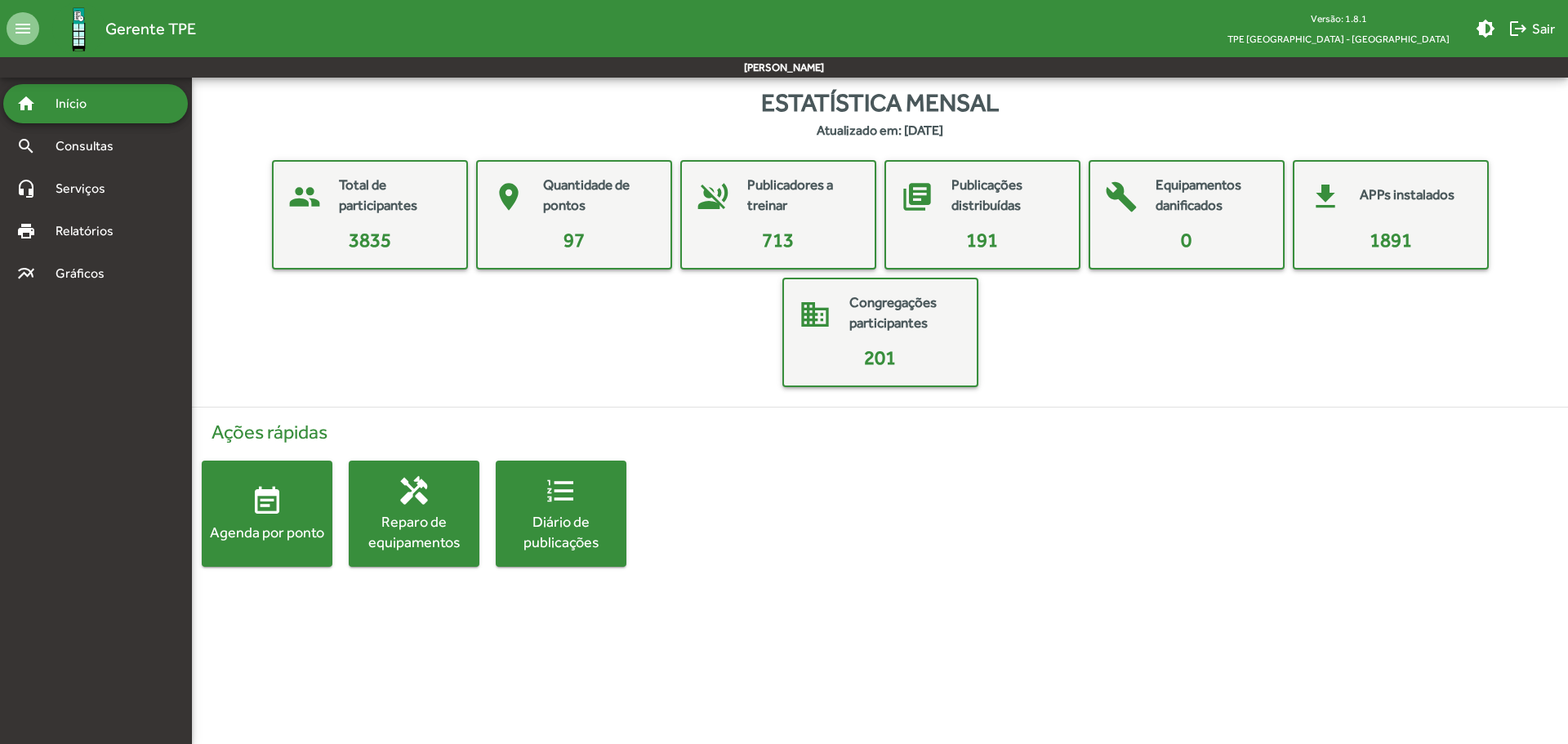
click at [847, 361] on mat-card-content "201" at bounding box center [880, 357] width 180 height 29
click at [361, 207] on mat-card-title "Total de participantes" at bounding box center [394, 195] width 111 height 42
click at [83, 146] on span "Consultas" at bounding box center [90, 146] width 89 height 19
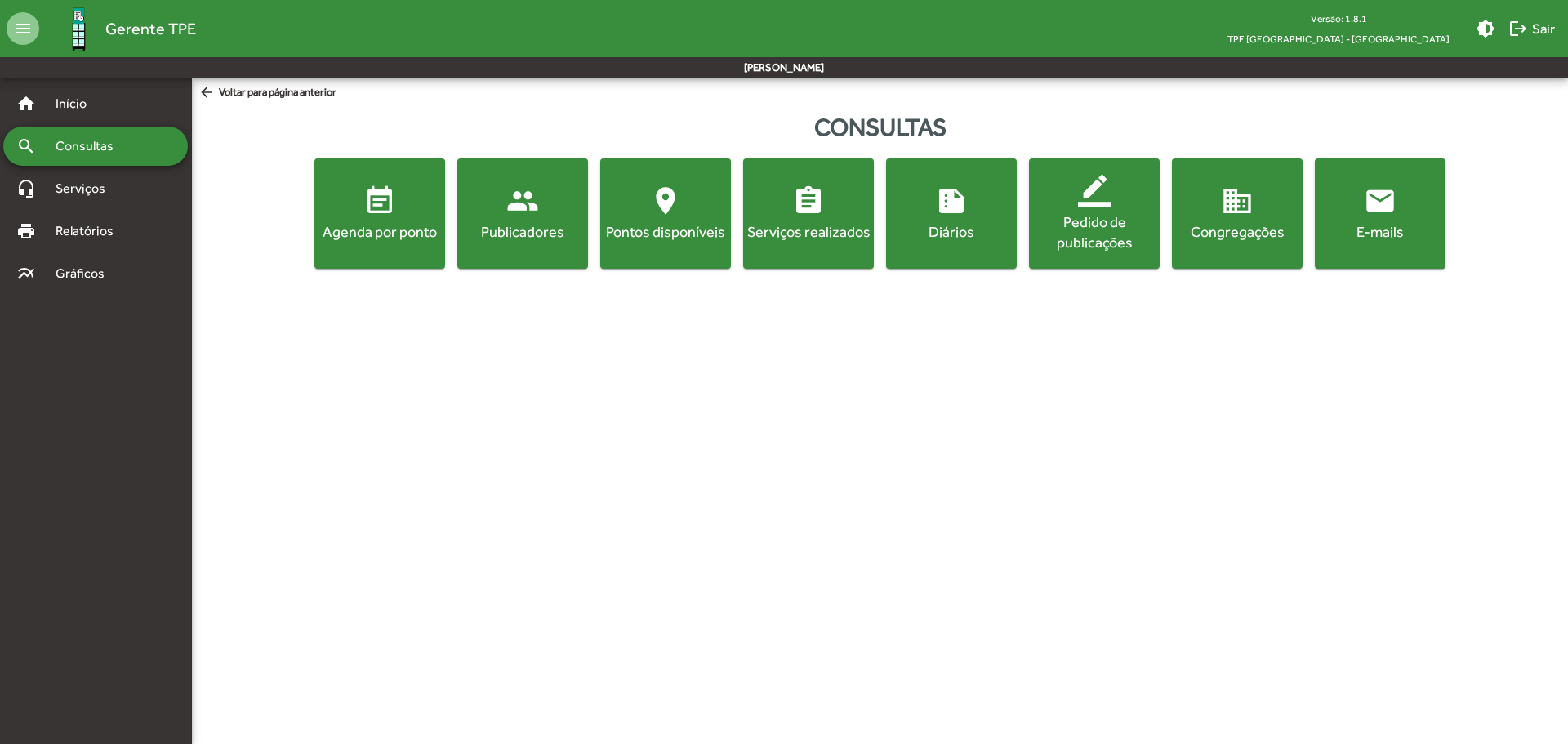
click at [361, 207] on span "event_note Agenda por ponto" at bounding box center [380, 213] width 124 height 58
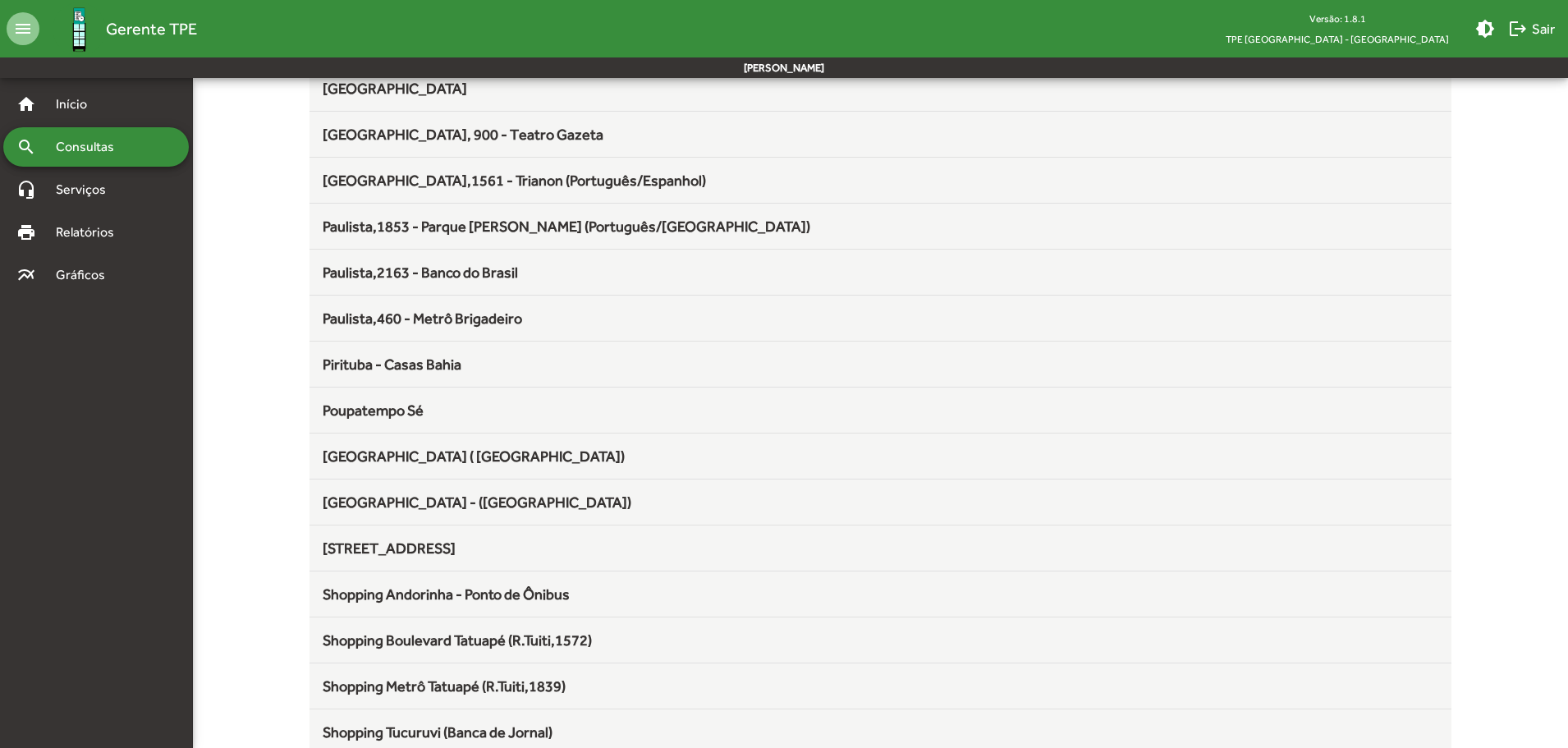
scroll to position [1635, 0]
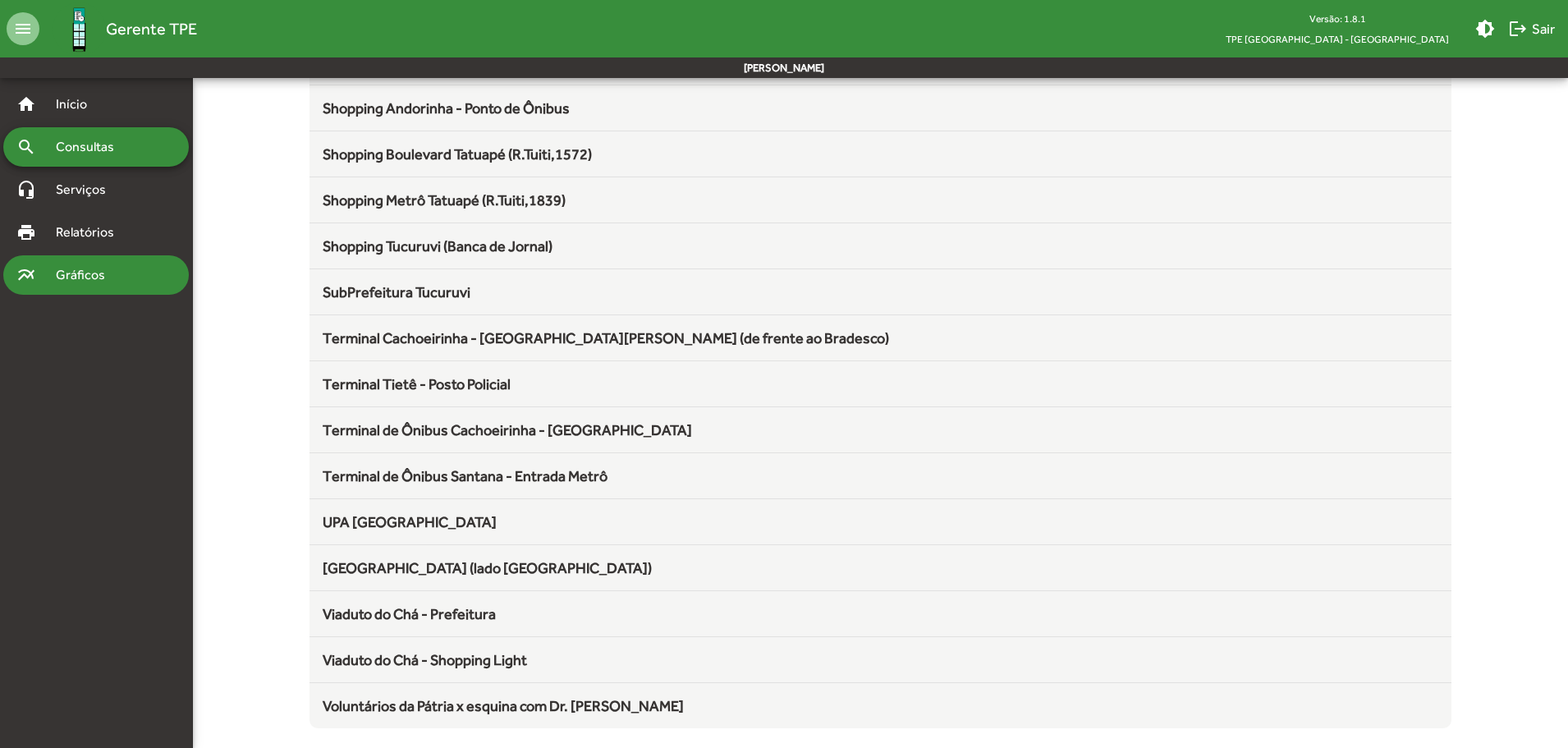
click at [80, 273] on span "Gráficos" at bounding box center [86, 275] width 81 height 20
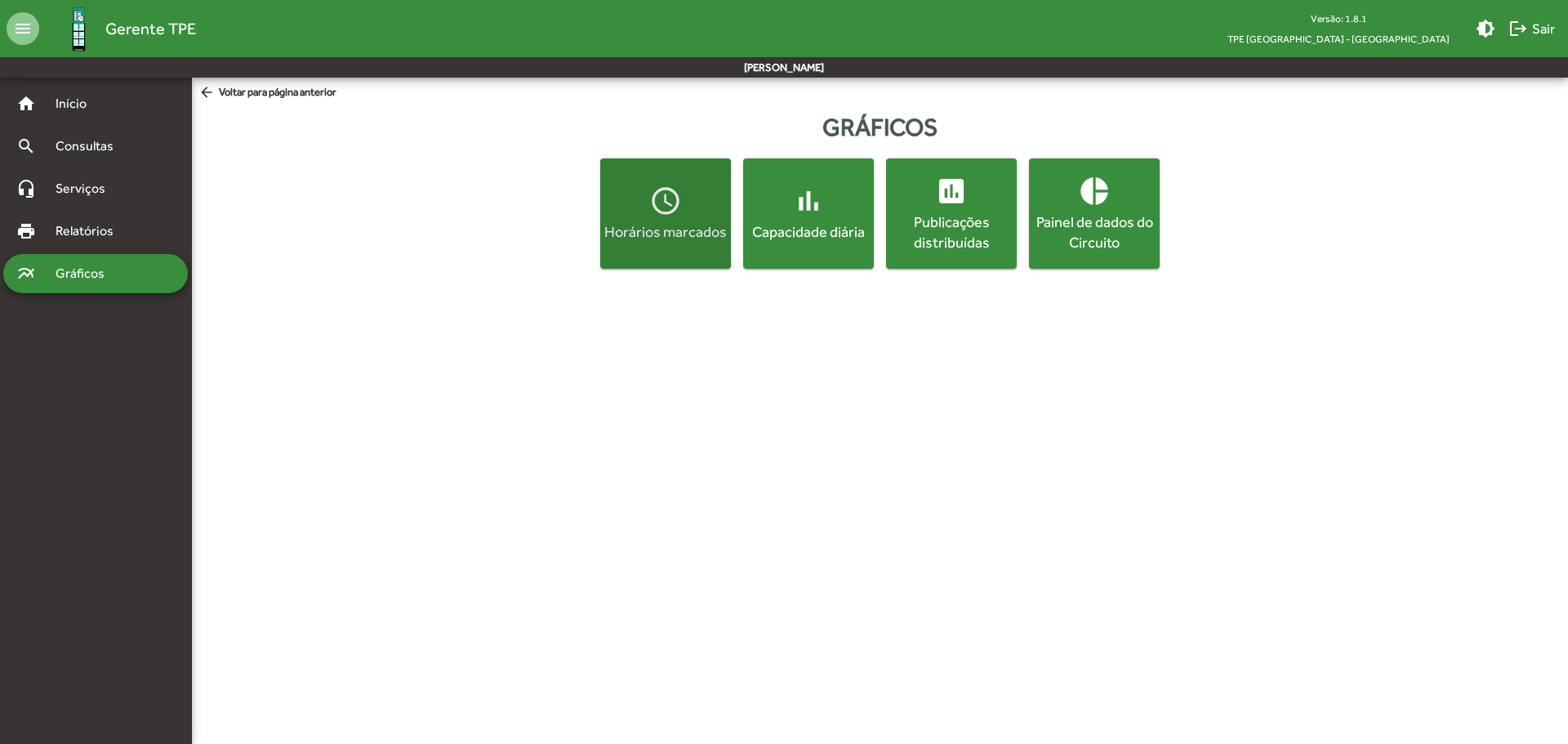
click at [685, 219] on span "access_time Horários marcados" at bounding box center [665, 213] width 124 height 58
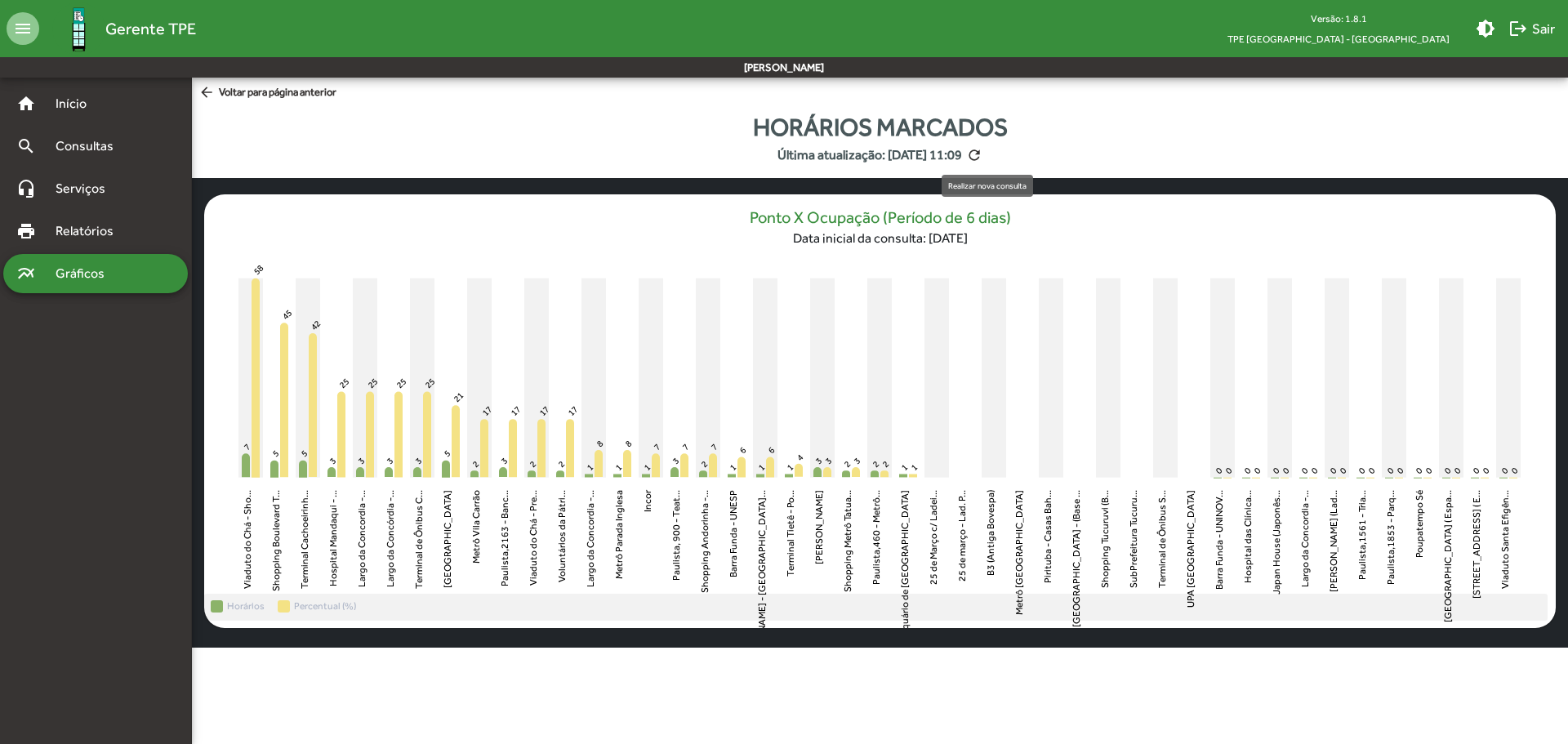
click at [982, 155] on mat-icon "refresh" at bounding box center [974, 155] width 16 height 16
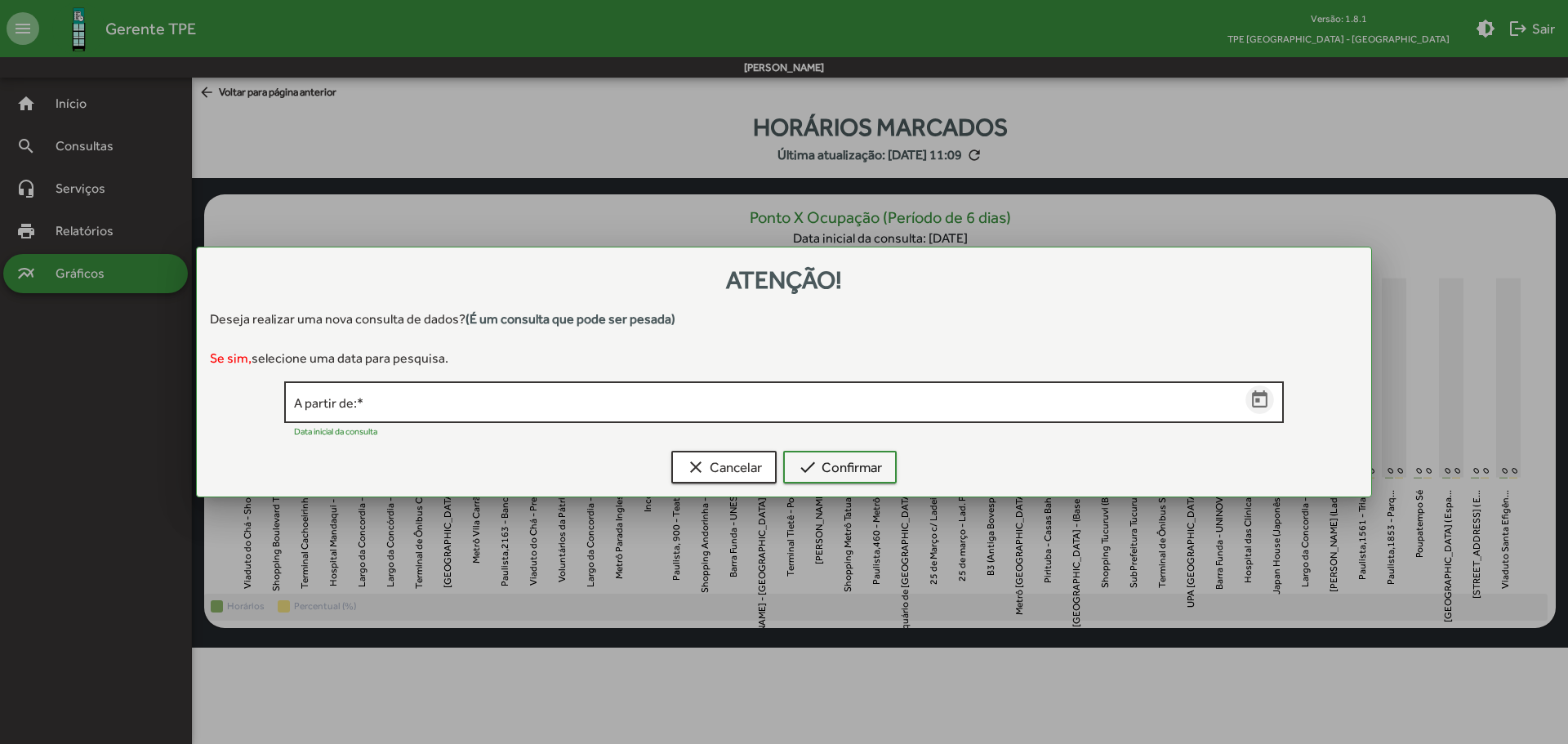
click at [1265, 398] on icon "Open calendar" at bounding box center [1260, 400] width 21 height 21
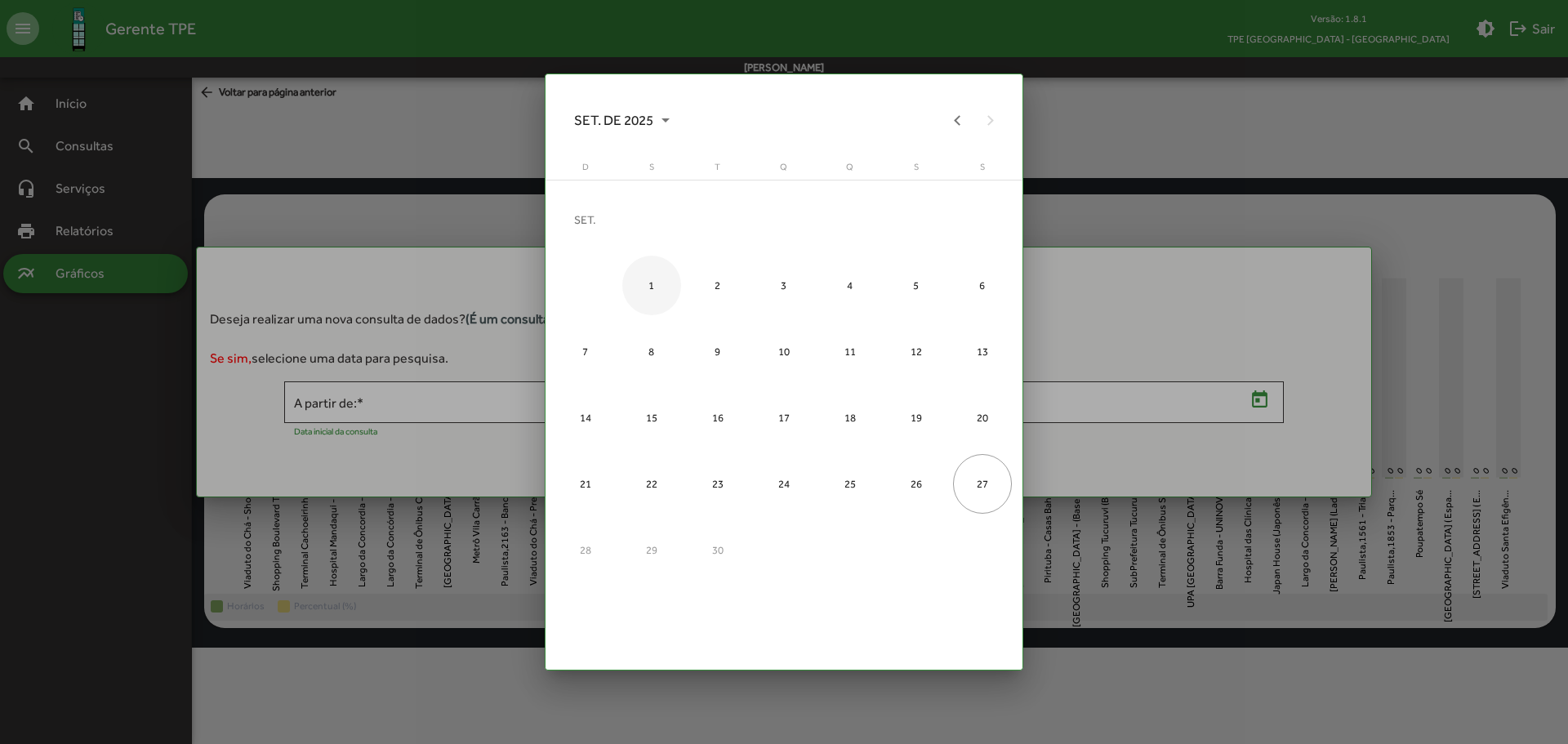
click at [646, 285] on div "1" at bounding box center [651, 285] width 59 height 59
type input "**********"
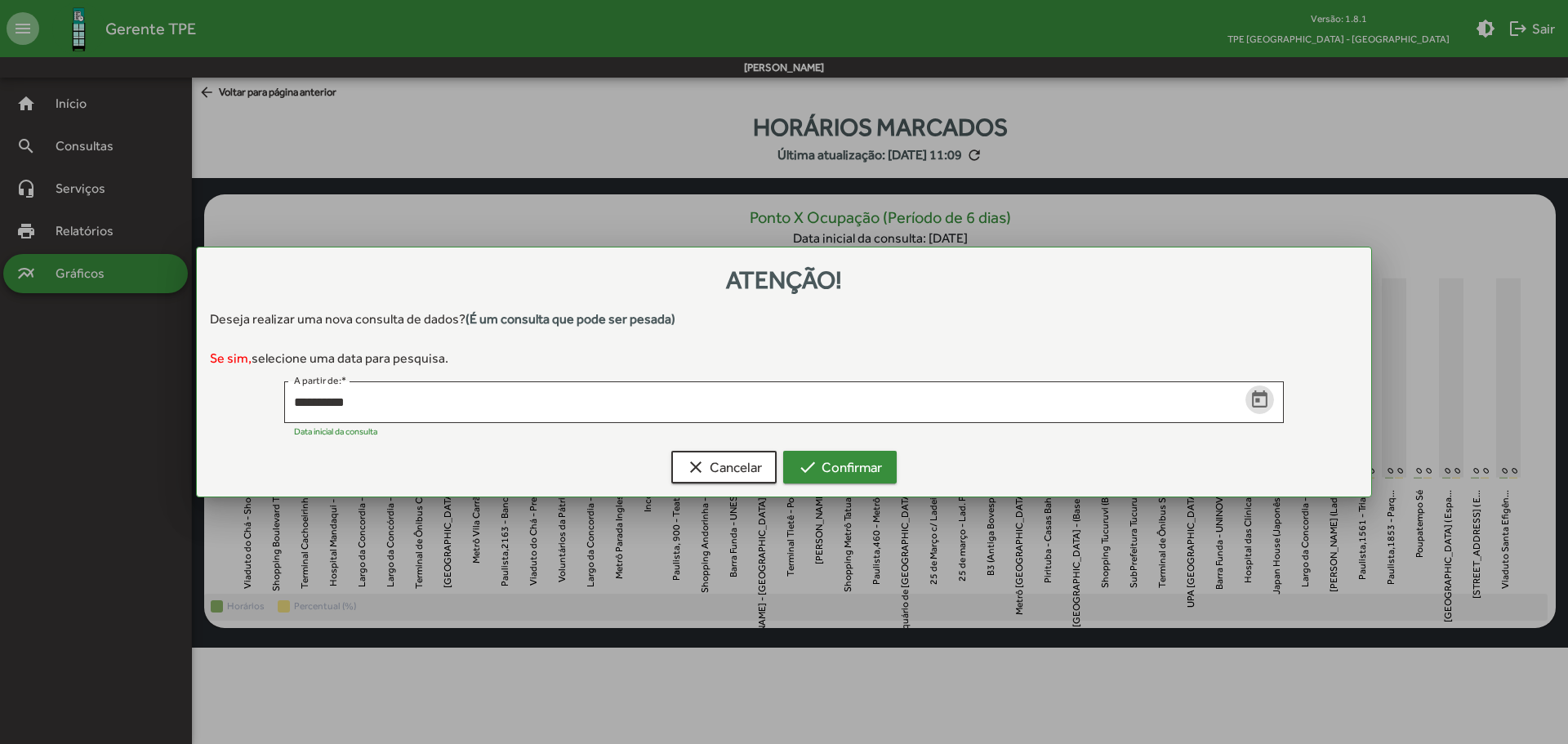
click at [831, 470] on span "check Confirmar" at bounding box center [840, 467] width 84 height 29
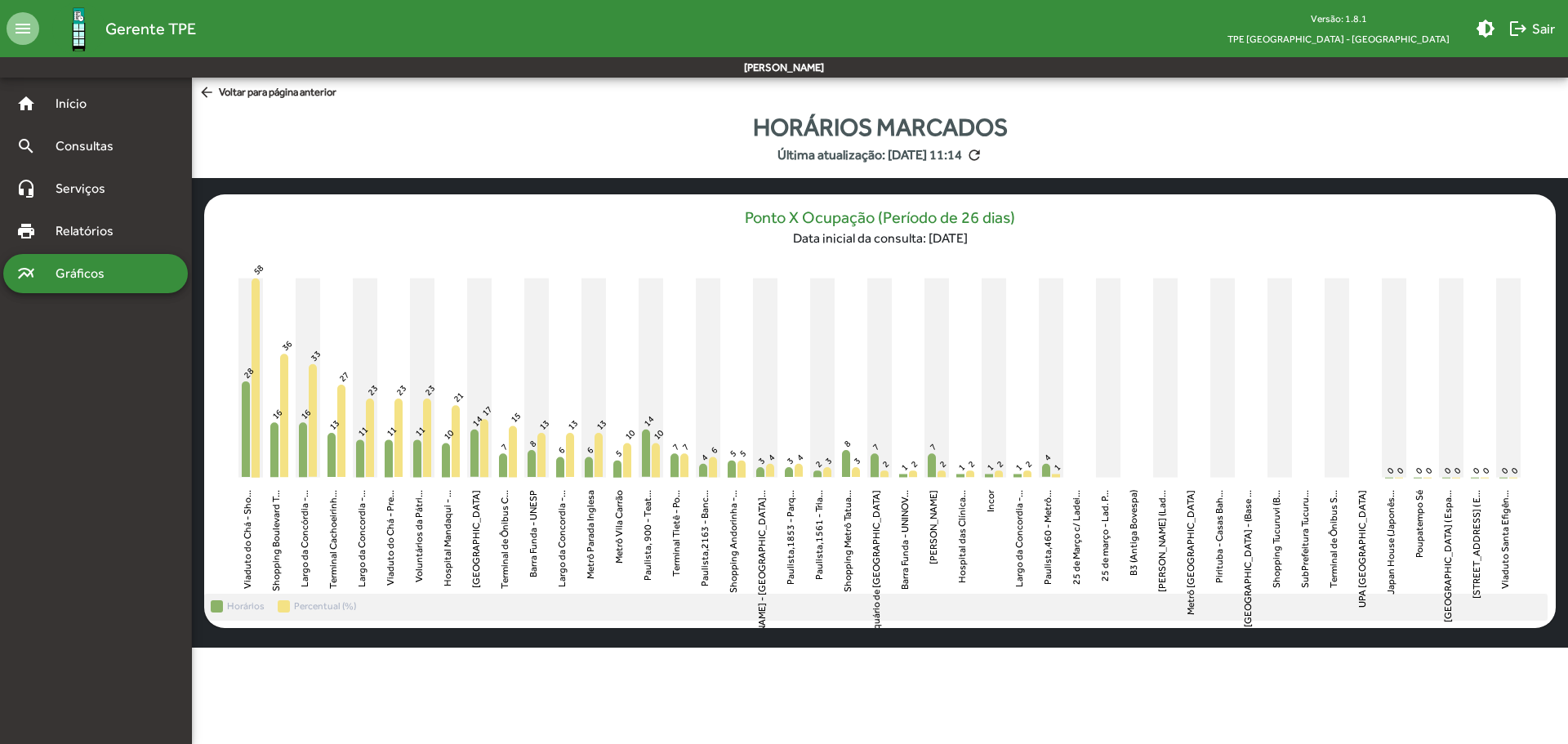
click at [100, 273] on span "Gráficos" at bounding box center [86, 274] width 81 height 19
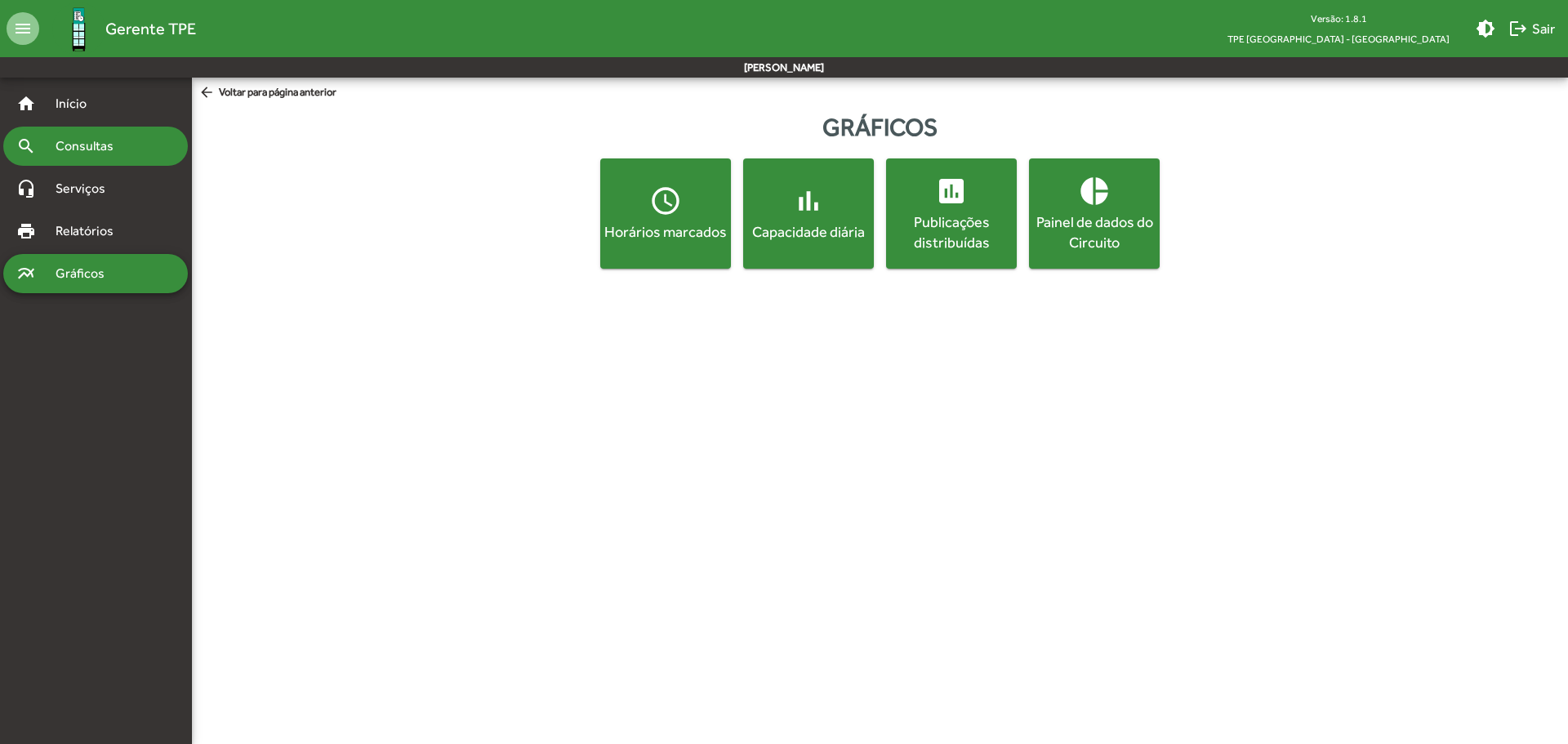
click at [89, 149] on span "Consultas" at bounding box center [90, 146] width 89 height 19
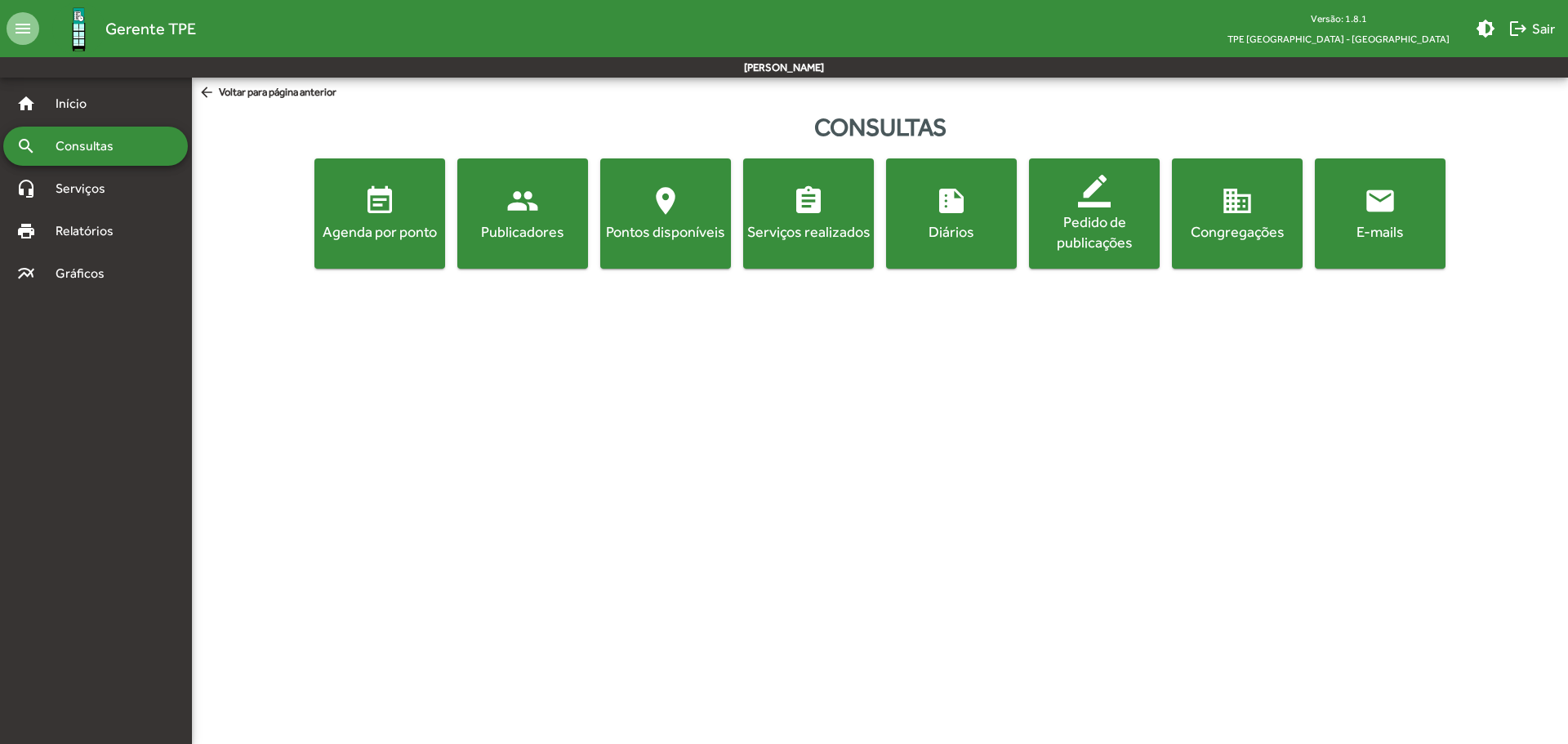
click at [394, 214] on mat-icon "event_note" at bounding box center [379, 200] width 33 height 33
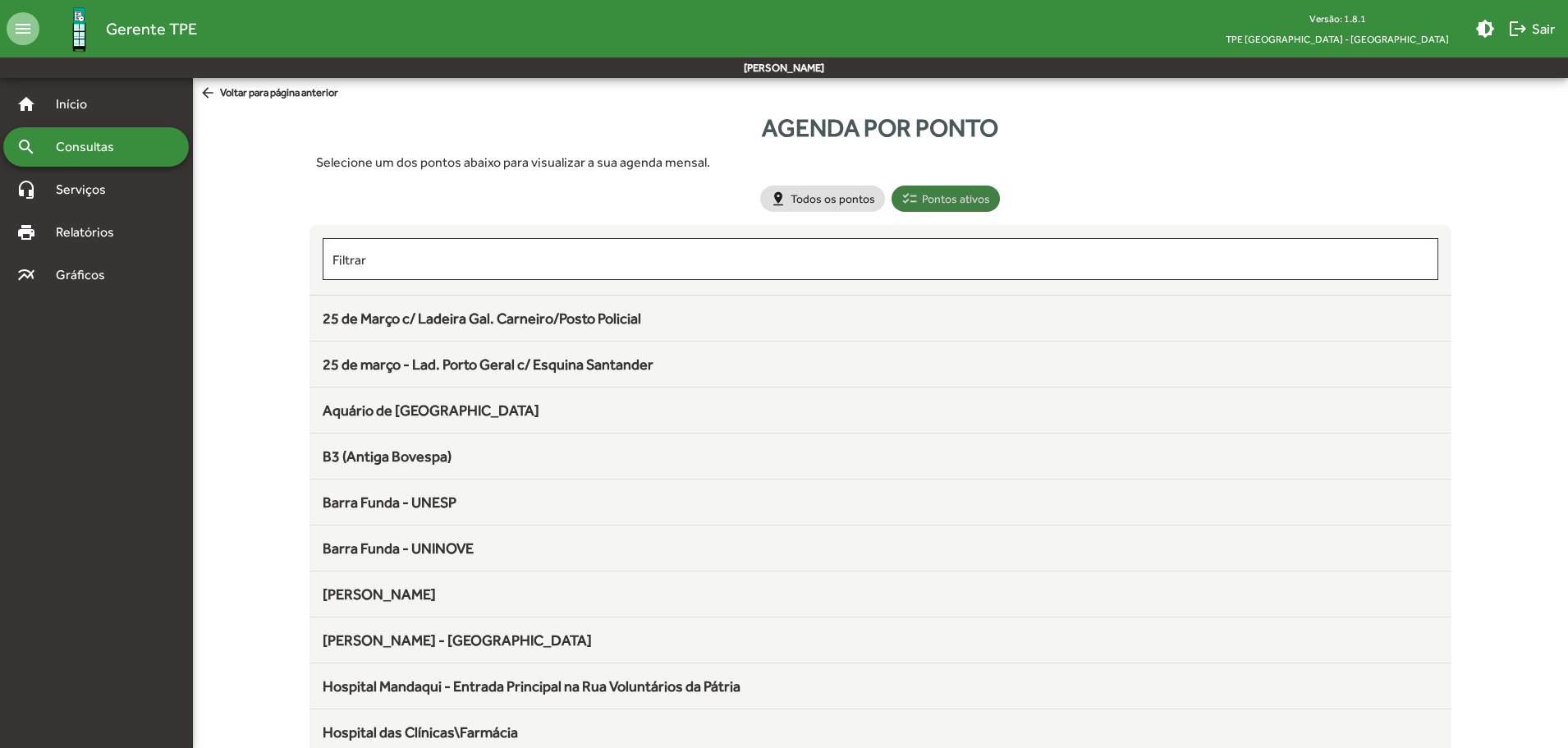
click at [962, 194] on mat-chip "checklist Pontos ativos" at bounding box center [946, 198] width 109 height 26
click at [818, 196] on mat-chip "pin_drop Todos os pontos" at bounding box center [823, 198] width 125 height 26
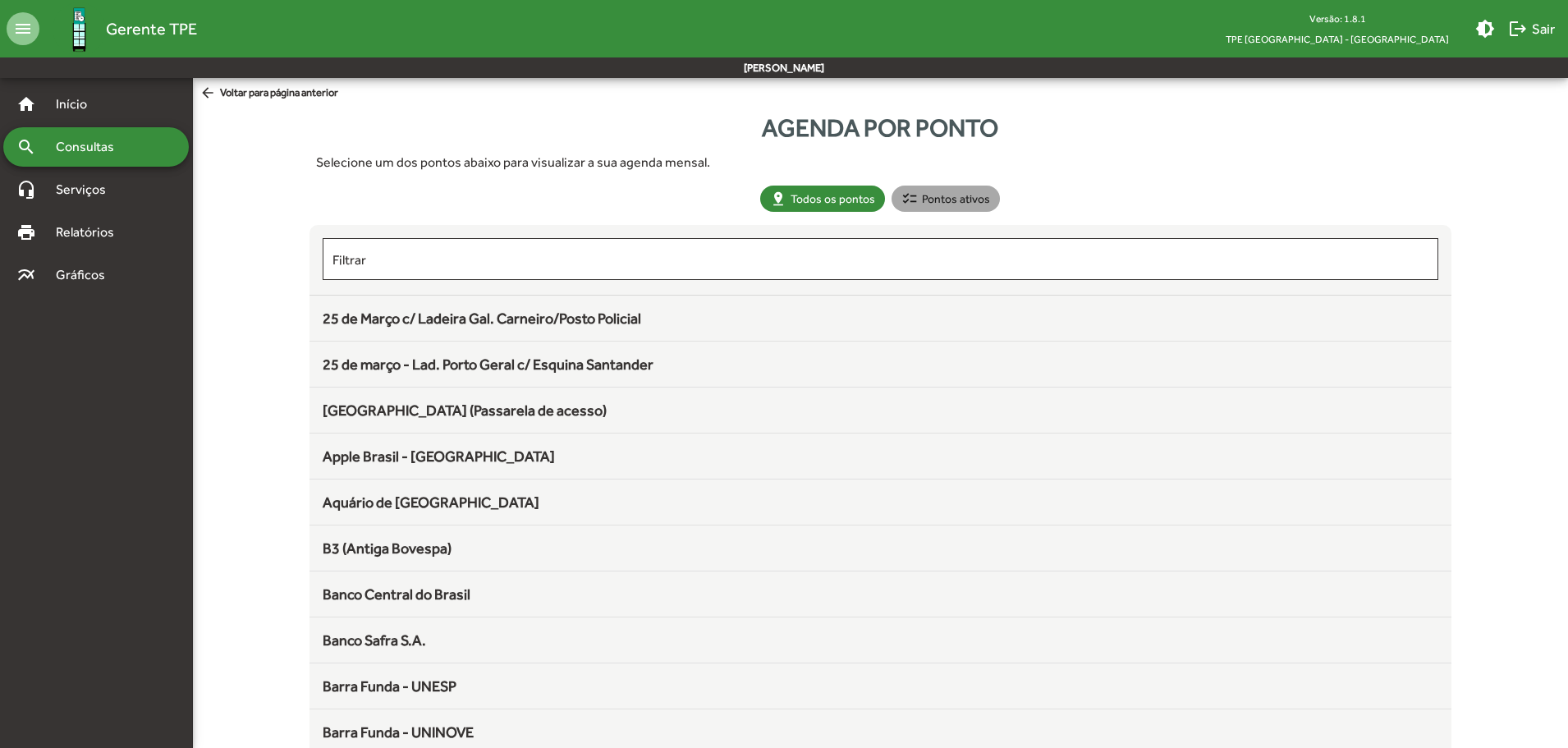
click at [929, 207] on mat-chip "checklist Pontos ativos" at bounding box center [946, 198] width 109 height 26
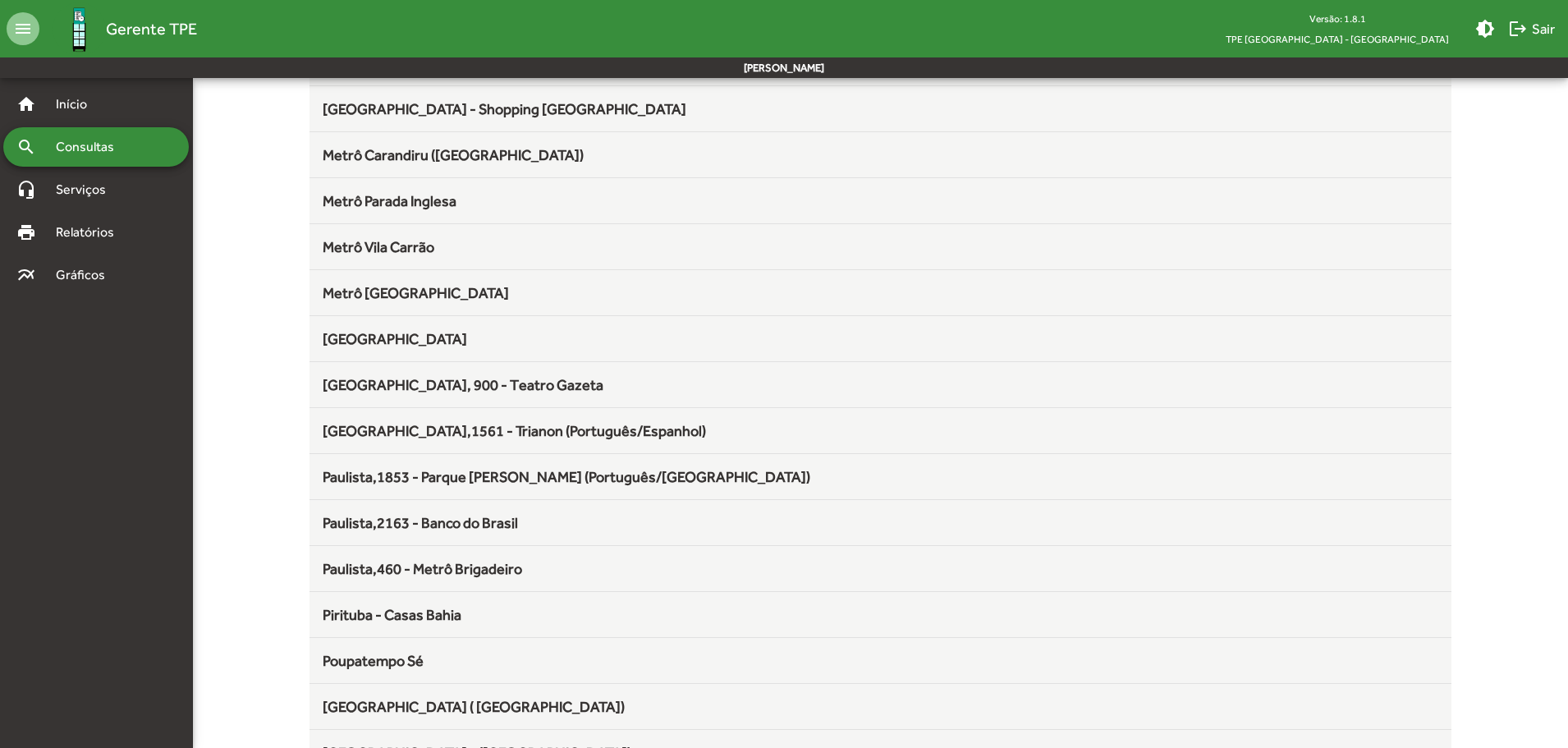
scroll to position [821, 0]
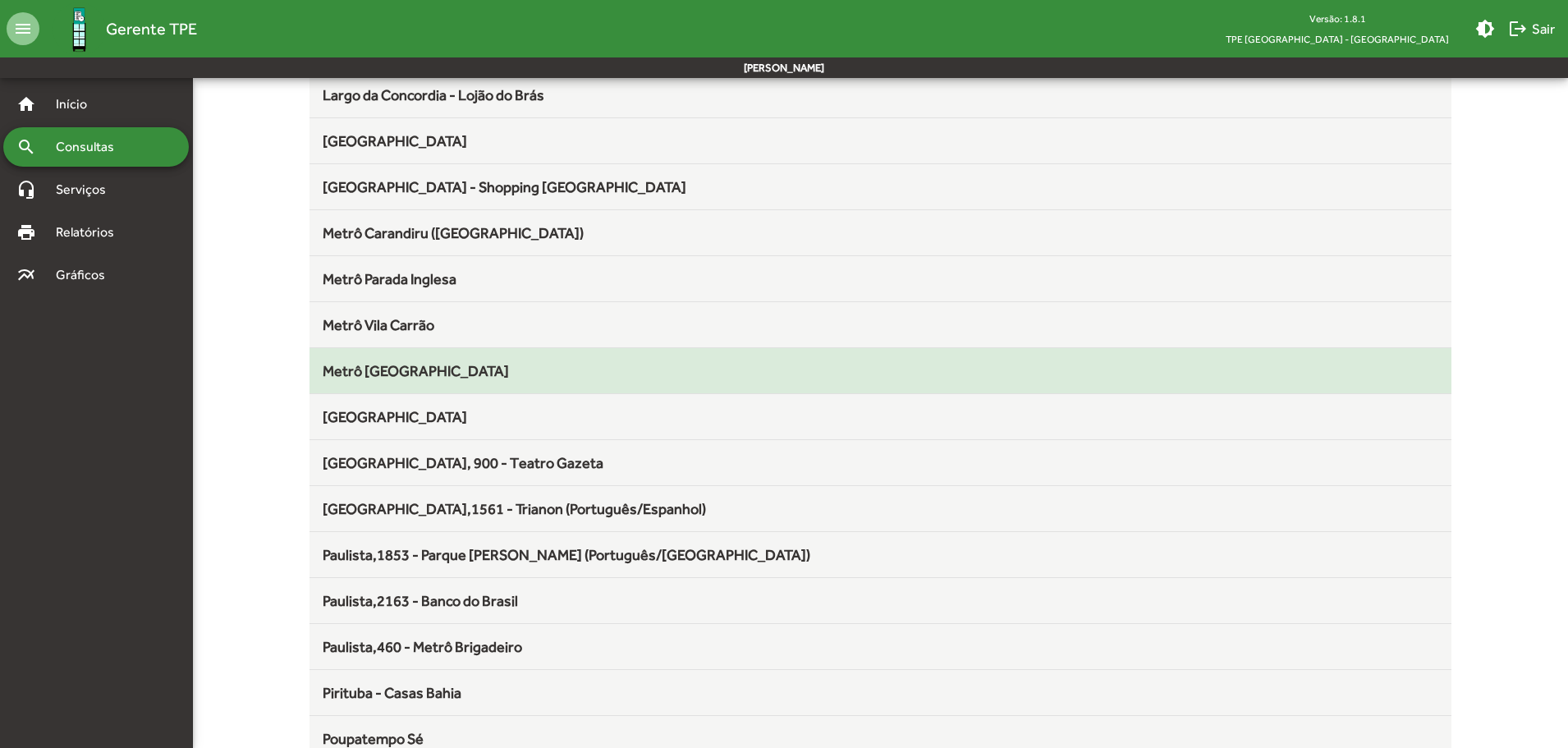
click at [420, 372] on span "Metrô [GEOGRAPHIC_DATA]" at bounding box center [415, 370] width 186 height 17
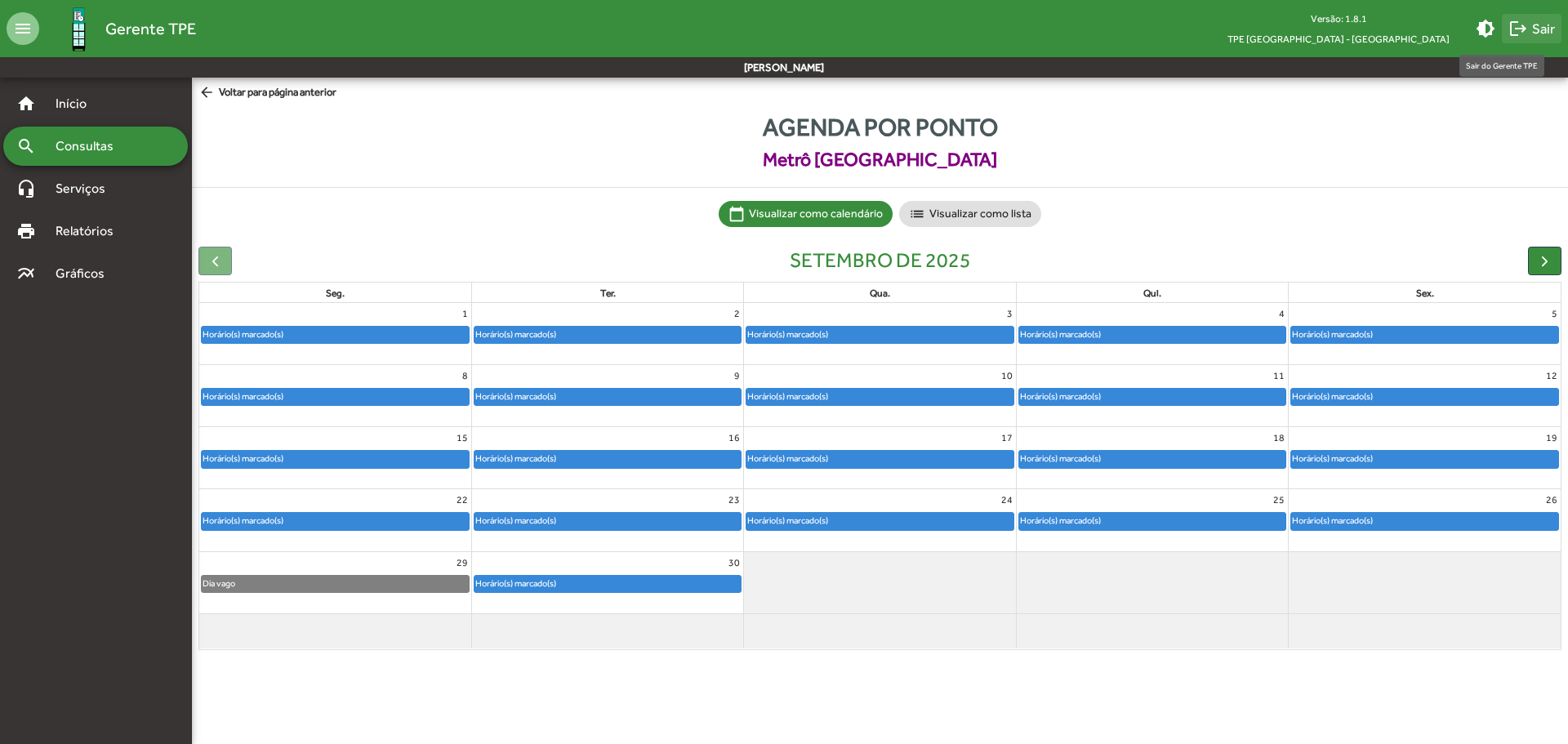
click at [1544, 28] on span "logout Sair" at bounding box center [1532, 28] width 47 height 29
